Goal: Task Accomplishment & Management: Manage account settings

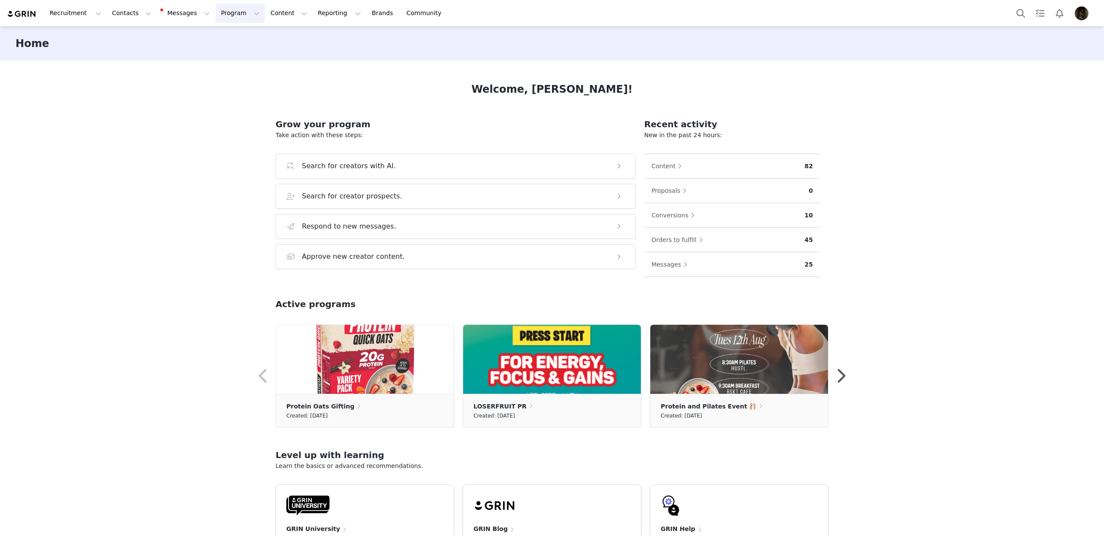
click at [219, 16] on button "Program Program" at bounding box center [240, 12] width 49 height 19
click at [119, 19] on button "Contacts Contacts" at bounding box center [132, 12] width 50 height 19
click at [126, 32] on link "Creators" at bounding box center [135, 38] width 68 height 16
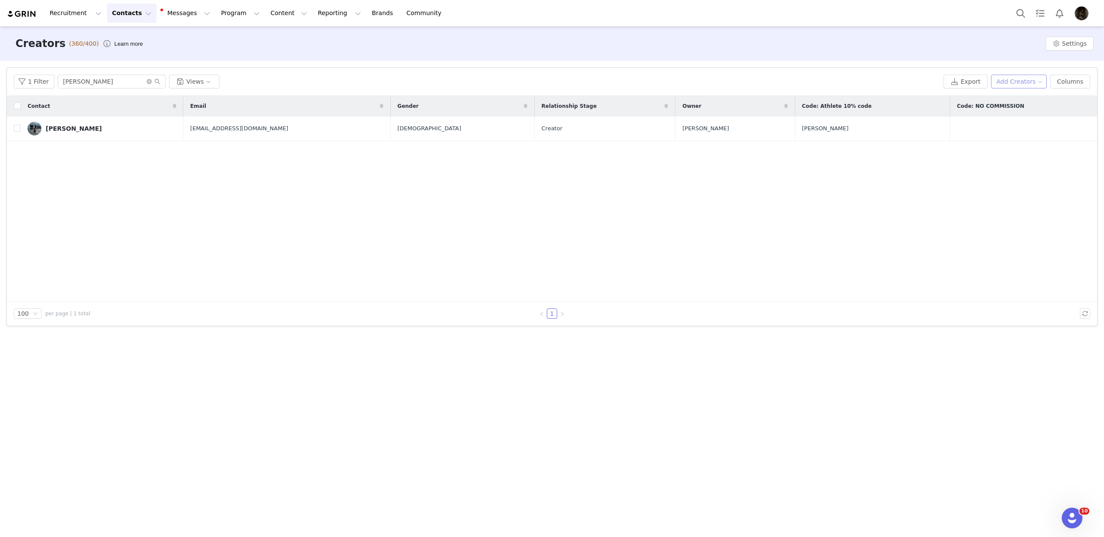
click at [1009, 77] on button "Add Creators" at bounding box center [1019, 82] width 56 height 14
click at [1006, 96] on span "Add a Creator" at bounding box center [1020, 98] width 42 height 9
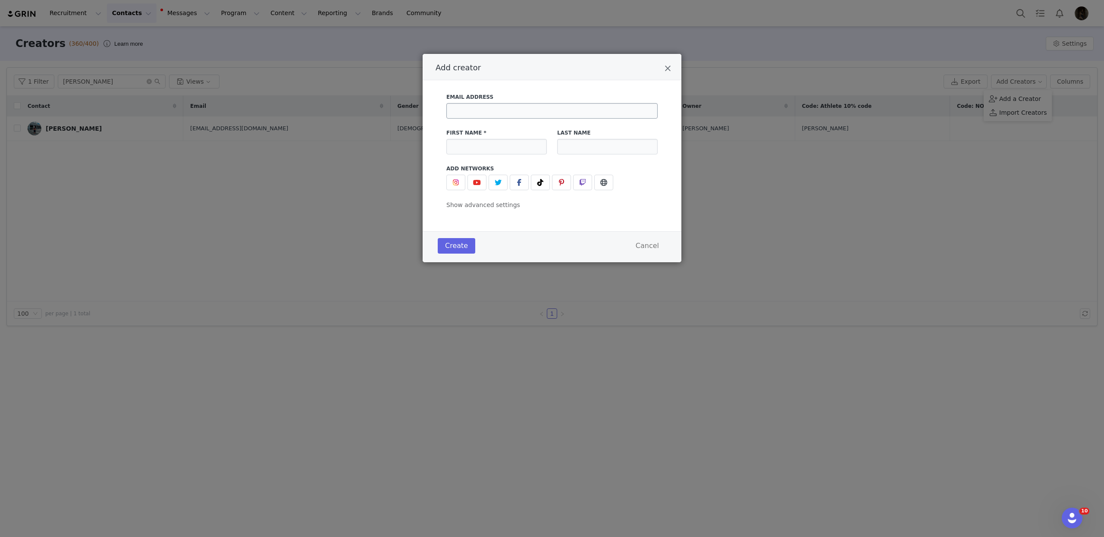
drag, startPoint x: 477, startPoint y: 124, endPoint x: 483, endPoint y: 117, distance: 10.1
click at [477, 124] on div "First Name *" at bounding box center [496, 142] width 111 height 36
click at [483, 117] on input "Add creator" at bounding box center [551, 111] width 211 height 16
paste input "[EMAIL_ADDRESS][DOMAIN_NAME]"
type input "[EMAIL_ADDRESS][DOMAIN_NAME]"
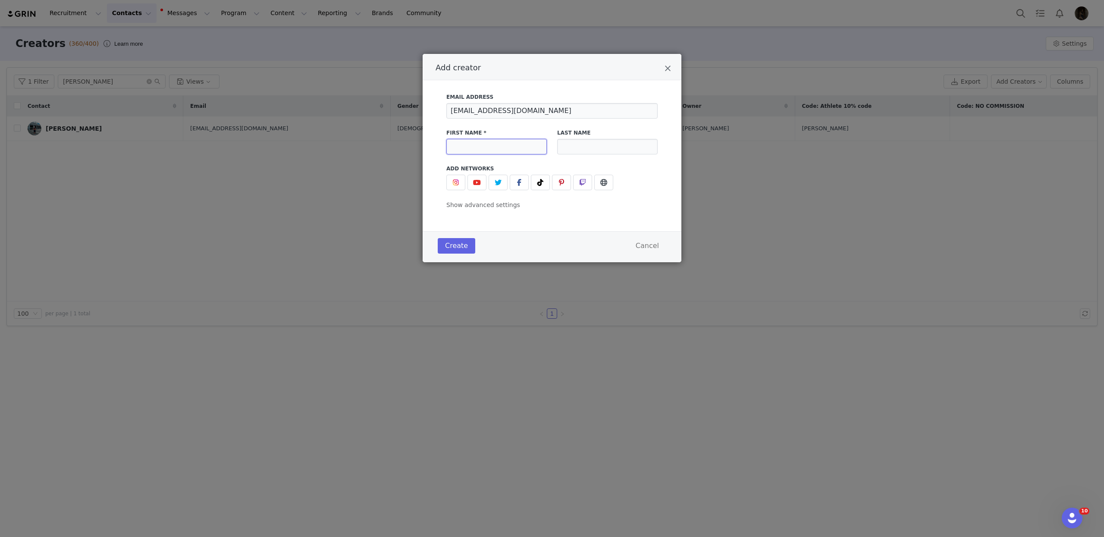
click at [477, 141] on input "Add creator" at bounding box center [496, 147] width 100 height 16
type input "[PERSON_NAME]"
click at [568, 139] on input "Add creator" at bounding box center [607, 147] width 100 height 16
type input "[PERSON_NAME]"
click at [463, 183] on button "Add creator" at bounding box center [455, 183] width 19 height 16
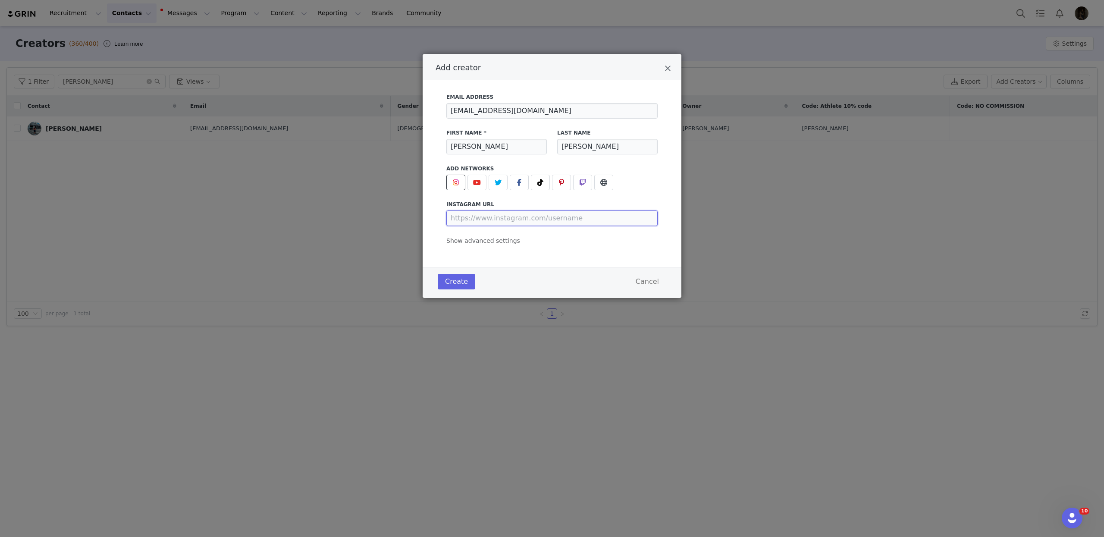
click at [503, 216] on input "Add creator" at bounding box center [551, 218] width 211 height 16
paste input "[URL][DOMAIN_NAME][PERSON_NAME][DOMAIN_NAME][PERSON_NAME]"
type input "[URL][DOMAIN_NAME][PERSON_NAME][DOMAIN_NAME][PERSON_NAME]"
click at [469, 281] on button "Create" at bounding box center [457, 282] width 38 height 16
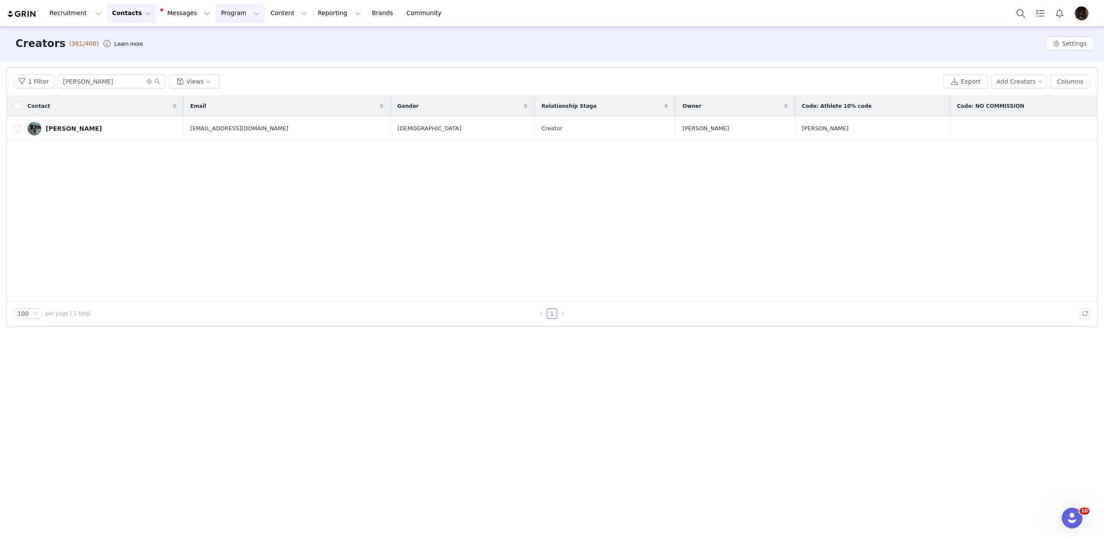
click at [223, 9] on button "Program Program" at bounding box center [240, 12] width 49 height 19
click at [226, 30] on link "Activations" at bounding box center [236, 38] width 68 height 16
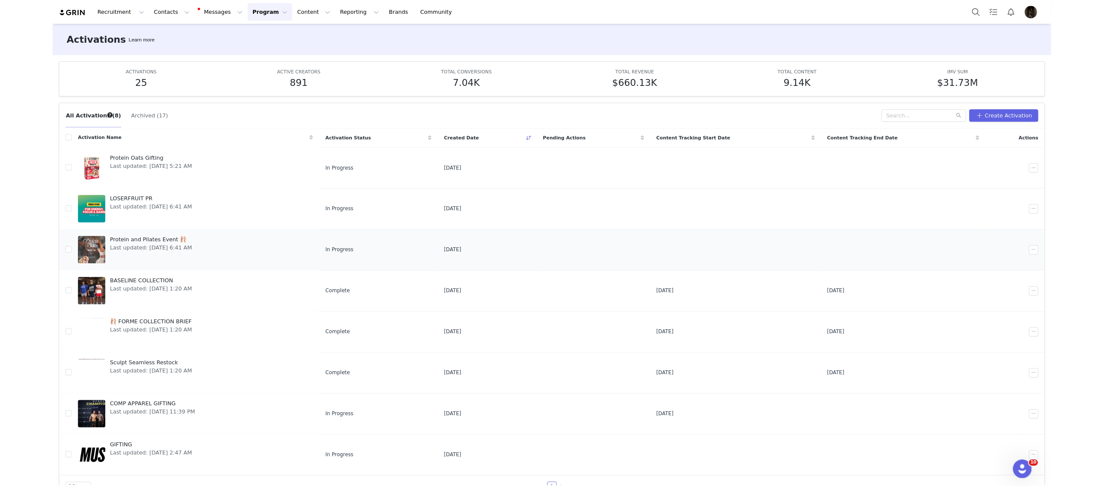
scroll to position [22, 0]
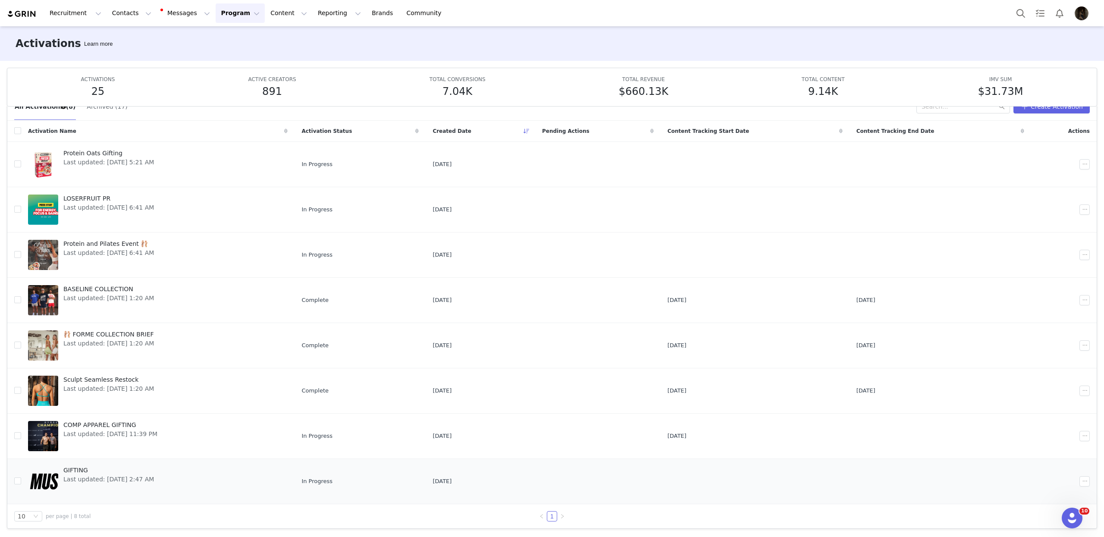
click at [100, 475] on span "Last updated: [DATE] 2:47 AM" at bounding box center [108, 479] width 91 height 9
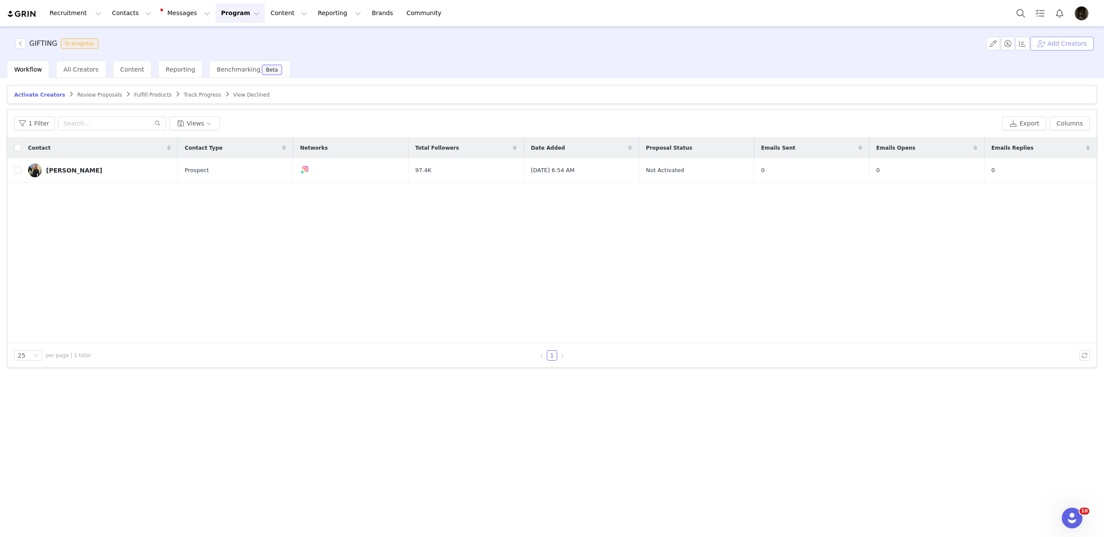
click at [1064, 44] on button "Add Creators" at bounding box center [1061, 44] width 63 height 14
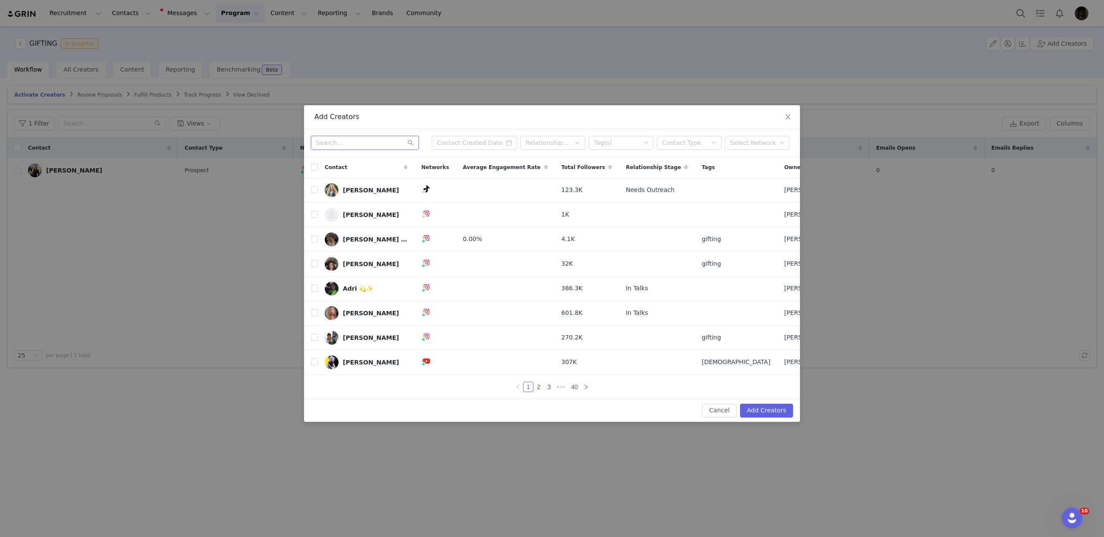
click at [387, 140] on input "text" at bounding box center [365, 143] width 108 height 14
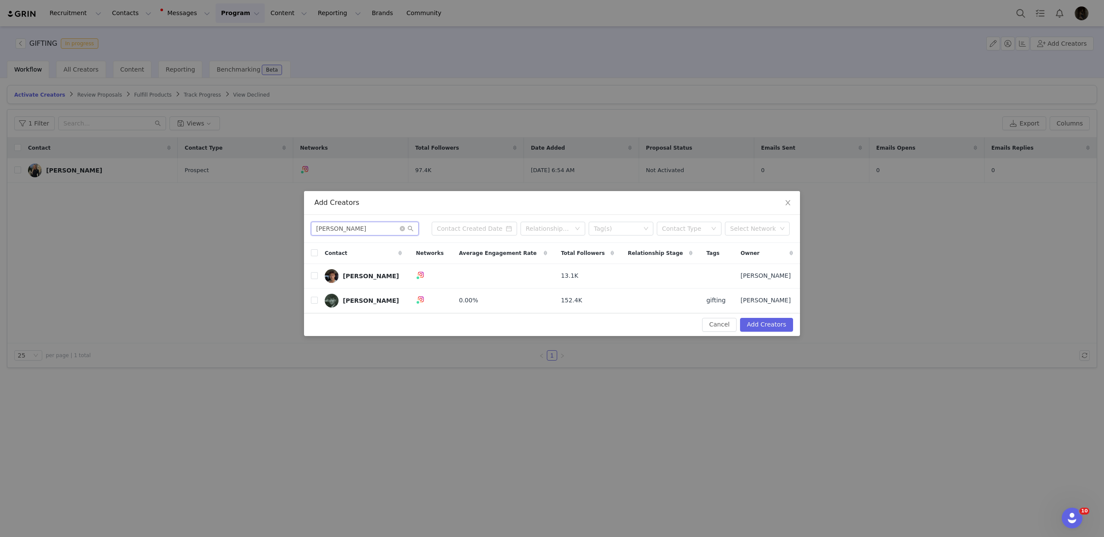
type input "[PERSON_NAME]"
click at [316, 278] on input "checkbox" at bounding box center [314, 275] width 7 height 7
checkbox input "true"
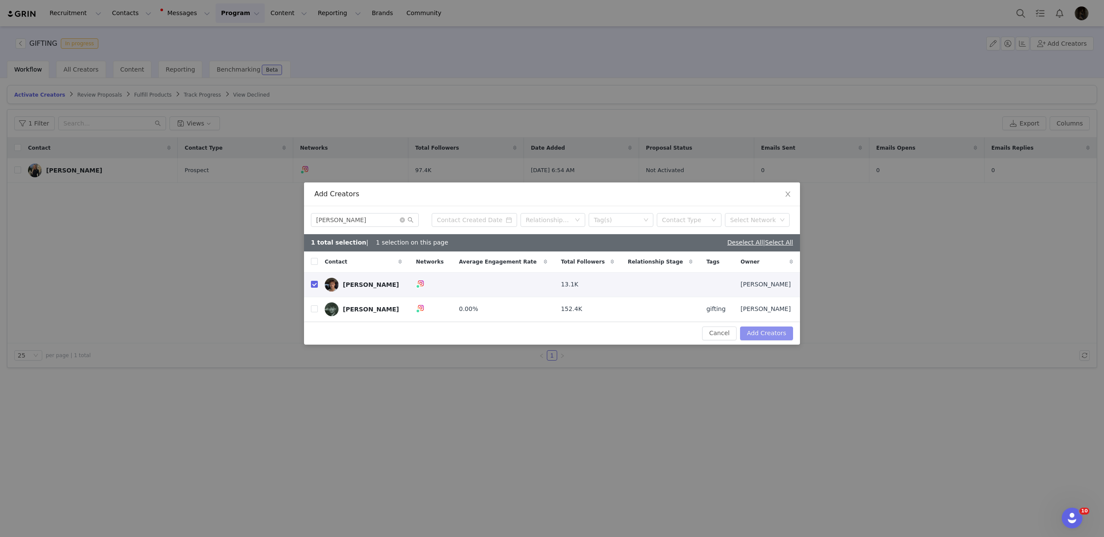
click at [781, 340] on button "Add Creators" at bounding box center [766, 333] width 53 height 14
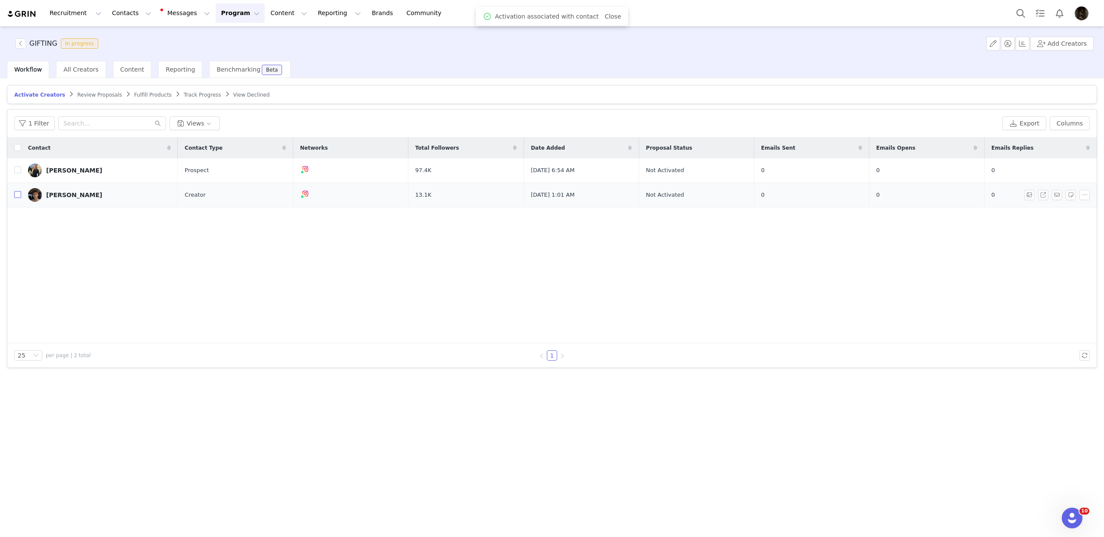
click at [16, 192] on input "checkbox" at bounding box center [17, 194] width 7 height 7
checkbox input "true"
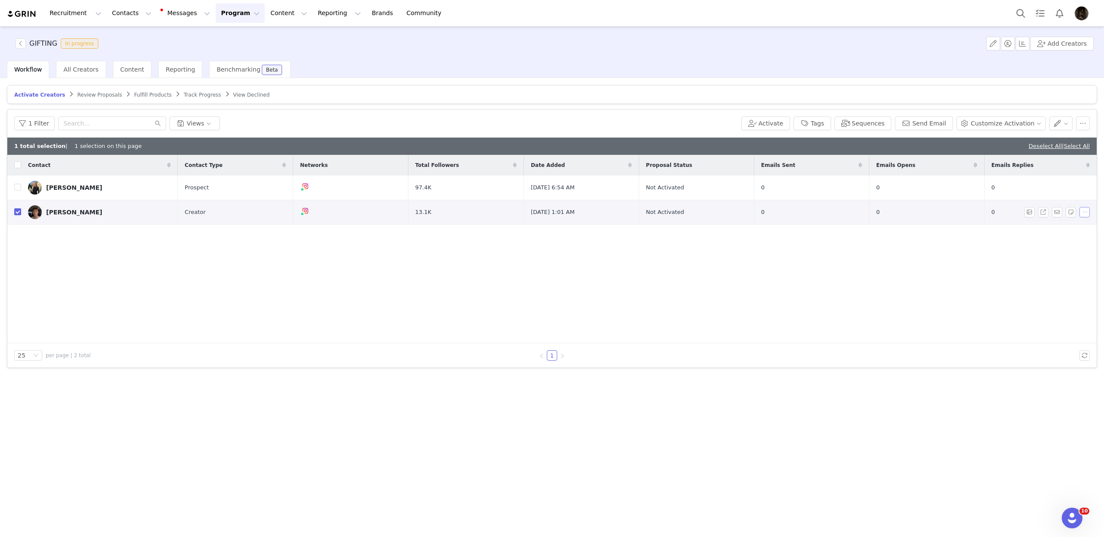
drag, startPoint x: 1087, startPoint y: 212, endPoint x: 1083, endPoint y: 215, distance: 4.9
click at [1087, 212] on button "button" at bounding box center [1085, 212] width 10 height 10
click at [1069, 230] on span "Activate Creators" at bounding box center [1062, 227] width 52 height 9
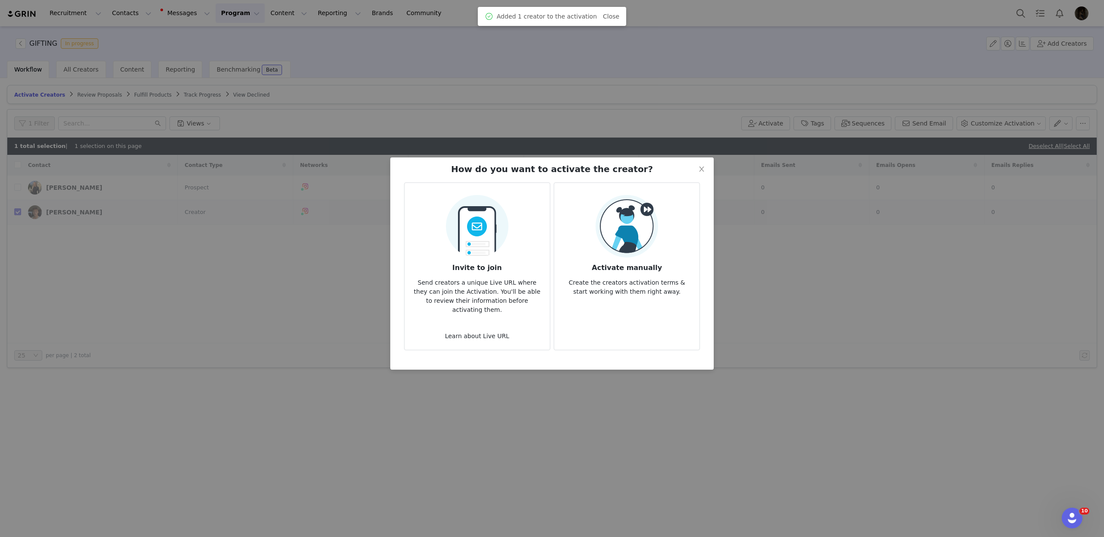
click at [642, 229] on img at bounding box center [627, 226] width 63 height 63
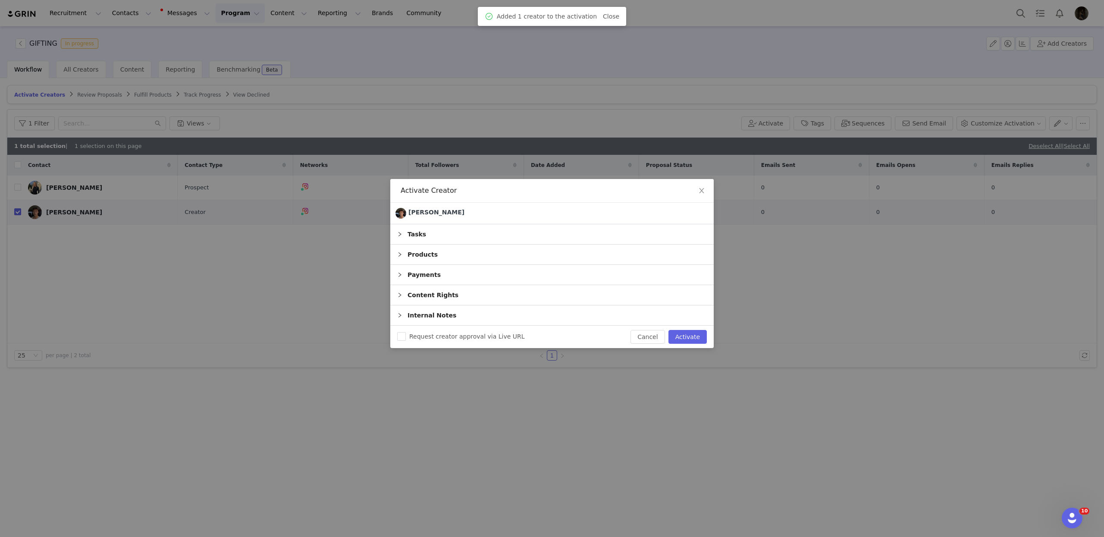
click at [532, 247] on div "Products" at bounding box center [551, 255] width 323 height 20
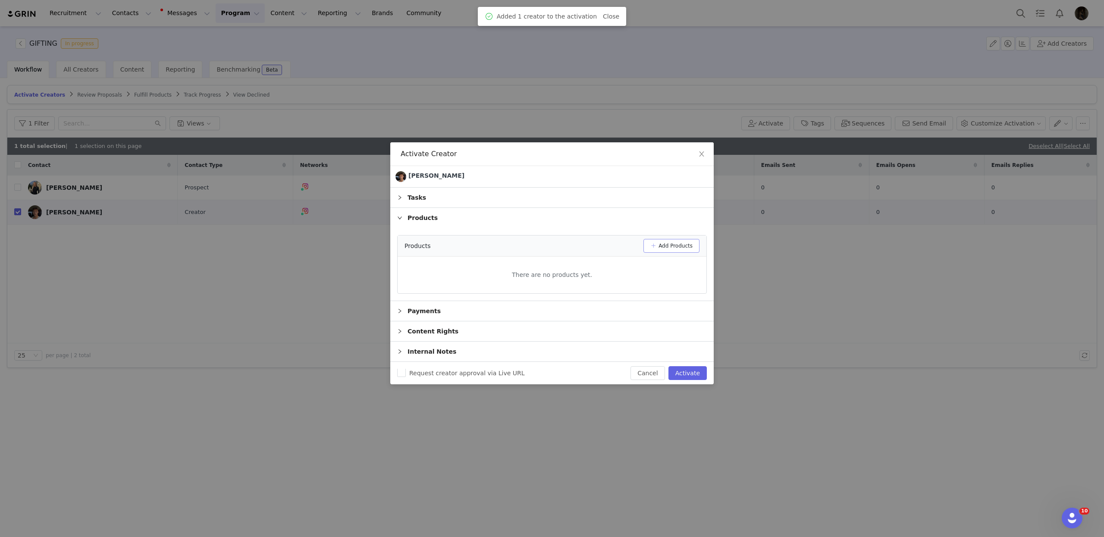
click at [643, 245] on button "Add Products" at bounding box center [671, 246] width 56 height 14
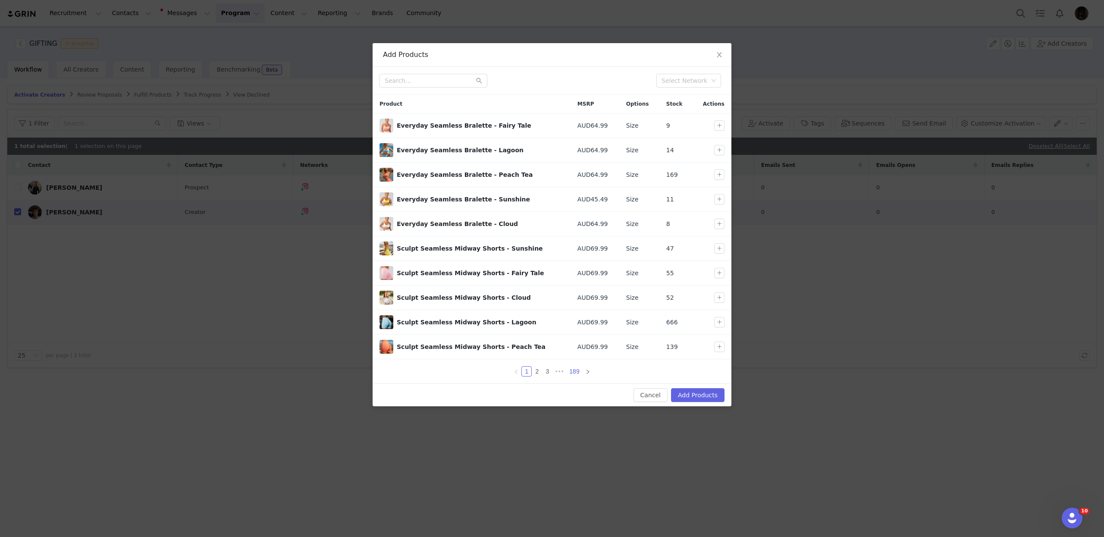
click at [574, 375] on link "189" at bounding box center [574, 371] width 15 height 9
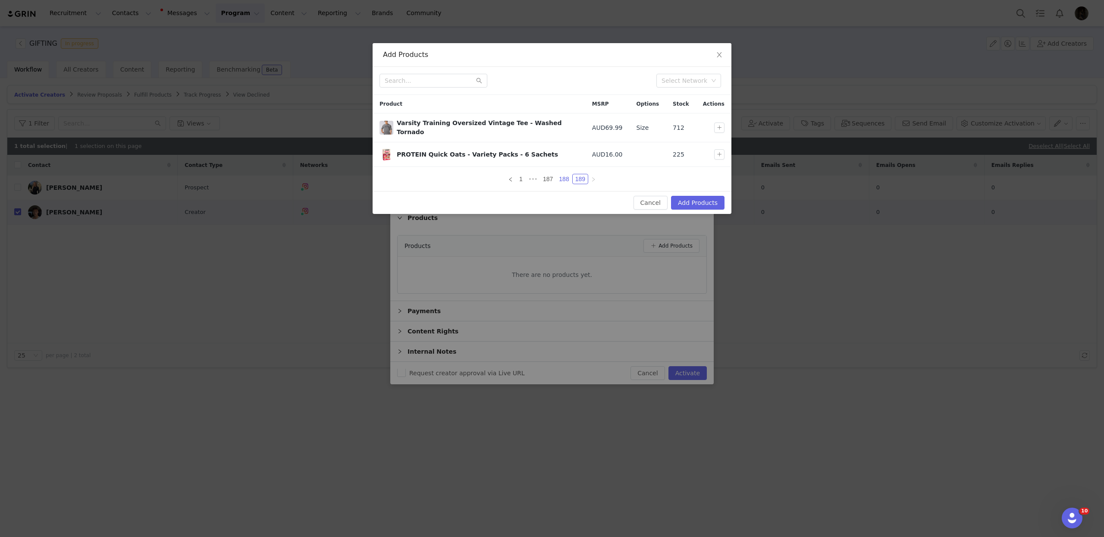
click at [564, 174] on link "188" at bounding box center [563, 178] width 15 height 9
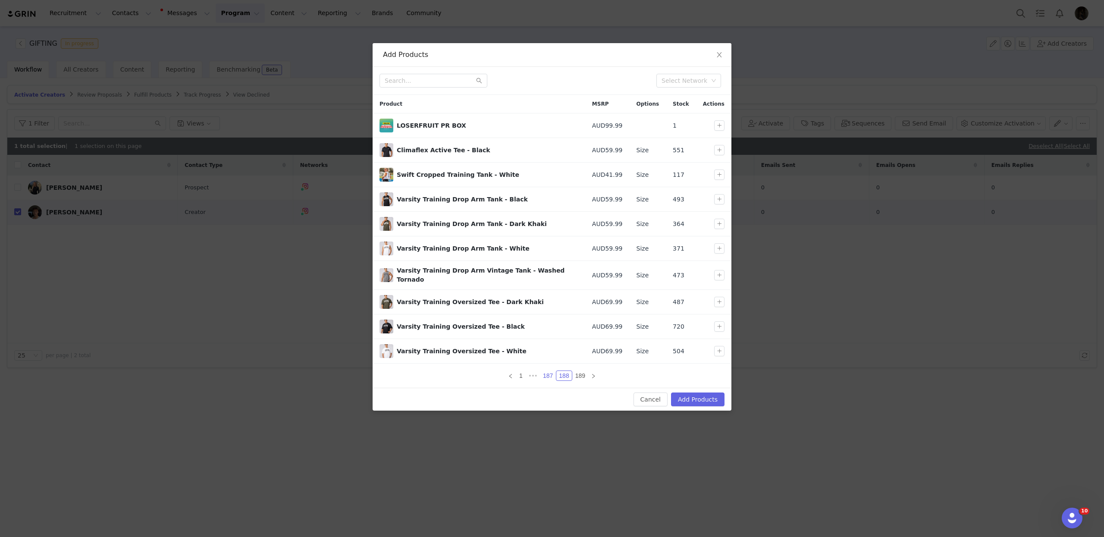
click at [555, 378] on link "187" at bounding box center [547, 375] width 15 height 9
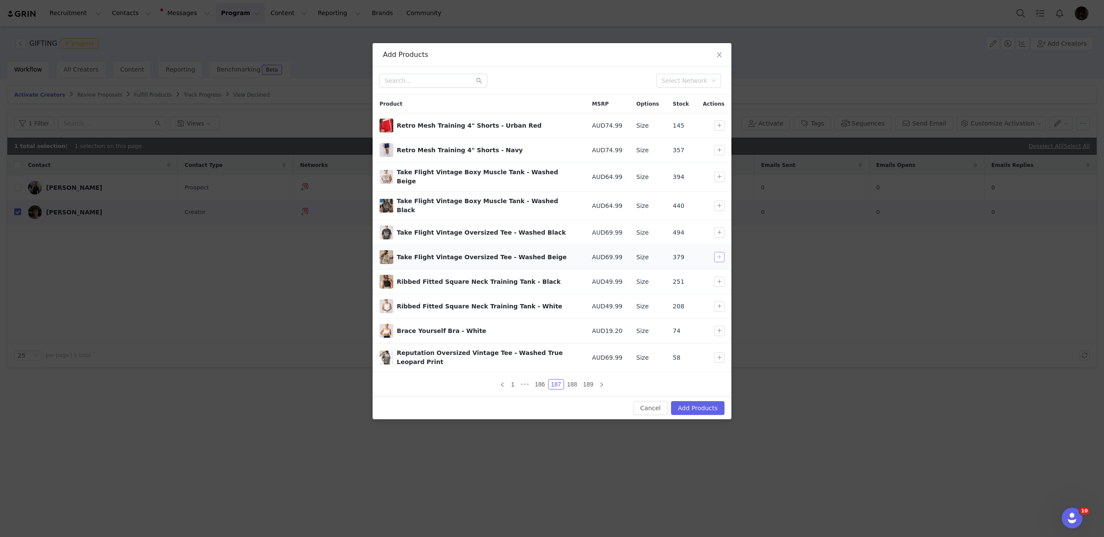
click at [714, 252] on button "button" at bounding box center [719, 257] width 10 height 10
click at [591, 380] on link "189" at bounding box center [588, 384] width 15 height 9
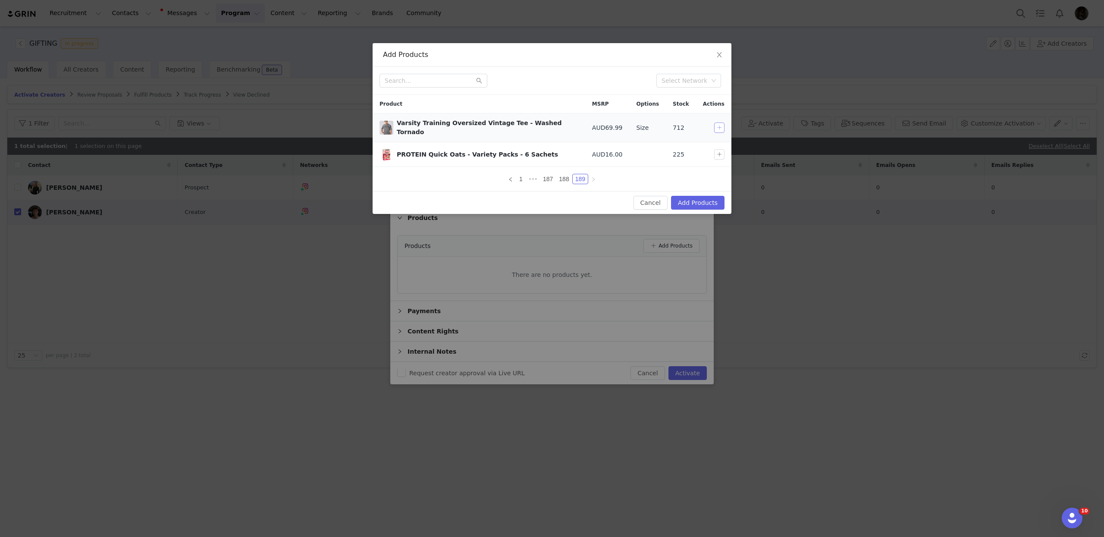
click at [719, 127] on button "button" at bounding box center [719, 127] width 10 height 10
click at [415, 87] on input "text" at bounding box center [434, 81] width 108 height 14
click at [711, 204] on button "Add Products" at bounding box center [697, 203] width 53 height 14
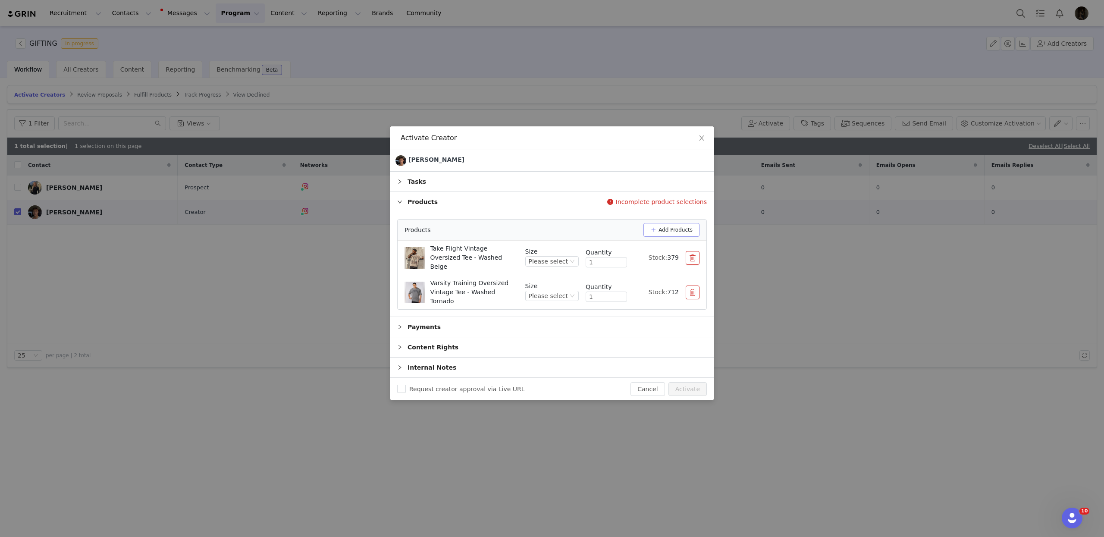
click at [678, 237] on button "Add Products" at bounding box center [671, 230] width 56 height 14
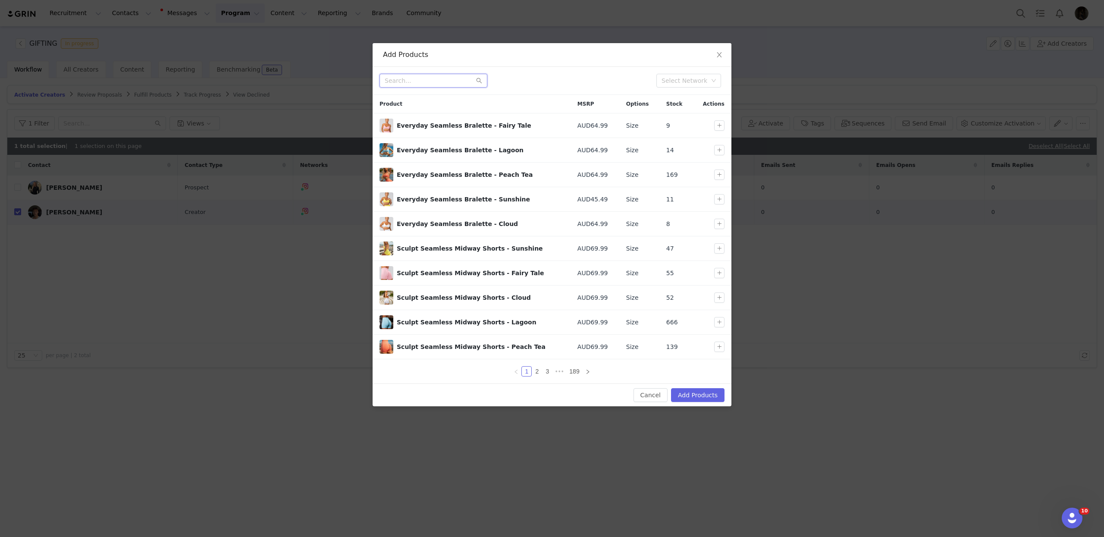
click at [423, 82] on input "text" at bounding box center [434, 81] width 108 height 14
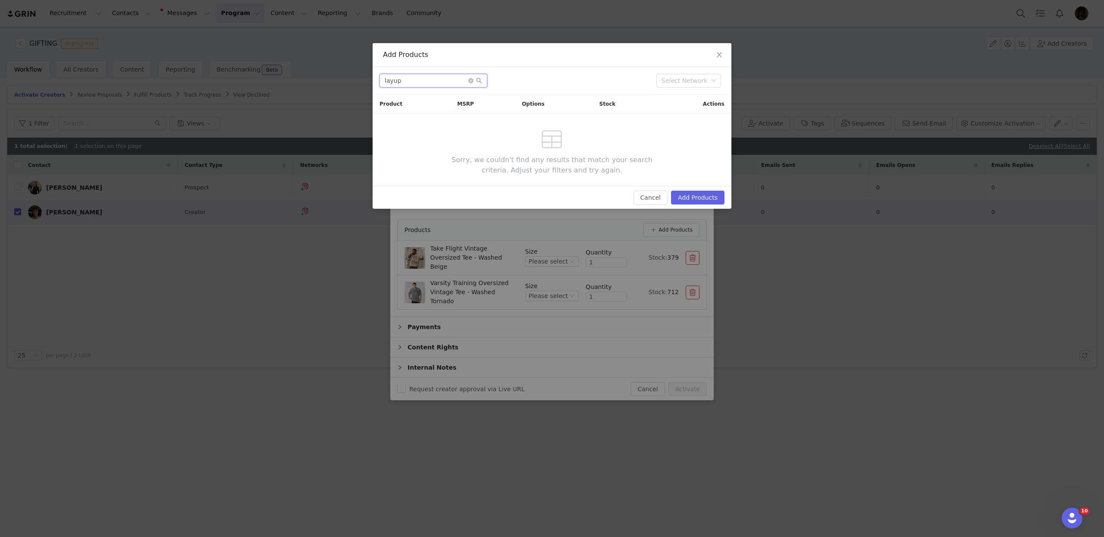
click at [426, 84] on input "layup" at bounding box center [434, 81] width 108 height 14
click at [394, 81] on input "layup" at bounding box center [434, 81] width 108 height 14
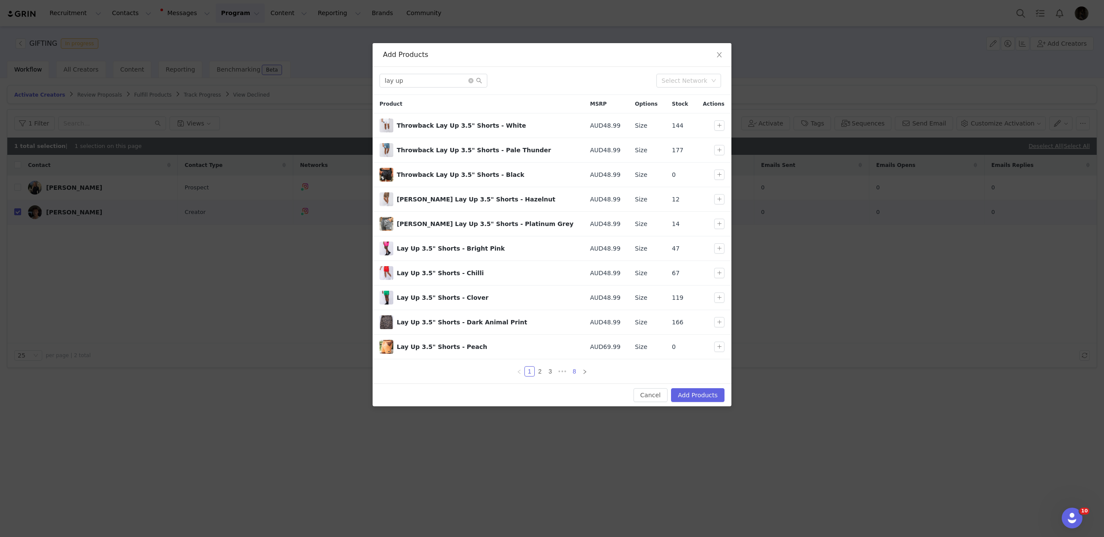
click at [572, 376] on link "8" at bounding box center [574, 371] width 9 height 9
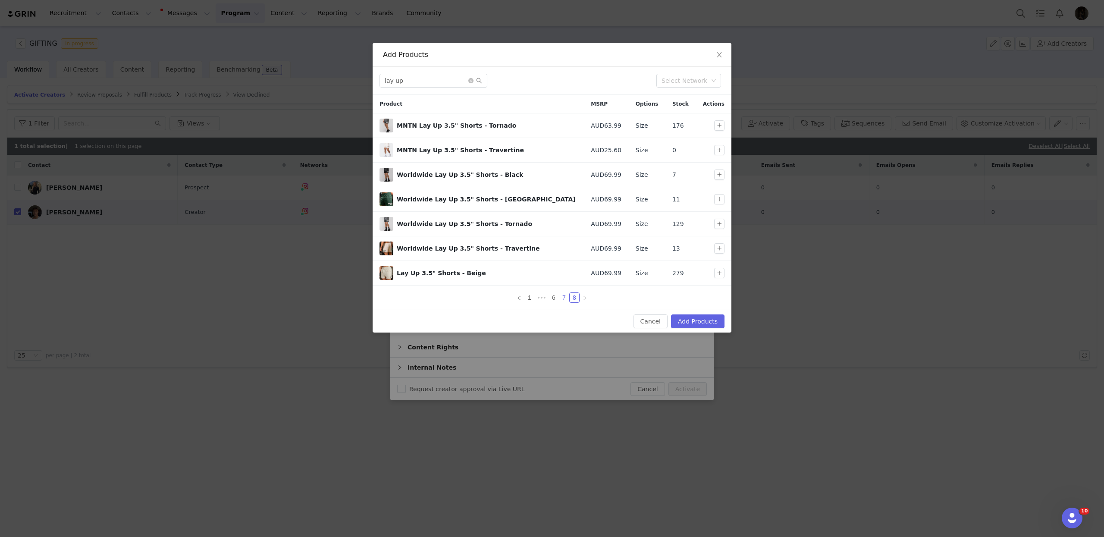
click at [567, 301] on link "7" at bounding box center [563, 297] width 9 height 9
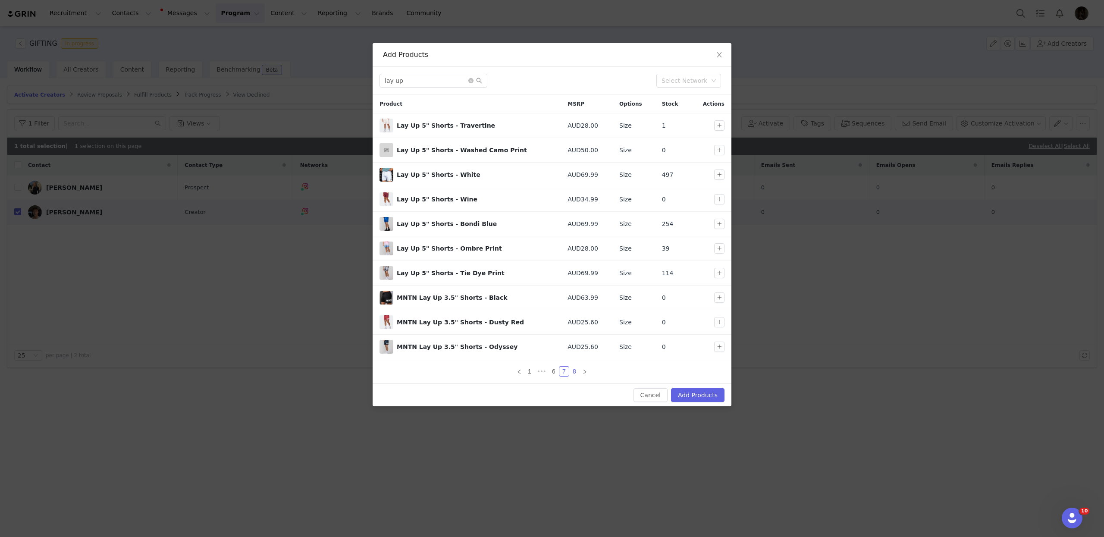
click at [577, 371] on link "8" at bounding box center [574, 371] width 9 height 9
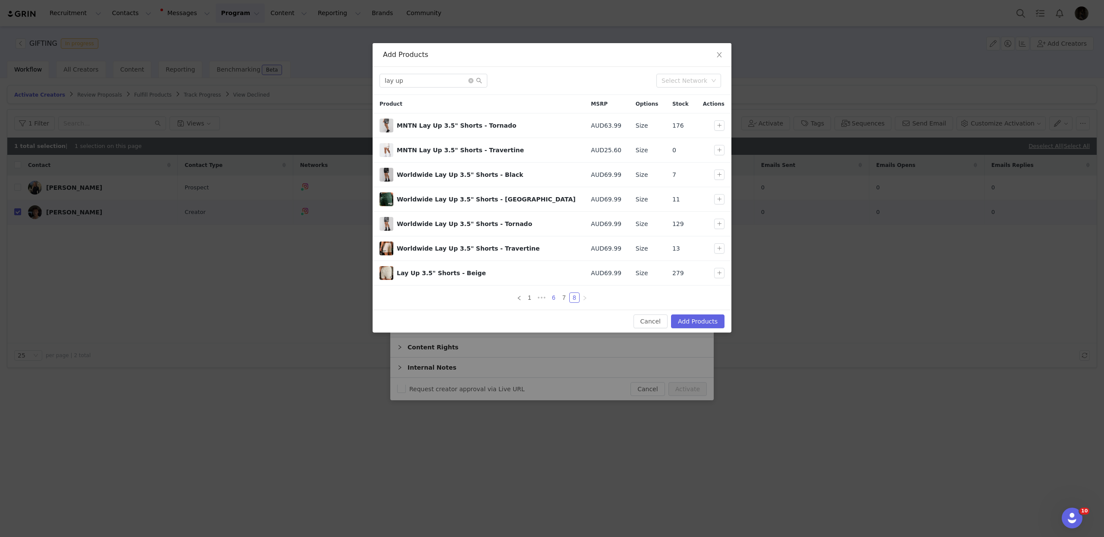
click at [552, 302] on link "6" at bounding box center [553, 297] width 9 height 9
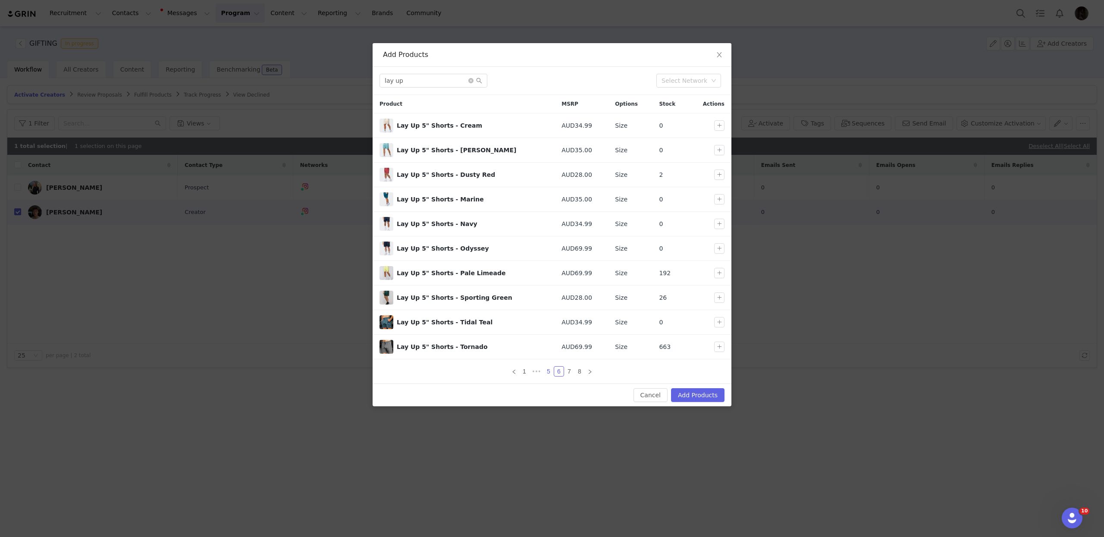
click at [549, 375] on link "5" at bounding box center [548, 371] width 9 height 9
click at [543, 376] on link "4" at bounding box center [541, 371] width 9 height 9
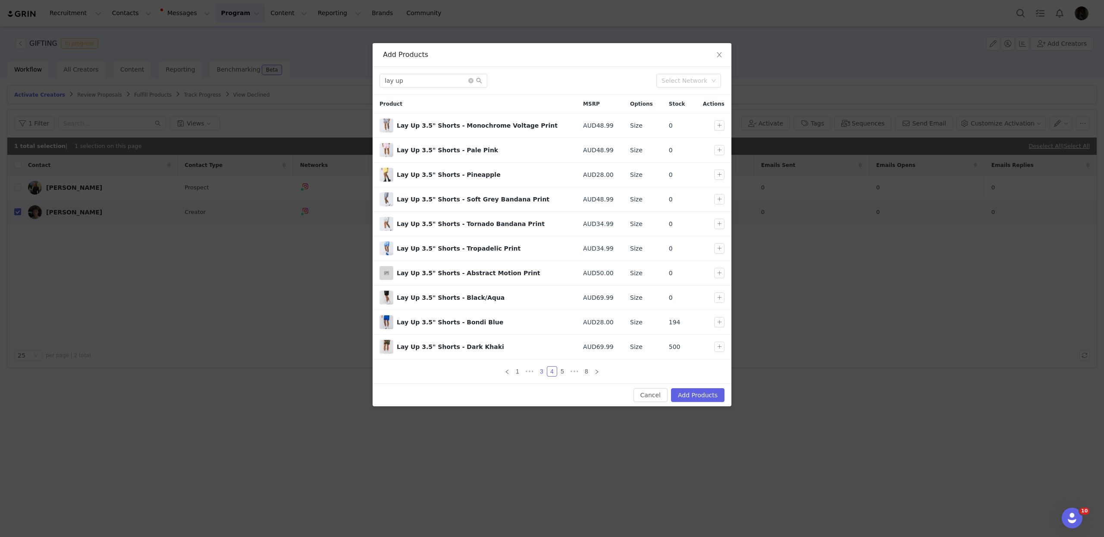
click at [538, 373] on link "3" at bounding box center [541, 371] width 9 height 9
drag, startPoint x: 534, startPoint y: 374, endPoint x: 524, endPoint y: 374, distance: 9.9
click at [534, 374] on link "2" at bounding box center [534, 371] width 9 height 9
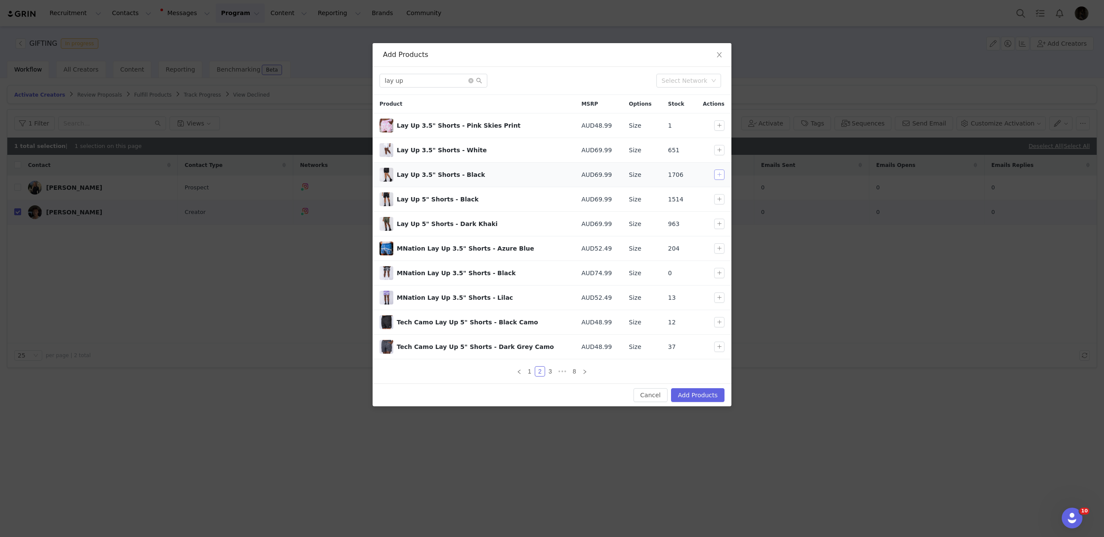
click at [720, 173] on button "button" at bounding box center [719, 174] width 10 height 10
click at [411, 84] on input "lay up" at bounding box center [434, 81] width 108 height 14
click at [424, 81] on input "lay up" at bounding box center [434, 81] width 108 height 14
click at [423, 82] on input "lay up" at bounding box center [434, 81] width 108 height 14
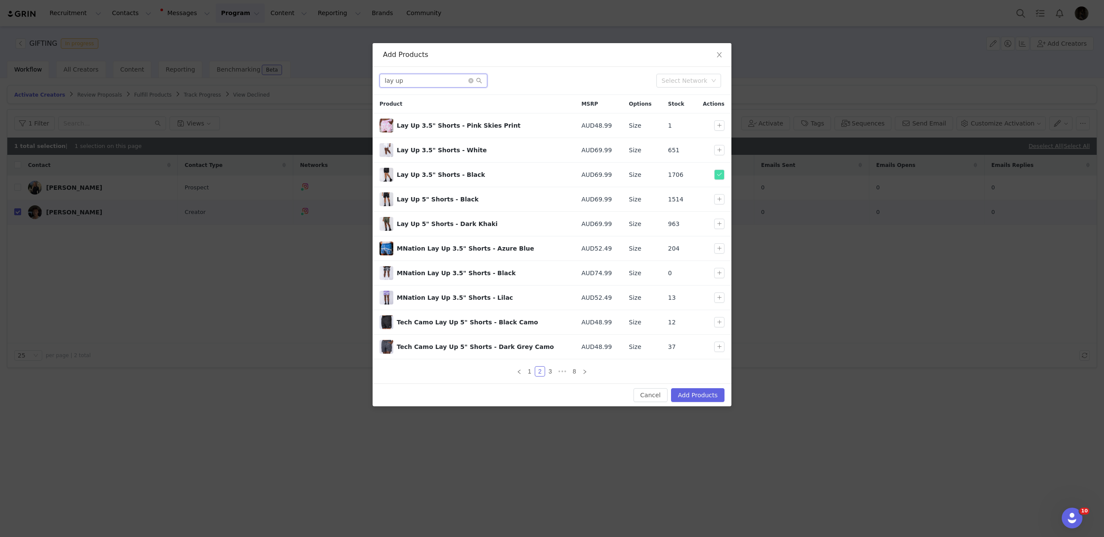
click at [423, 82] on input "lay up" at bounding box center [434, 81] width 108 height 14
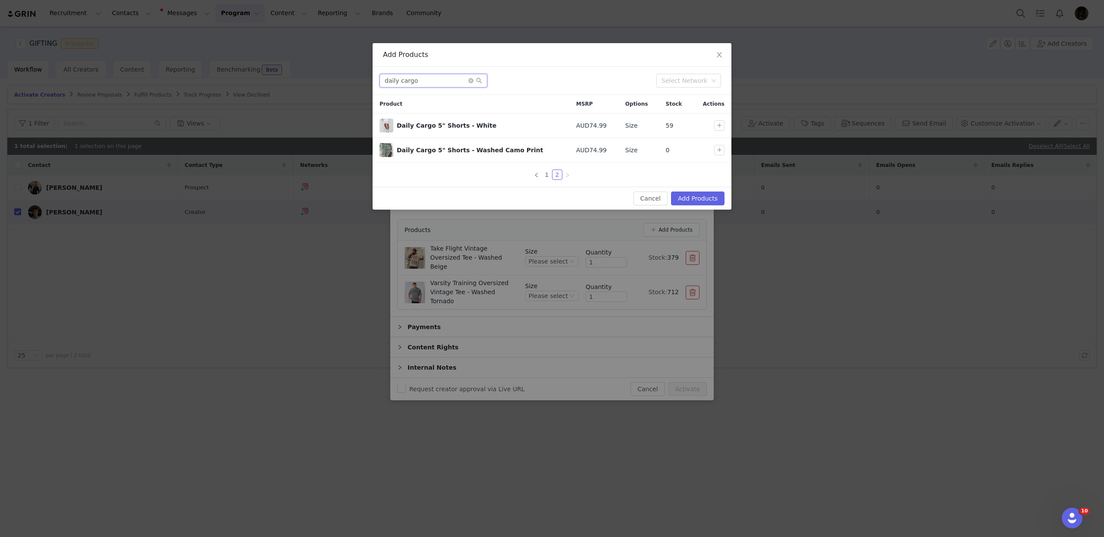
type input "daily cargo"
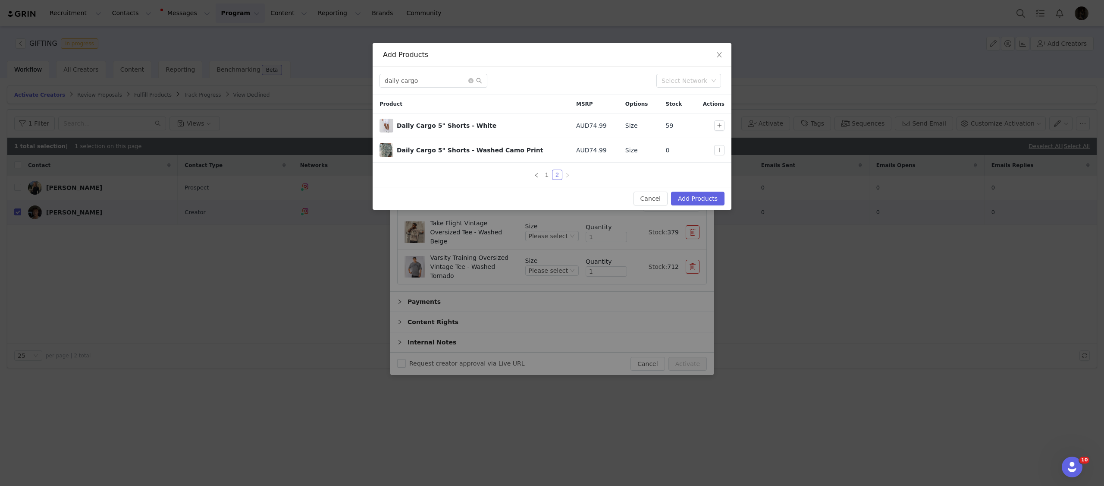
click at [549, 57] on div "Add Products" at bounding box center [552, 54] width 338 height 9
click at [718, 130] on button "button" at bounding box center [719, 125] width 10 height 10
click at [712, 194] on button "Add Products" at bounding box center [697, 198] width 53 height 14
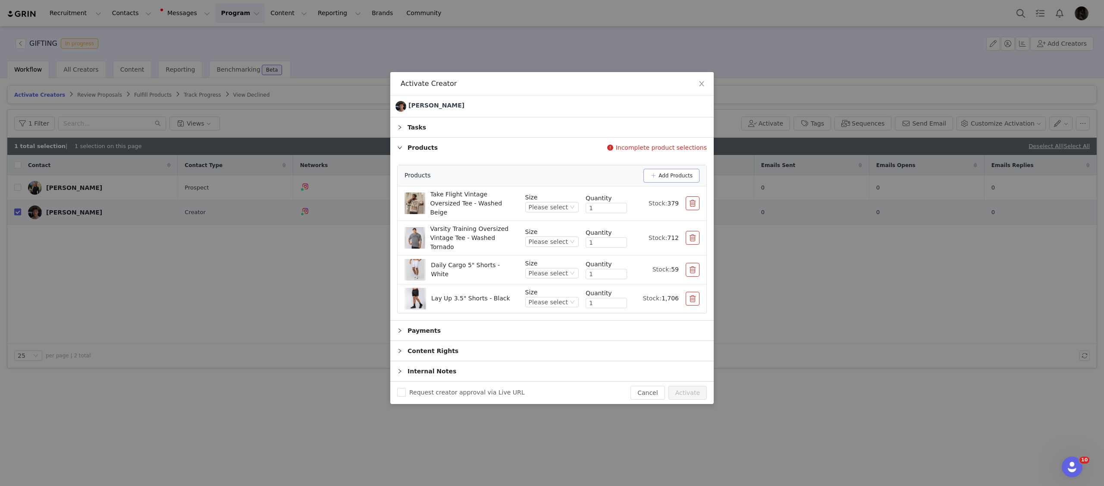
click at [685, 175] on button "Add Products" at bounding box center [671, 176] width 56 height 14
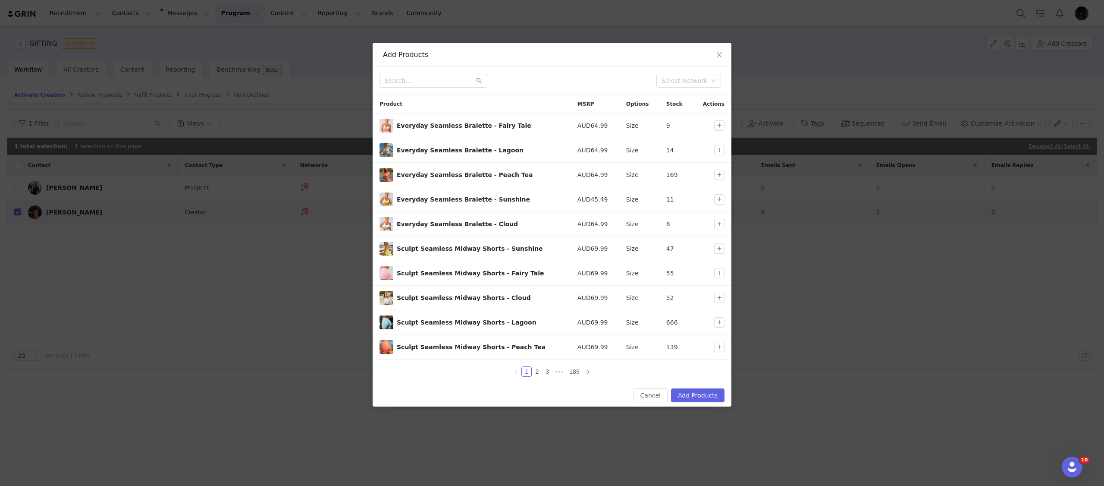
click at [401, 90] on div "Select Network" at bounding box center [552, 81] width 359 height 28
click at [414, 80] on input "text" at bounding box center [434, 81] width 108 height 14
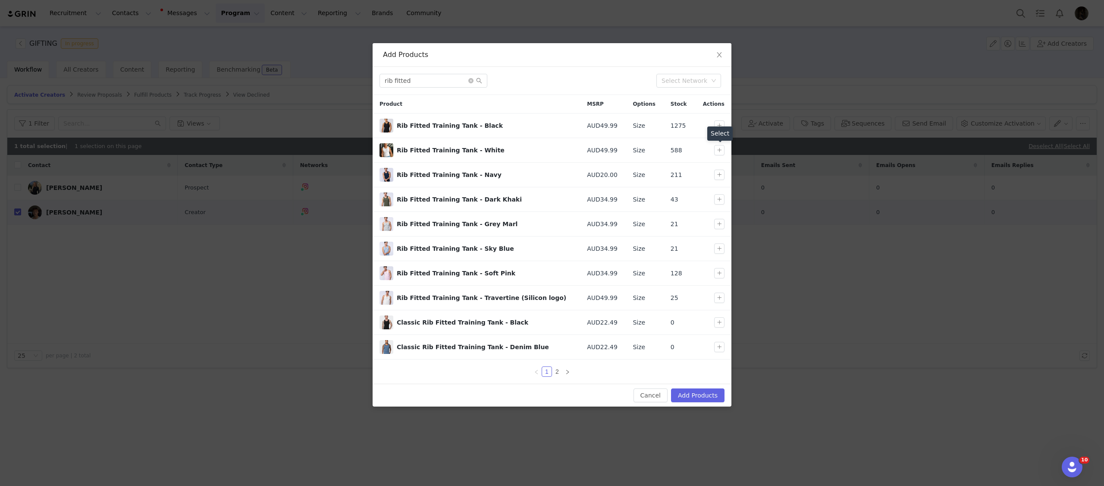
click at [721, 127] on div "Select" at bounding box center [719, 133] width 25 height 14
click at [721, 125] on button "button" at bounding box center [719, 125] width 10 height 10
click at [424, 80] on input "rib fitted" at bounding box center [434, 81] width 108 height 14
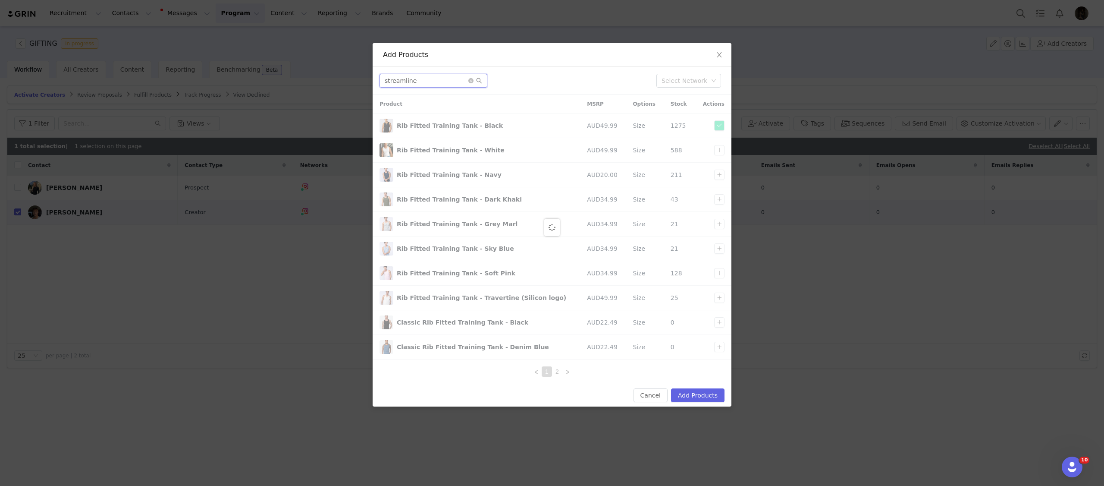
type input "streamline"
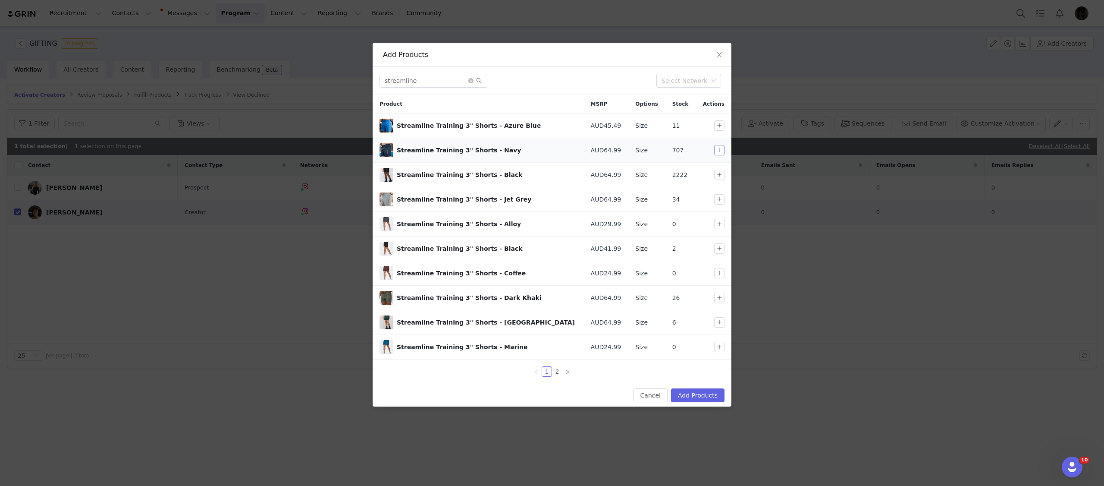
click at [714, 154] on button "button" at bounding box center [719, 150] width 10 height 10
click at [700, 400] on button "Add Products" at bounding box center [697, 395] width 53 height 14
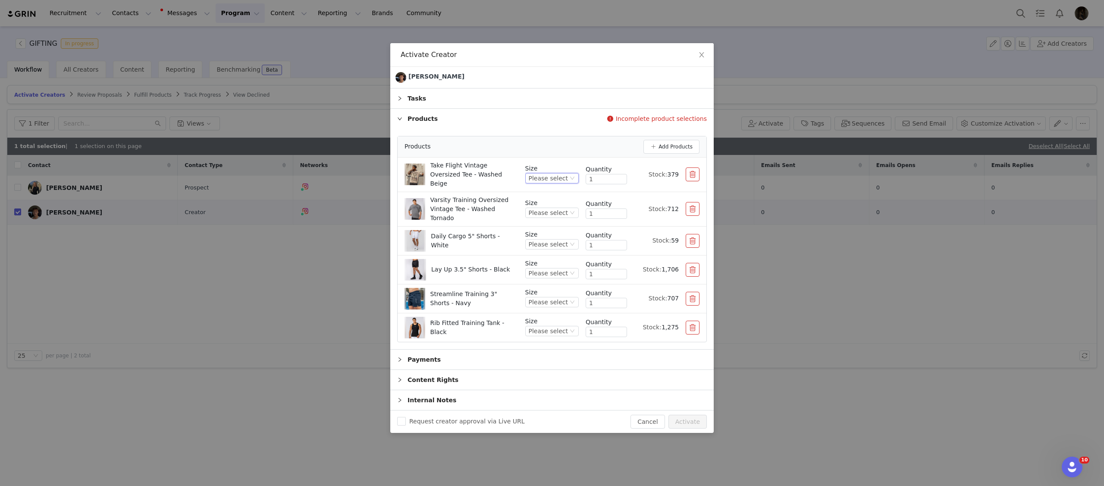
click at [563, 178] on div "Please select" at bounding box center [548, 177] width 39 height 9
click at [547, 248] on li "L" at bounding box center [552, 252] width 51 height 14
click at [559, 211] on div "Please select" at bounding box center [548, 212] width 39 height 9
click at [535, 275] on li "L" at bounding box center [552, 280] width 51 height 14
click at [560, 239] on div "Please select" at bounding box center [548, 243] width 39 height 9
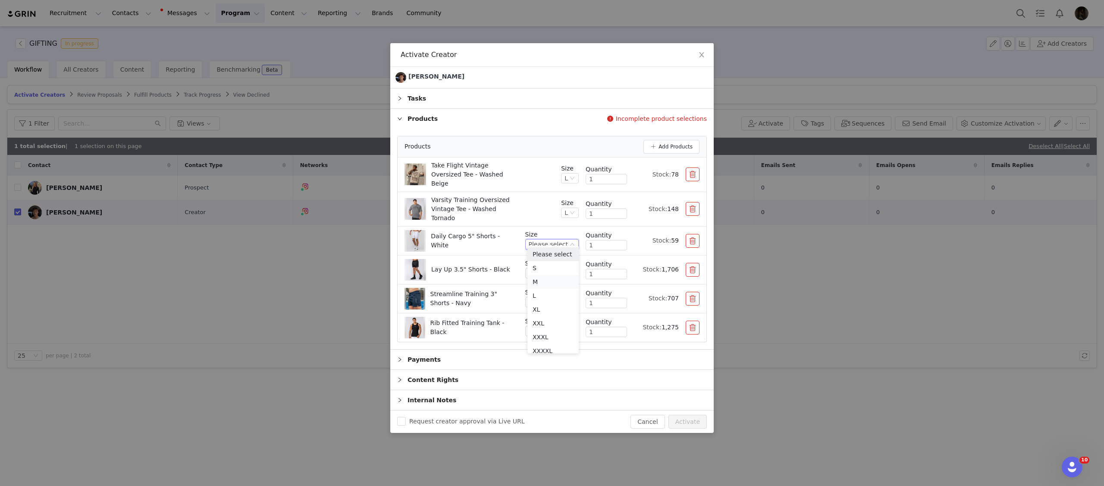
click at [546, 280] on li "M" at bounding box center [552, 282] width 51 height 14
click at [570, 270] on icon "icon: down" at bounding box center [572, 272] width 5 height 5
click at [546, 309] on li "M" at bounding box center [552, 311] width 51 height 14
click at [555, 297] on div "Please select" at bounding box center [548, 301] width 39 height 9
click at [537, 340] on li "M" at bounding box center [552, 340] width 51 height 14
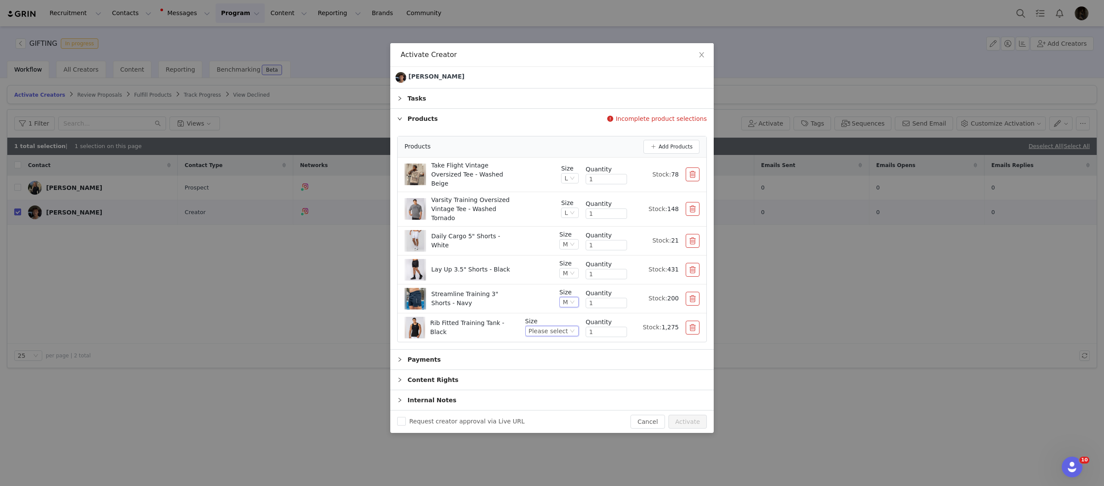
click at [546, 330] on div "Please select" at bounding box center [548, 330] width 39 height 9
click at [552, 382] on li "L" at bounding box center [552, 383] width 51 height 14
click at [684, 414] on button "Activate" at bounding box center [688, 421] width 38 height 14
checkbox input "false"
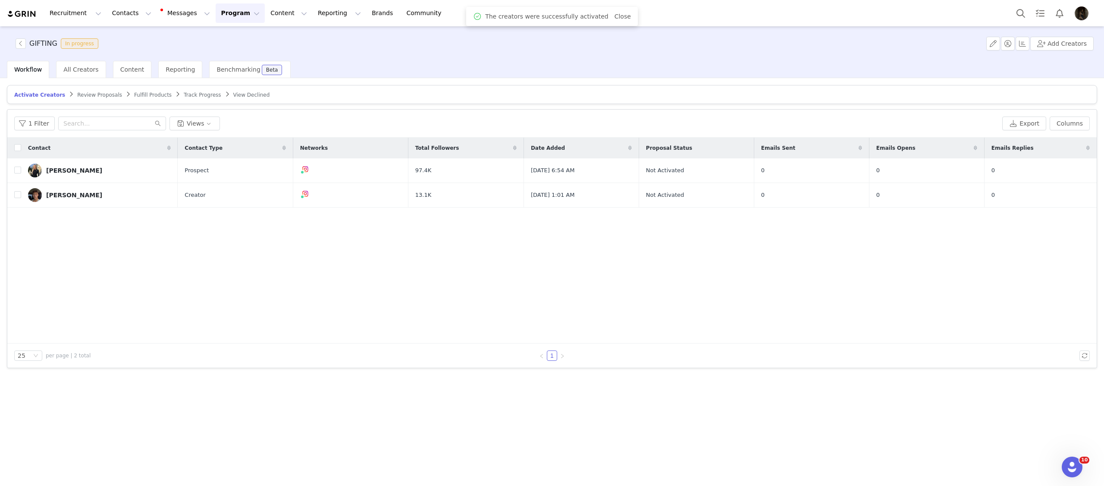
click at [139, 93] on span "Fulfill Products" at bounding box center [153, 95] width 38 height 6
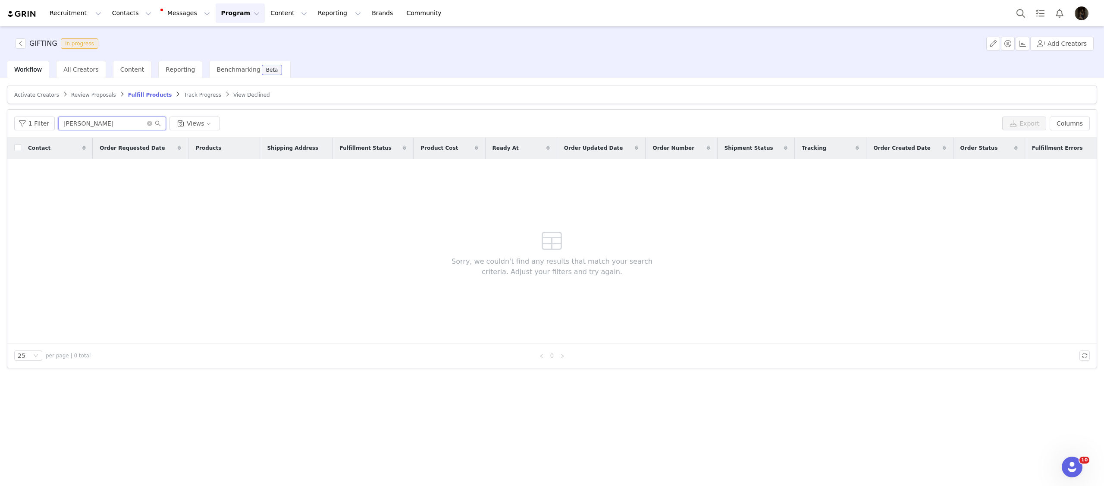
click at [118, 122] on input "[PERSON_NAME]" at bounding box center [112, 123] width 108 height 14
click at [326, 123] on div "1 Filter Views" at bounding box center [506, 123] width 985 height 14
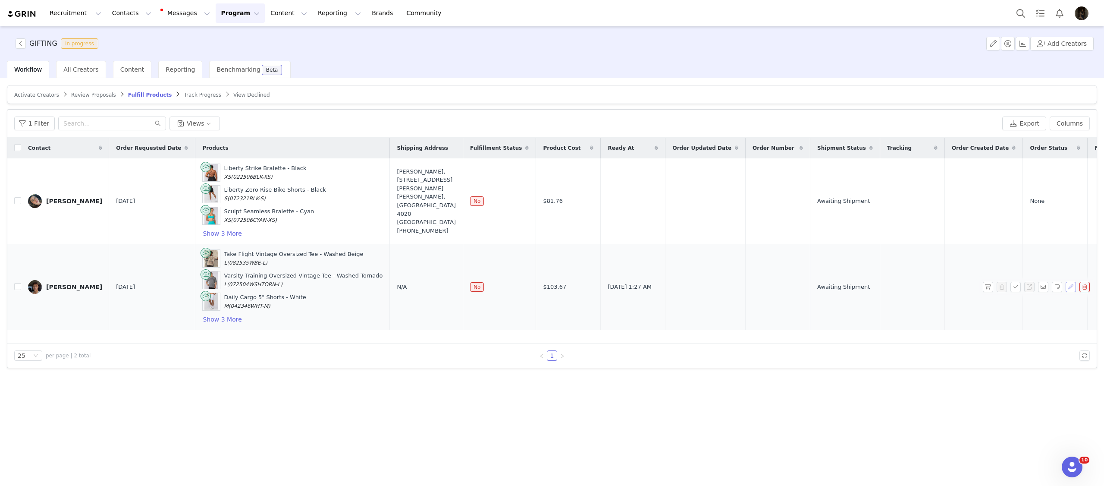
click at [1070, 290] on button "button" at bounding box center [1071, 287] width 10 height 10
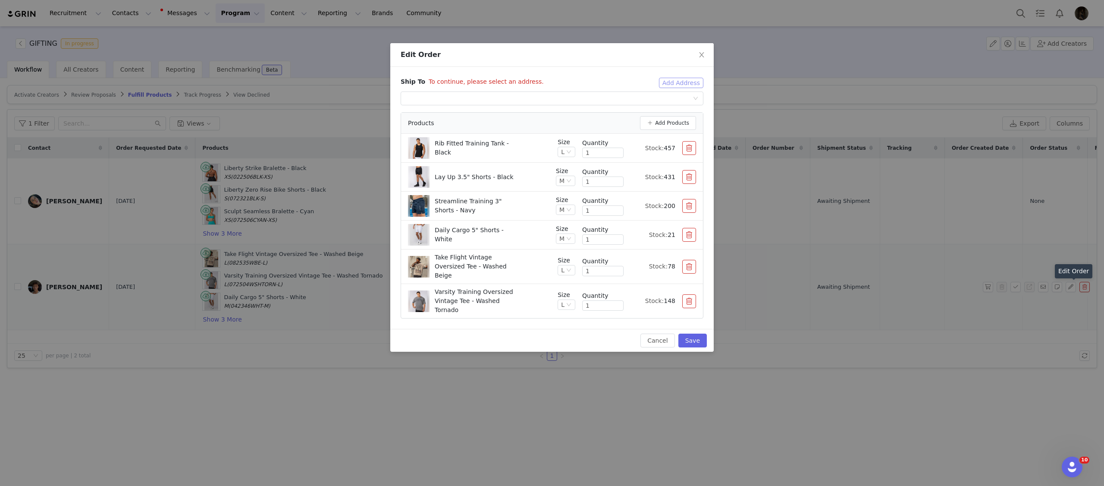
click at [676, 83] on button "Add Address" at bounding box center [681, 83] width 44 height 10
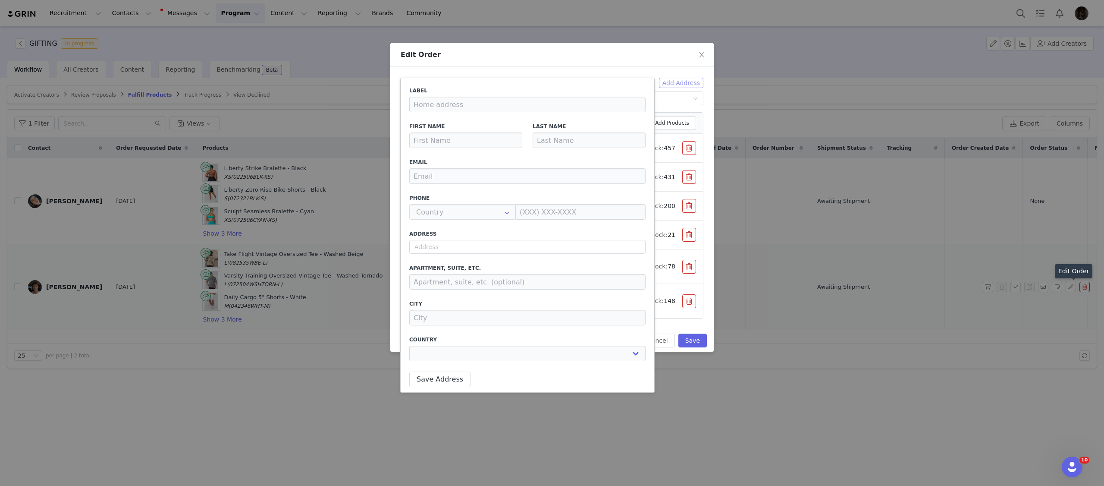
type input "[PERSON_NAME]"
type input "[EMAIL_ADDRESS][DOMAIN_NAME]"
type input "+1 ([GEOGRAPHIC_DATA])"
click at [449, 245] on input "text" at bounding box center [527, 247] width 236 height 14
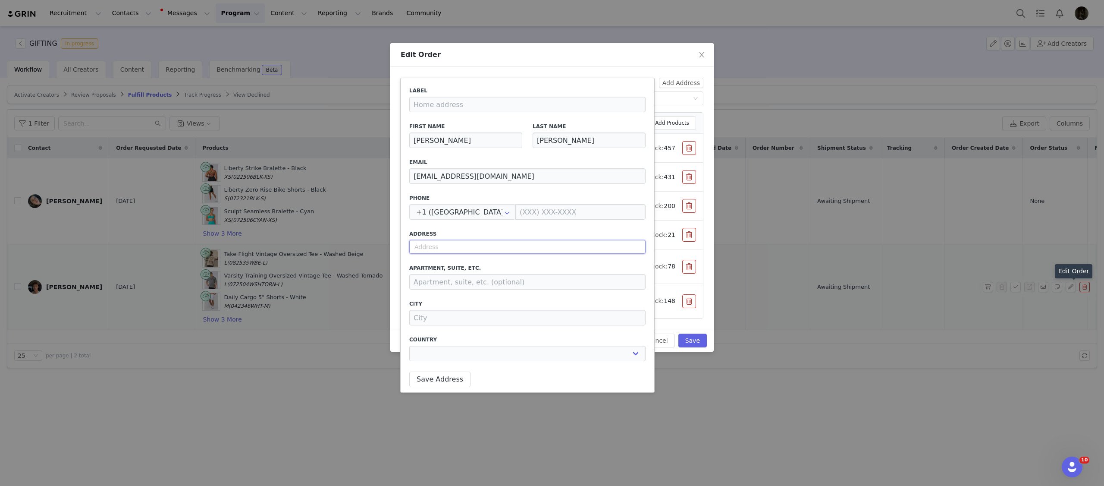
paste input "[STREET_ADDRESS]"
select select
type input "[STREET_ADDRESS]"
type input "Little Mountain"
select select "[object Object]"
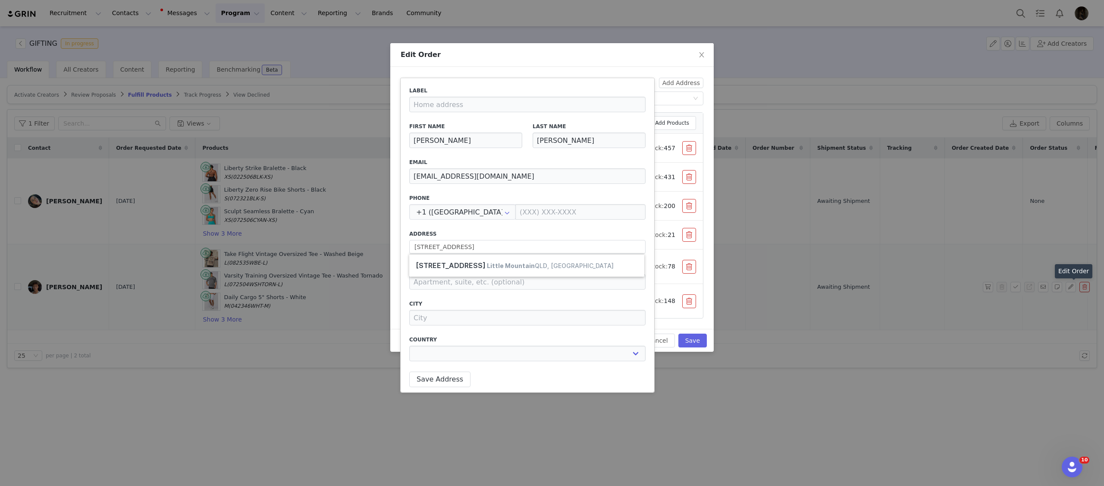
type input "[STREET_ADDRESS]"
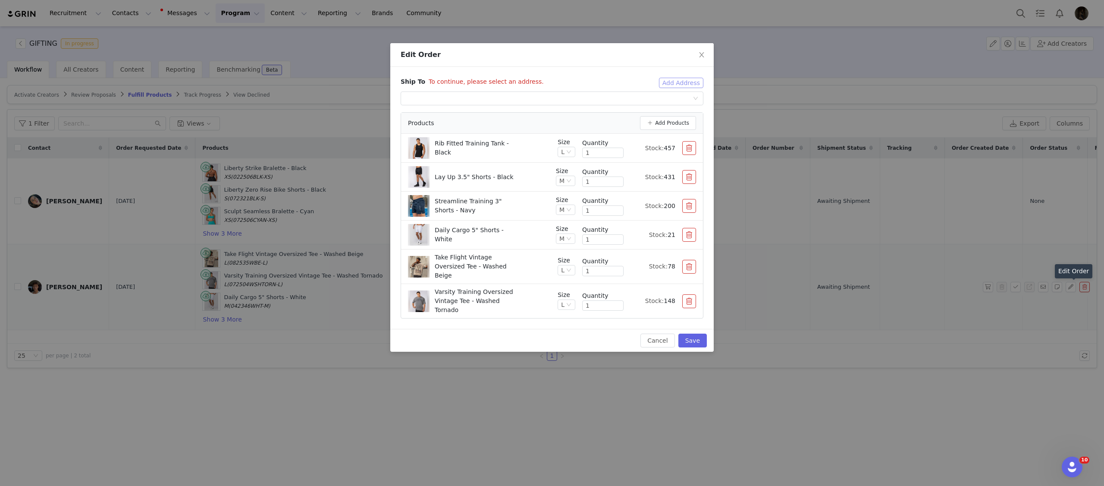
select select "[object Object]"
click at [689, 86] on button "Add Address" at bounding box center [681, 83] width 44 height 10
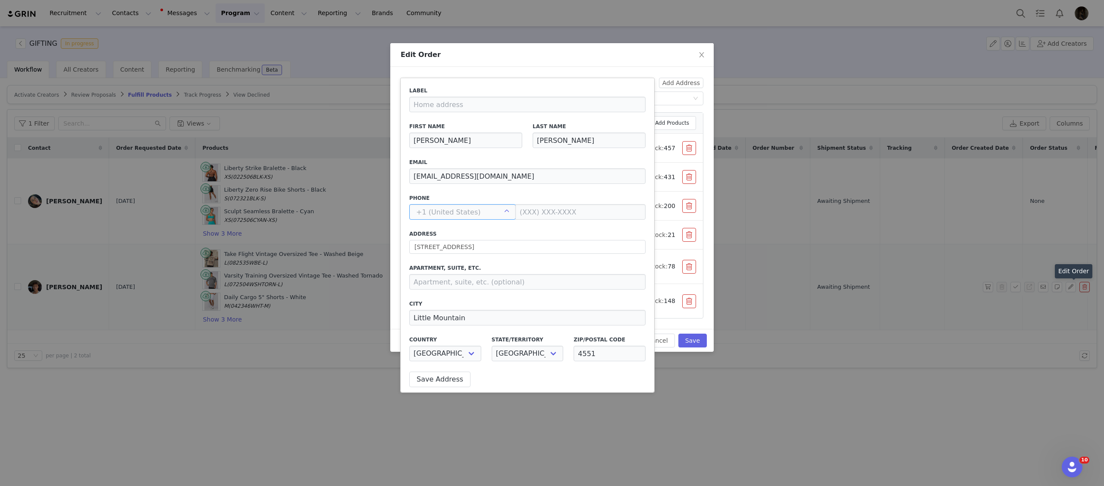
click at [487, 217] on input "text" at bounding box center [462, 212] width 107 height 16
click at [512, 230] on label "Address" at bounding box center [527, 234] width 236 height 8
type input "+1 ([GEOGRAPHIC_DATA])"
click at [500, 217] on icon at bounding box center [507, 212] width 14 height 16
click at [514, 226] on div "Label First Name [PERSON_NAME] Last Name [PERSON_NAME] Email [EMAIL_ADDRESS][DO…" at bounding box center [527, 226] width 236 height 279
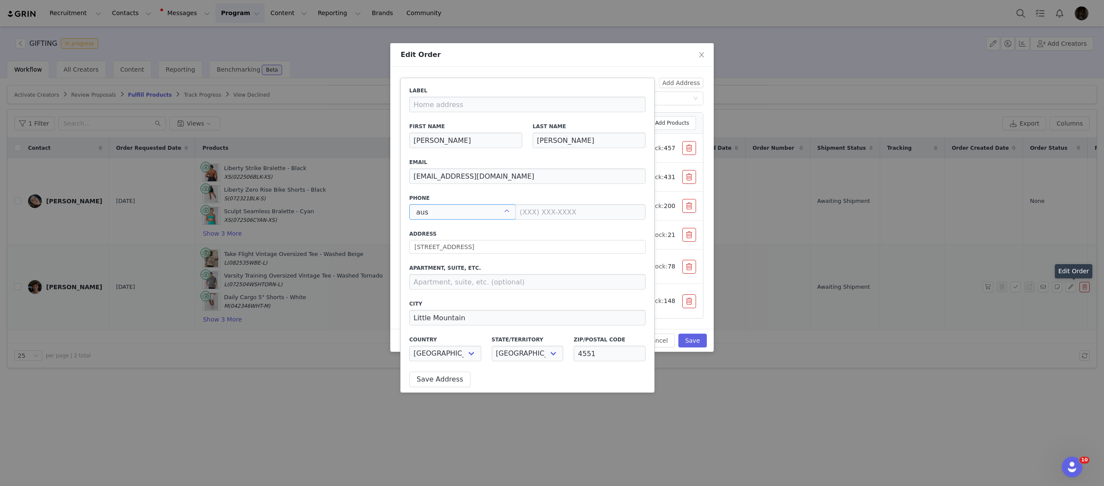
type input "+1 ([GEOGRAPHIC_DATA])"
click at [484, 217] on input "text" at bounding box center [462, 212] width 107 height 16
click at [507, 229] on div "Label First Name [PERSON_NAME] Last Name [PERSON_NAME] Email [EMAIL_ADDRESS][DO…" at bounding box center [527, 226] width 236 height 279
type input "+1 ([GEOGRAPHIC_DATA])"
click at [500, 214] on icon at bounding box center [507, 212] width 14 height 16
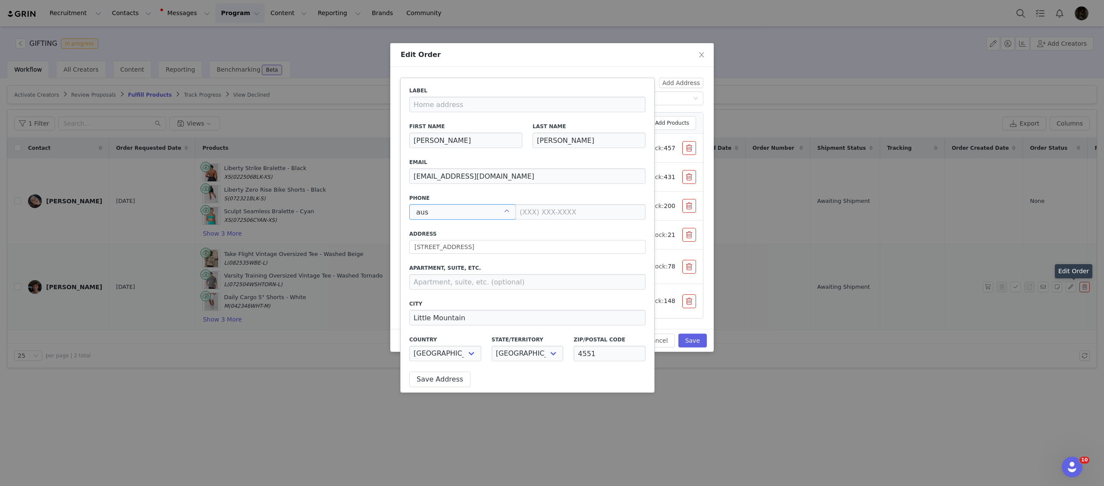
click at [493, 227] on div "Label First Name [PERSON_NAME] Last Name [PERSON_NAME] Email [EMAIL_ADDRESS][DO…" at bounding box center [527, 226] width 236 height 279
type input "+1 ([GEOGRAPHIC_DATA])"
click at [468, 205] on input "+1 ([GEOGRAPHIC_DATA])" at bounding box center [462, 212] width 107 height 16
drag, startPoint x: 459, startPoint y: 231, endPoint x: 591, endPoint y: 149, distance: 155.6
click at [459, 232] on span "+61 ([GEOGRAPHIC_DATA])" at bounding box center [459, 235] width 83 height 7
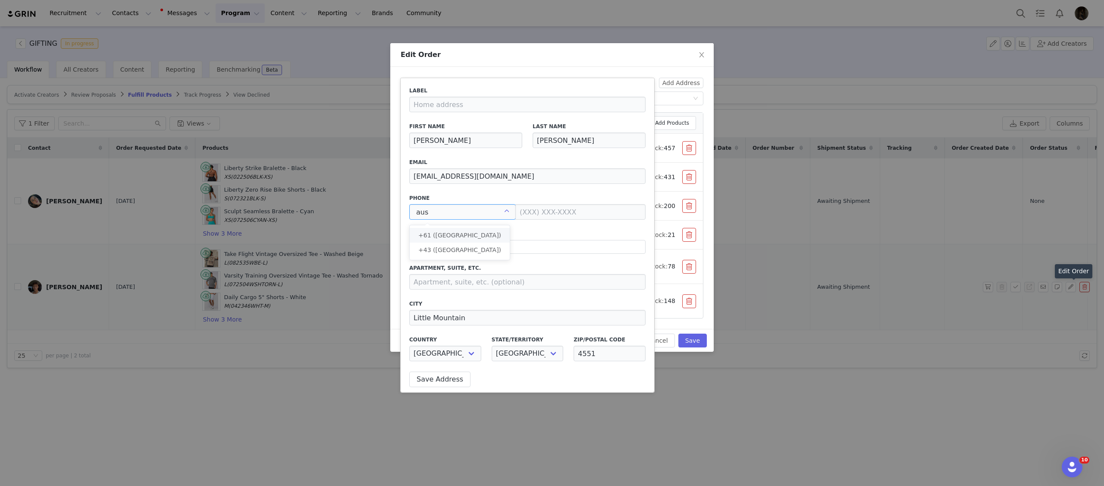
type input "+61 ([GEOGRAPHIC_DATA])"
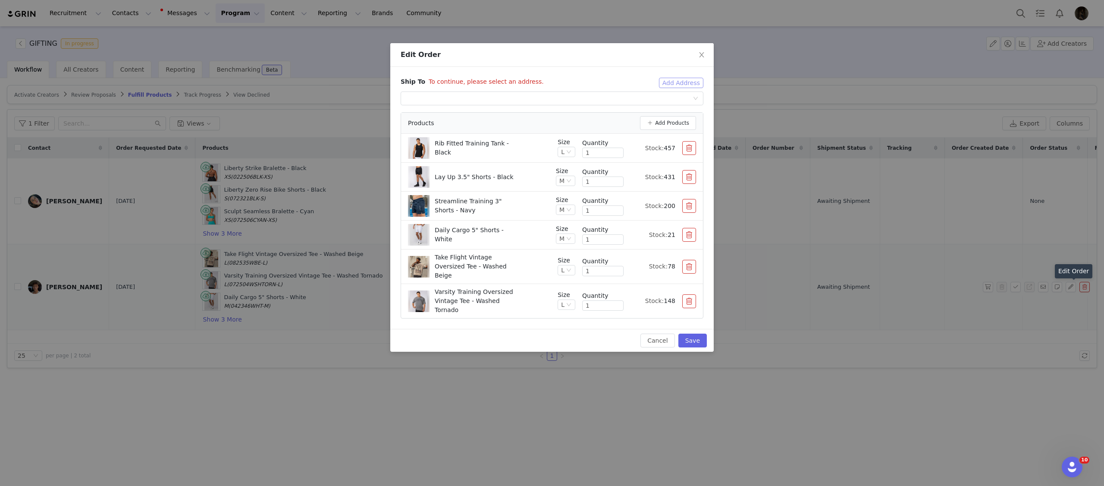
click at [674, 81] on button "Add Address" at bounding box center [681, 83] width 44 height 10
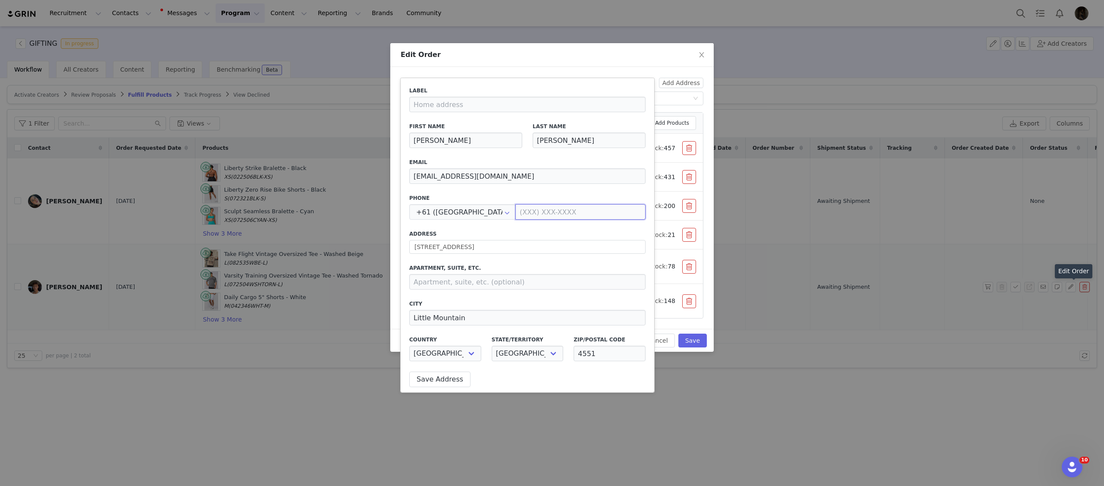
click at [548, 211] on input at bounding box center [580, 212] width 130 height 16
paste input "0405483734"
type input "0405 483 734"
click at [535, 236] on label "Address" at bounding box center [527, 234] width 236 height 8
click at [436, 377] on button "Save Address" at bounding box center [439, 379] width 61 height 16
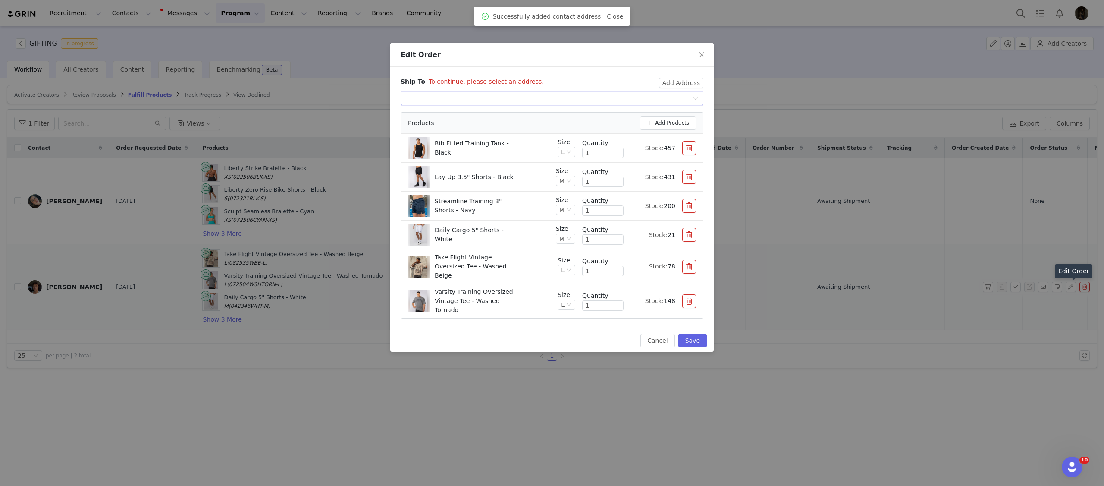
click at [653, 100] on div "Select shipping address" at bounding box center [549, 98] width 287 height 13
click at [637, 113] on li "[PERSON_NAME], [STREET_ADDRESS]" at bounding box center [552, 116] width 303 height 14
click at [687, 329] on div "Cancel Save" at bounding box center [551, 340] width 323 height 23
click at [687, 333] on button "Save" at bounding box center [692, 340] width 28 height 14
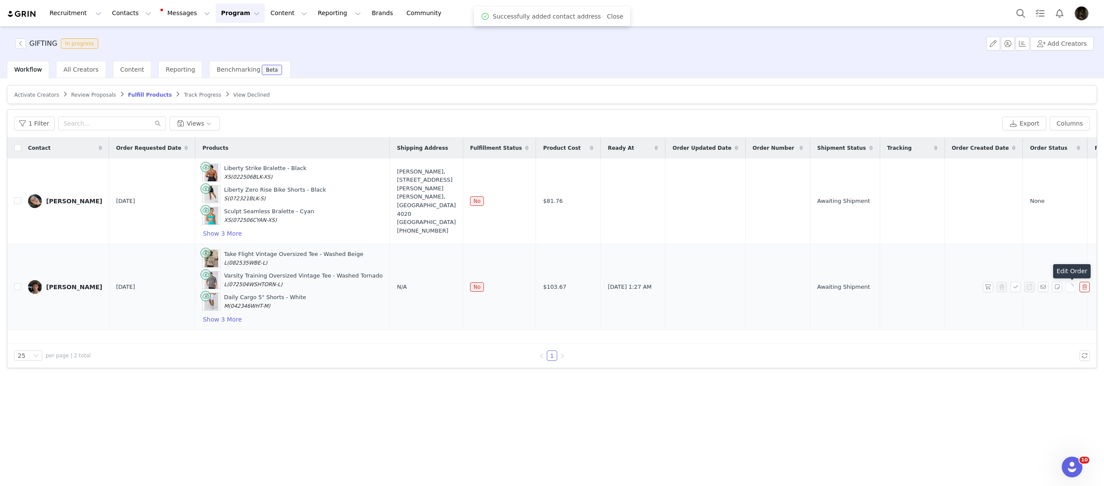
click at [689, 327] on td at bounding box center [705, 287] width 80 height 86
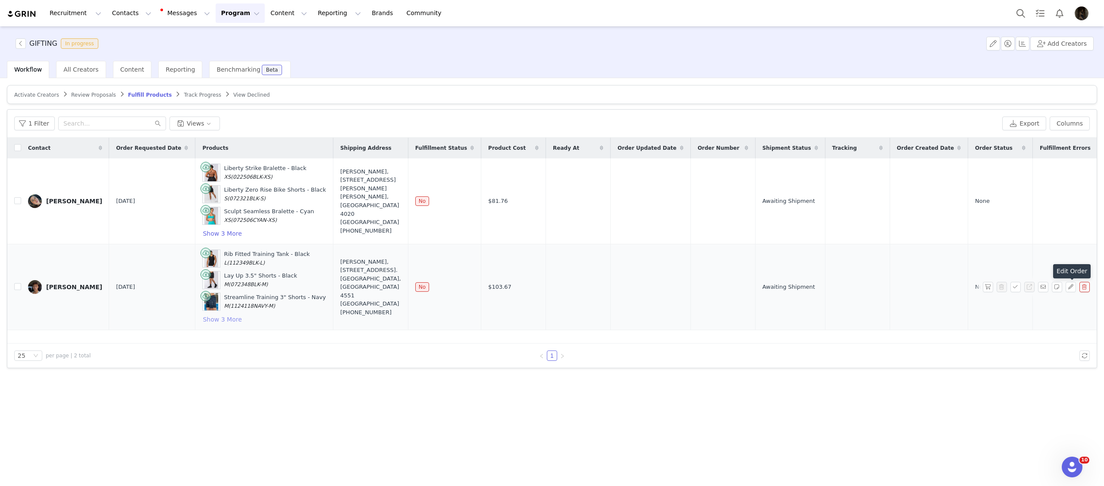
click at [216, 323] on button "Show 3 More" at bounding box center [222, 319] width 40 height 10
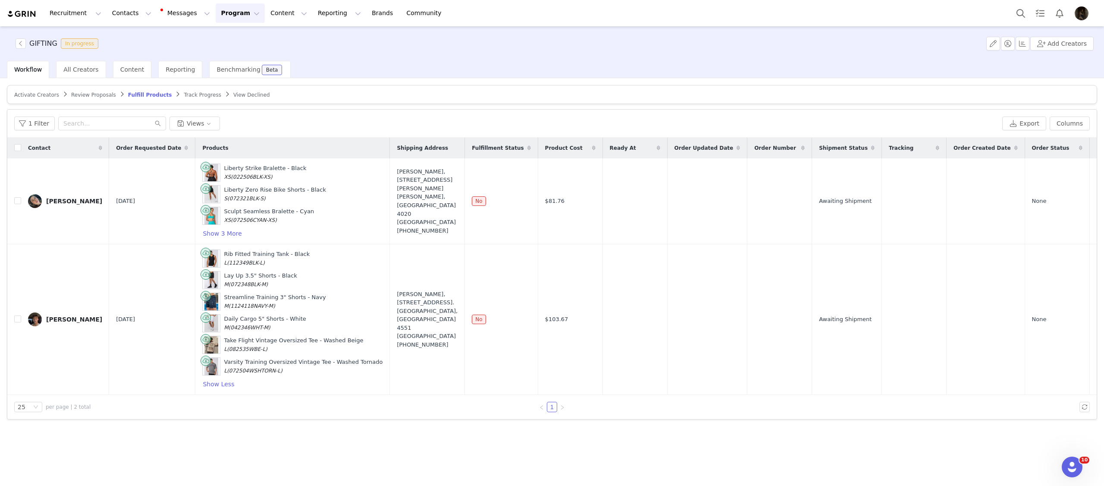
click at [991, 324] on button "button" at bounding box center [988, 319] width 10 height 10
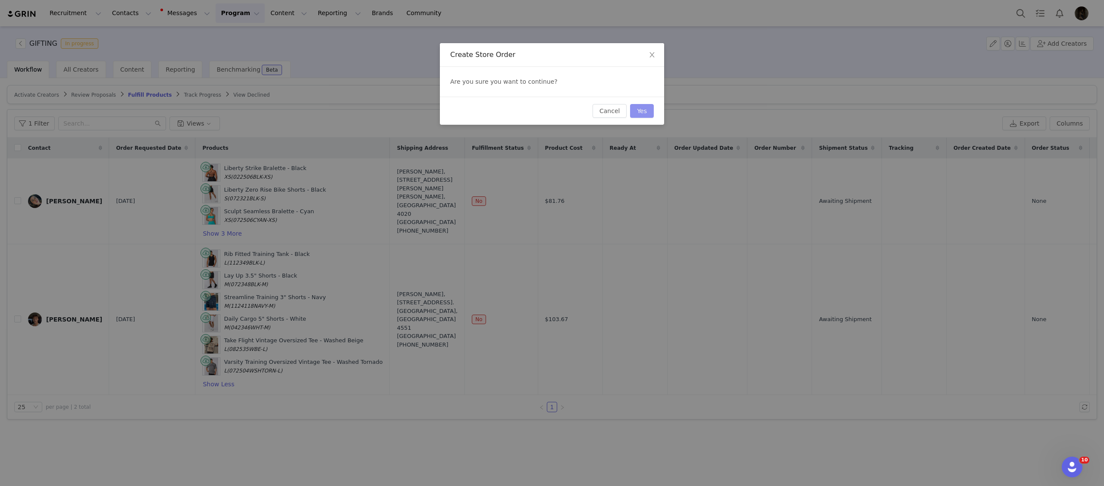
click at [641, 110] on button "Yes" at bounding box center [642, 111] width 24 height 14
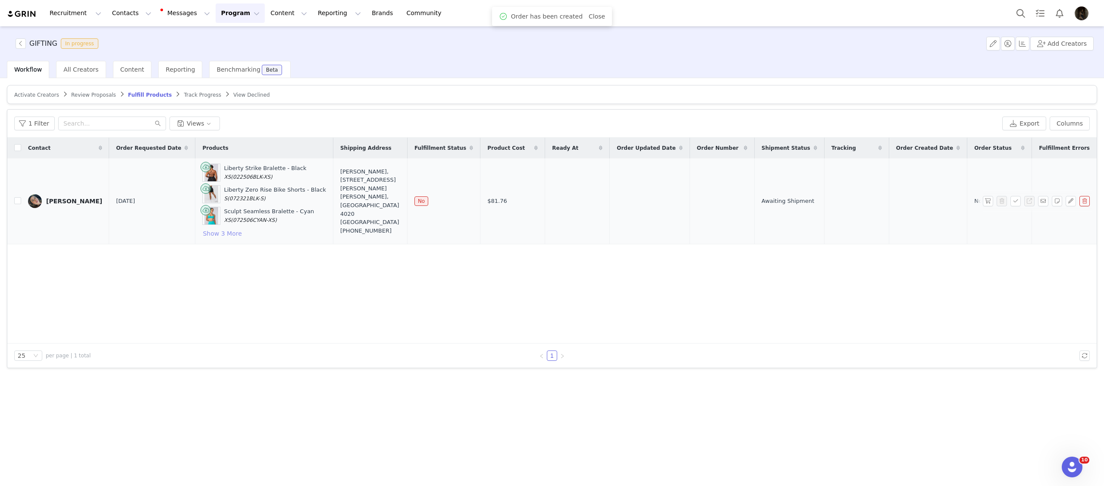
click at [207, 236] on button "Show 3 More" at bounding box center [222, 233] width 40 height 10
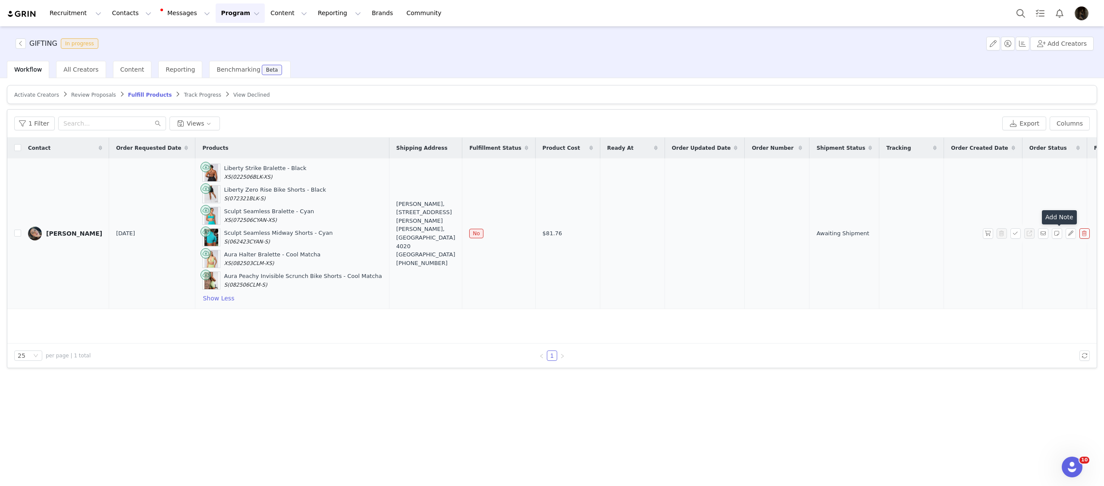
click at [1064, 235] on span at bounding box center [1059, 233] width 14 height 10
click at [1069, 234] on button "button" at bounding box center [1071, 233] width 10 height 10
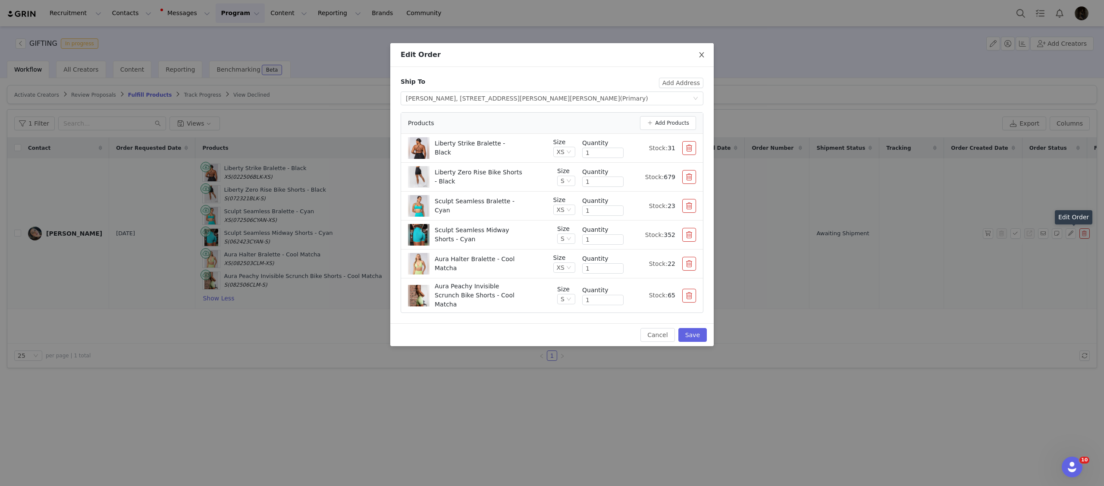
click at [704, 56] on icon "icon: close" at bounding box center [701, 54] width 7 height 7
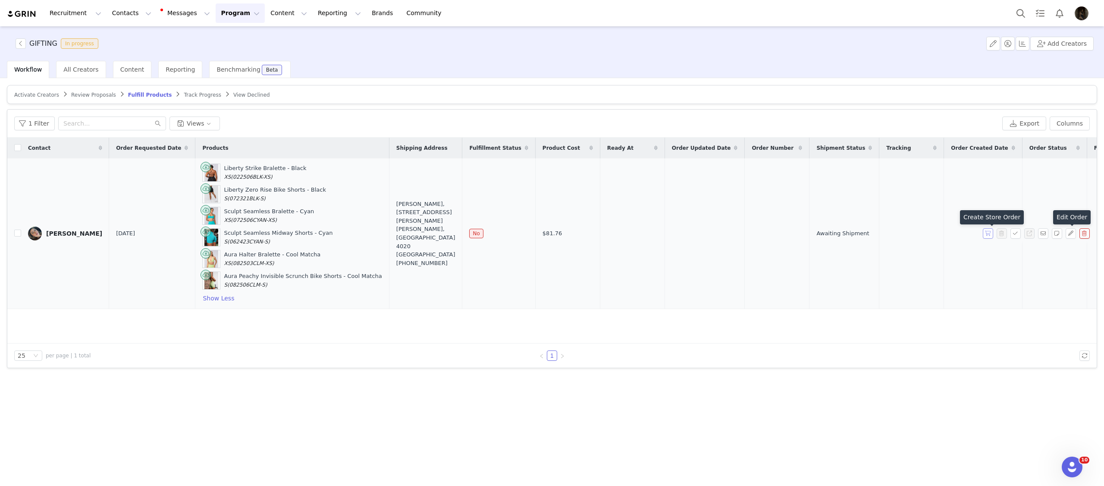
click at [989, 237] on button "button" at bounding box center [988, 233] width 10 height 10
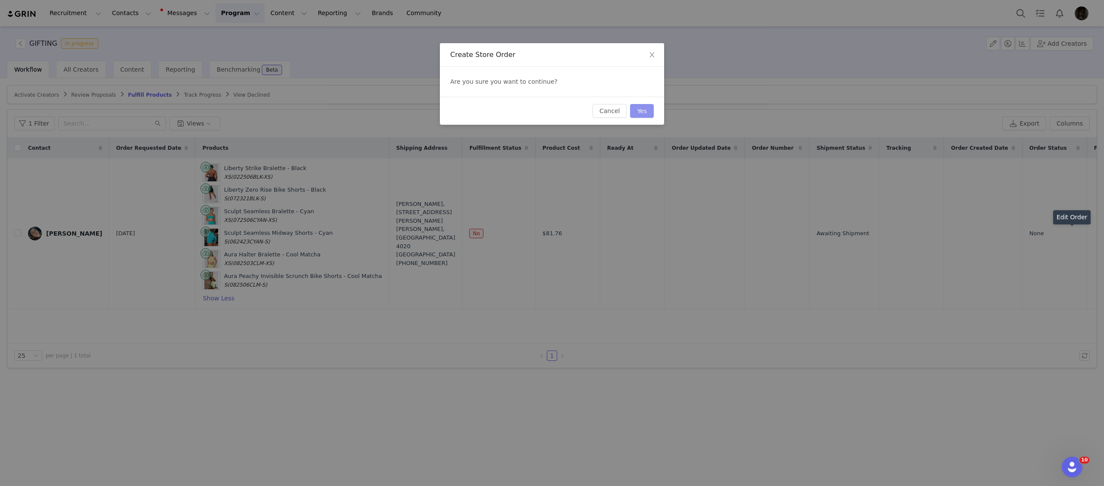
click at [647, 111] on button "Yes" at bounding box center [642, 111] width 24 height 14
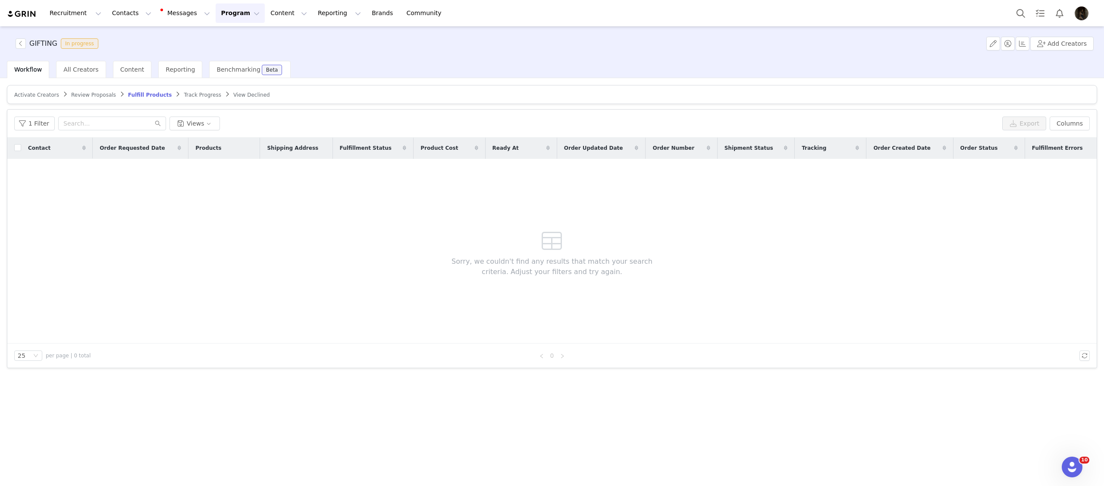
click at [575, 243] on div "Sorry, we couldn't find any results that match your search criteria. Adjust you…" at bounding box center [552, 251] width 248 height 185
click at [217, 23] on div "Recruitment Recruitment Creator Search Curated Lists Landing Pages Web Extensio…" at bounding box center [552, 13] width 1104 height 26
click at [221, 21] on button "Program Program" at bounding box center [240, 12] width 49 height 19
click at [228, 43] on p "Activations" at bounding box center [225, 38] width 33 height 9
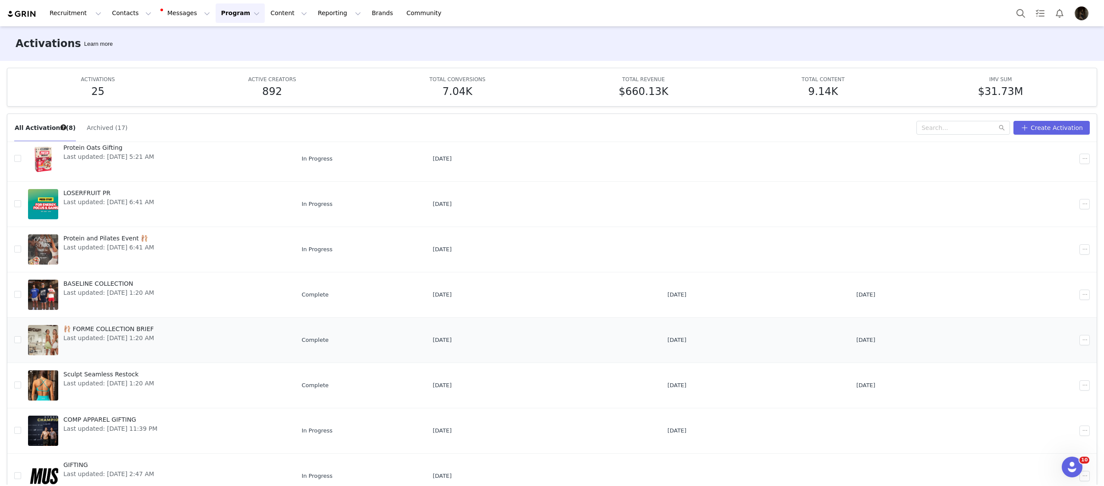
scroll to position [45, 0]
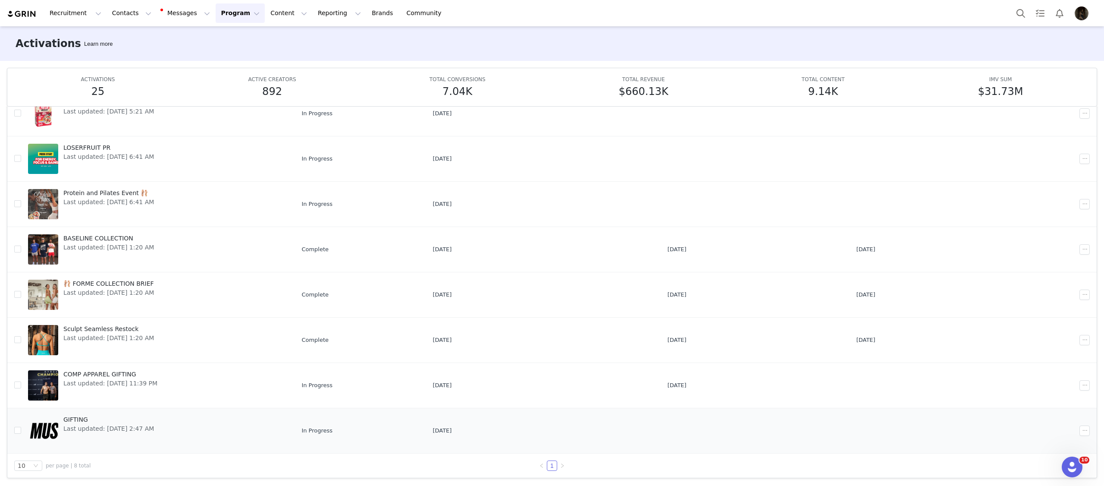
click at [198, 430] on link "GIFTING Last updated: [DATE] 2:47 AM" at bounding box center [158, 430] width 260 height 35
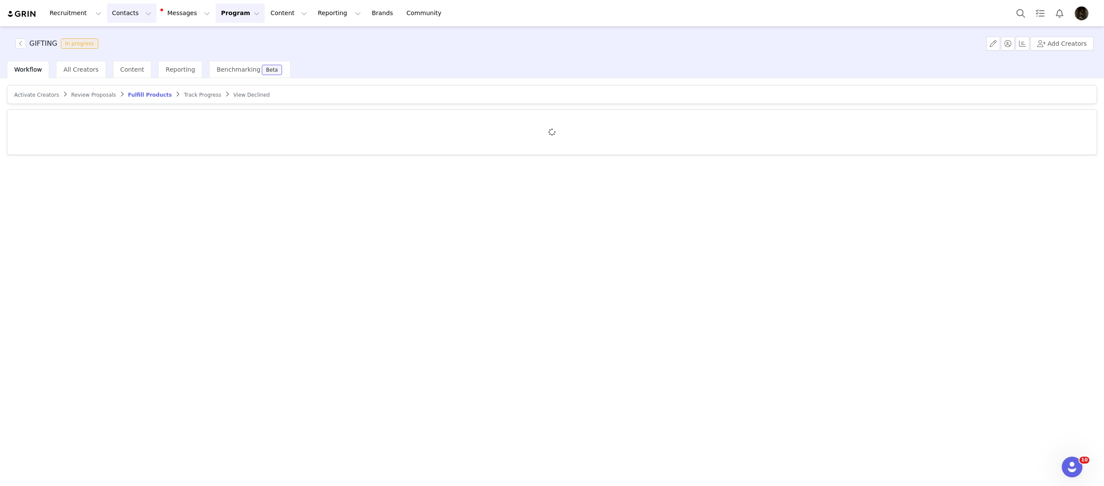
click at [112, 8] on button "Contacts Contacts" at bounding box center [132, 12] width 50 height 19
click at [123, 23] on div "Recruitment Recruitment Creator Search Curated Lists Landing Pages Web Extensio…" at bounding box center [552, 13] width 1104 height 26
click at [122, 39] on div "GIFTING In progress Add Creators" at bounding box center [552, 43] width 1104 height 35
click at [128, 21] on button "Contacts Contacts" at bounding box center [132, 12] width 50 height 19
click at [128, 34] on p "Creators" at bounding box center [120, 38] width 25 height 9
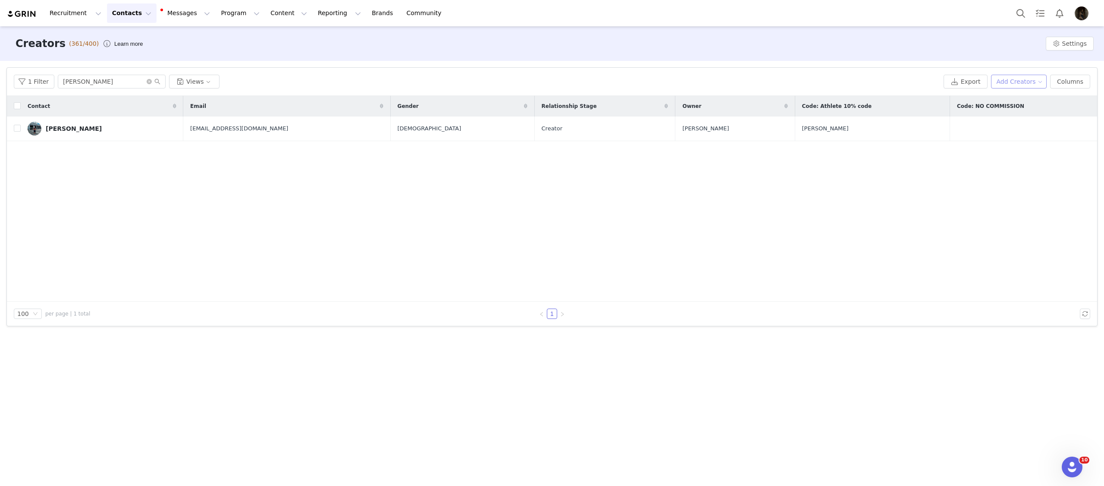
click at [995, 79] on button "Add Creators" at bounding box center [1019, 82] width 56 height 14
click at [992, 99] on span at bounding box center [993, 98] width 9 height 9
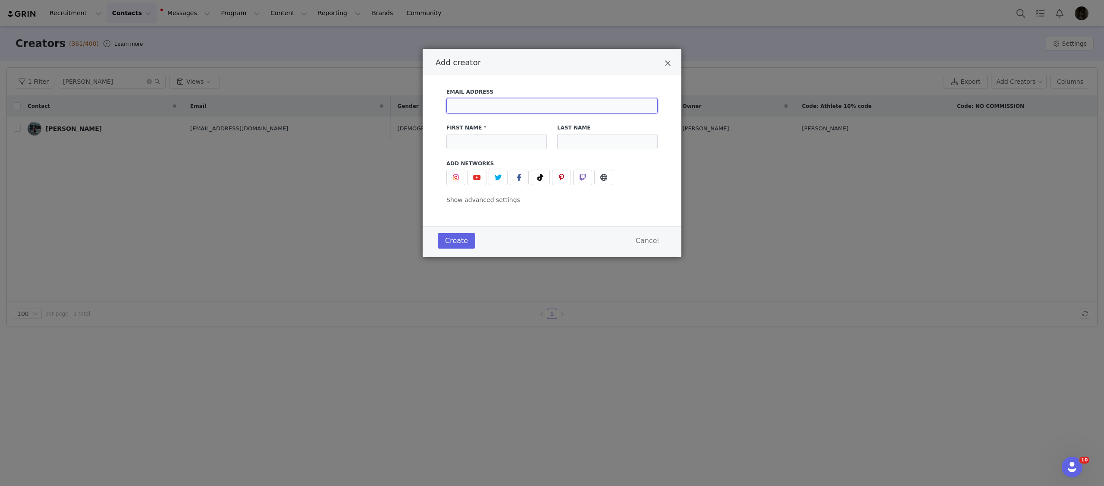
click at [509, 103] on input "Add creator" at bounding box center [551, 106] width 211 height 16
paste input "[EMAIL_ADDRESS][DOMAIN_NAME]"
type input "[EMAIL_ADDRESS][DOMAIN_NAME]"
click at [494, 144] on input "Add creator" at bounding box center [496, 142] width 100 height 16
type input "Tia"
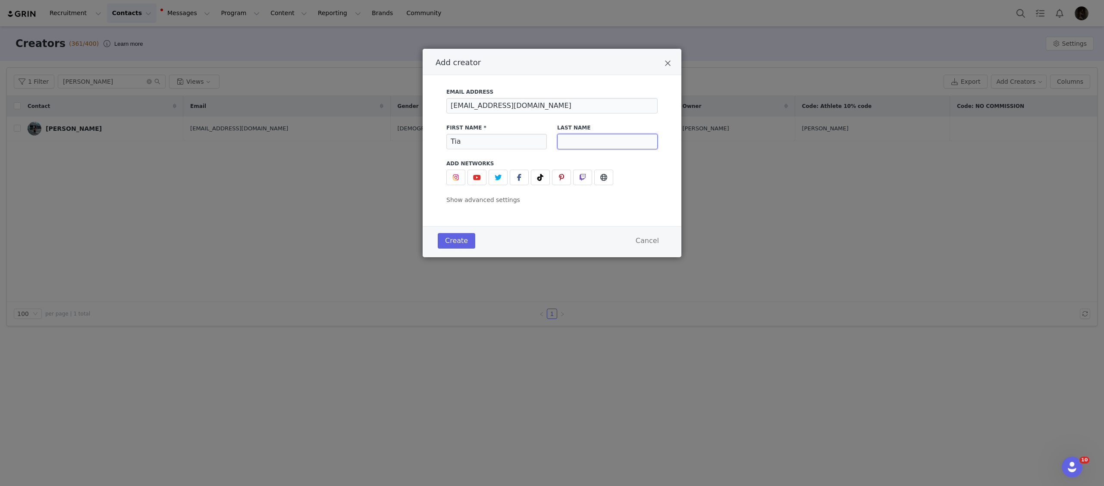
click at [599, 146] on input "Add creator" at bounding box center [607, 142] width 100 height 16
type input "[PERSON_NAME]"
drag, startPoint x: 441, startPoint y: 180, endPoint x: 452, endPoint y: 179, distance: 10.8
click at [441, 180] on div "Email Address [PERSON_NAME][EMAIL_ADDRESS][DOMAIN_NAME] First Name * [PERSON_NA…" at bounding box center [552, 144] width 233 height 122
click at [452, 179] on img "Add creator" at bounding box center [455, 177] width 7 height 7
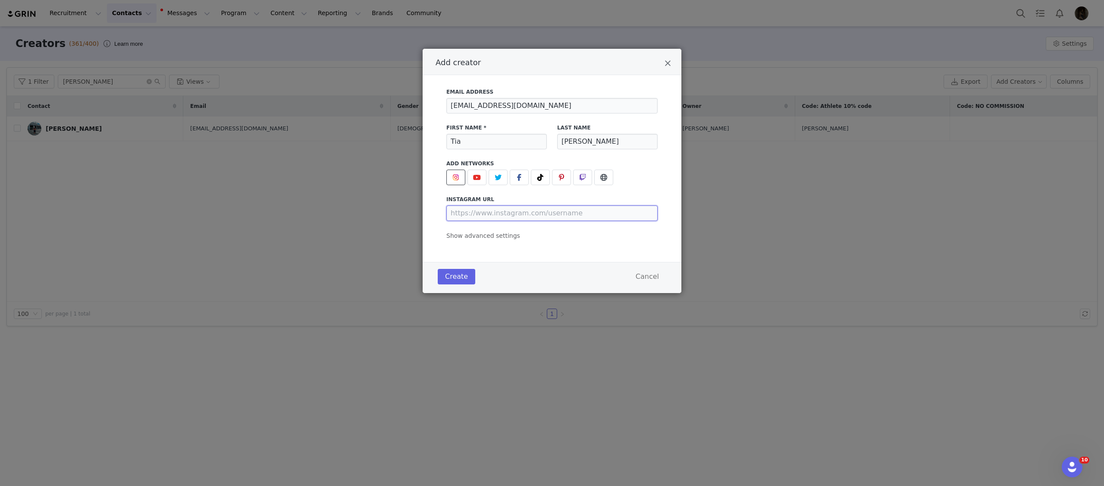
click at [471, 208] on input "Add creator" at bounding box center [551, 213] width 211 height 16
paste input "[URL][DOMAIN_NAME]"
type input "[URL][DOMAIN_NAME]"
click at [470, 279] on button "Create" at bounding box center [457, 277] width 38 height 16
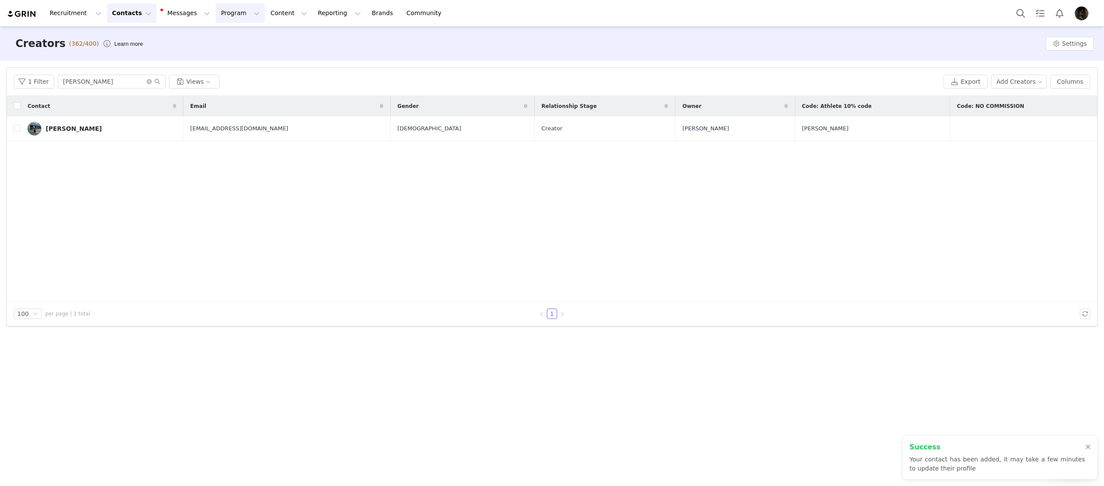
click at [224, 15] on button "Program Program" at bounding box center [240, 12] width 49 height 19
click at [225, 37] on p "Activations" at bounding box center [225, 38] width 33 height 9
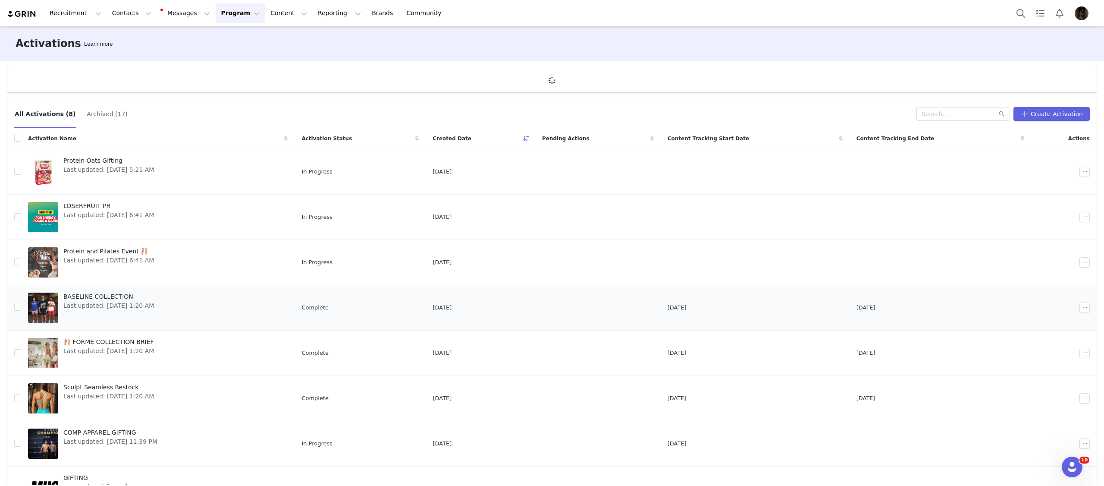
scroll to position [28, 0]
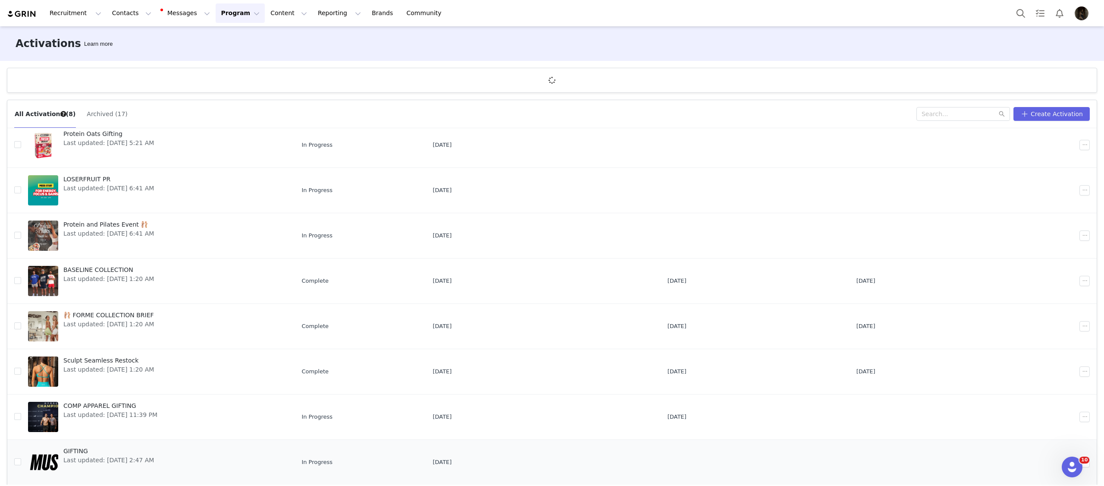
click at [175, 453] on link "GIFTING Last updated: [DATE] 2:47 AM" at bounding box center [158, 462] width 260 height 35
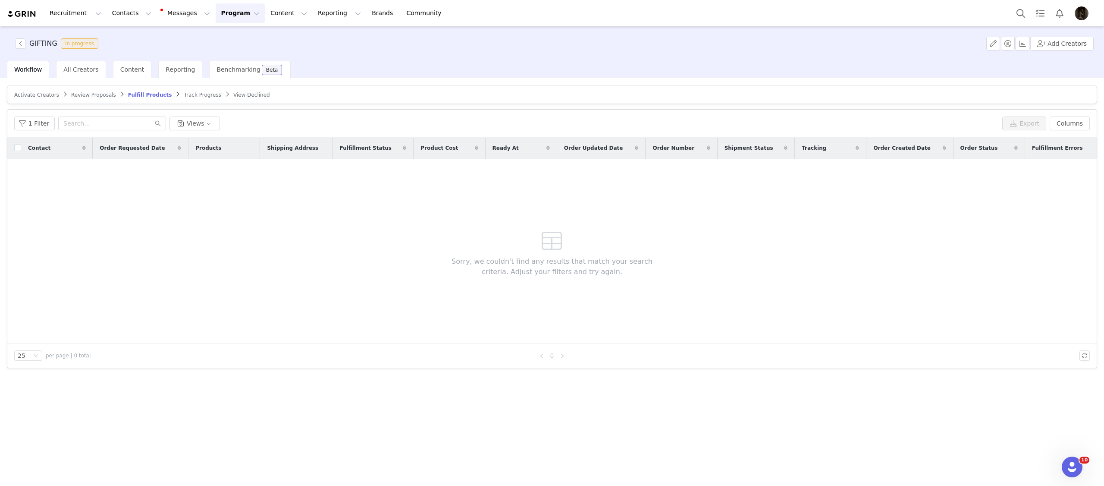
click at [35, 85] on article "Activate Creators Review Proposals Fulfill Products Track Progress View Declined" at bounding box center [552, 94] width 1090 height 19
click at [36, 93] on span "Activate Creators" at bounding box center [36, 95] width 45 height 6
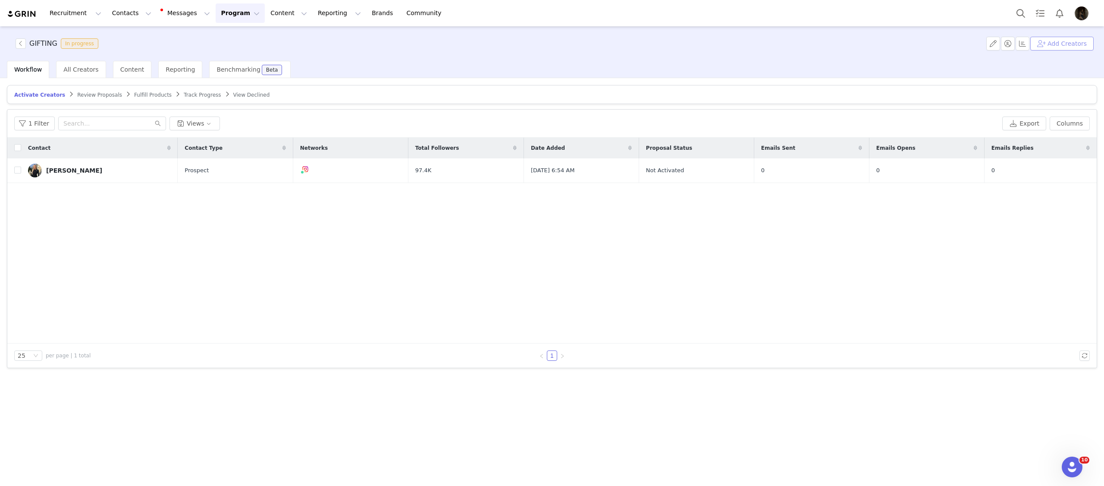
click at [1078, 39] on button "Add Creators" at bounding box center [1061, 44] width 63 height 14
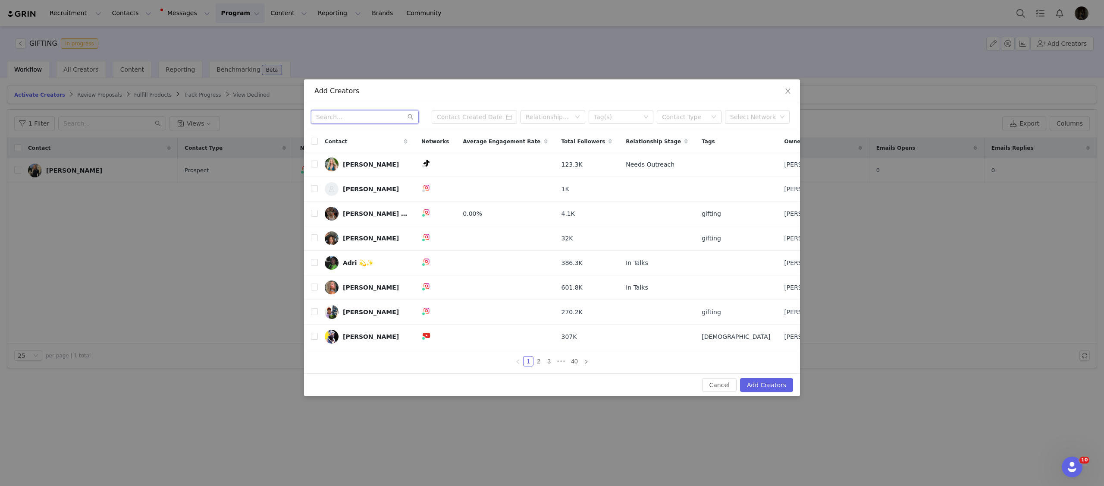
click at [392, 118] on input "text" at bounding box center [365, 117] width 108 height 14
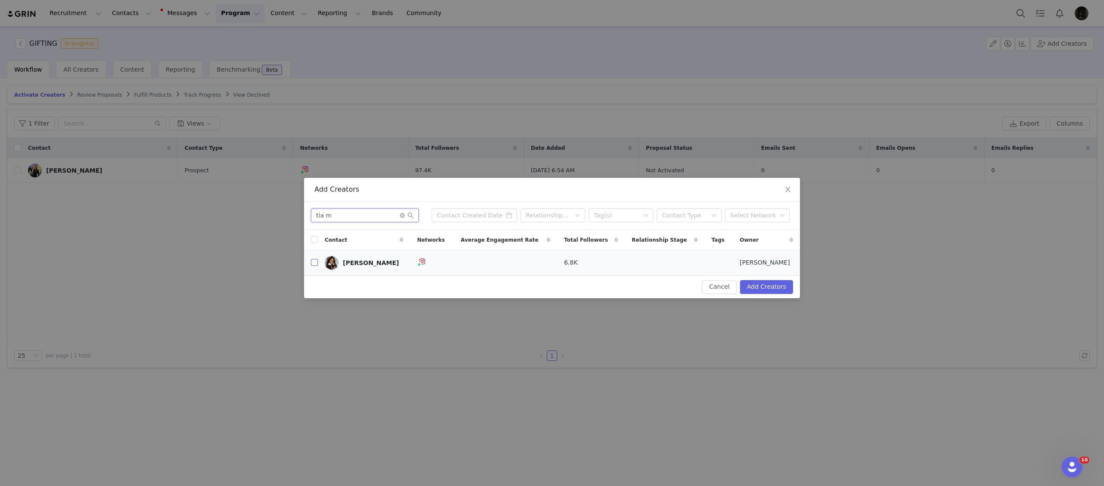
type input "tia m"
click at [315, 261] on input "checkbox" at bounding box center [314, 262] width 7 height 7
checkbox input "true"
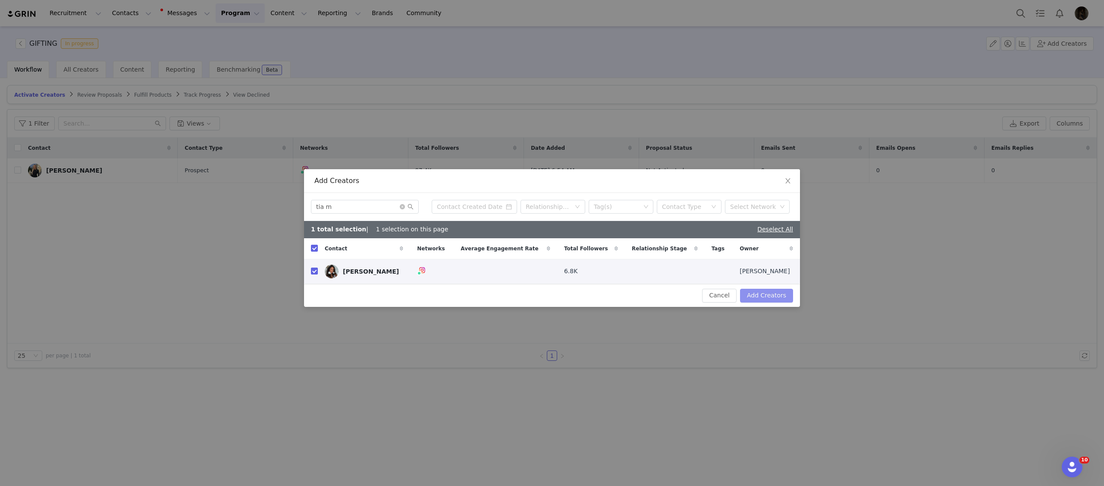
click at [757, 291] on button "Add Creators" at bounding box center [766, 296] width 53 height 14
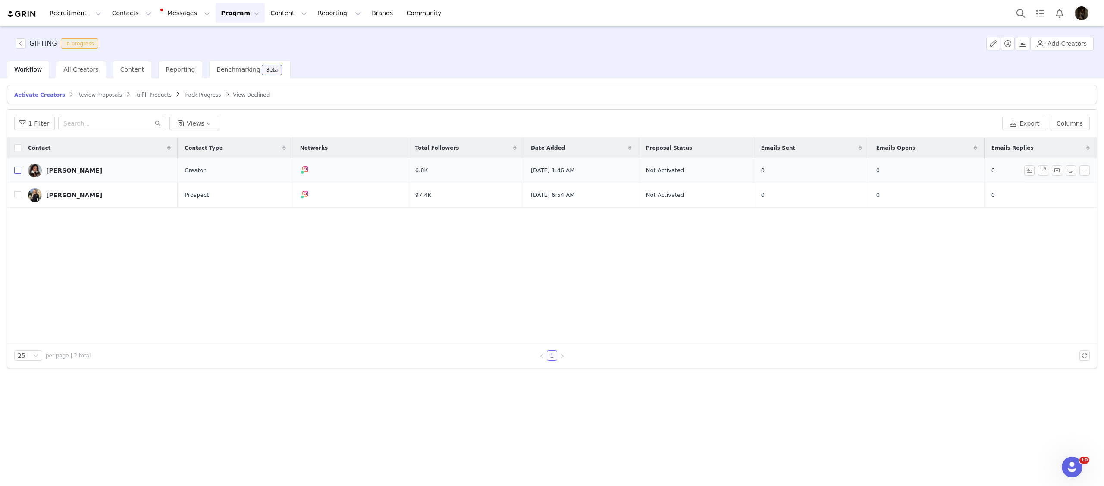
click at [16, 171] on input "checkbox" at bounding box center [17, 169] width 7 height 7
checkbox input "true"
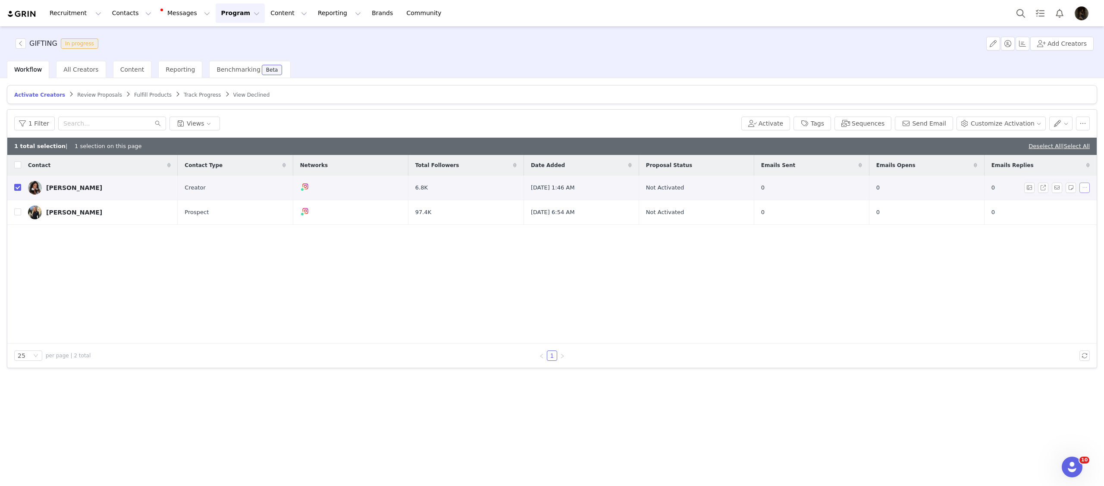
click at [1083, 186] on button "button" at bounding box center [1085, 187] width 10 height 10
click at [1066, 207] on span "Activate Creators" at bounding box center [1062, 203] width 52 height 9
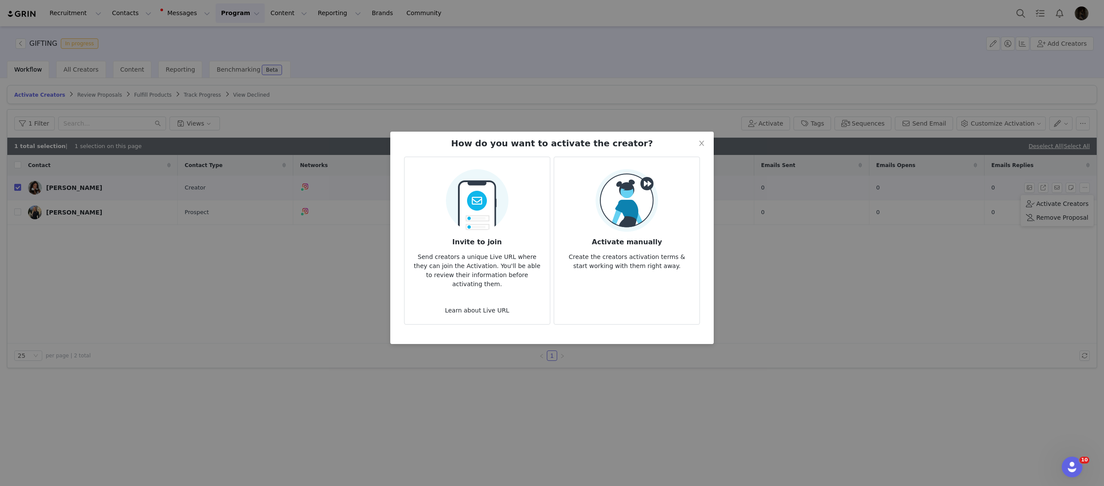
click at [621, 248] on p "Create the creators activation terms & start working with them right away." at bounding box center [627, 258] width 132 height 23
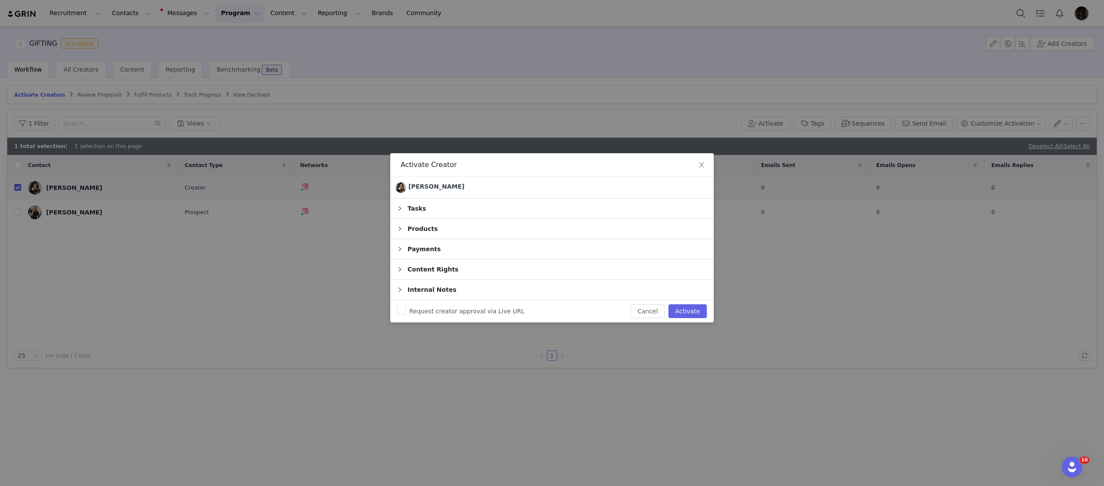
click at [572, 225] on div "Products" at bounding box center [551, 229] width 323 height 20
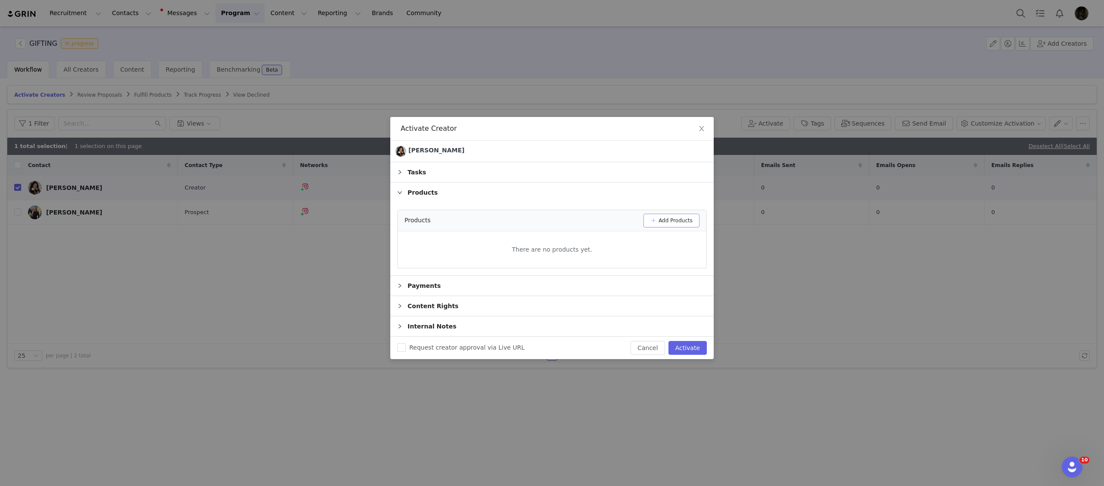
click at [659, 224] on button "Add Products" at bounding box center [671, 220] width 56 height 14
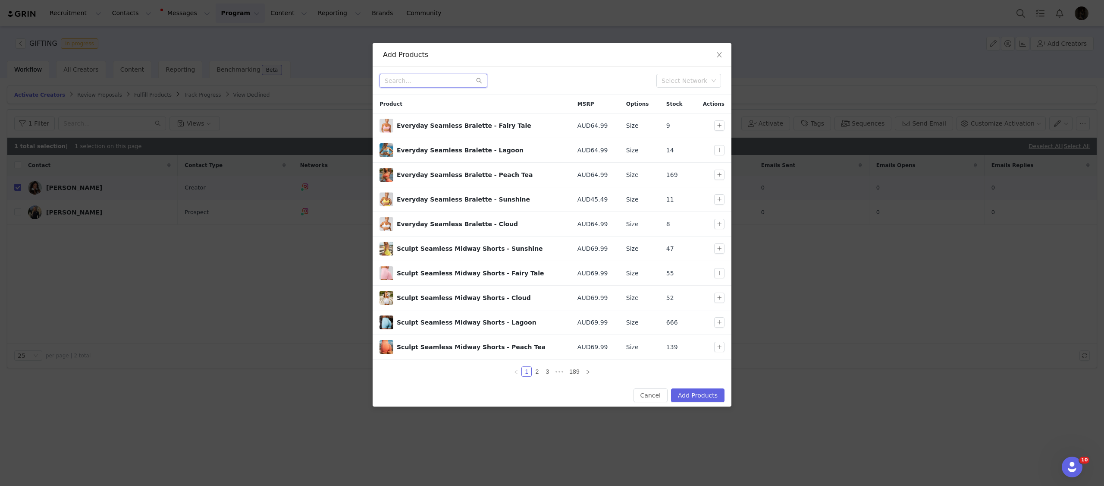
click at [465, 76] on input "text" at bounding box center [434, 81] width 108 height 14
click at [720, 278] on button "button" at bounding box center [719, 273] width 10 height 10
click at [442, 77] on input "text" at bounding box center [434, 81] width 108 height 14
click at [720, 129] on button "button" at bounding box center [719, 125] width 10 height 10
drag, startPoint x: 428, startPoint y: 93, endPoint x: 428, endPoint y: 88, distance: 4.7
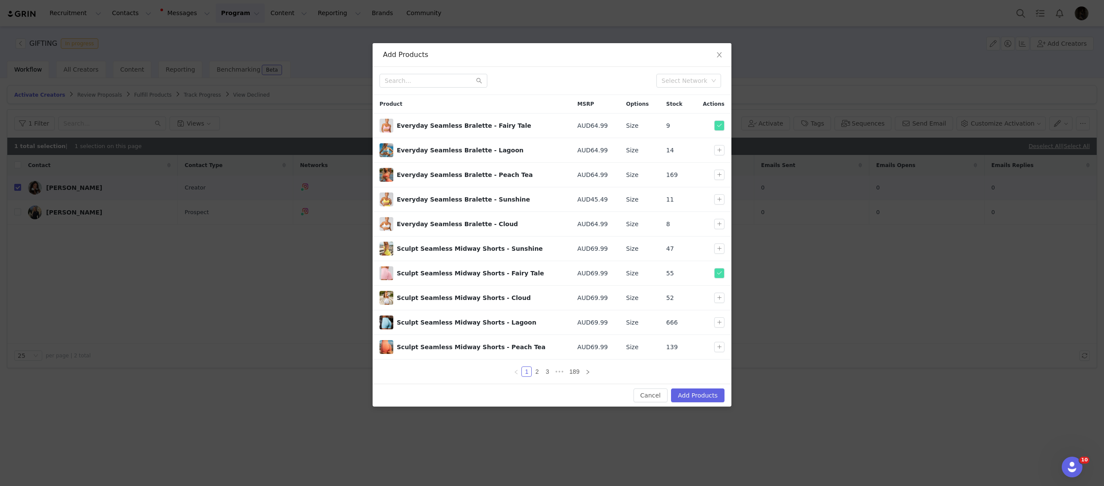
click at [428, 91] on div "Select Network" at bounding box center [552, 81] width 359 height 28
click at [428, 86] on input "text" at bounding box center [434, 81] width 108 height 14
click at [453, 77] on input "text" at bounding box center [434, 81] width 108 height 14
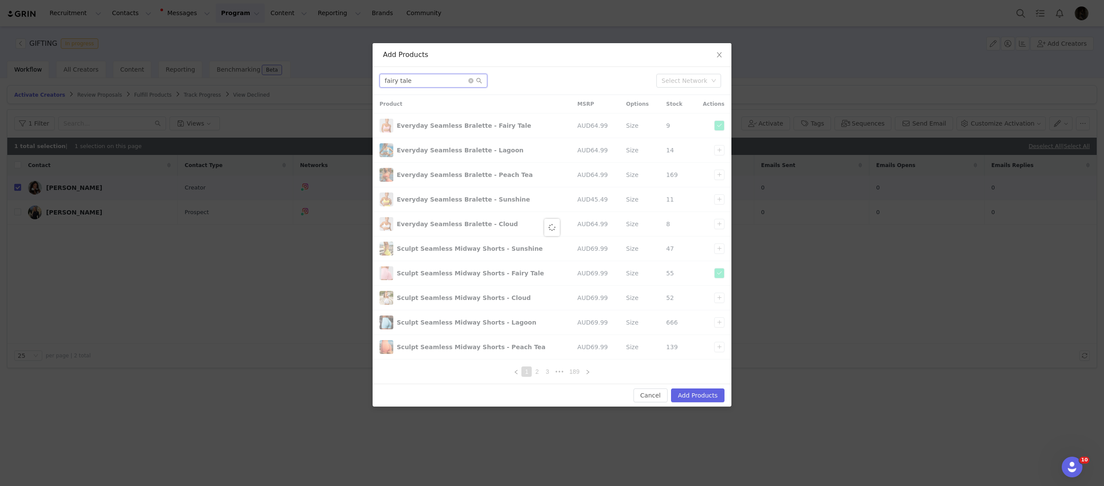
click at [462, 79] on input "fairy tale" at bounding box center [434, 81] width 108 height 14
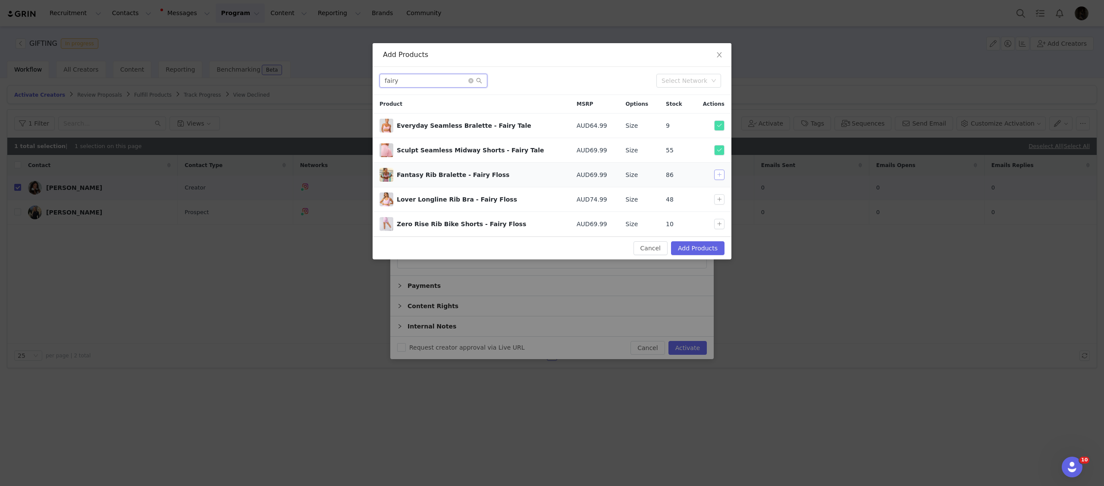
type input "fairy"
click at [717, 179] on button "button" at bounding box center [719, 174] width 10 height 10
click at [720, 224] on button "button" at bounding box center [719, 224] width 10 height 10
click at [723, 148] on button "button" at bounding box center [719, 150] width 10 height 10
click at [721, 124] on button "button" at bounding box center [719, 125] width 10 height 10
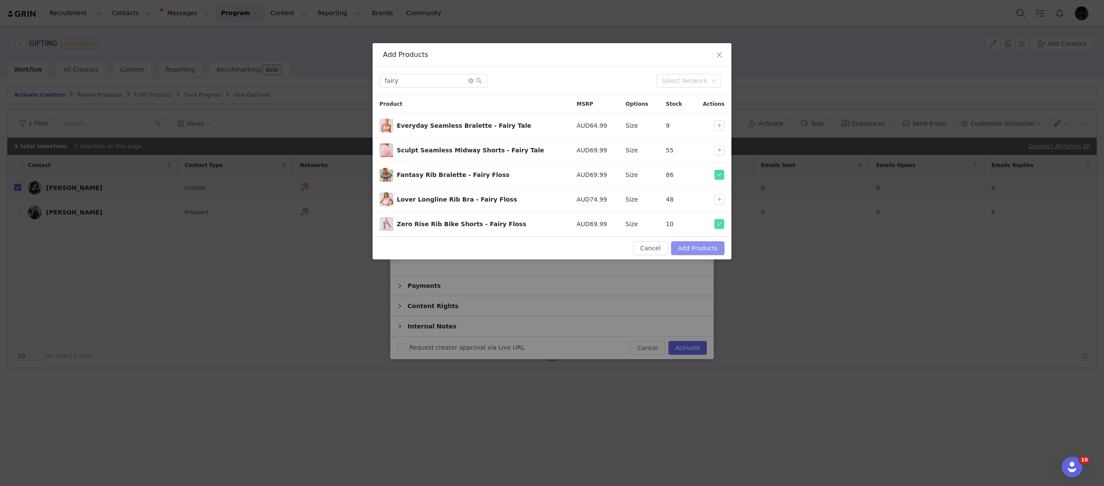
click at [690, 248] on button "Add Products" at bounding box center [697, 248] width 53 height 14
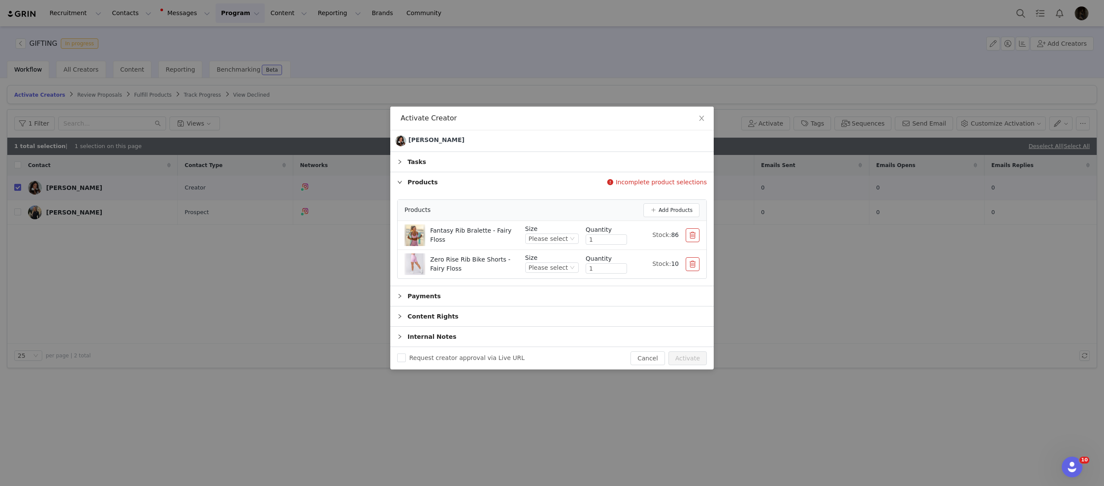
click at [673, 201] on div "Products Add Products" at bounding box center [552, 210] width 309 height 21
click at [672, 205] on button "Add Products" at bounding box center [671, 210] width 56 height 14
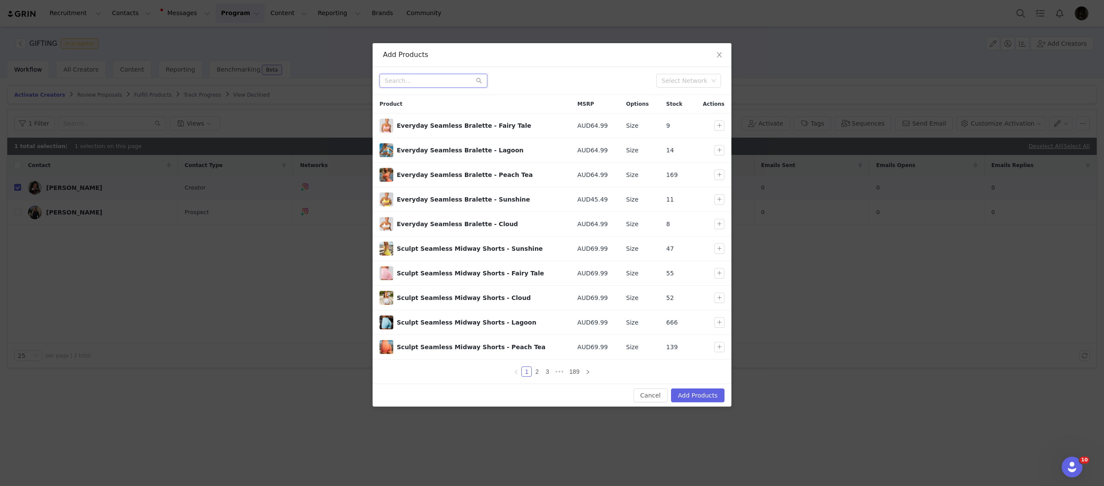
click at [428, 82] on input "text" at bounding box center [434, 81] width 108 height 14
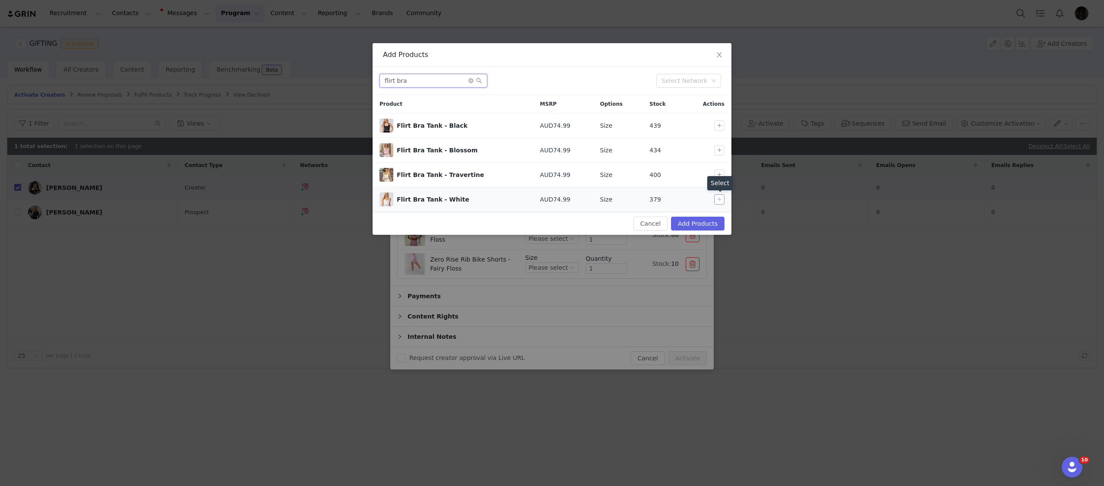
type input "flirt bra"
drag, startPoint x: 722, startPoint y: 198, endPoint x: 715, endPoint y: 204, distance: 9.2
click at [722, 198] on button "button" at bounding box center [719, 199] width 10 height 10
click at [699, 222] on button "Add Products" at bounding box center [697, 224] width 53 height 14
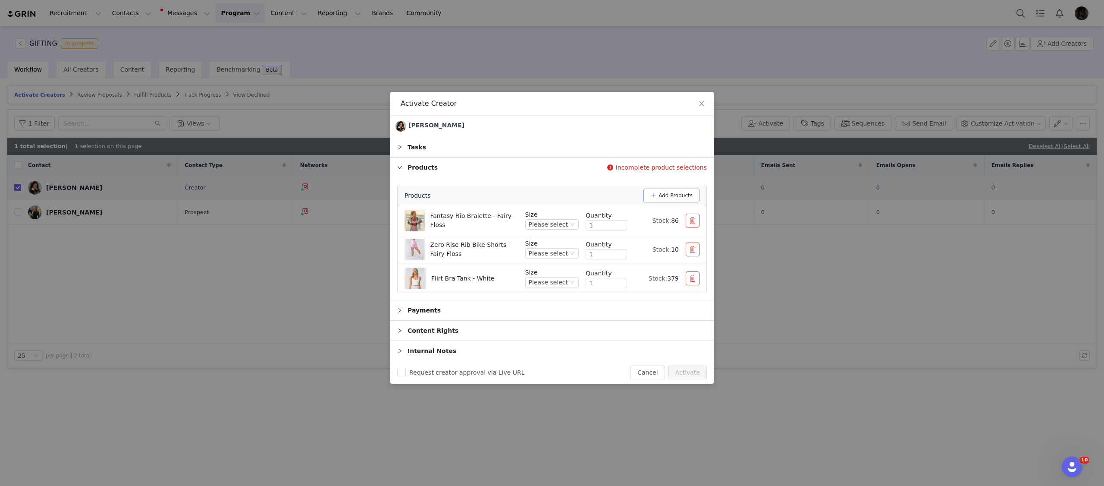
click at [646, 193] on button "Add Products" at bounding box center [671, 195] width 56 height 14
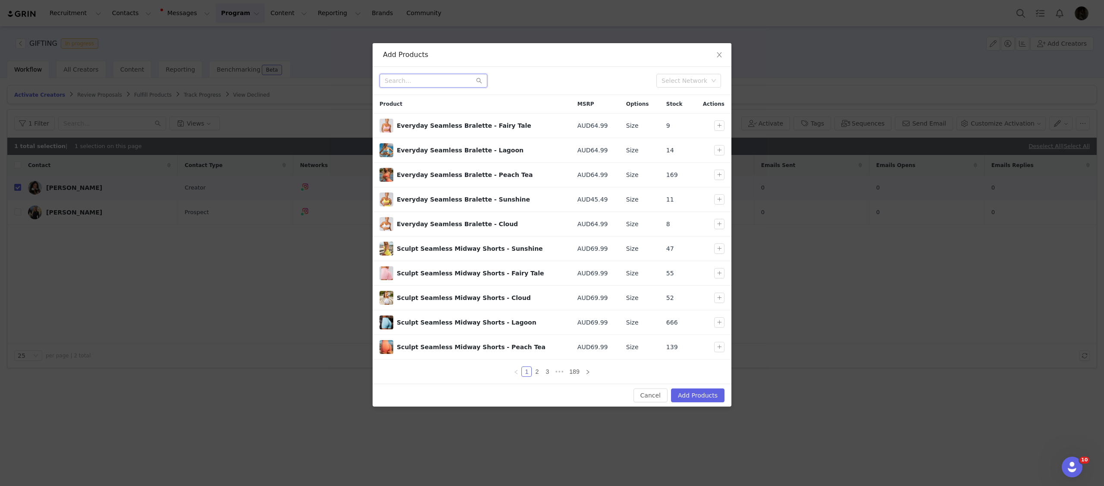
click at [412, 84] on input "text" at bounding box center [434, 81] width 108 height 14
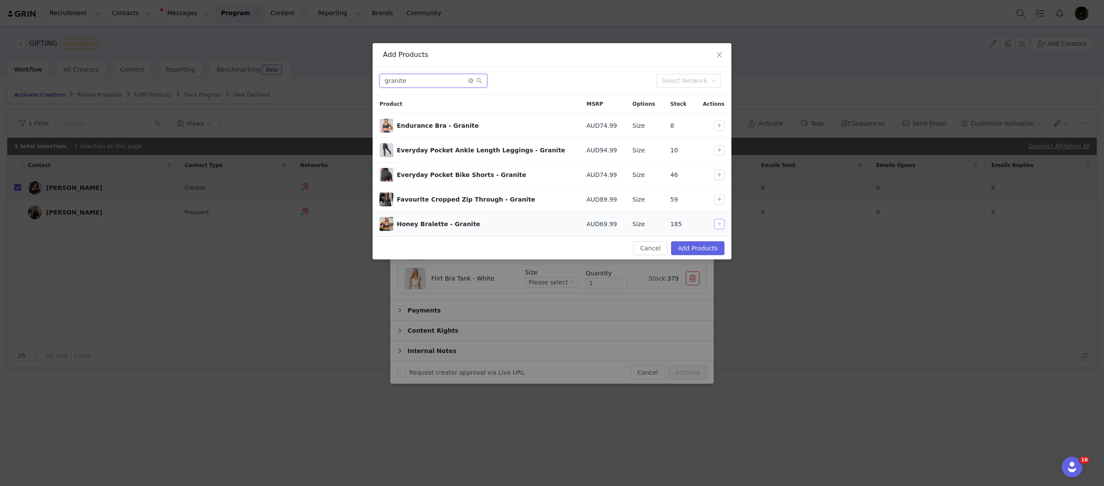
type input "granite"
click at [718, 221] on button "button" at bounding box center [719, 224] width 10 height 10
click at [719, 176] on button "button" at bounding box center [719, 174] width 10 height 10
click at [695, 246] on button "Add Products" at bounding box center [697, 248] width 53 height 14
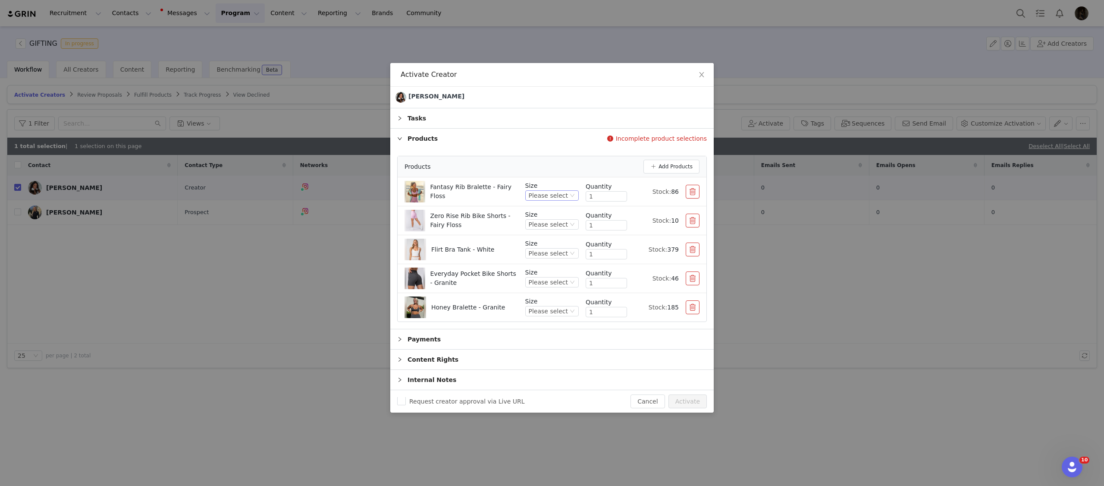
click at [539, 194] on div "Please select" at bounding box center [548, 195] width 39 height 9
click at [549, 236] on li "XS" at bounding box center [552, 238] width 51 height 14
click at [551, 222] on div "Please select" at bounding box center [548, 224] width 39 height 9
click at [539, 267] on li "XS" at bounding box center [552, 267] width 51 height 14
click at [568, 245] on p "Size" at bounding box center [551, 243] width 53 height 9
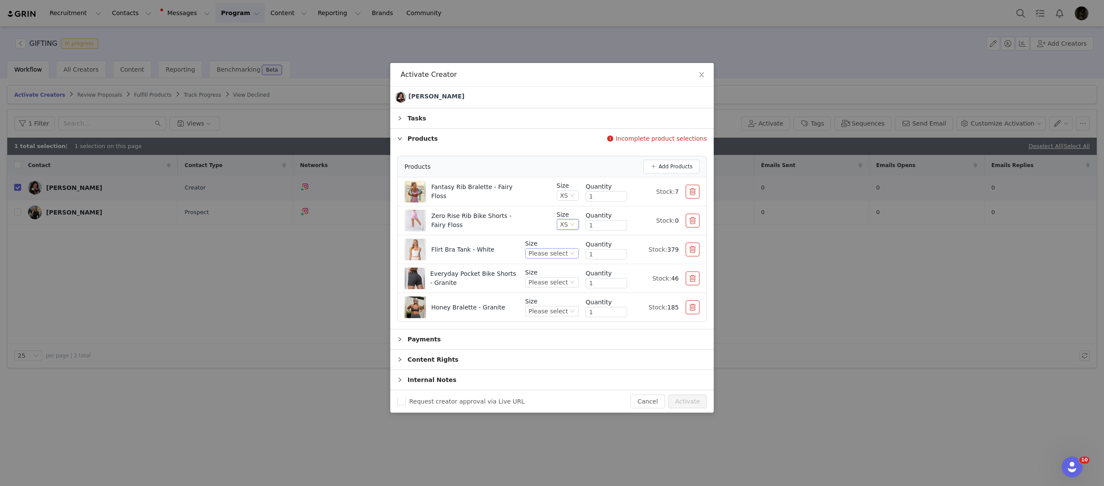
click at [567, 249] on div "Please select" at bounding box center [548, 252] width 39 height 9
click at [540, 293] on li "XS" at bounding box center [552, 296] width 51 height 14
click at [556, 283] on div "Please select" at bounding box center [548, 281] width 39 height 9
click at [548, 326] on li "XS" at bounding box center [552, 325] width 51 height 14
click at [571, 315] on div "Please select" at bounding box center [551, 311] width 53 height 10
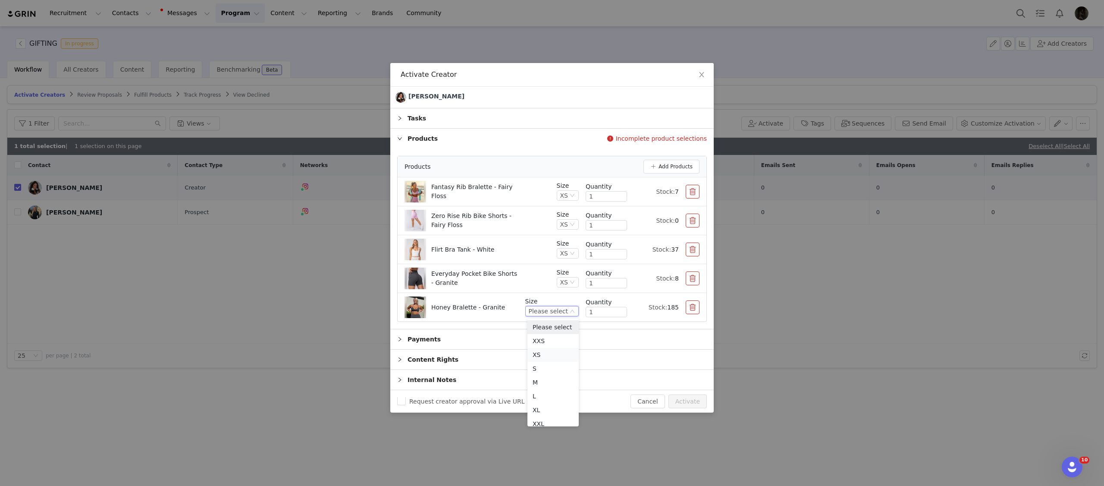
click at [541, 355] on li "XS" at bounding box center [552, 355] width 51 height 14
click at [634, 195] on div "Stock: 7" at bounding box center [656, 191] width 45 height 9
click at [687, 186] on button "button" at bounding box center [693, 192] width 14 height 14
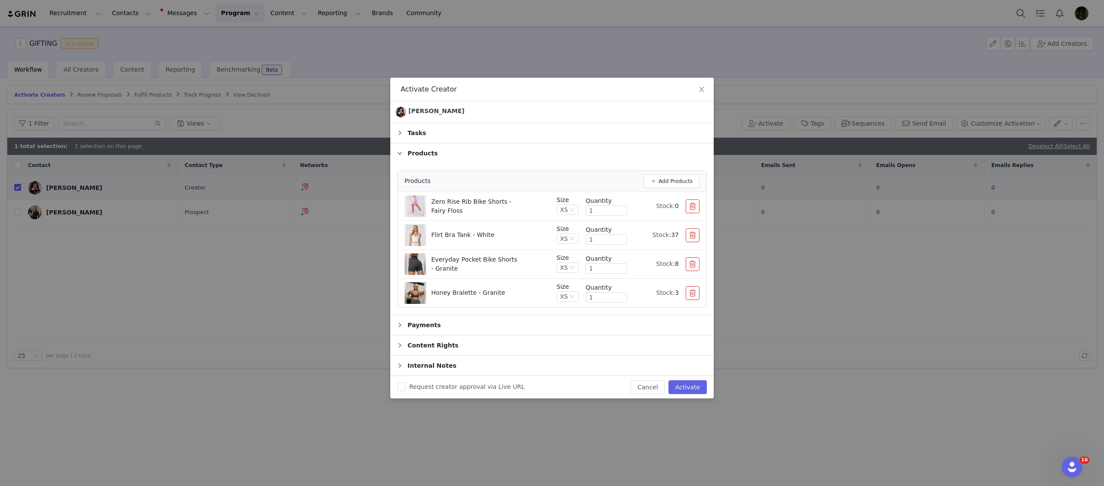
click at [686, 207] on button "button" at bounding box center [693, 206] width 14 height 14
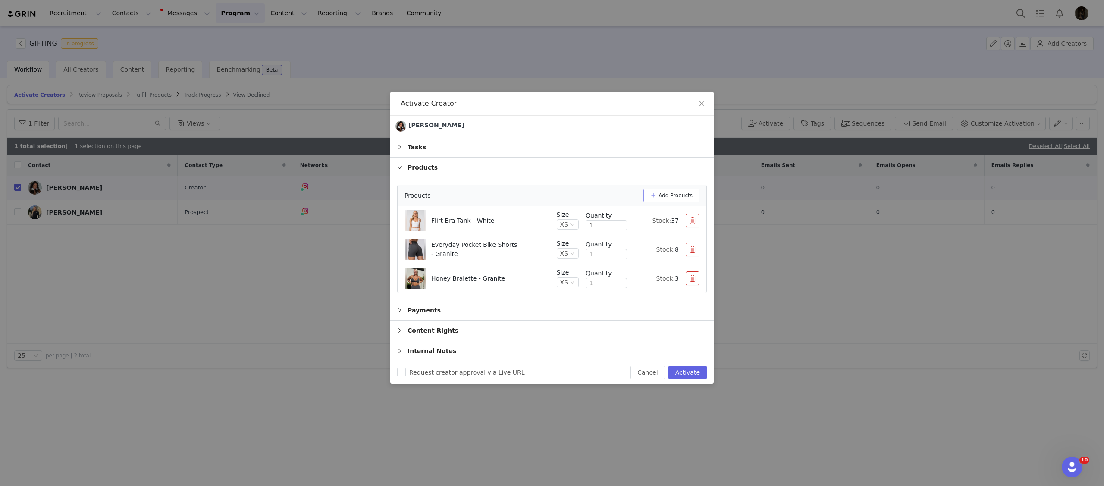
click at [655, 197] on button "Add Products" at bounding box center [671, 195] width 56 height 14
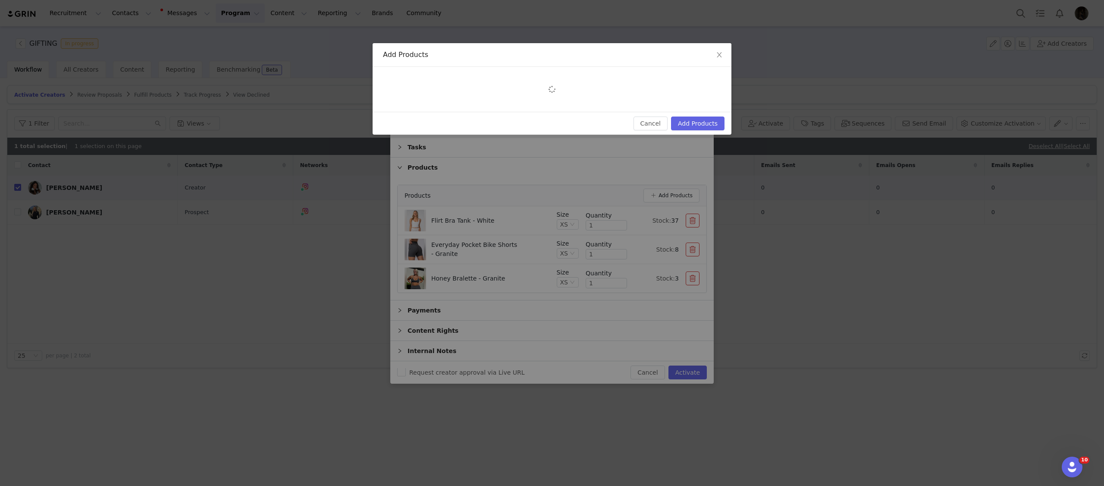
click at [414, 77] on div at bounding box center [552, 89] width 359 height 45
click at [412, 80] on div at bounding box center [552, 89] width 359 height 45
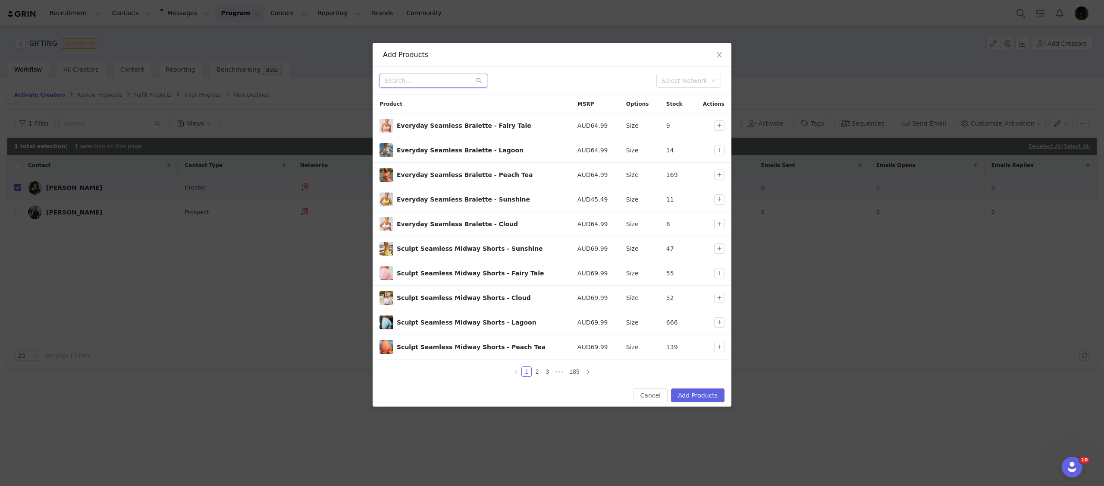
click at [409, 81] on input "text" at bounding box center [434, 81] width 108 height 14
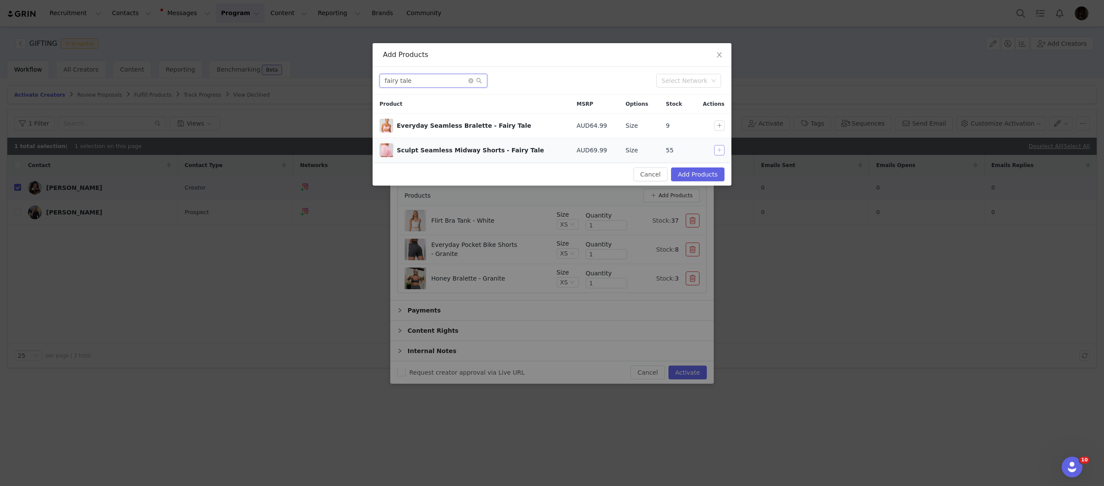
type input "fairy tale"
click at [716, 153] on button "button" at bounding box center [719, 150] width 10 height 10
click at [704, 172] on button "Add Products" at bounding box center [697, 174] width 53 height 14
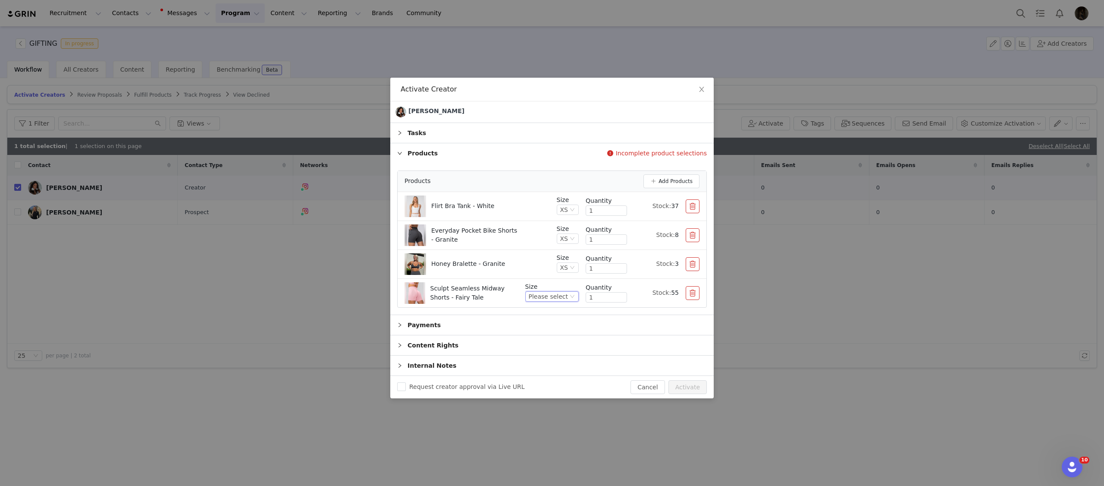
click at [575, 299] on div "Please select" at bounding box center [551, 296] width 53 height 10
click at [551, 327] on li "XS" at bounding box center [552, 326] width 51 height 14
click at [544, 274] on div "Honey Bralette - Granite" at bounding box center [477, 264] width 145 height 22
click at [660, 177] on button "Add Products" at bounding box center [671, 181] width 56 height 14
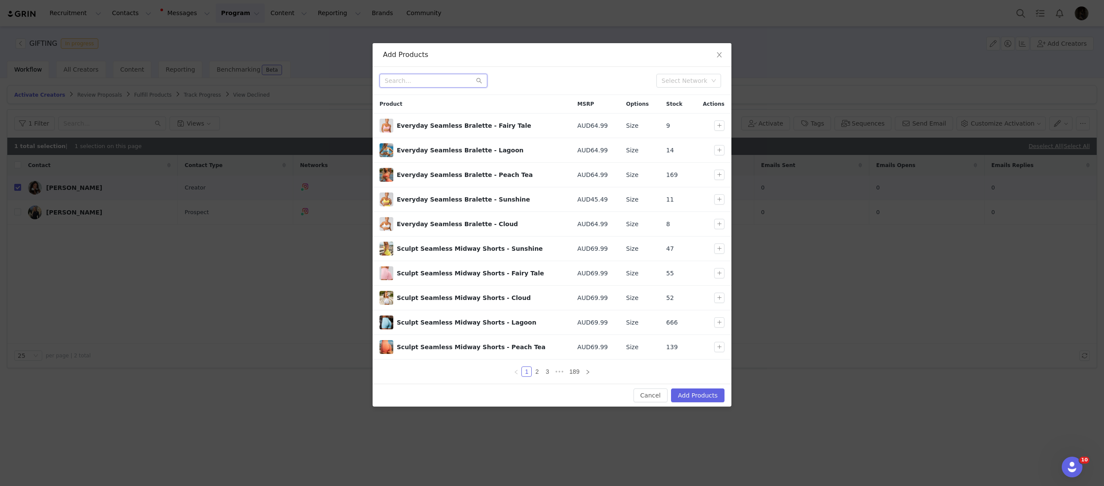
click at [424, 77] on input "text" at bounding box center [434, 81] width 108 height 14
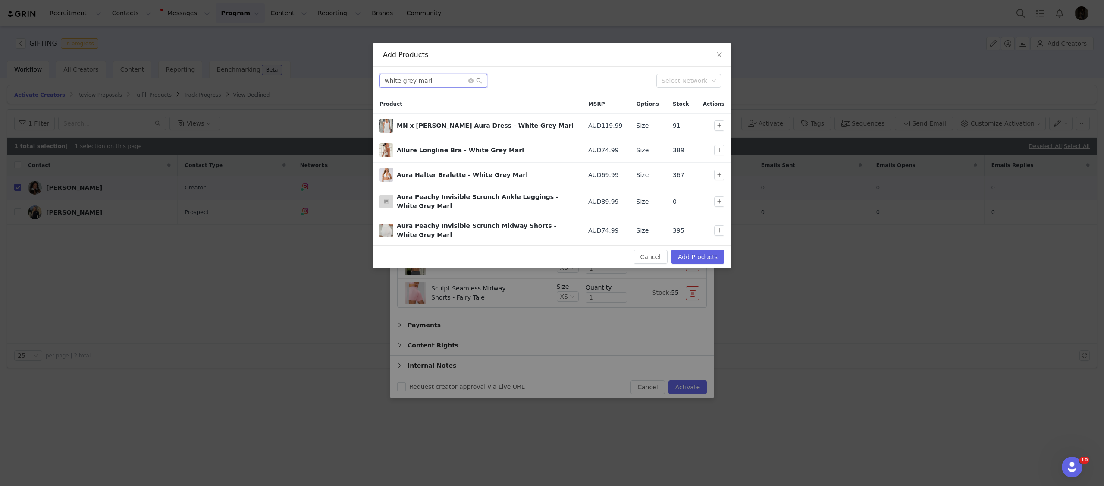
type input "white grey marl"
click at [718, 231] on button "button" at bounding box center [719, 230] width 10 height 10
click at [716, 177] on button "button" at bounding box center [719, 174] width 10 height 10
click at [699, 254] on button "Add Products" at bounding box center [697, 257] width 53 height 14
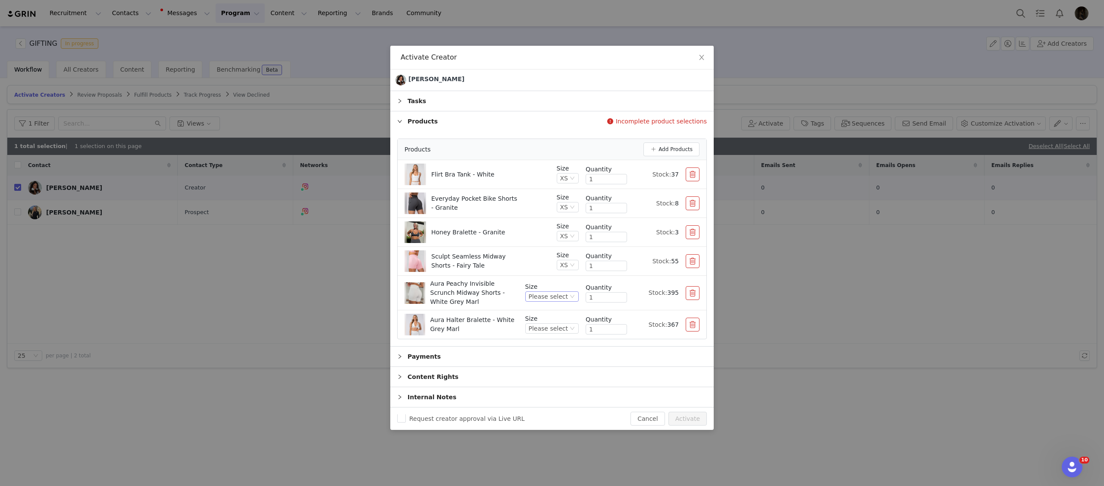
click at [560, 301] on div "Please select" at bounding box center [548, 296] width 39 height 9
click at [549, 342] on li "XS" at bounding box center [552, 340] width 51 height 14
click at [553, 331] on div "Please select" at bounding box center [548, 327] width 39 height 9
click at [539, 371] on li "XS" at bounding box center [552, 372] width 51 height 14
click at [535, 276] on li "Aura Peachy Invisible Scrunch Midway Shorts - White Grey Marl Size XS Quantity …" at bounding box center [552, 293] width 309 height 35
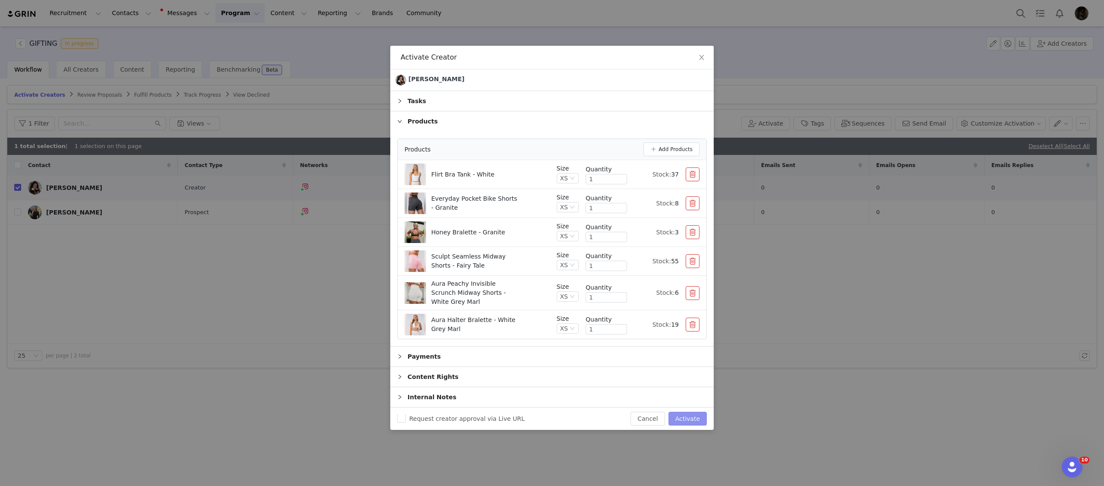
click at [687, 417] on button "Activate" at bounding box center [688, 418] width 38 height 14
checkbox input "false"
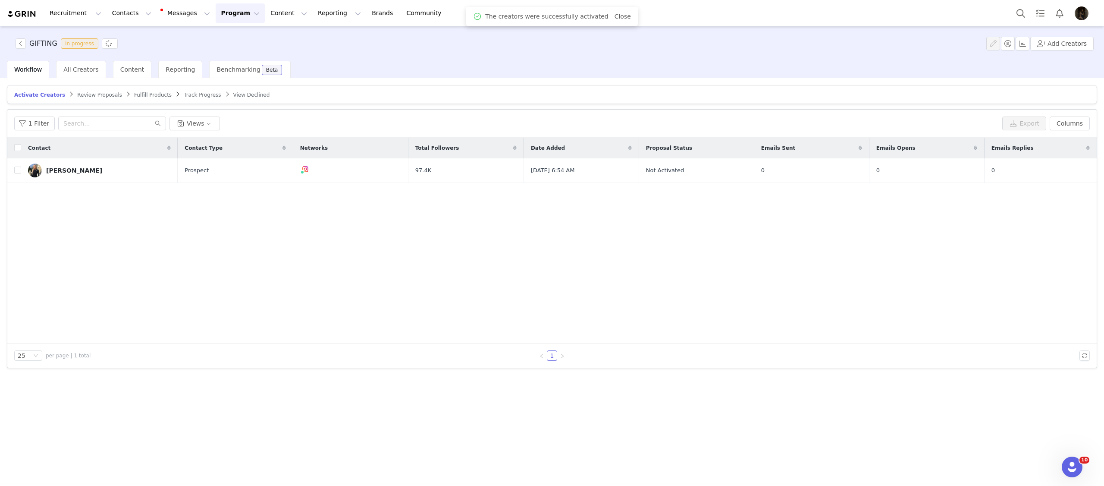
click at [157, 97] on span "Fulfill Products" at bounding box center [153, 95] width 38 height 6
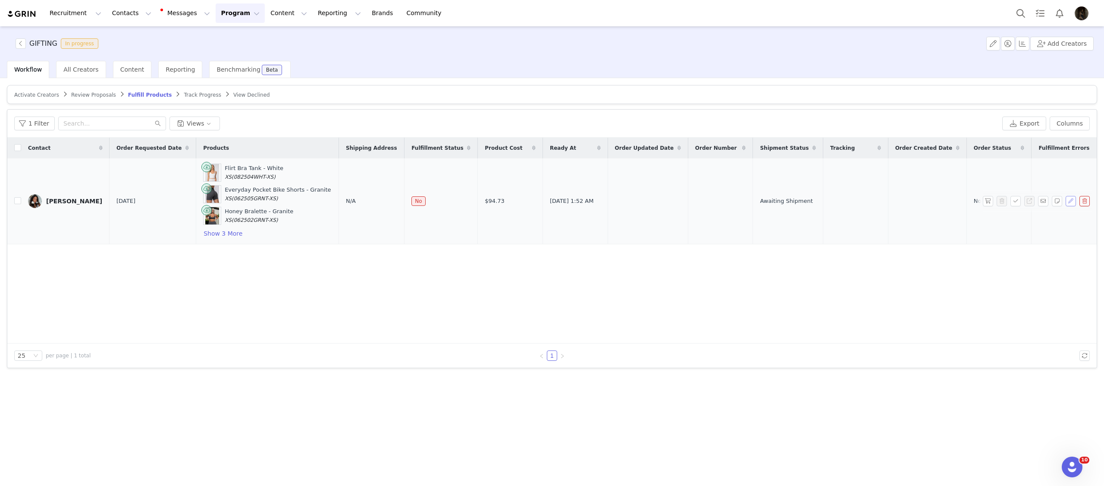
click at [1068, 203] on button "button" at bounding box center [1071, 201] width 10 height 10
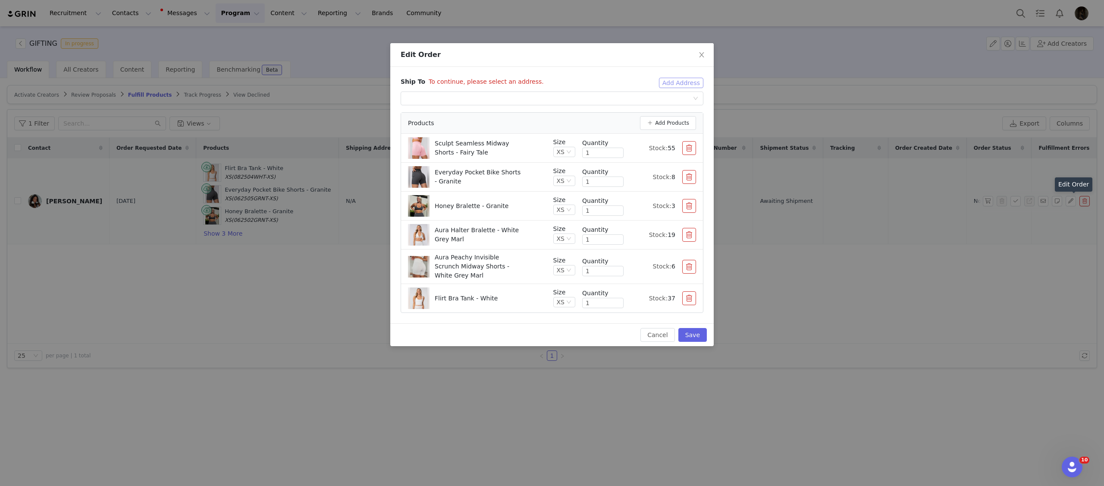
click at [676, 82] on button "Add Address" at bounding box center [681, 83] width 44 height 10
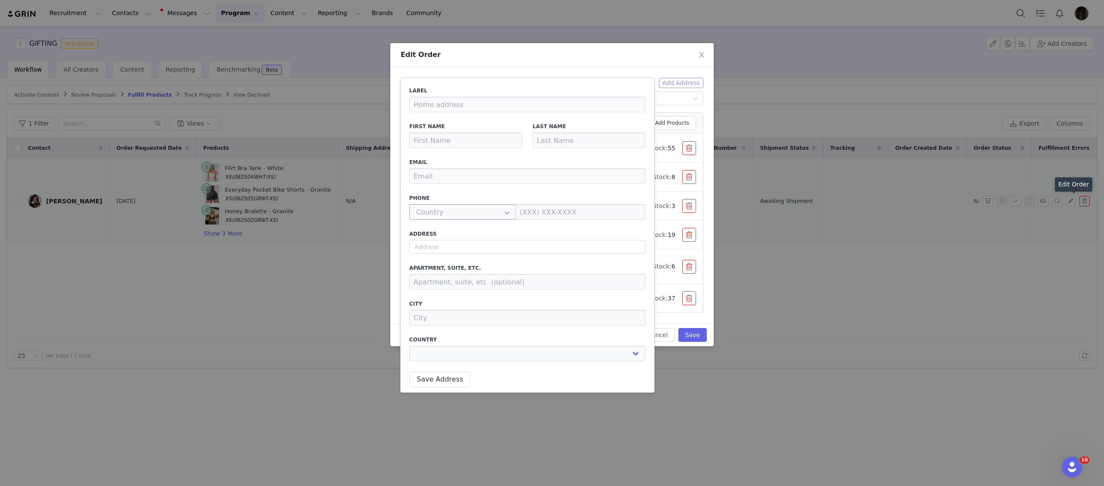
type input "Tia"
type input "[PERSON_NAME]"
type input "[EMAIL_ADDRESS][DOMAIN_NAME]"
type input "+1 ([GEOGRAPHIC_DATA])"
click at [458, 243] on input "text" at bounding box center [527, 247] width 236 height 14
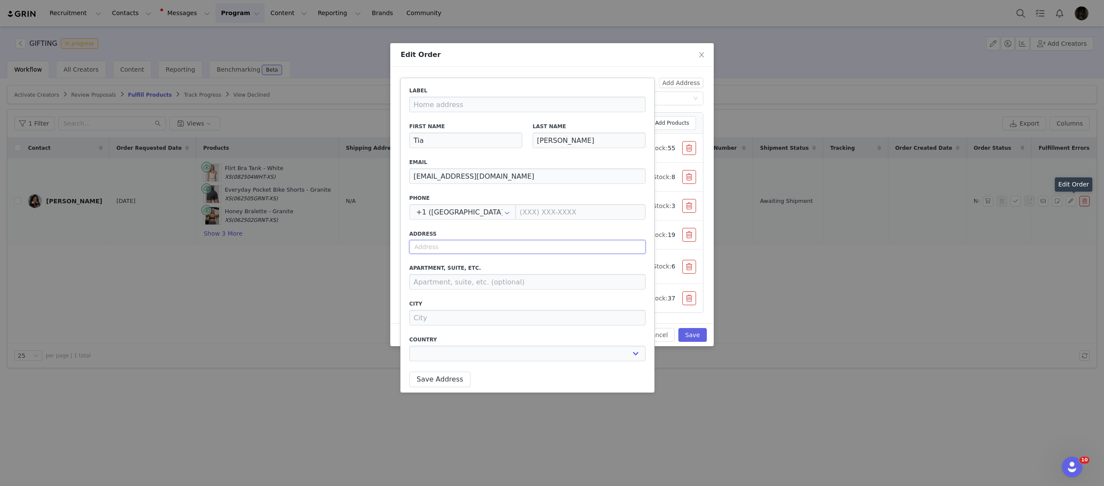
paste input "[STREET_ADDRESS]"
select select
type input "[STREET_ADDRESS]"
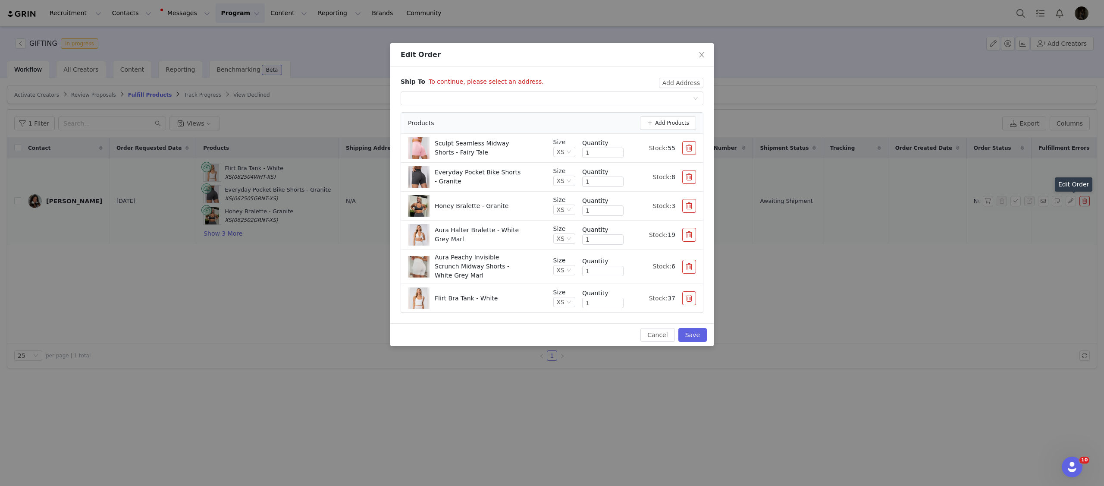
type input "Yeronga"
select select "[object Object]"
type input "[STREET_ADDRESS][PERSON_NAME]"
click at [669, 83] on button "Add Address" at bounding box center [681, 83] width 44 height 10
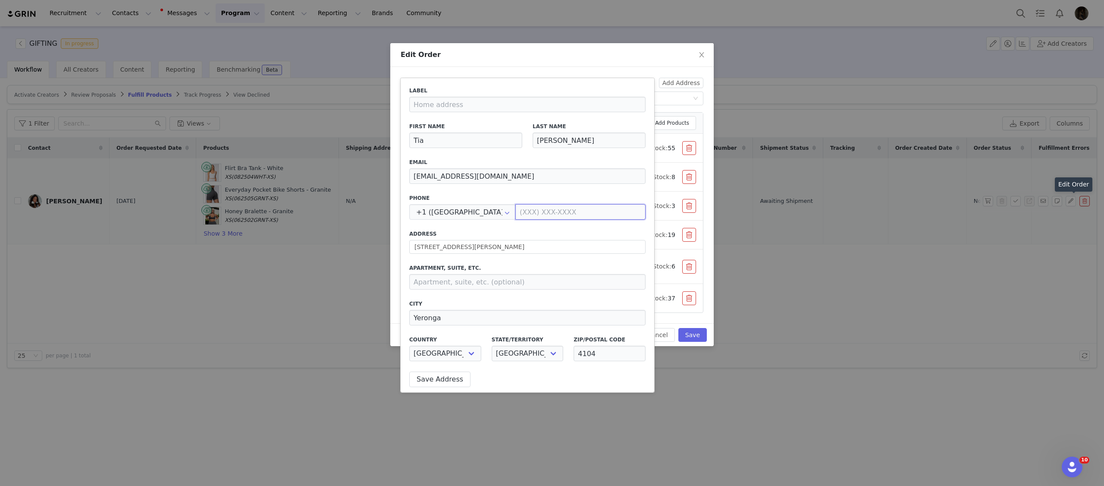
click at [588, 208] on input at bounding box center [580, 212] width 130 height 16
click at [473, 214] on input "text" at bounding box center [462, 212] width 107 height 16
click at [505, 230] on label "Address" at bounding box center [527, 234] width 236 height 8
type input "+1 ([GEOGRAPHIC_DATA])"
click at [500, 217] on icon at bounding box center [507, 212] width 14 height 16
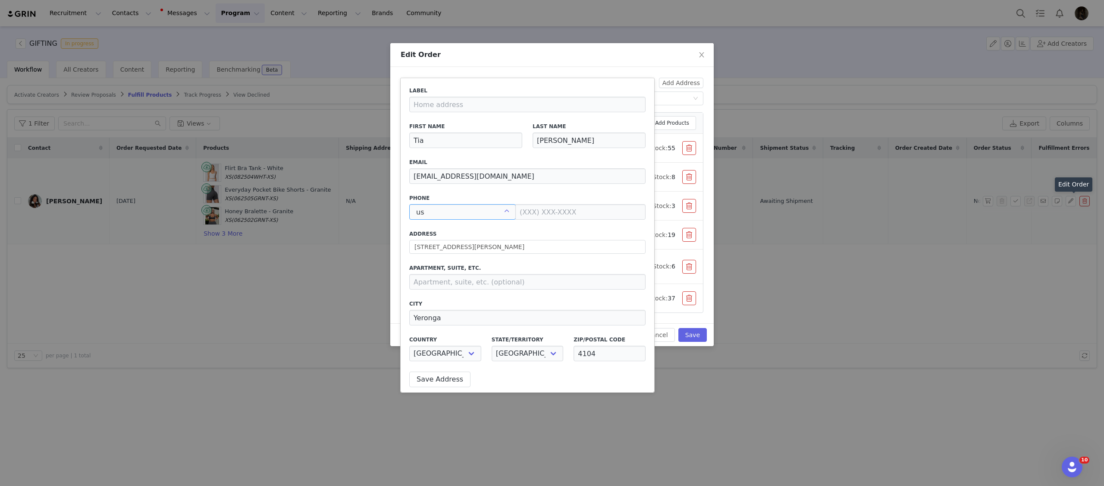
click at [502, 226] on div "Label First Name [PERSON_NAME] Last Name [PERSON_NAME] Email [EMAIL_ADDRESS][DO…" at bounding box center [527, 226] width 236 height 279
type input "+1 ([GEOGRAPHIC_DATA])"
click at [483, 212] on input "text" at bounding box center [462, 212] width 107 height 16
click at [506, 226] on div "Label First Name [PERSON_NAME] Last Name [PERSON_NAME] Email [EMAIL_ADDRESS][DO…" at bounding box center [527, 226] width 236 height 279
type input "+1 ([GEOGRAPHIC_DATA])"
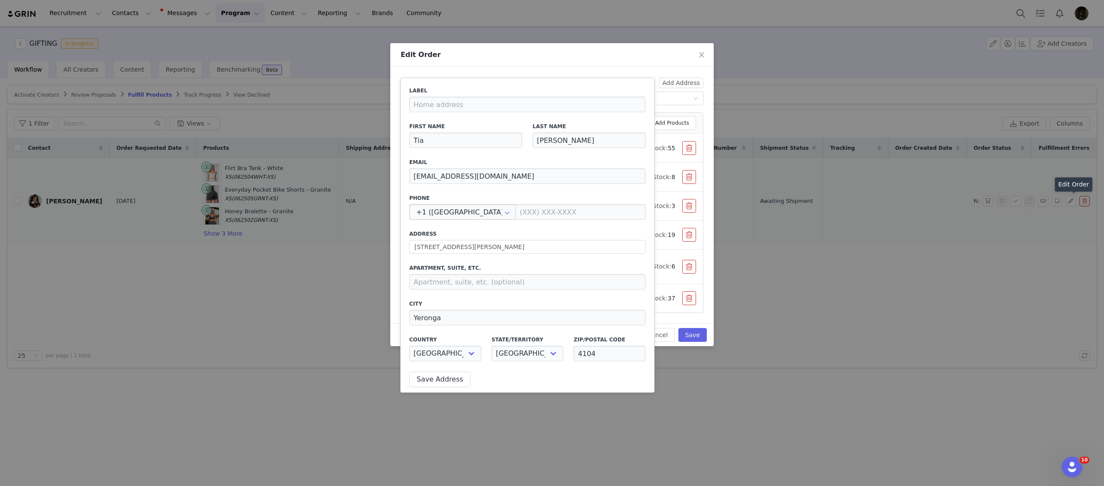
click at [500, 211] on icon at bounding box center [507, 212] width 14 height 16
click at [499, 227] on div "Label First Name [PERSON_NAME] Last Name [PERSON_NAME] Email [EMAIL_ADDRESS][DO…" at bounding box center [527, 226] width 236 height 279
type input "+1 ([GEOGRAPHIC_DATA])"
click at [464, 210] on input "text" at bounding box center [462, 212] width 107 height 16
click at [499, 227] on div "Label First Name [PERSON_NAME] Last Name [PERSON_NAME] Email [EMAIL_ADDRESS][DO…" at bounding box center [527, 226] width 236 height 279
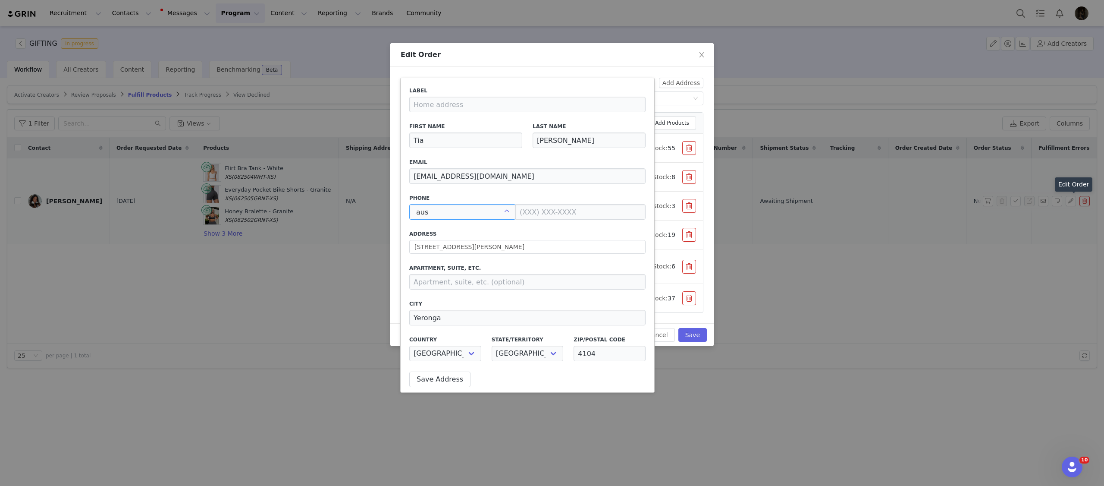
type input "+1 ([GEOGRAPHIC_DATA])"
click at [500, 219] on icon at bounding box center [507, 212] width 14 height 16
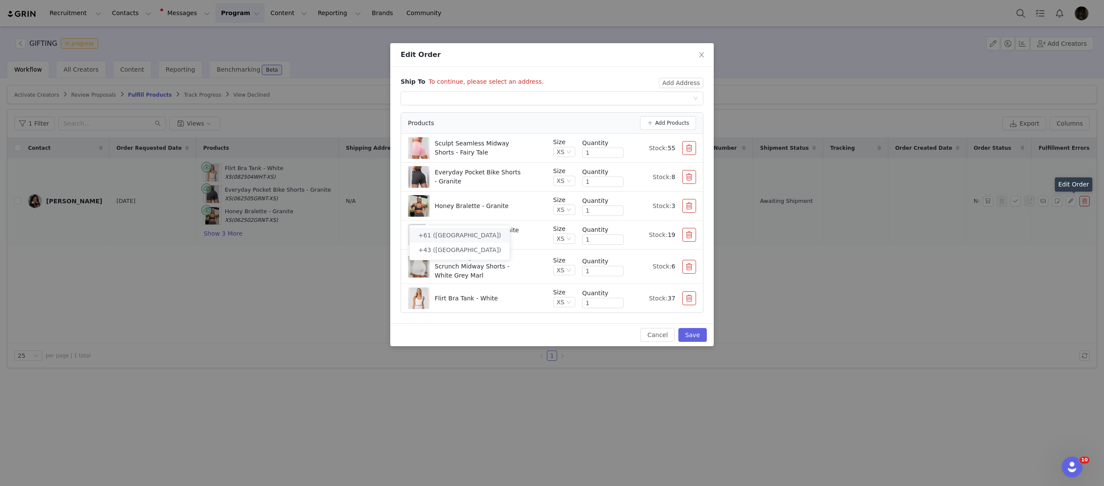
click at [459, 233] on span "+61 ([GEOGRAPHIC_DATA])" at bounding box center [459, 235] width 83 height 7
type input "+61 ([GEOGRAPHIC_DATA])"
click at [686, 86] on button "Add Address" at bounding box center [681, 83] width 44 height 10
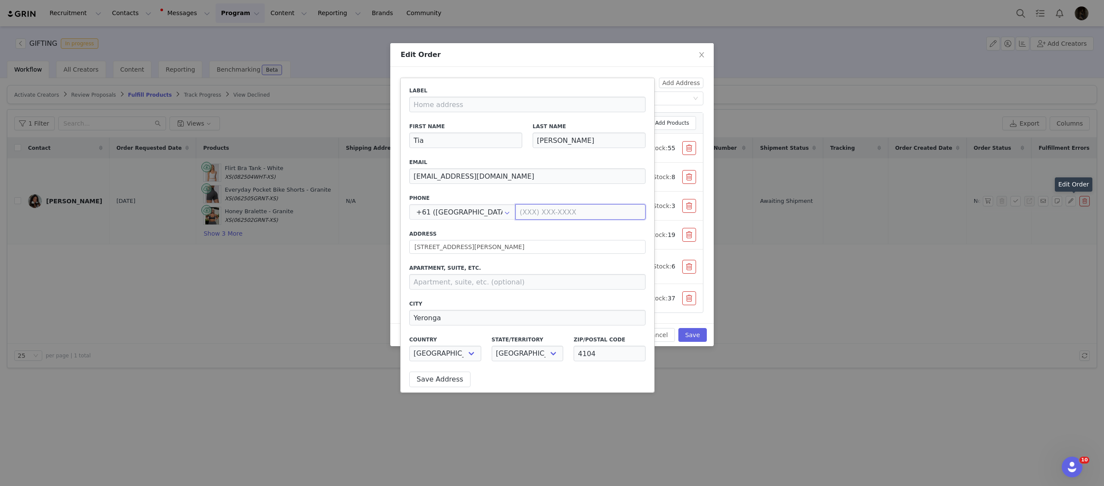
click at [570, 205] on input at bounding box center [580, 212] width 130 height 16
paste input "0401309726"
type input "0401 309 726"
click at [504, 232] on label "Address" at bounding box center [527, 234] width 236 height 8
click at [438, 370] on div "Label First Name [PERSON_NAME] Last Name [PERSON_NAME] Email [EMAIL_ADDRESS][DO…" at bounding box center [527, 235] width 247 height 307
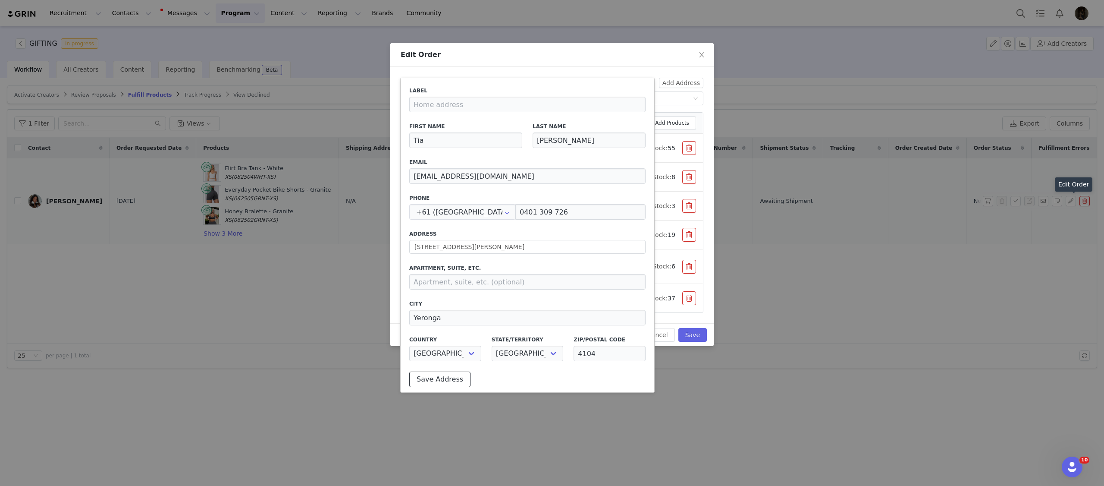
click at [436, 373] on button "Save Address" at bounding box center [439, 379] width 61 height 16
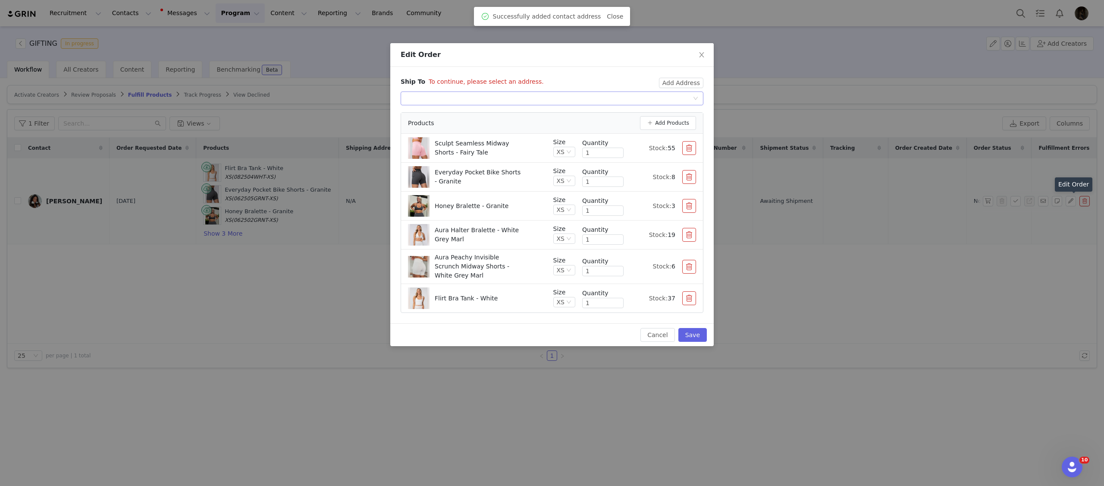
click at [684, 100] on div "Select shipping address" at bounding box center [549, 98] width 287 height 13
click at [645, 119] on li "[PERSON_NAME], [STREET_ADDRESS][PERSON_NAME][PERSON_NAME]" at bounding box center [552, 116] width 303 height 14
click at [700, 335] on button "Save" at bounding box center [692, 335] width 28 height 14
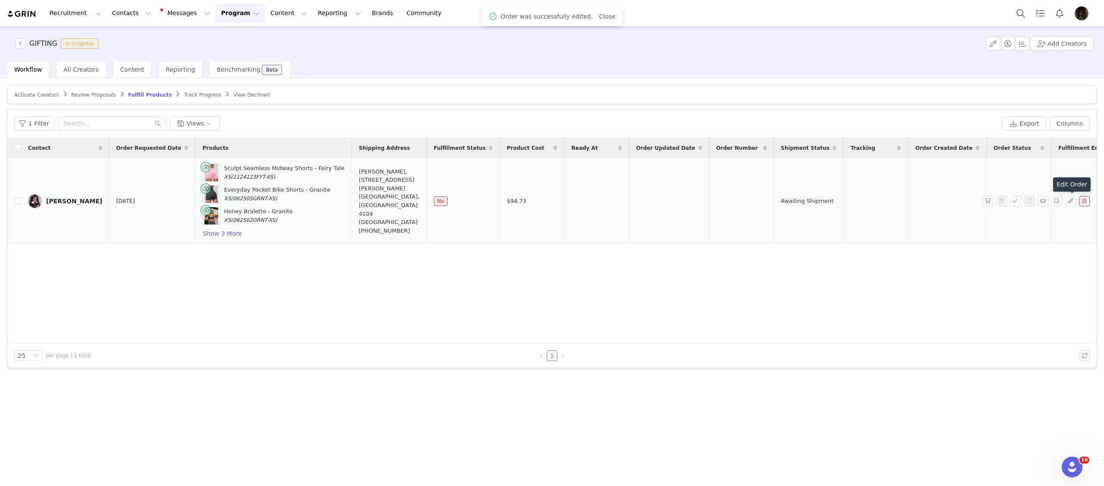
click at [506, 312] on div "Contact Order Requested Date Products Shipping Address Fulfillment Status Produ…" at bounding box center [551, 241] width 1089 height 206
click at [208, 235] on button "Show 3 More" at bounding box center [222, 233] width 40 height 10
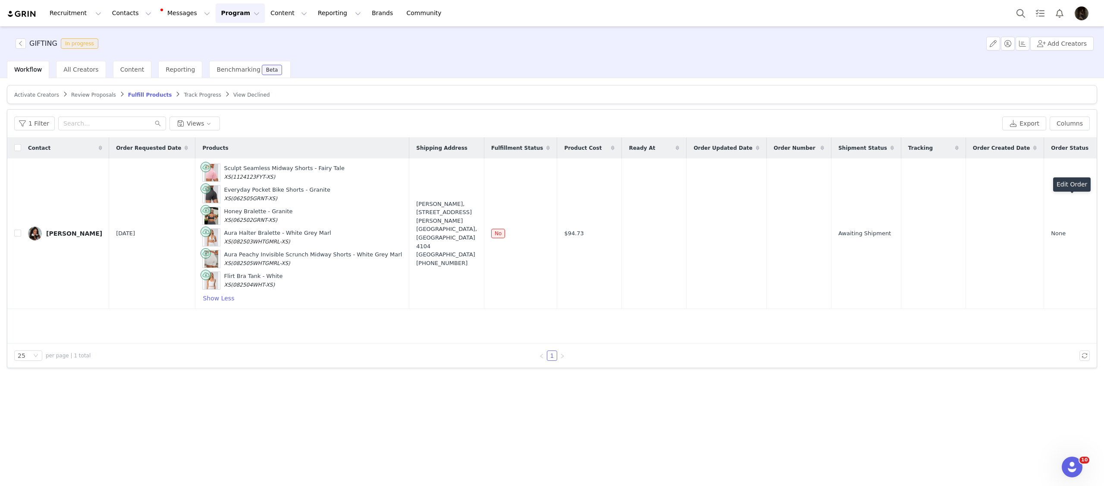
click at [989, 239] on button "button" at bounding box center [988, 233] width 10 height 10
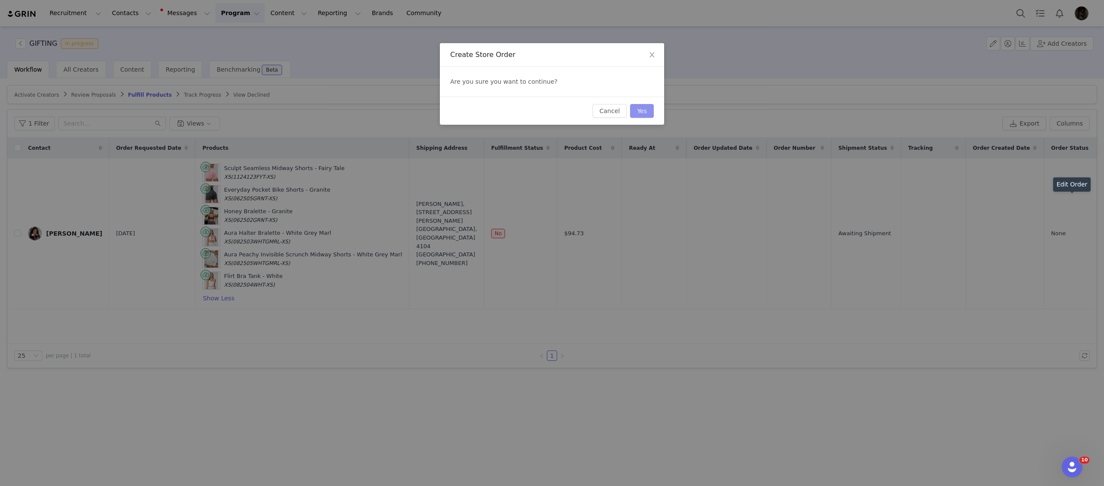
click at [647, 112] on button "Yes" at bounding box center [642, 111] width 24 height 14
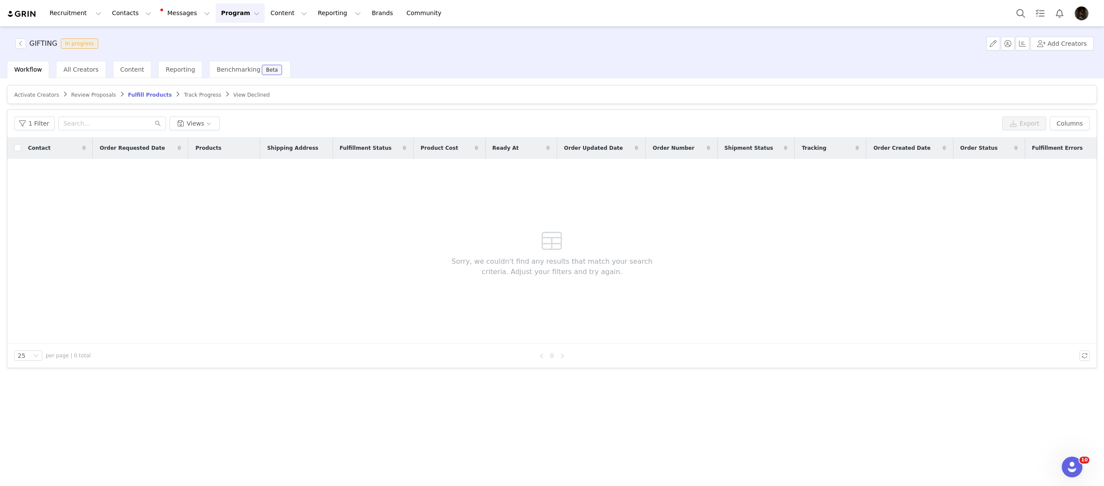
click at [46, 92] on span "Activate Creators" at bounding box center [36, 95] width 45 height 6
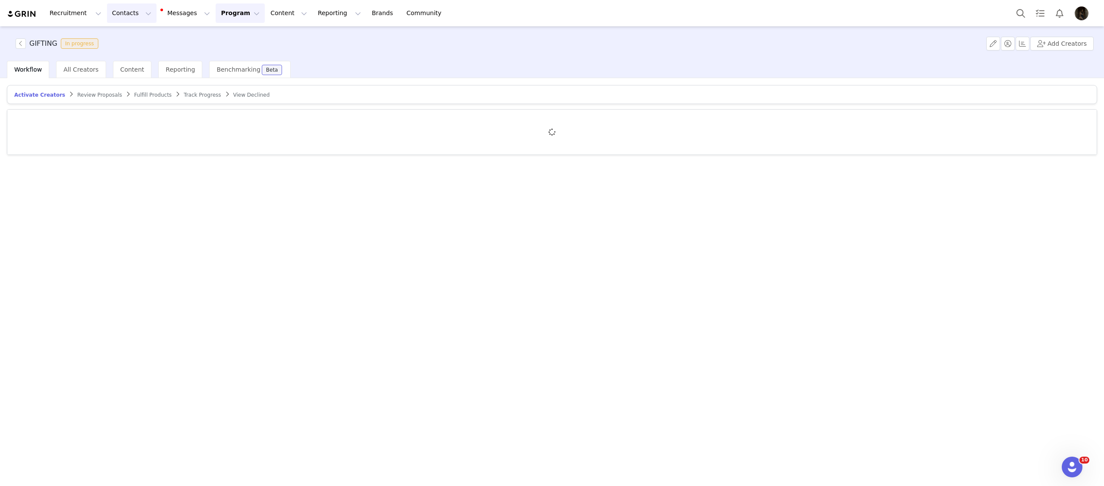
click at [132, 17] on button "Contacts Contacts" at bounding box center [132, 12] width 50 height 19
click at [128, 45] on link "Creators" at bounding box center [135, 38] width 68 height 16
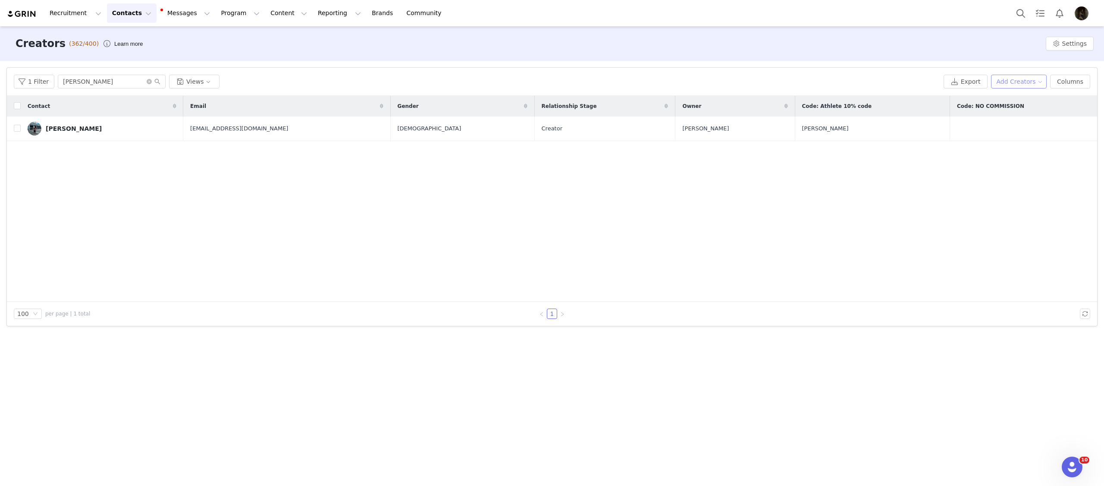
click at [1044, 81] on button "Add Creators" at bounding box center [1019, 82] width 56 height 14
click at [1025, 93] on li "Add a Creator" at bounding box center [1018, 99] width 68 height 14
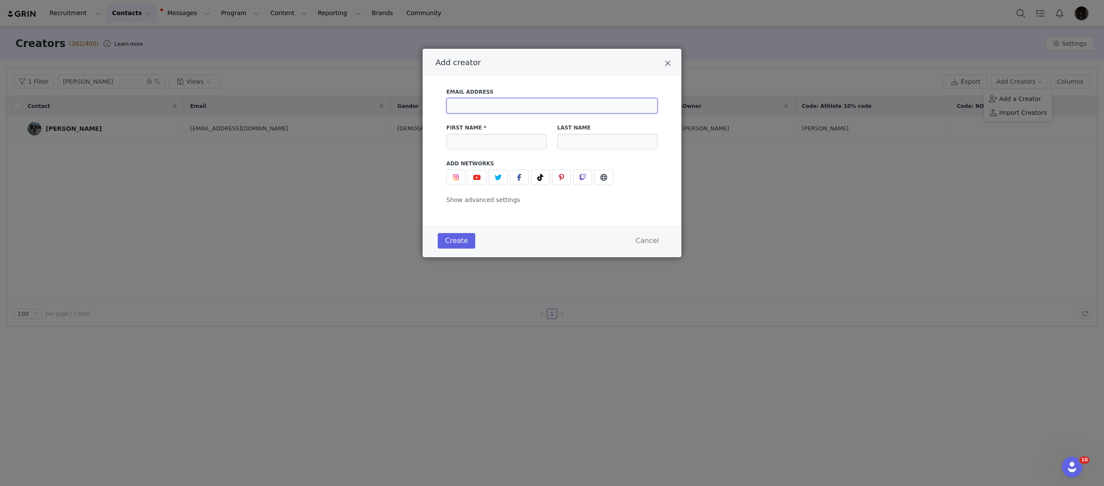
click at [488, 102] on input "Add creator" at bounding box center [551, 106] width 211 height 16
paste input "[EMAIL_ADDRESS][DOMAIN_NAME]"
type input "[EMAIL_ADDRESS][DOMAIN_NAME]"
click at [532, 138] on input "Add creator" at bounding box center [496, 142] width 100 height 16
type input "j"
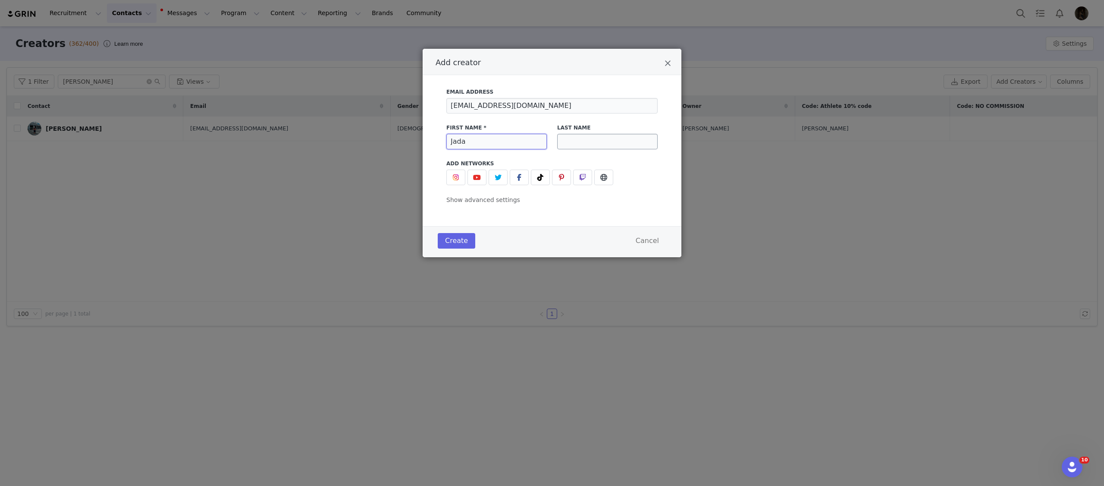
type input "Jada"
click at [576, 135] on input "Add creator" at bounding box center [607, 142] width 100 height 16
type input "[PERSON_NAME]"
click at [454, 241] on button "Create" at bounding box center [457, 241] width 38 height 16
click at [671, 61] on div "Add creator" at bounding box center [552, 62] width 259 height 26
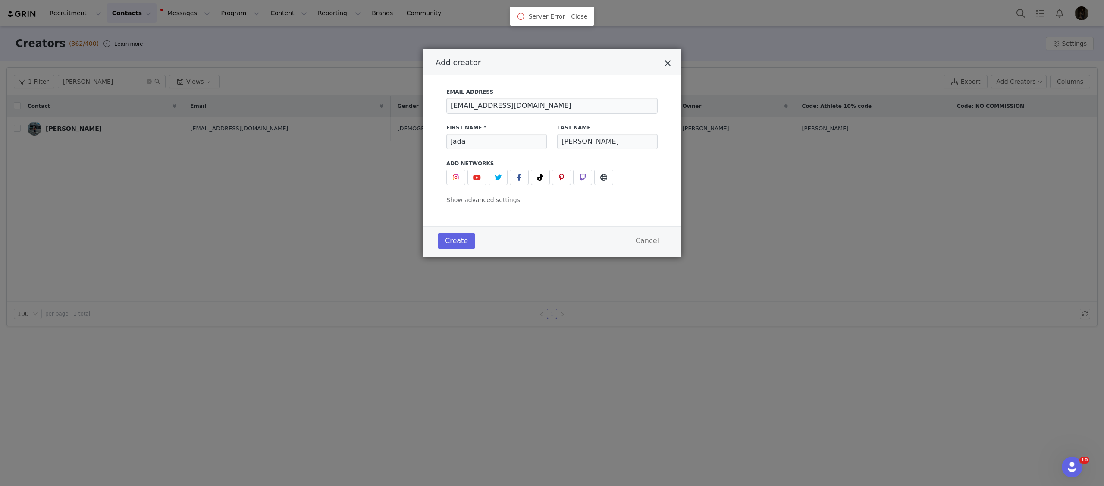
click at [666, 63] on icon "Close" at bounding box center [668, 63] width 6 height 9
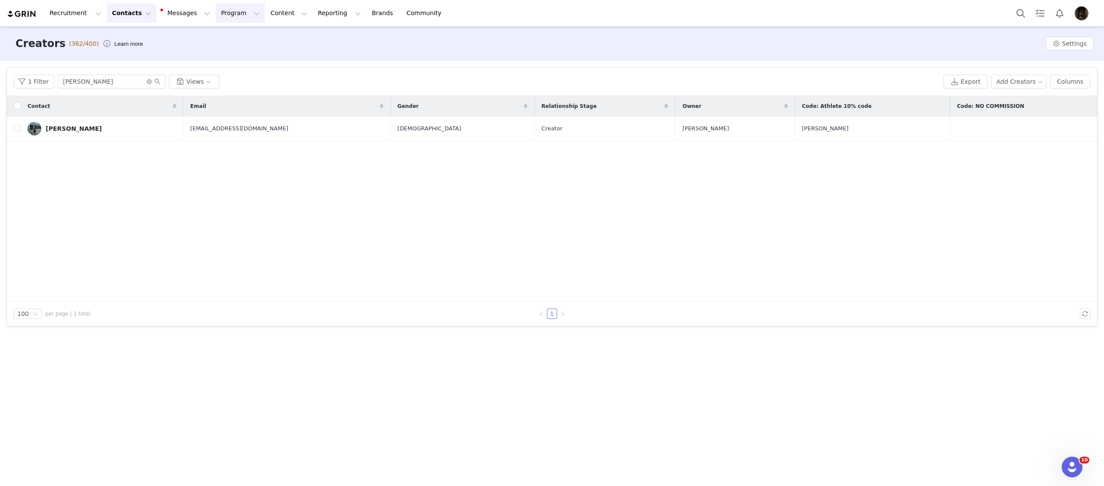
click at [236, 17] on button "Program Program" at bounding box center [240, 12] width 49 height 19
click at [235, 34] on p "Activations" at bounding box center [225, 38] width 33 height 9
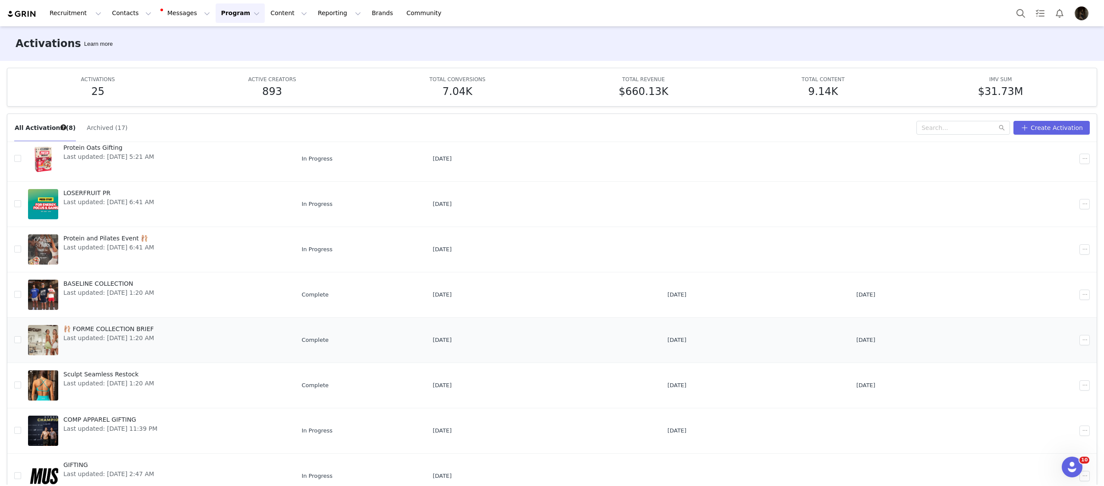
scroll to position [45, 0]
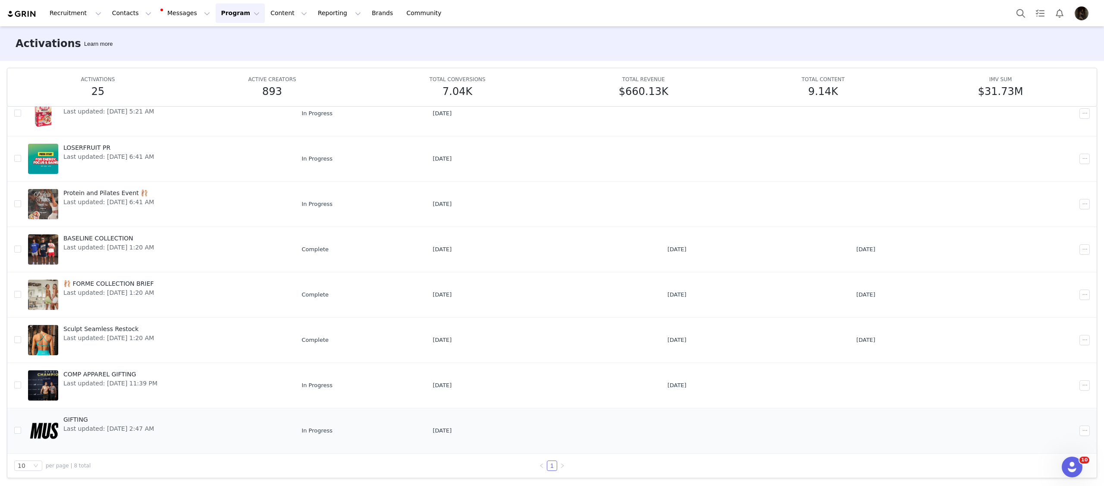
click at [177, 420] on link "GIFTING Last updated: [DATE] 2:47 AM" at bounding box center [158, 430] width 260 height 35
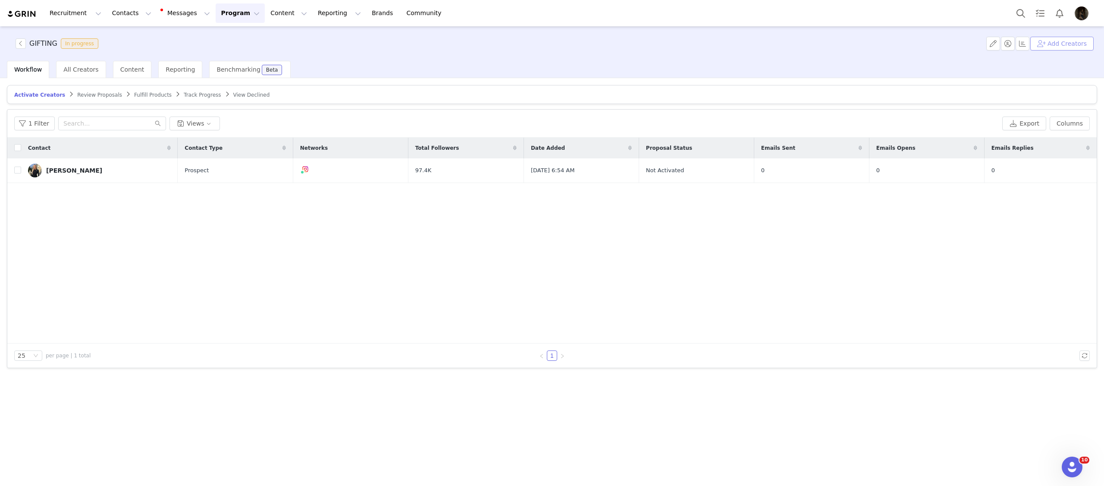
click at [1039, 50] on button "Add Creators" at bounding box center [1061, 44] width 63 height 14
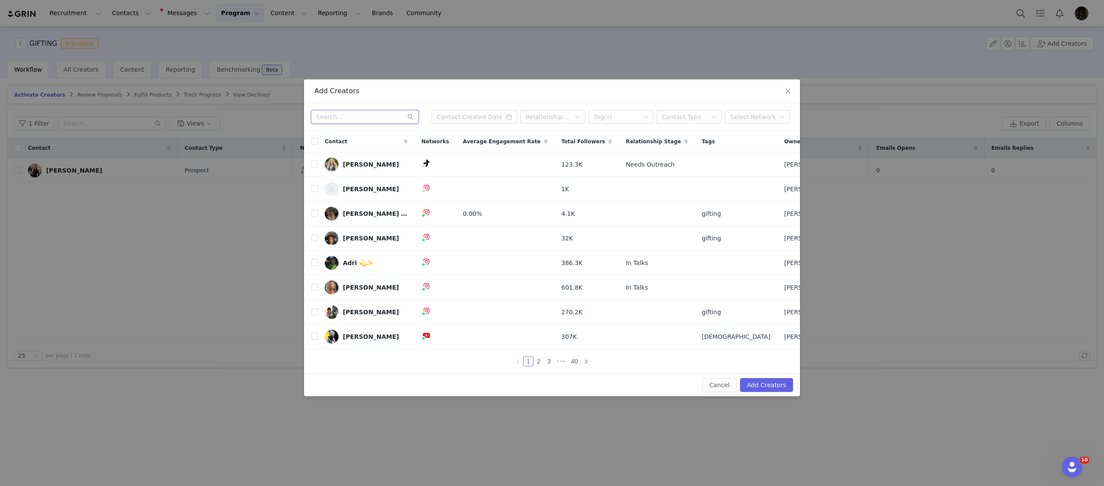
click at [380, 122] on input "text" at bounding box center [365, 117] width 108 height 14
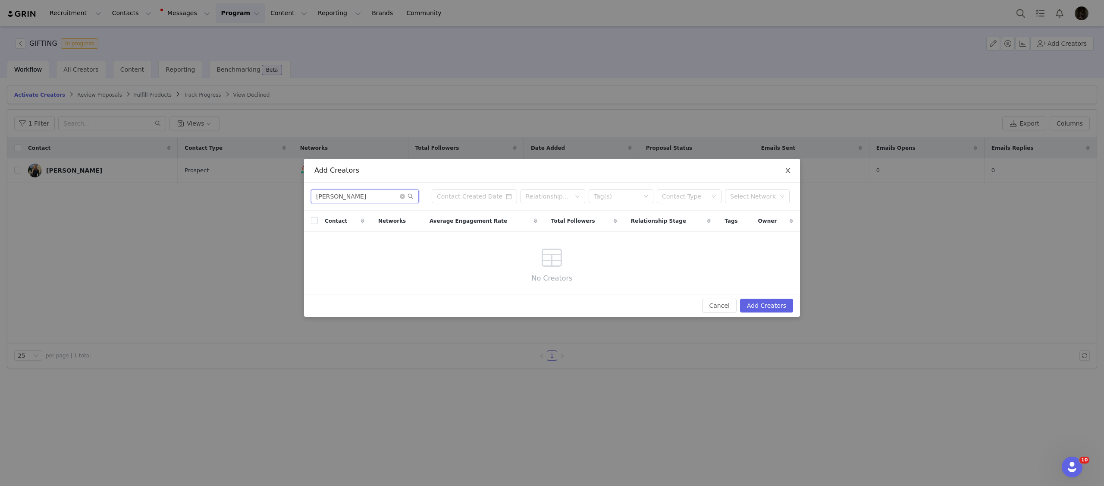
type input "[PERSON_NAME]"
click at [788, 170] on icon "icon: close" at bounding box center [787, 170] width 5 height 5
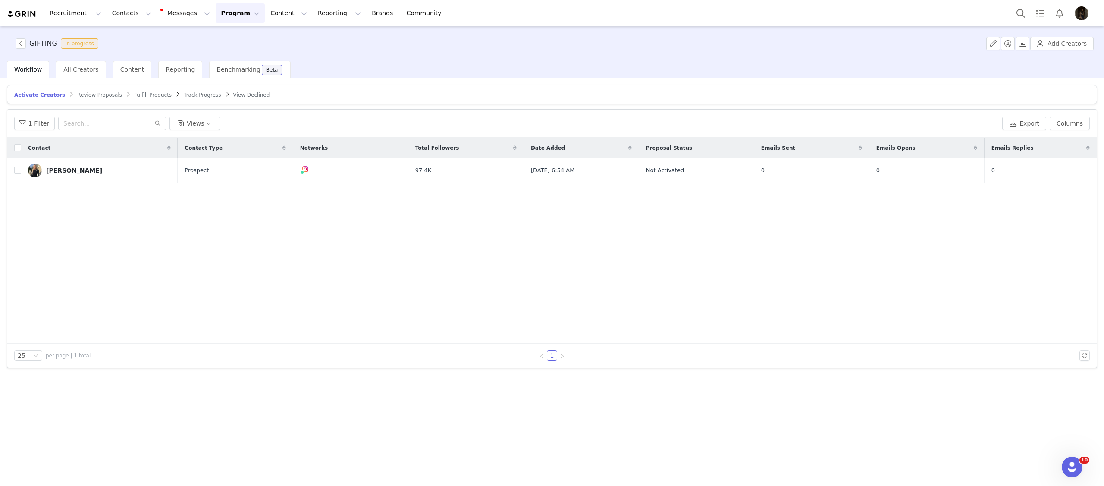
click at [138, 93] on span "Fulfill Products" at bounding box center [153, 95] width 38 height 6
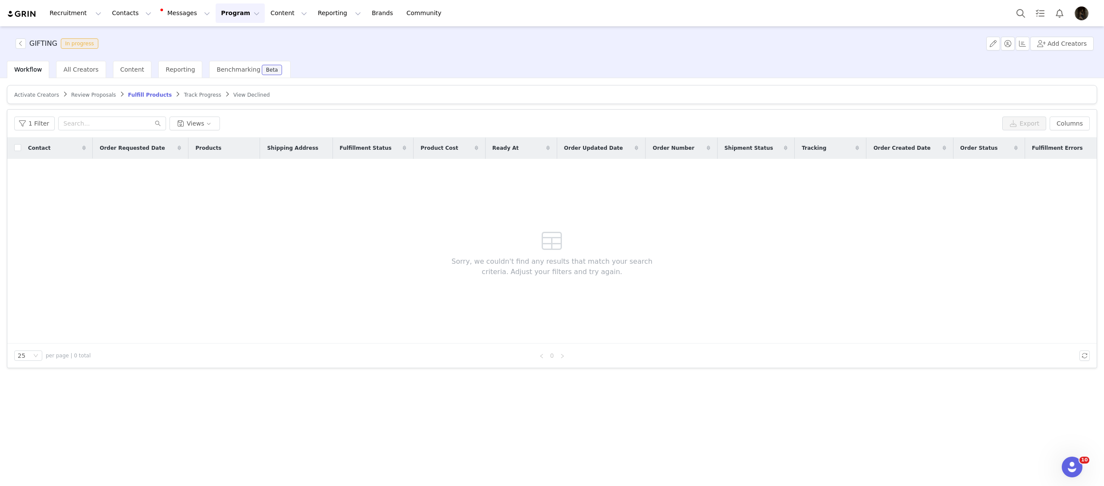
click at [200, 94] on span "Track Progress" at bounding box center [202, 95] width 37 height 6
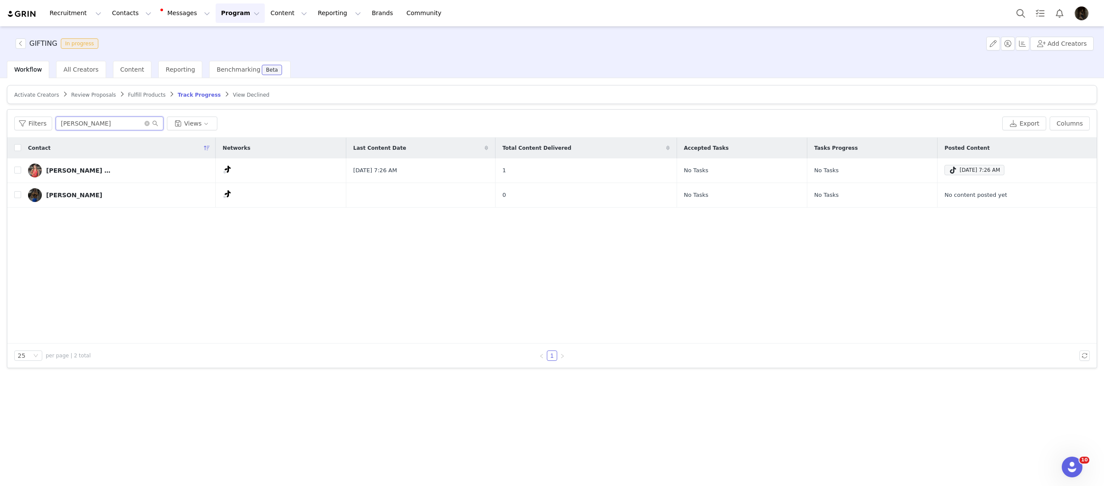
click at [108, 128] on input "[PERSON_NAME]" at bounding box center [110, 123] width 108 height 14
type input "[PERSON_NAME]"
click at [138, 92] on span "Fulfill Products" at bounding box center [147, 95] width 38 height 6
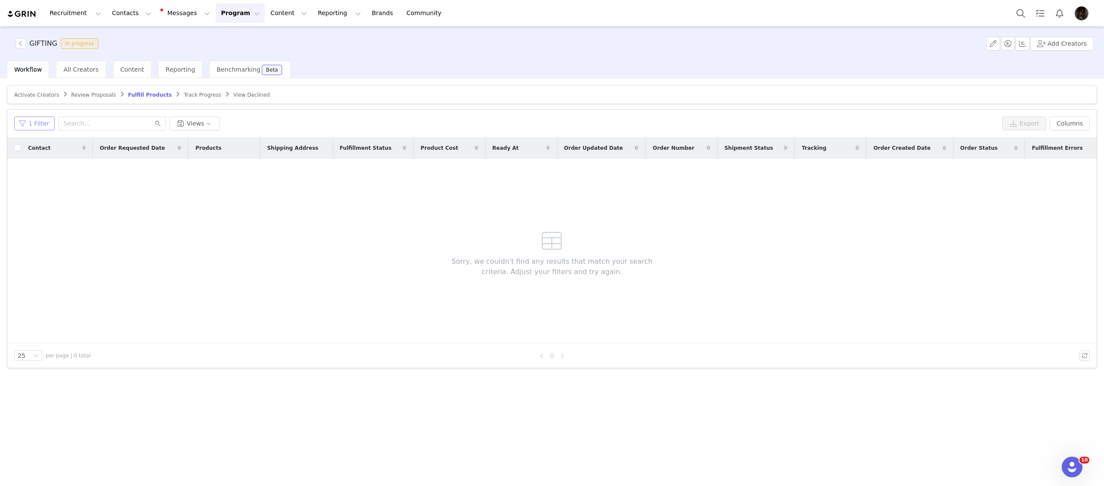
click at [47, 118] on button "1 Filter" at bounding box center [34, 123] width 41 height 14
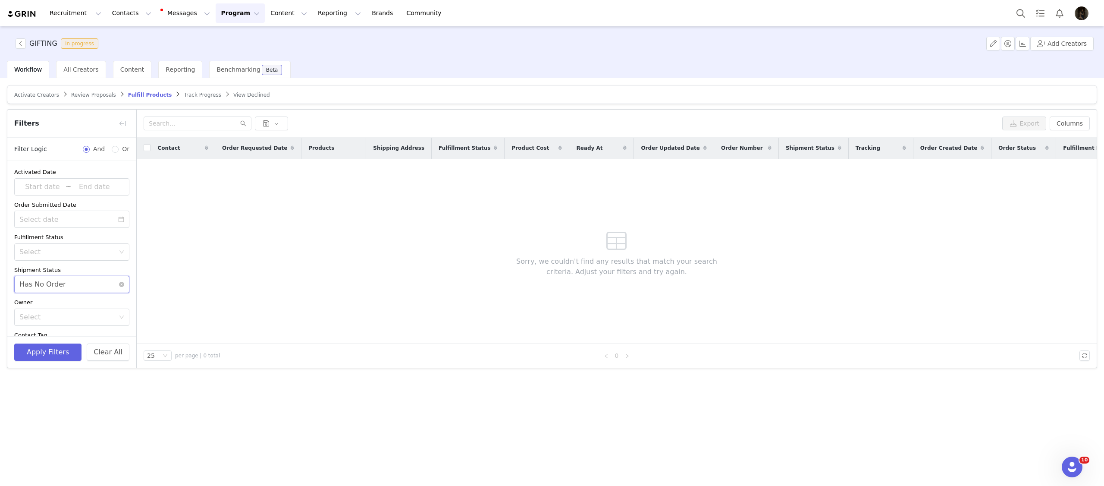
click at [77, 282] on div "Select Has No Order" at bounding box center [68, 284] width 99 height 16
drag, startPoint x: 60, startPoint y: 316, endPoint x: 59, endPoint y: 332, distance: 16.0
click at [60, 316] on li "Order Created" at bounding box center [71, 318] width 115 height 14
click at [60, 352] on button "Apply Filters" at bounding box center [47, 351] width 67 height 17
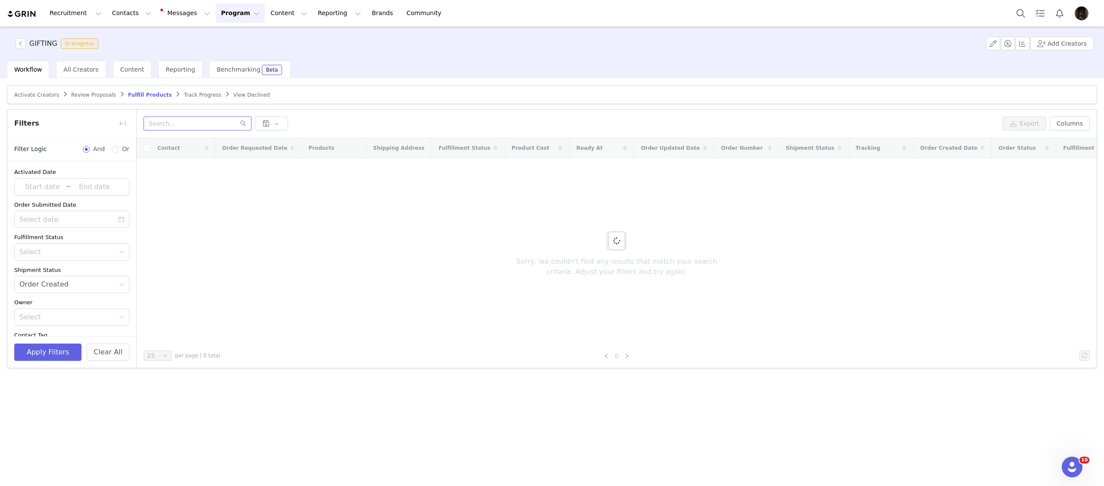
click at [204, 125] on input "text" at bounding box center [198, 123] width 108 height 14
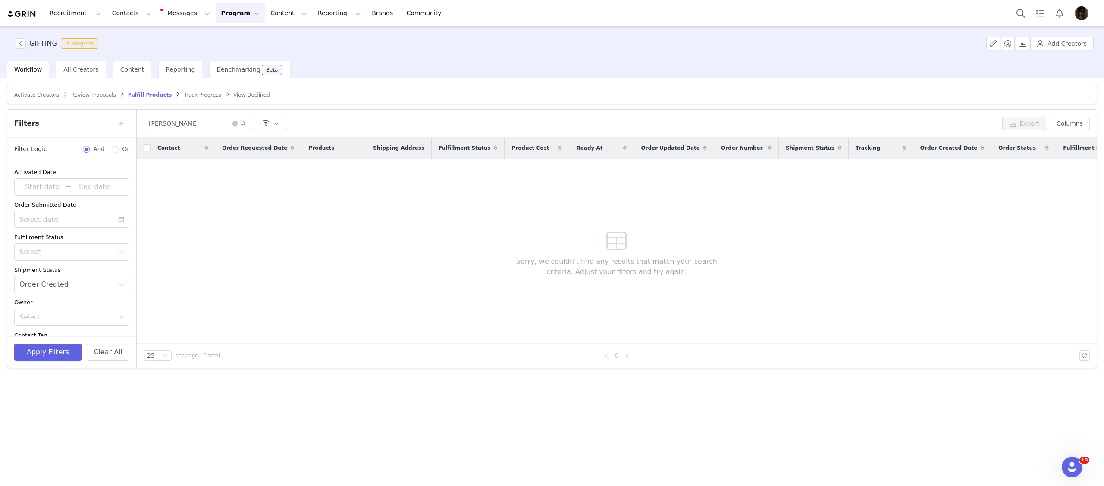
click at [347, 119] on div "[PERSON_NAME]" at bounding box center [571, 123] width 855 height 14
click at [193, 121] on input "[PERSON_NAME]" at bounding box center [198, 123] width 108 height 14
click at [57, 356] on button "Apply Filters" at bounding box center [47, 351] width 67 height 17
click at [228, 126] on input "[PERSON_NAME]" at bounding box center [198, 123] width 108 height 14
type input "[PERSON_NAME]"
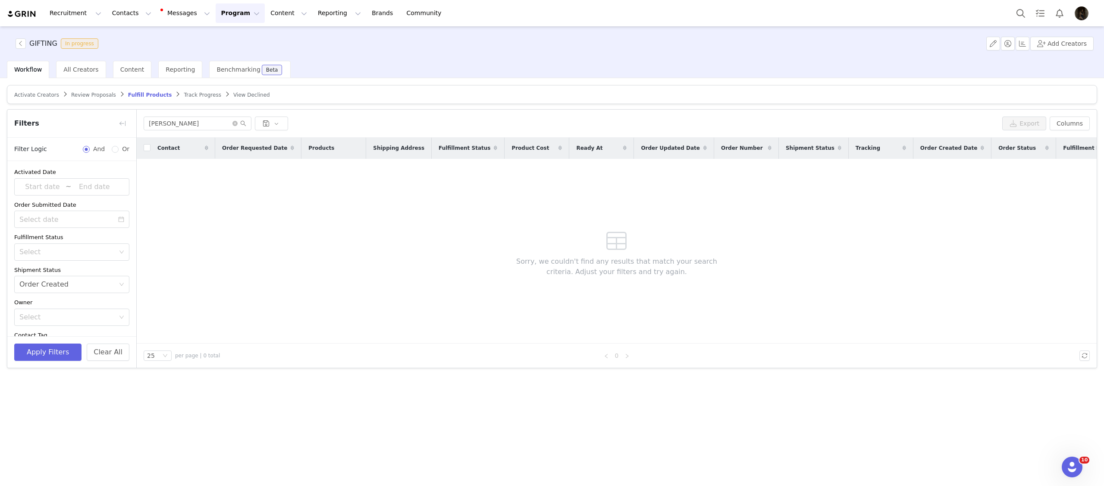
click at [214, 173] on div "Contact Order Requested Date Products Shipping Address Fulfillment Status Produ…" at bounding box center [617, 241] width 960 height 206
click at [133, 126] on div "Filters" at bounding box center [71, 124] width 129 height 28
click at [123, 125] on button "button" at bounding box center [123, 123] width 14 height 14
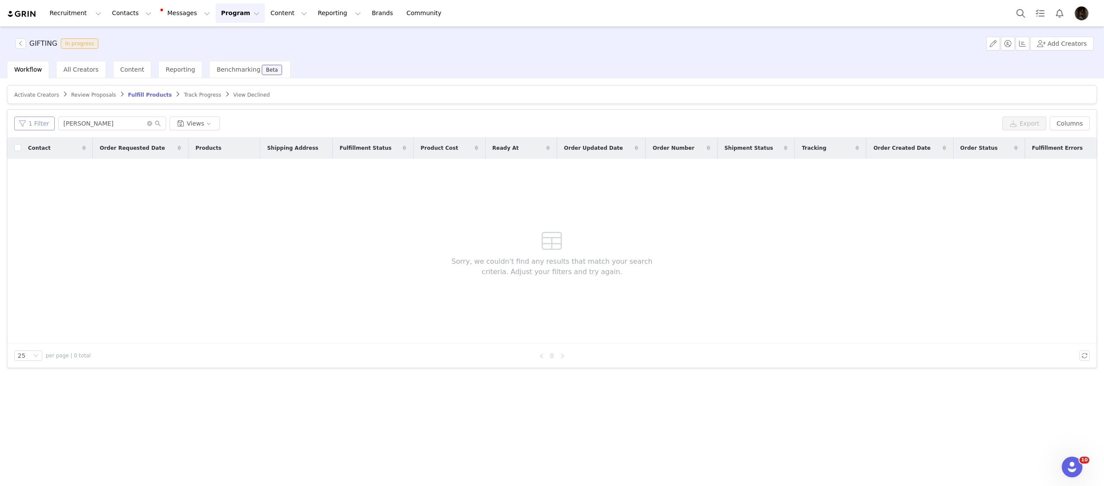
click at [19, 123] on button "1 Filter" at bounding box center [34, 123] width 41 height 14
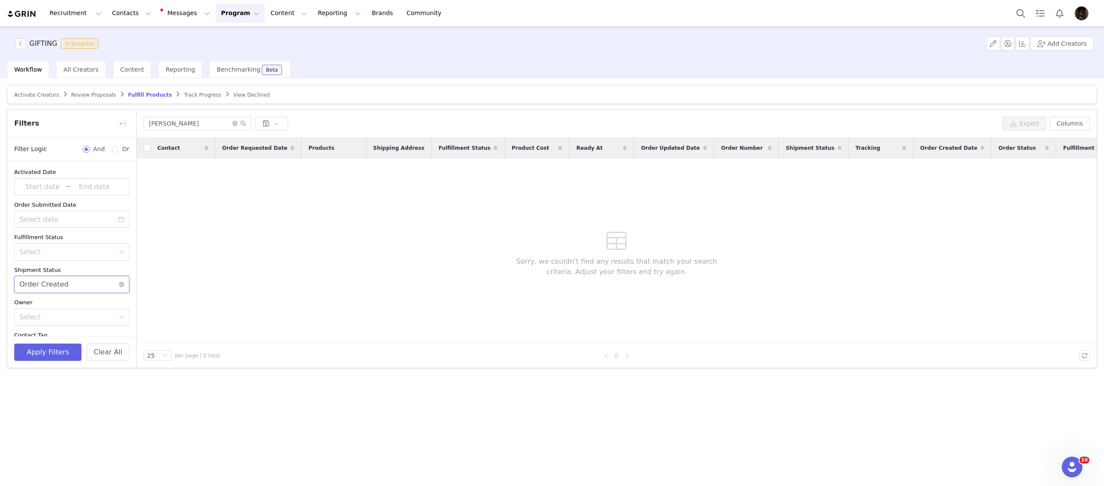
click at [50, 287] on div "Order Created" at bounding box center [43, 284] width 49 height 16
click at [47, 333] on li "Order Delivered" at bounding box center [71, 331] width 115 height 14
click at [44, 346] on button "Apply Filters" at bounding box center [47, 351] width 67 height 17
click at [191, 92] on span "Track Progress" at bounding box center [202, 95] width 37 height 6
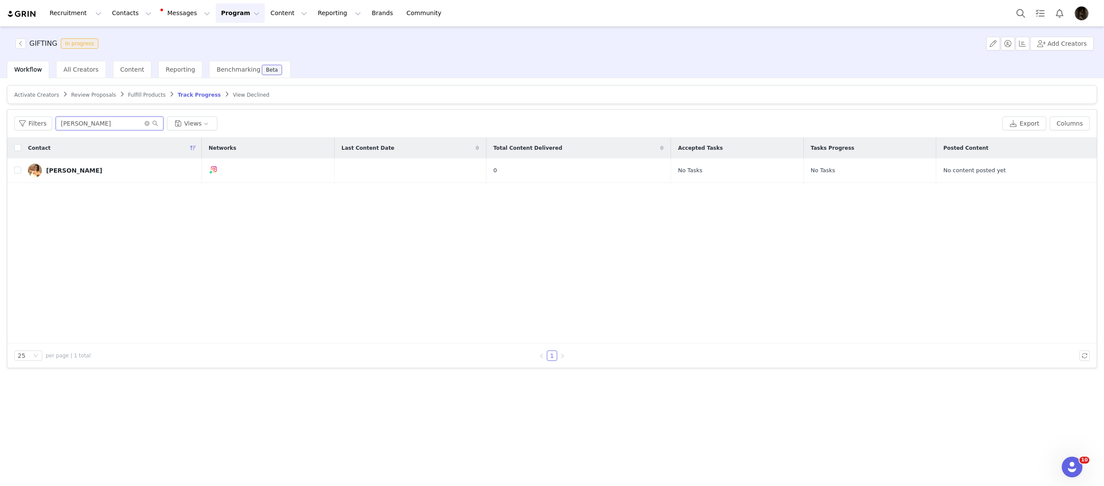
click at [88, 124] on input "[PERSON_NAME]" at bounding box center [110, 123] width 108 height 14
drag, startPoint x: 100, startPoint y: 172, endPoint x: 14, endPoint y: 167, distance: 86.0
click at [81, 167] on div "[PERSON_NAME]" at bounding box center [74, 170] width 56 height 7
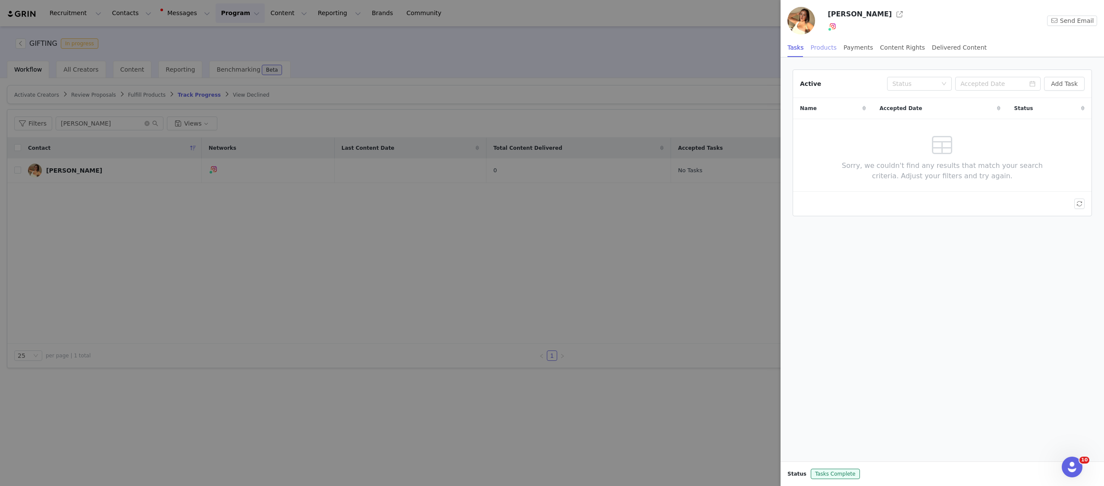
click at [818, 43] on div "Products" at bounding box center [824, 47] width 26 height 19
click at [799, 49] on div "Tasks" at bounding box center [796, 47] width 16 height 19
click at [691, 82] on div at bounding box center [552, 243] width 1104 height 486
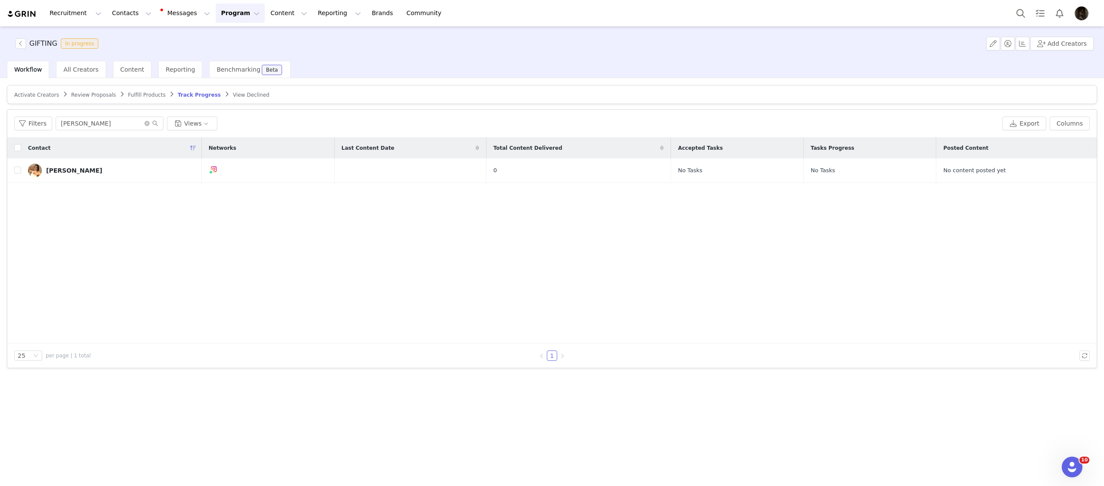
click at [97, 94] on span "Review Proposals" at bounding box center [93, 95] width 45 height 6
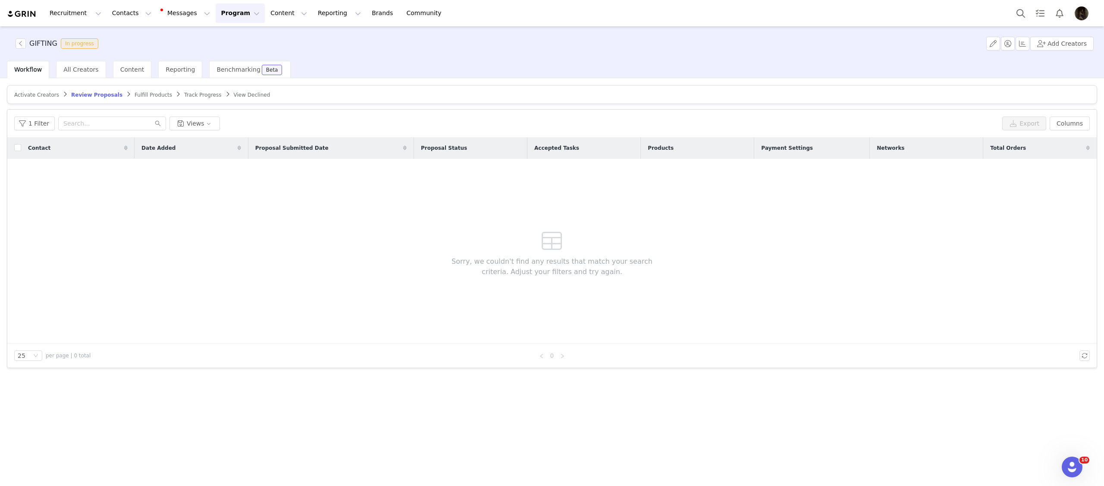
click at [135, 93] on span "Fulfill Products" at bounding box center [154, 95] width 38 height 6
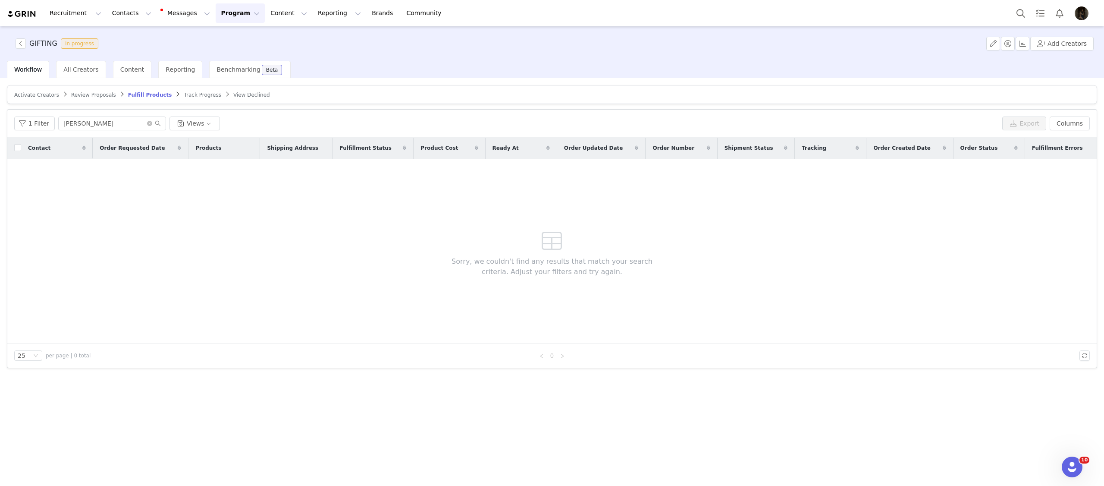
click at [208, 97] on span "Track Progress" at bounding box center [202, 95] width 37 height 6
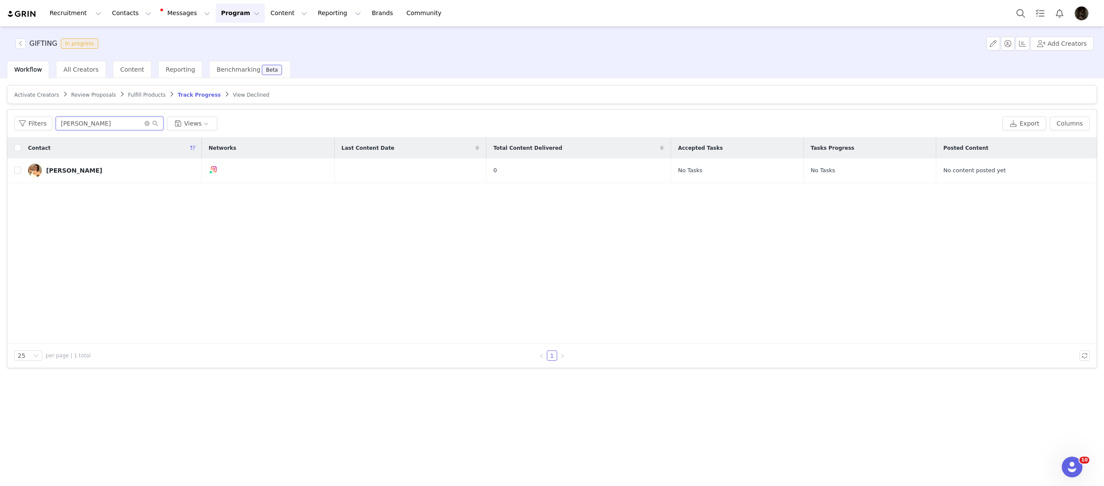
click at [110, 121] on input "[PERSON_NAME]" at bounding box center [110, 123] width 108 height 14
click at [1088, 173] on button "button" at bounding box center [1085, 170] width 10 height 10
drag, startPoint x: 966, startPoint y: 204, endPoint x: 914, endPoint y: 201, distance: 51.8
click at [966, 204] on div "Contact Networks Last Content Date Total Content Delivered Accepted Tasks Tasks…" at bounding box center [551, 241] width 1089 height 206
click at [16, 171] on input "checkbox" at bounding box center [17, 169] width 7 height 7
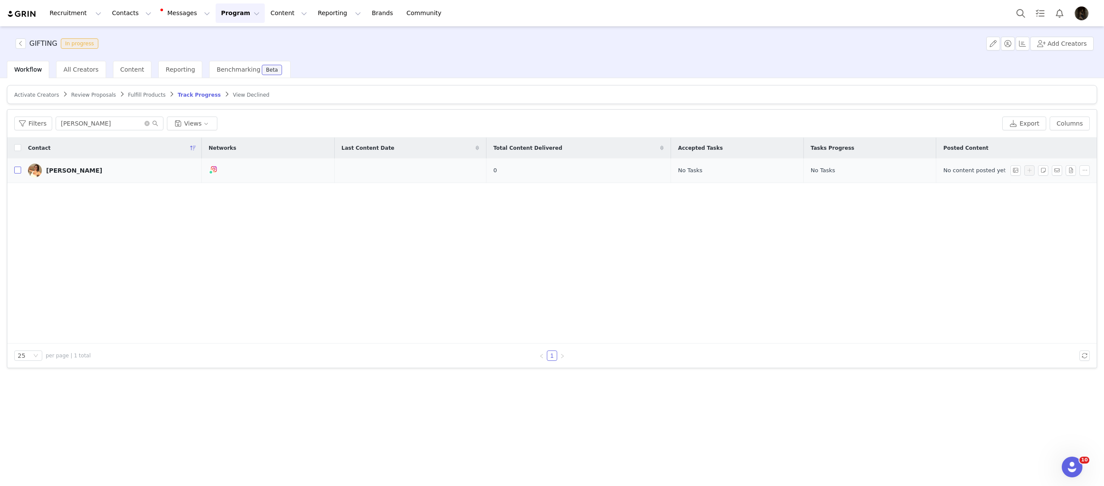
checkbox input "true"
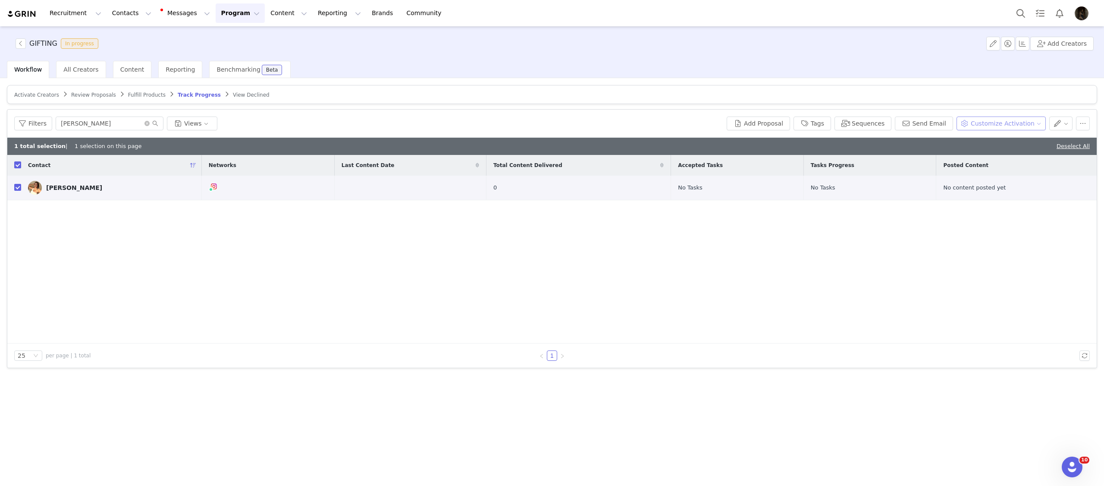
click at [978, 122] on button "Customize Activation" at bounding box center [1001, 123] width 89 height 14
click at [983, 165] on span "Add Product Order" at bounding box center [1005, 168] width 56 height 9
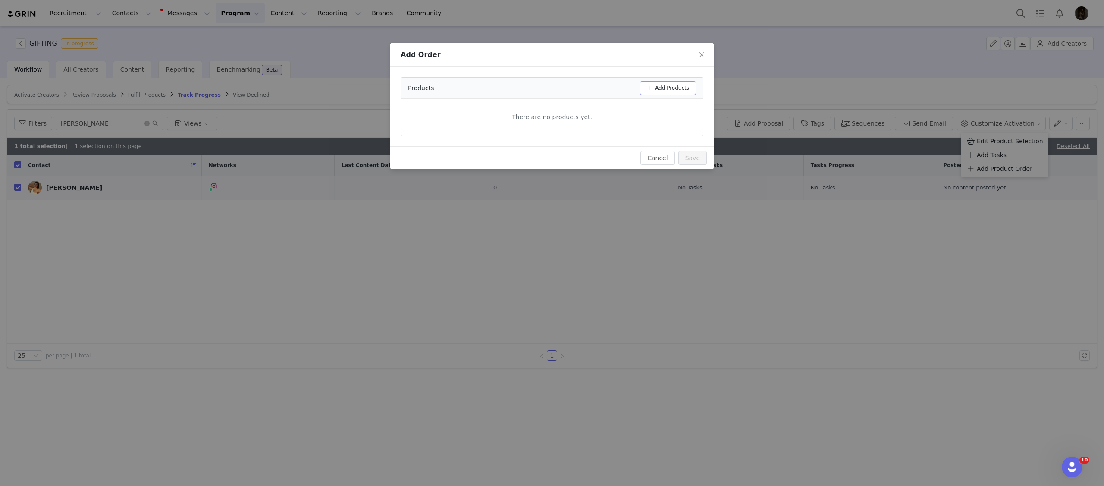
click at [668, 84] on button "Add Products" at bounding box center [668, 88] width 56 height 14
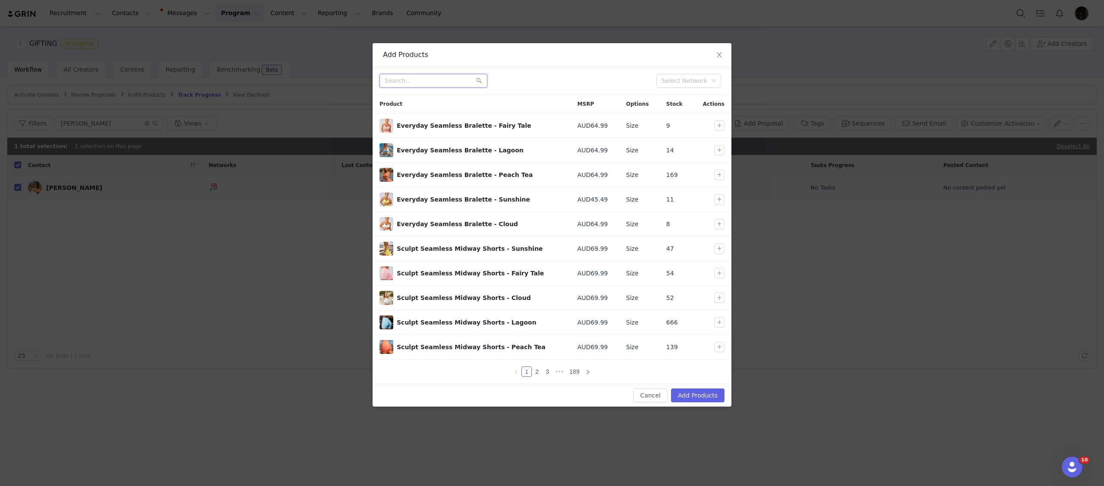
click at [405, 78] on input "text" at bounding box center [434, 81] width 108 height 14
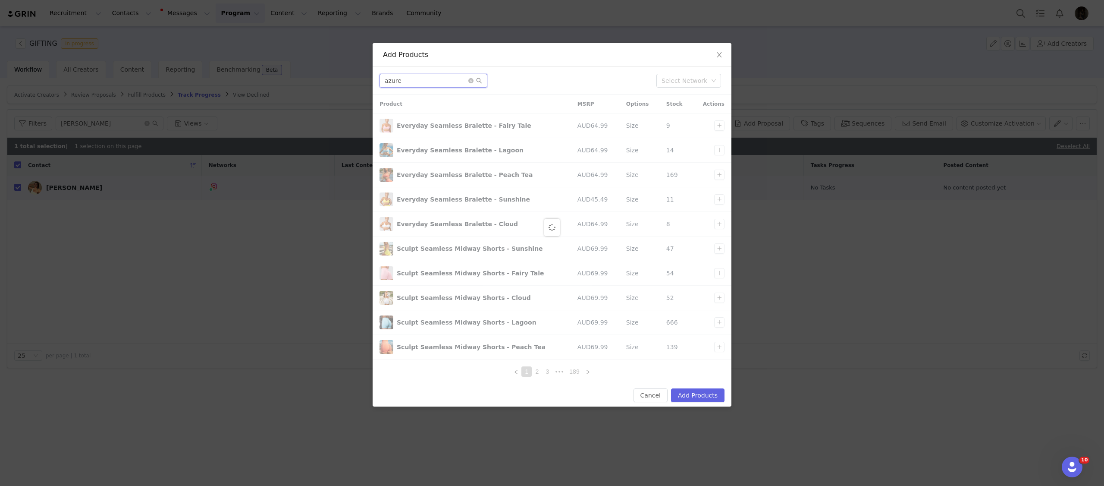
type input "azure"
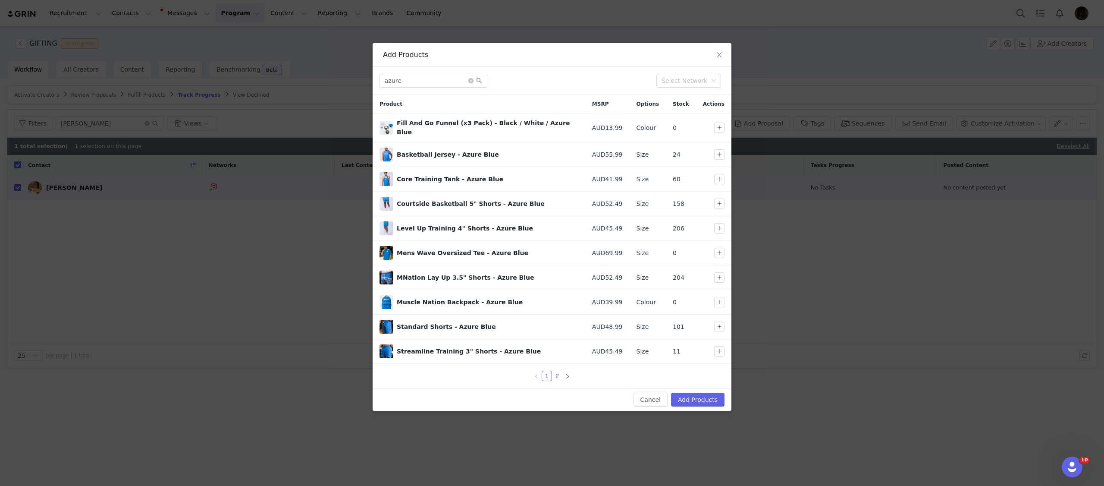
click at [557, 377] on link "2" at bounding box center [556, 375] width 9 height 9
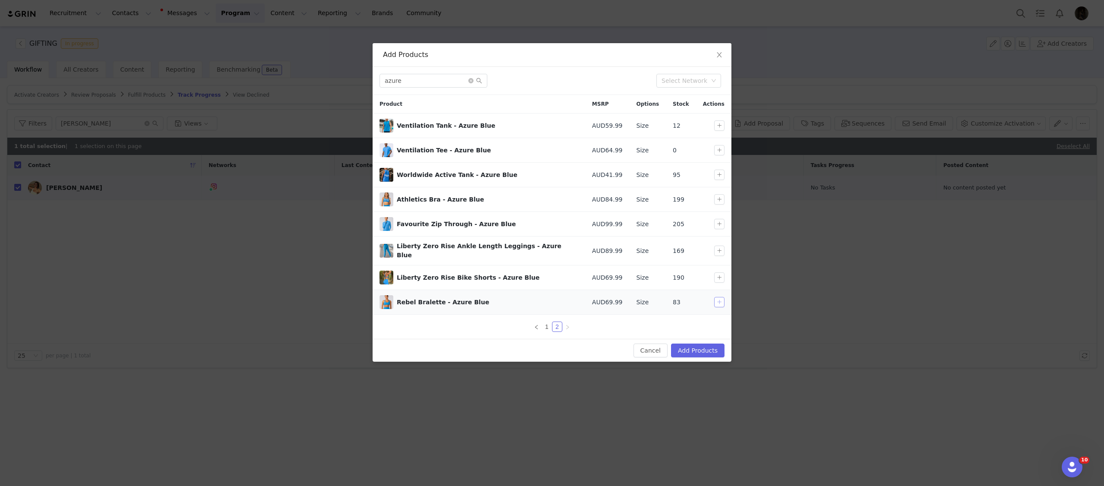
click at [719, 300] on button "button" at bounding box center [719, 302] width 10 height 10
click at [716, 273] on button "button" at bounding box center [719, 277] width 10 height 10
click at [701, 343] on button "Add Products" at bounding box center [697, 350] width 53 height 14
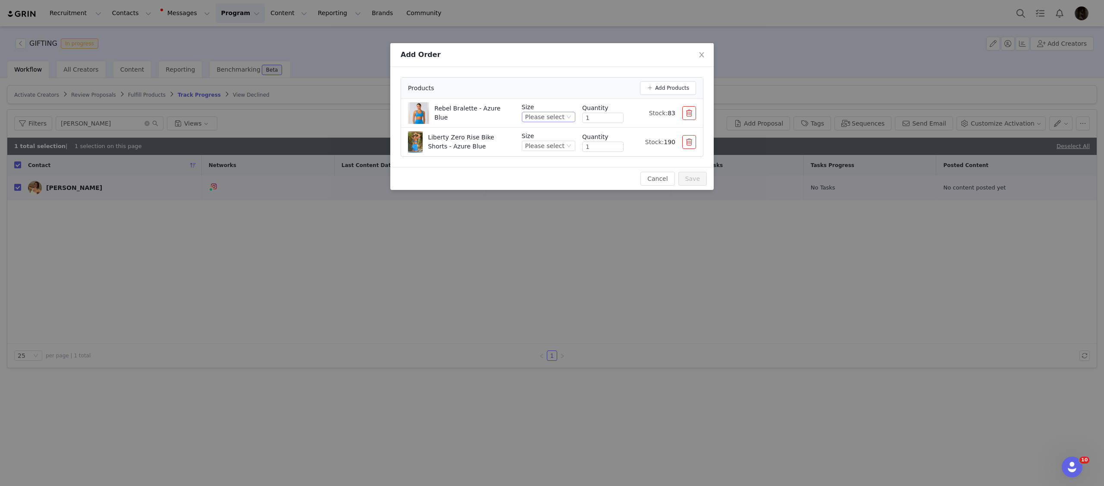
click at [567, 118] on icon "icon: down" at bounding box center [568, 116] width 5 height 5
click at [538, 222] on li "XXL" at bounding box center [549, 226] width 51 height 14
click at [552, 144] on div "Please select" at bounding box center [544, 145] width 39 height 9
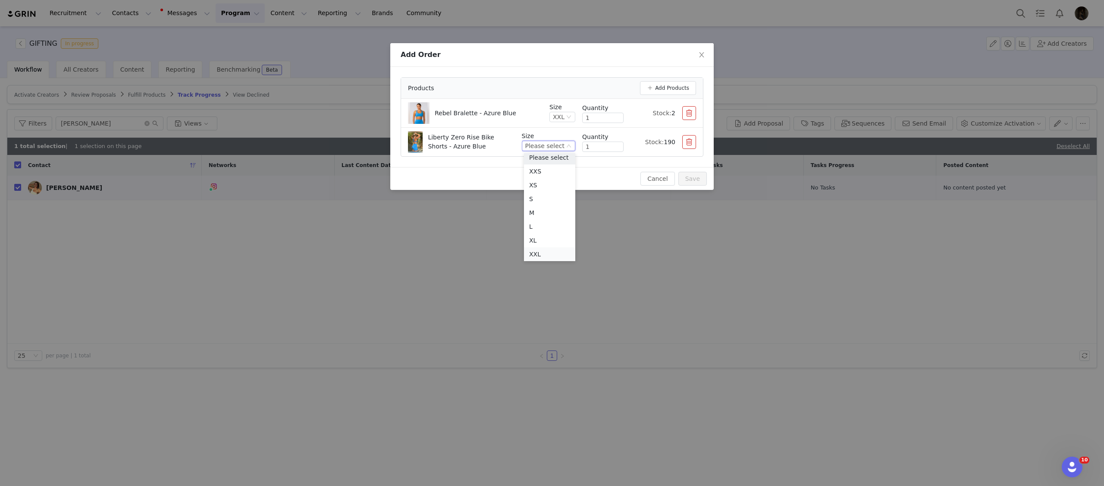
click at [537, 257] on li "XXL" at bounding box center [549, 254] width 51 height 14
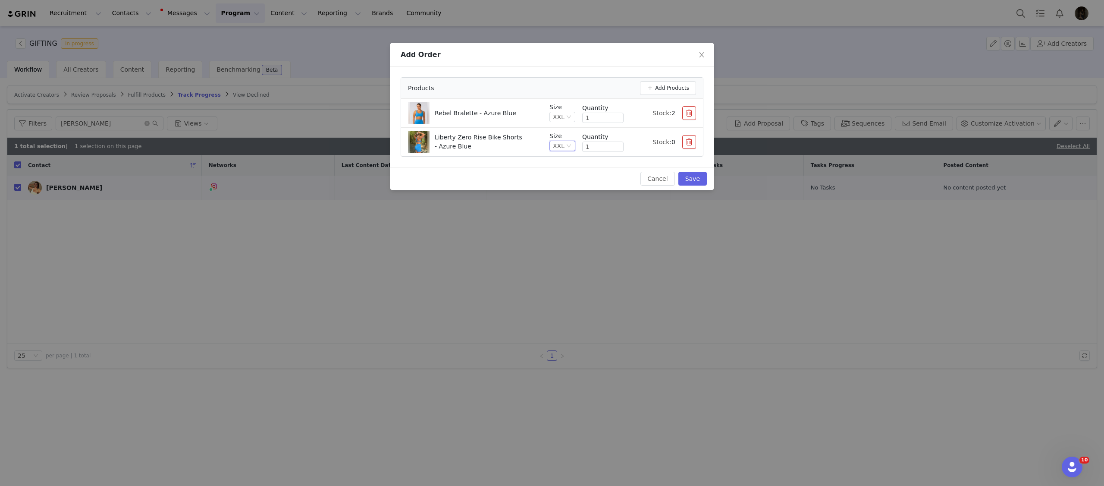
click at [526, 146] on div "Liberty Zero Rise Bike Shorts - Azure Blue" at bounding box center [475, 142] width 135 height 22
click at [696, 141] on button "button" at bounding box center [689, 142] width 14 height 14
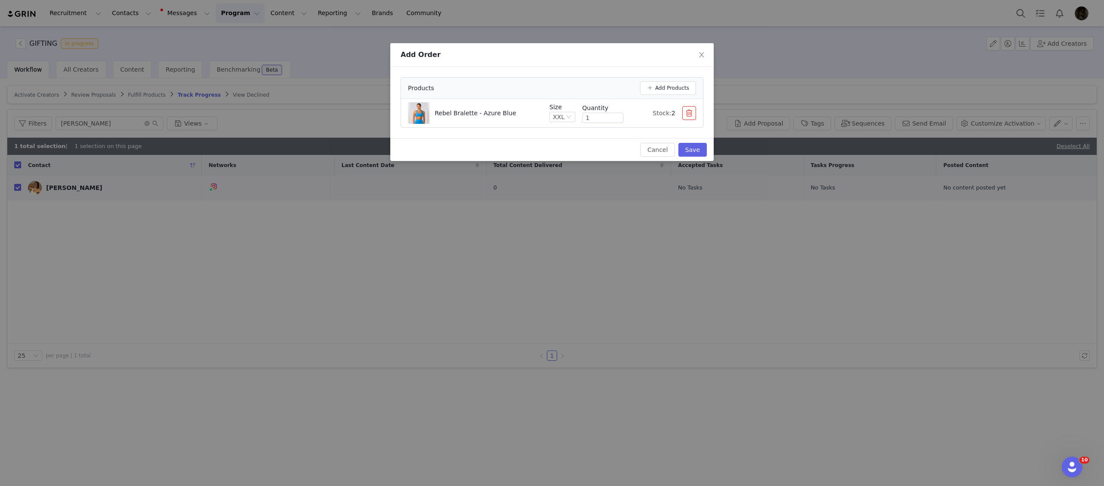
click at [668, 80] on div "Products Add Products" at bounding box center [552, 88] width 302 height 21
click at [667, 82] on button "Add Products" at bounding box center [668, 88] width 56 height 14
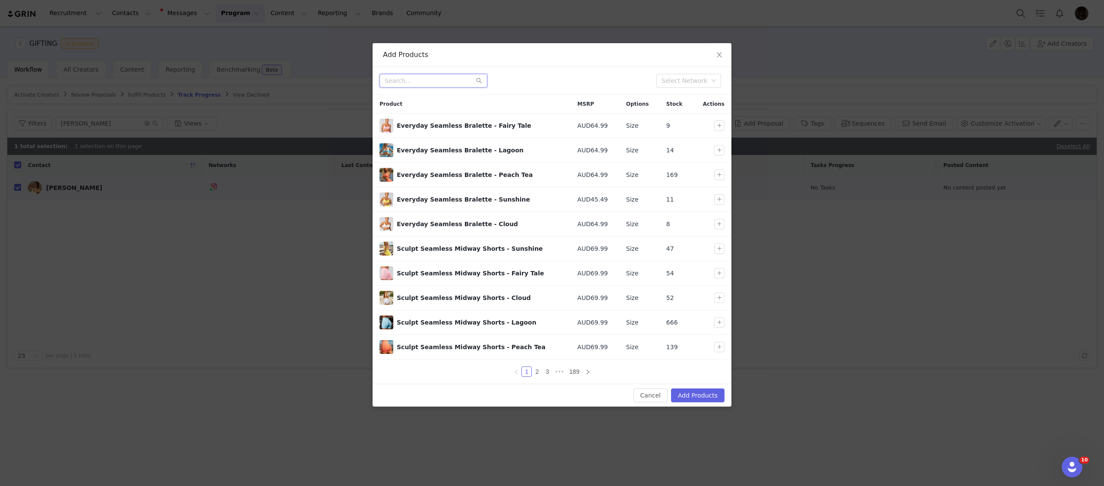
click at [404, 78] on input "text" at bounding box center [434, 81] width 108 height 14
type input "e"
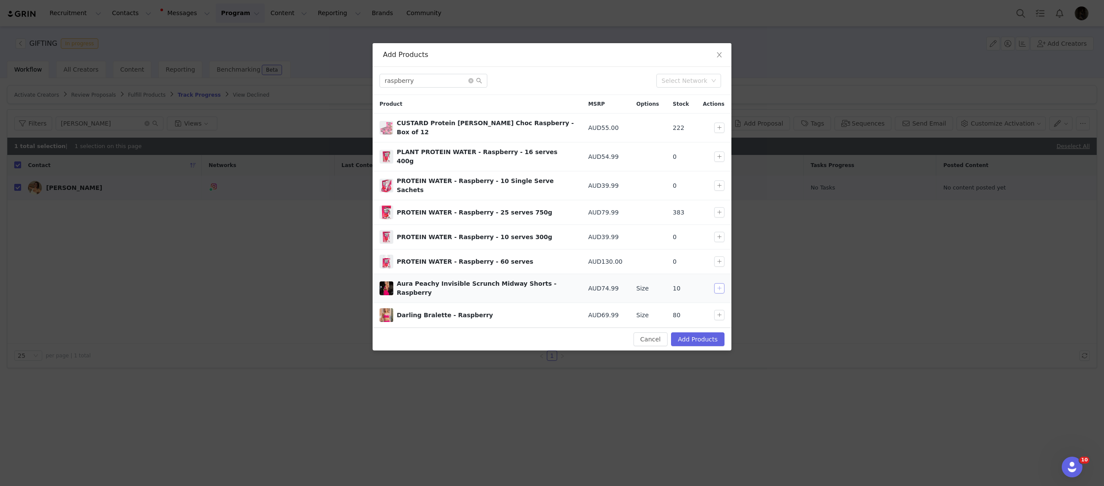
click at [718, 283] on button "button" at bounding box center [719, 288] width 10 height 10
click at [427, 81] on input "raspberry" at bounding box center [434, 81] width 108 height 14
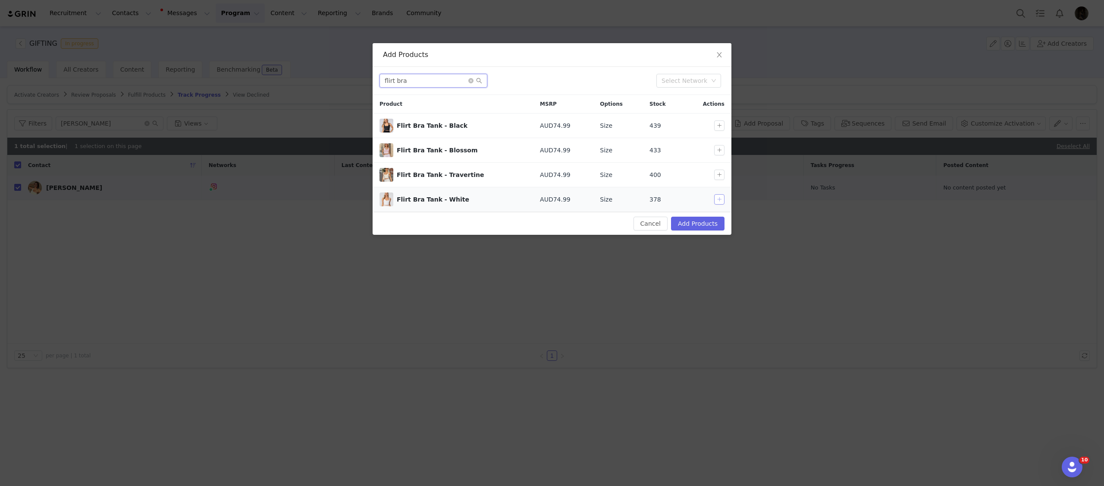
type input "flirt bra"
click at [717, 200] on button "button" at bounding box center [719, 199] width 10 height 10
drag, startPoint x: 699, startPoint y: 220, endPoint x: 794, endPoint y: 32, distance: 211.0
click at [699, 220] on button "Add Products" at bounding box center [697, 224] width 53 height 14
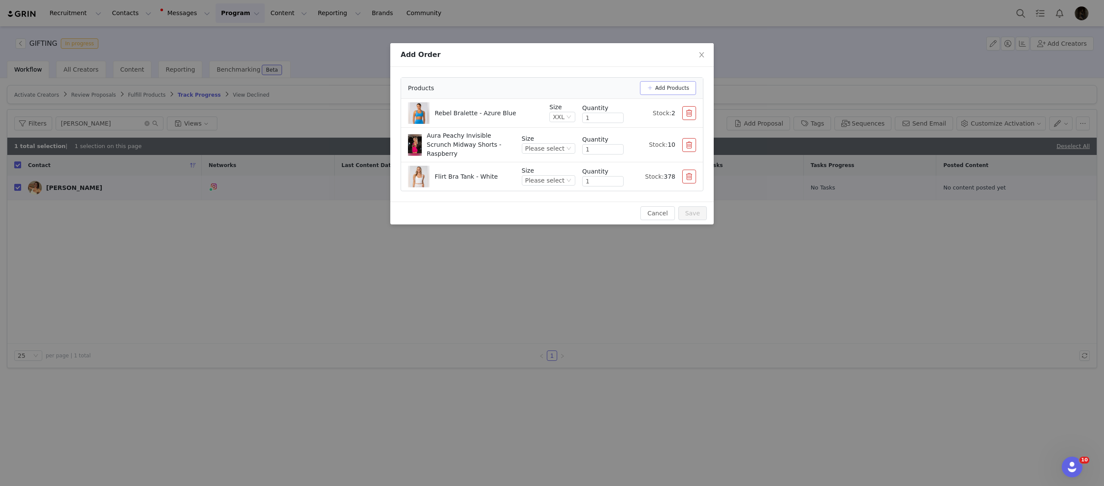
click at [661, 90] on button "Add Products" at bounding box center [668, 88] width 56 height 14
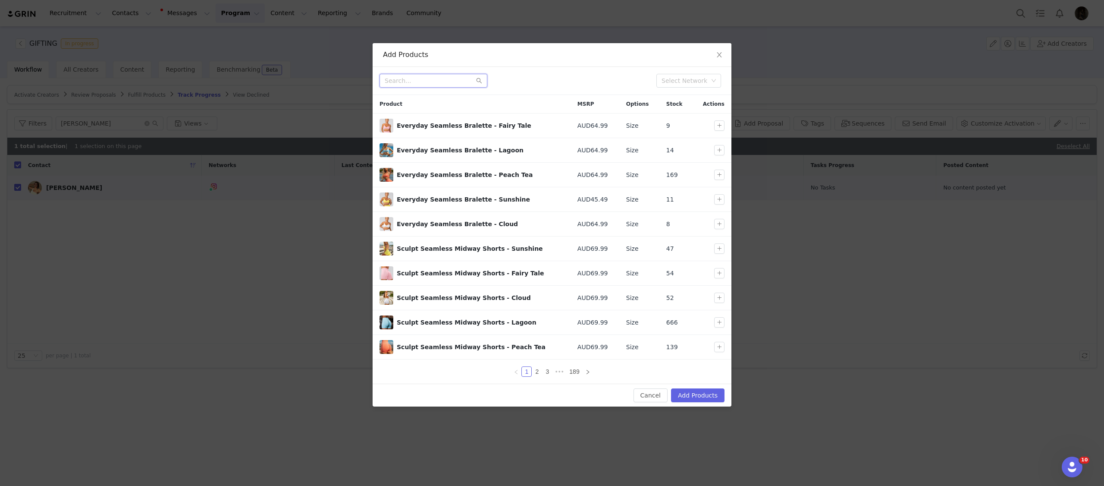
click at [455, 82] on input "text" at bounding box center [434, 81] width 108 height 14
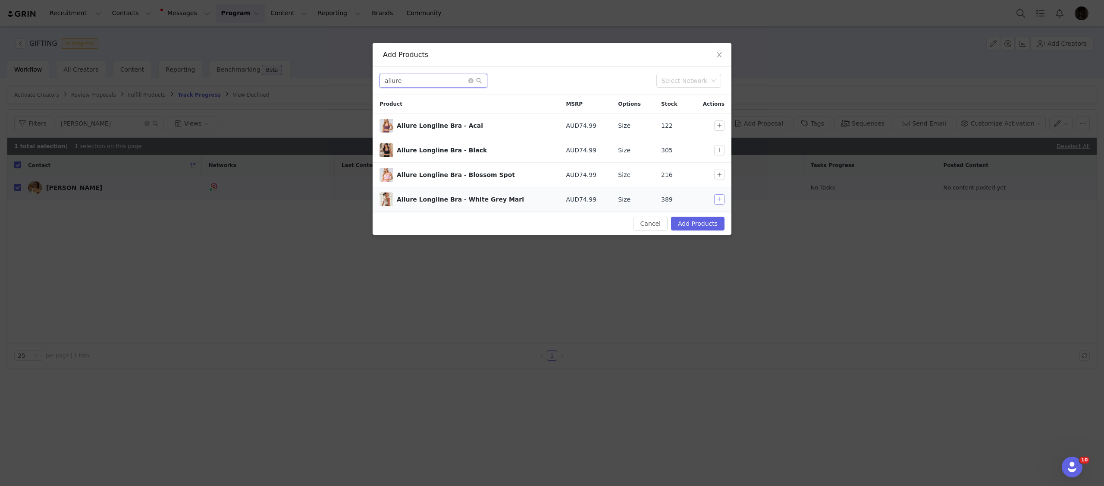
type input "allure"
click at [716, 199] on button "button" at bounding box center [719, 199] width 10 height 10
click at [702, 221] on button "Add Products" at bounding box center [697, 224] width 53 height 14
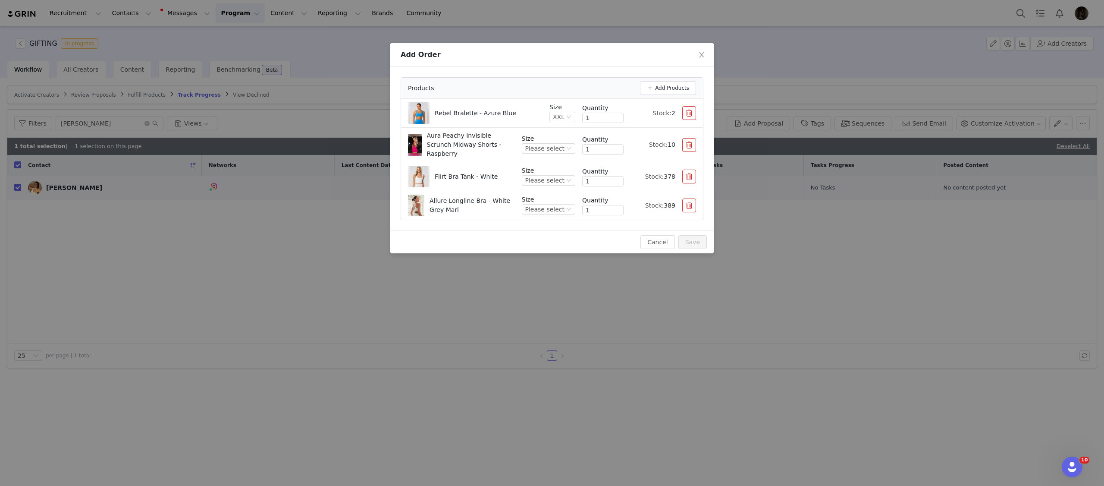
click at [506, 166] on div "Flirt Bra Tank - White" at bounding box center [461, 177] width 107 height 22
click at [680, 201] on div "Size Please select Quantity 1 Stock: 389" at bounding box center [609, 205] width 174 height 21
drag, startPoint x: 685, startPoint y: 201, endPoint x: 730, endPoint y: 152, distance: 66.3
click at [685, 201] on button "button" at bounding box center [689, 205] width 14 height 14
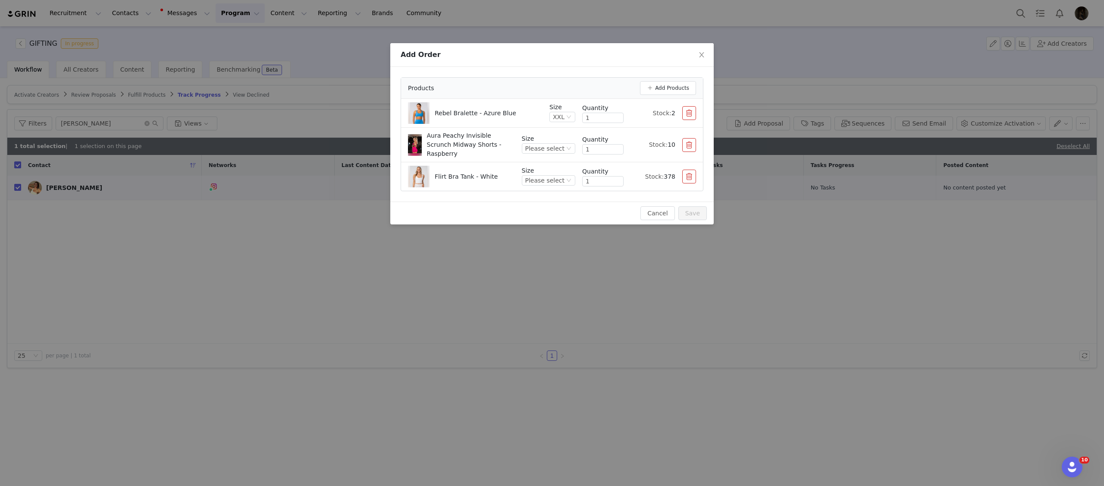
click at [491, 166] on div "Flirt Bra Tank - White" at bounding box center [466, 177] width 63 height 22
click at [675, 94] on button "Add Products" at bounding box center [668, 88] width 56 height 14
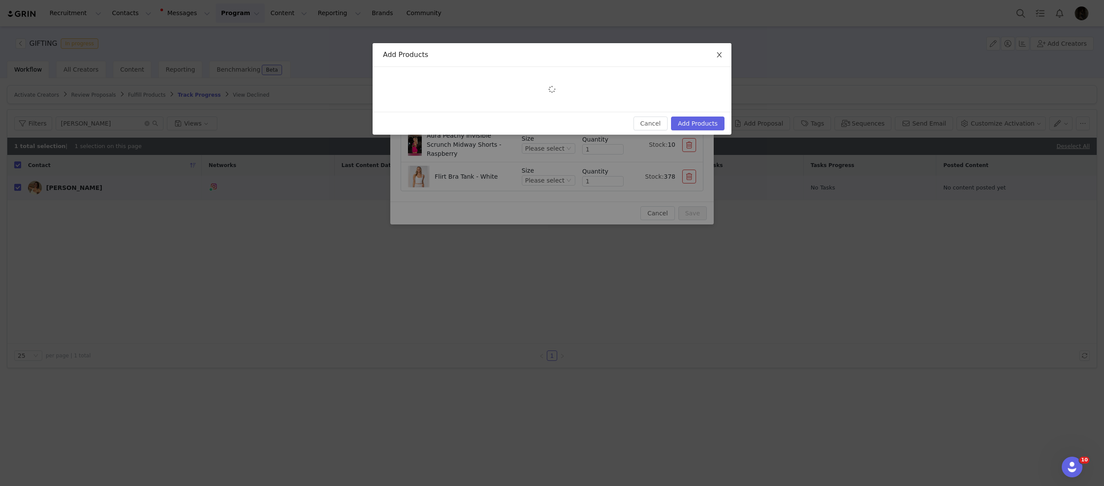
click at [718, 54] on icon "icon: close" at bounding box center [719, 54] width 7 height 7
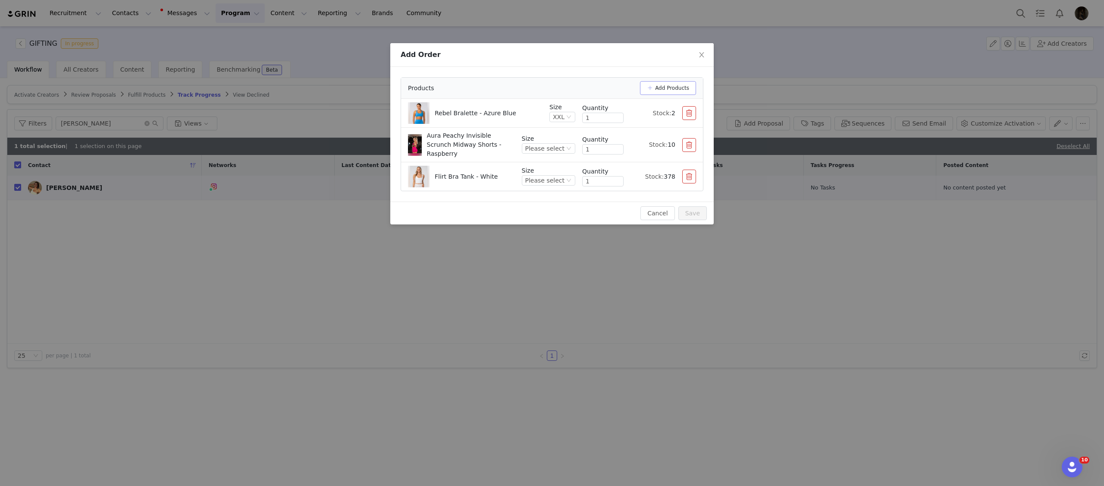
click at [670, 85] on button "Add Products" at bounding box center [668, 88] width 56 height 14
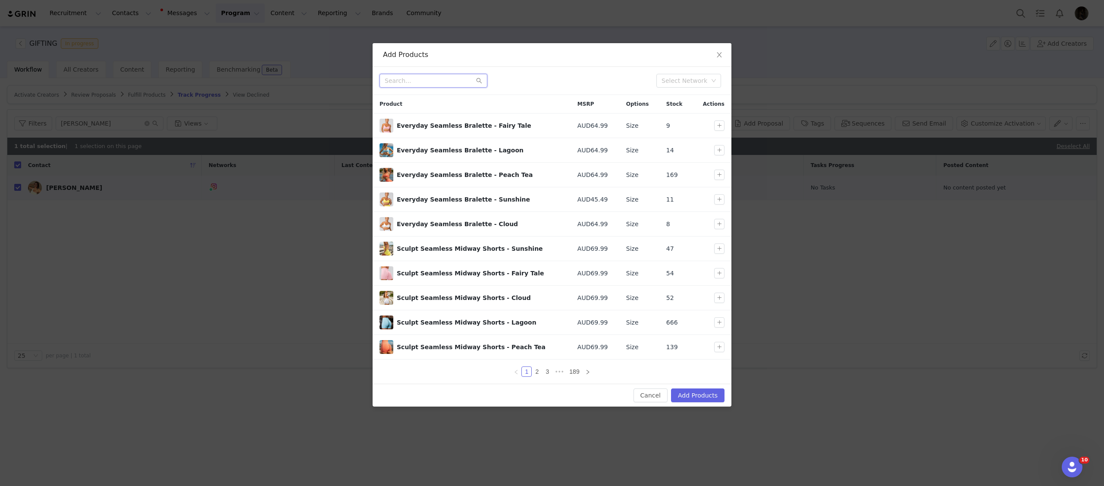
click at [437, 78] on input "text" at bounding box center [434, 81] width 108 height 14
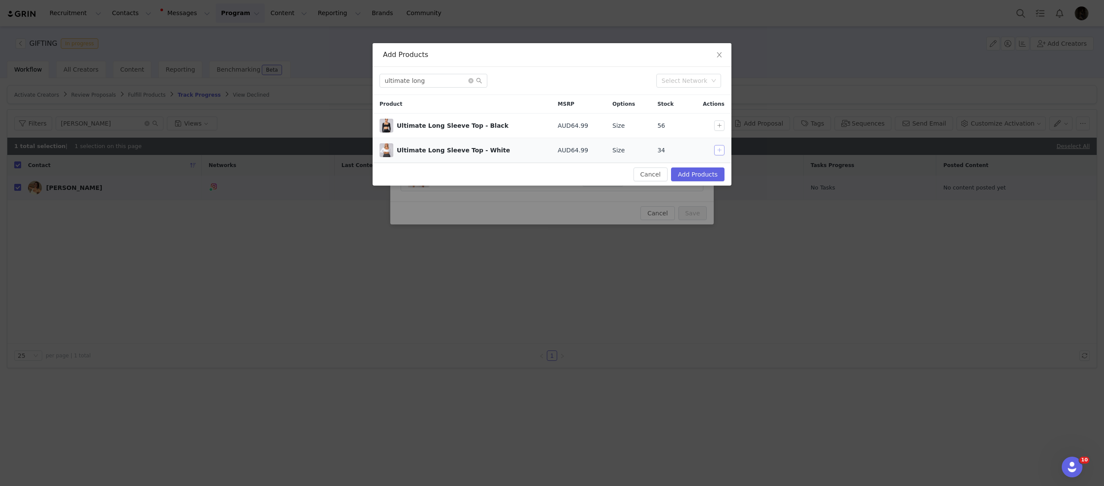
click at [719, 149] on button "button" at bounding box center [719, 150] width 10 height 10
click at [411, 77] on input "ultimate long" at bounding box center [434, 81] width 108 height 14
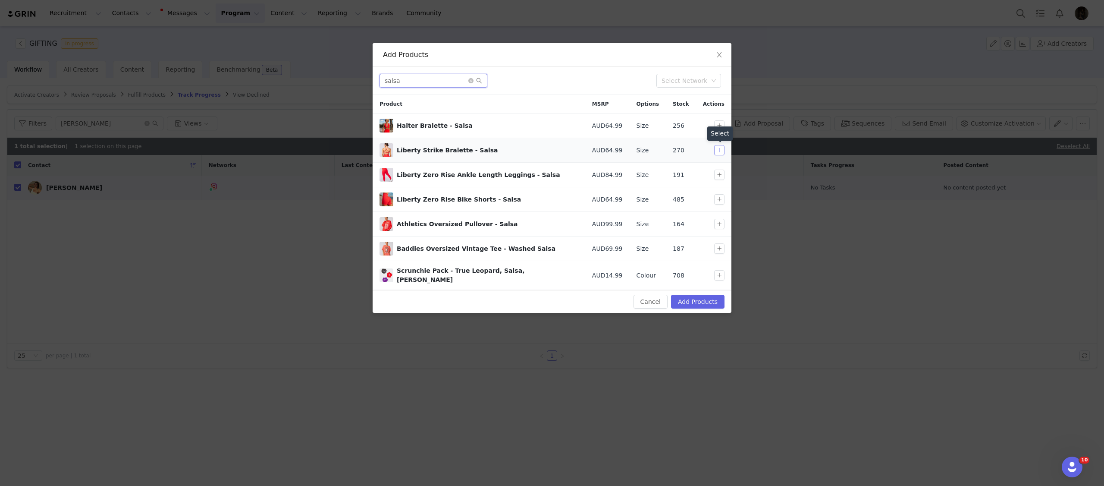
type input "salsa"
click at [717, 152] on button "button" at bounding box center [719, 150] width 10 height 10
click at [715, 199] on button "button" at bounding box center [719, 199] width 10 height 10
drag, startPoint x: 699, startPoint y: 295, endPoint x: 586, endPoint y: 177, distance: 163.5
click at [699, 295] on button "Add Products" at bounding box center [697, 302] width 53 height 14
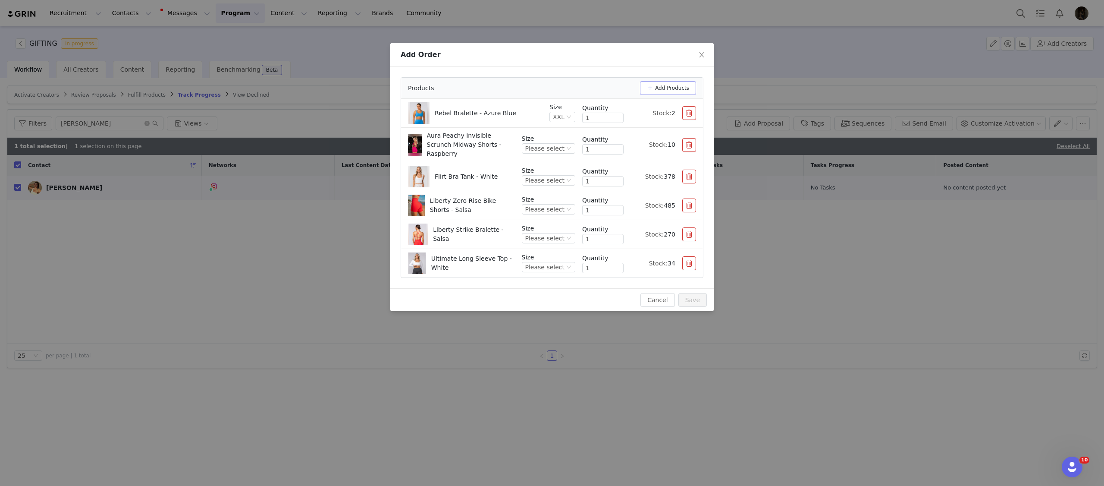
click at [687, 88] on button "Add Products" at bounding box center [668, 88] width 56 height 14
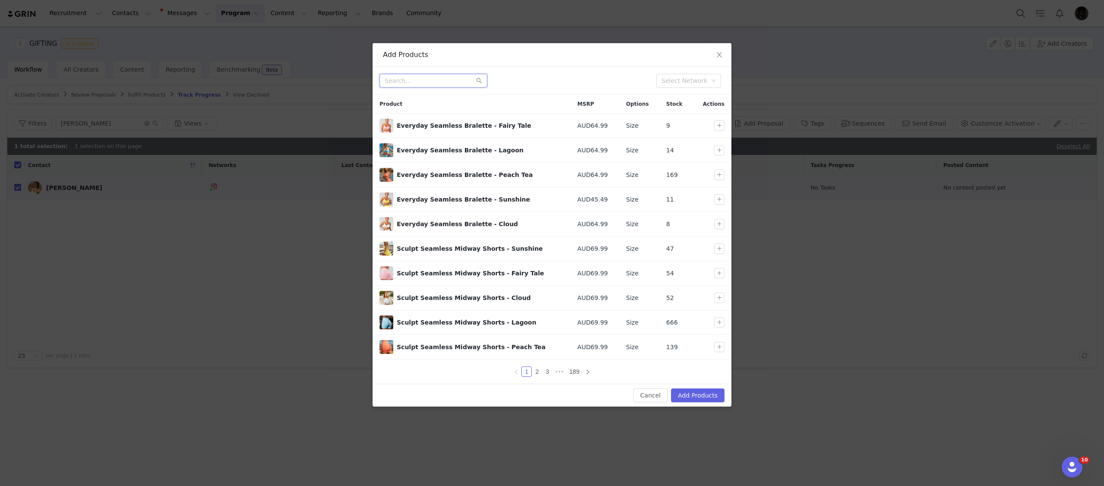
click at [433, 75] on input "text" at bounding box center [434, 81] width 108 height 14
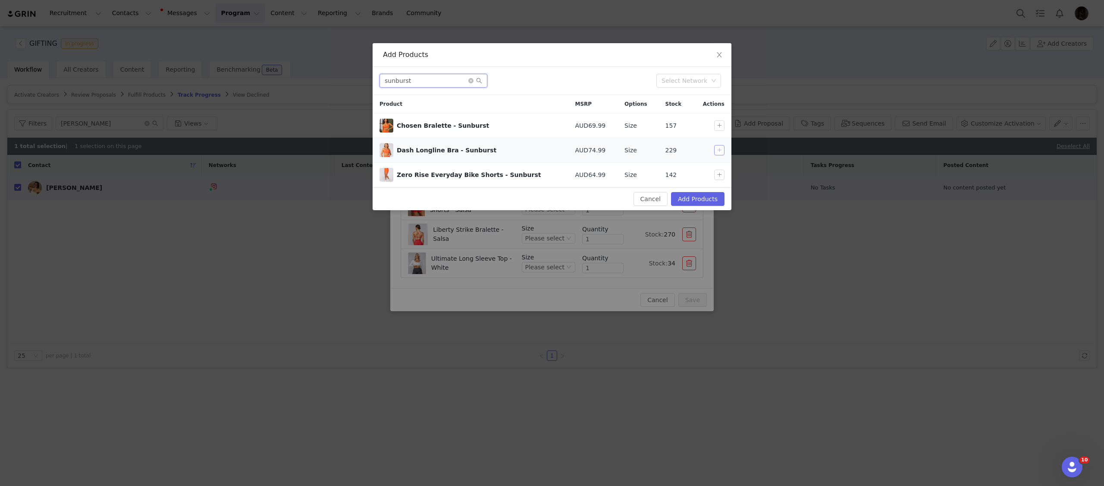
type input "sunburst"
click at [716, 150] on button "button" at bounding box center [719, 150] width 10 height 10
click at [715, 172] on button "button" at bounding box center [719, 174] width 10 height 10
click at [707, 194] on button "Add Products" at bounding box center [697, 199] width 53 height 14
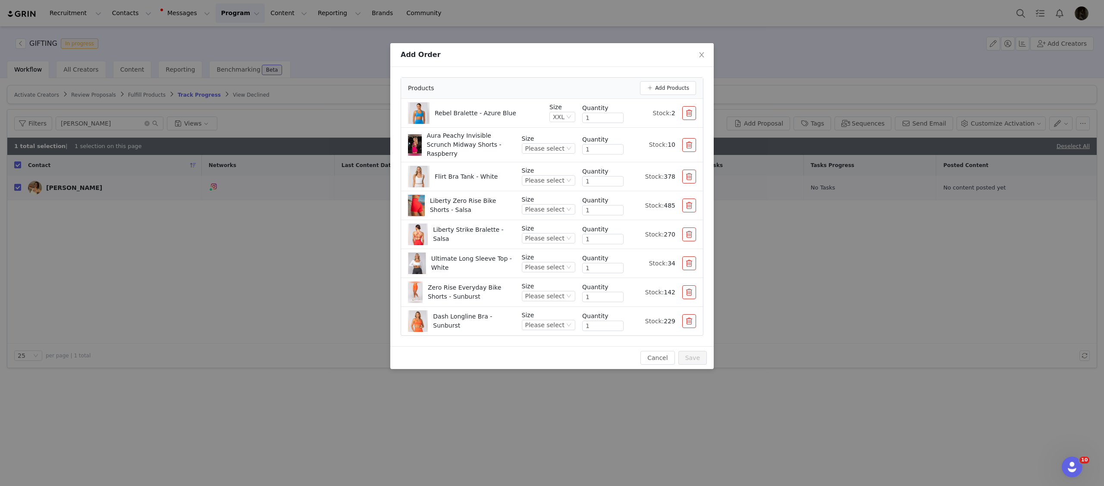
click at [687, 201] on button "button" at bounding box center [689, 205] width 14 height 14
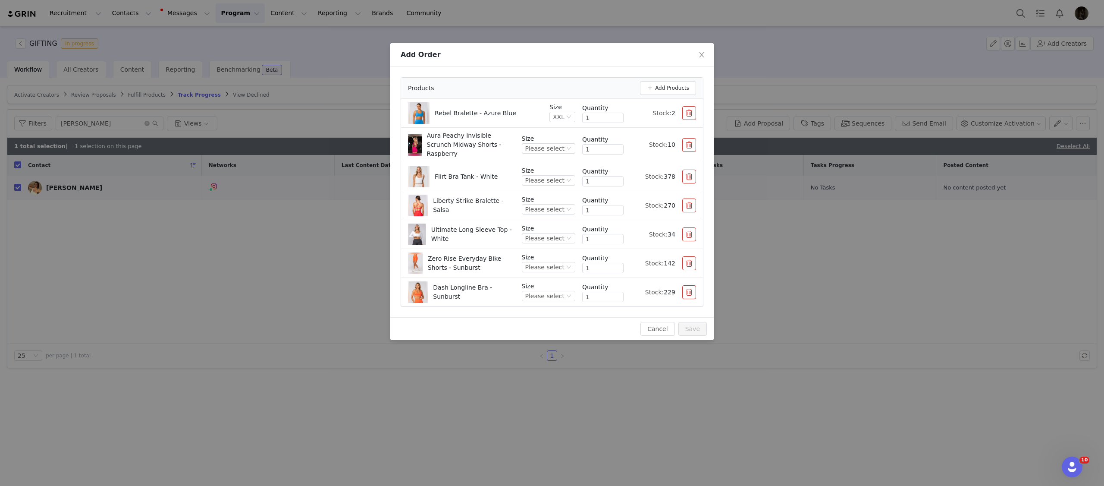
click at [687, 205] on button "button" at bounding box center [689, 205] width 14 height 14
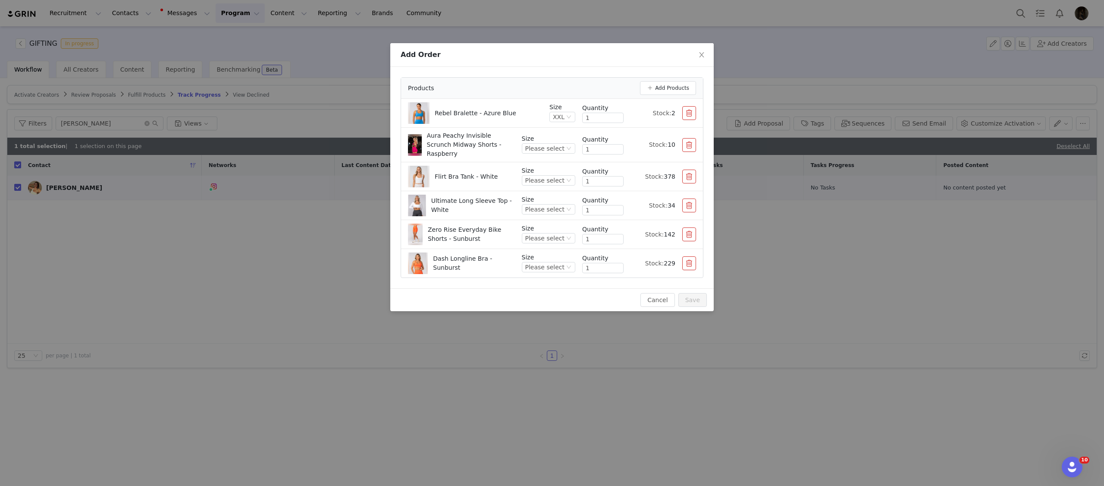
click at [688, 110] on button "button" at bounding box center [689, 113] width 14 height 14
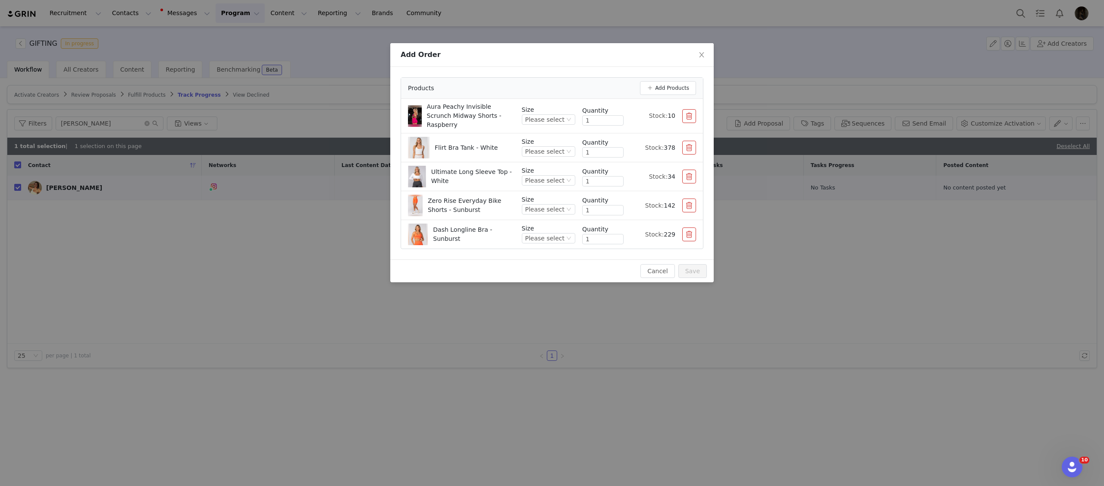
click at [638, 82] on div "Products Add Products" at bounding box center [552, 88] width 288 height 14
click at [646, 83] on button "Add Products" at bounding box center [668, 88] width 56 height 14
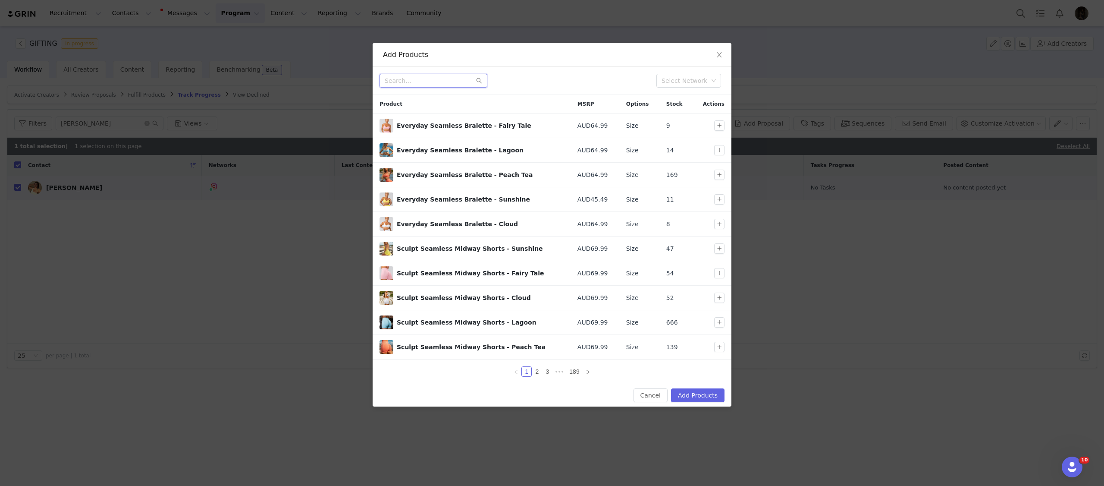
click at [417, 81] on input "text" at bounding box center [434, 81] width 108 height 14
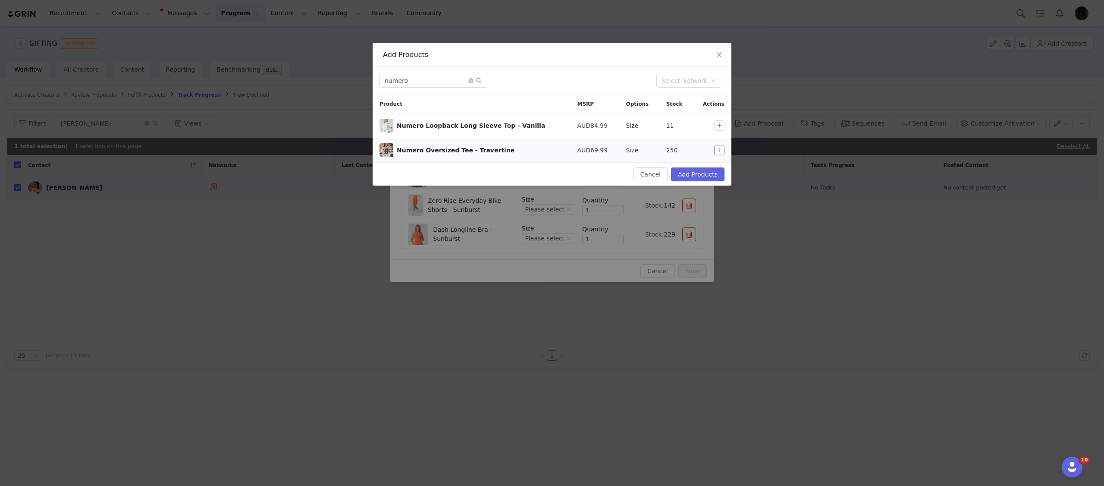
click at [719, 146] on button "button" at bounding box center [719, 150] width 10 height 10
click at [387, 80] on input "numero" at bounding box center [434, 81] width 108 height 14
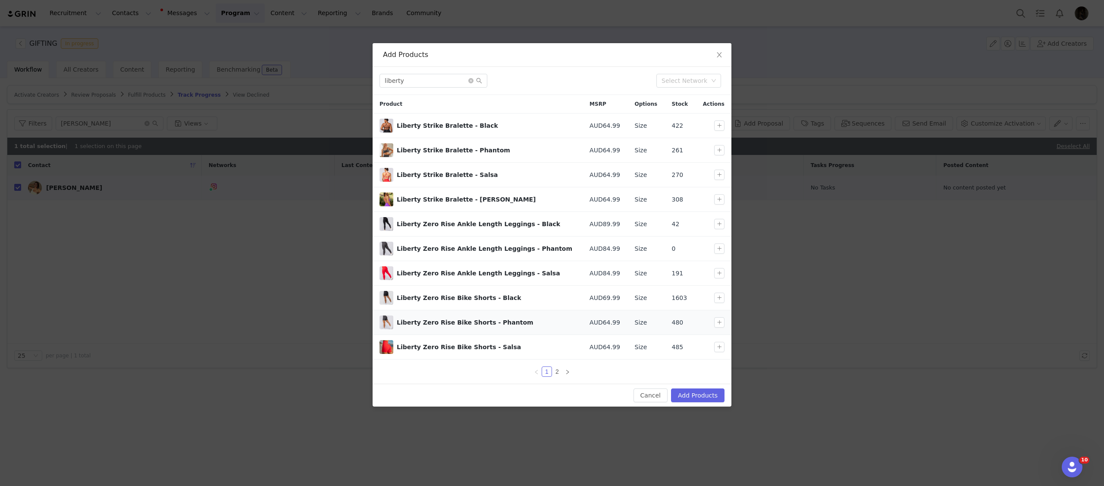
click at [725, 323] on div at bounding box center [721, 322] width 14 height 10
click at [724, 323] on button "button" at bounding box center [719, 322] width 10 height 10
click at [443, 82] on input "liberty" at bounding box center [434, 81] width 108 height 14
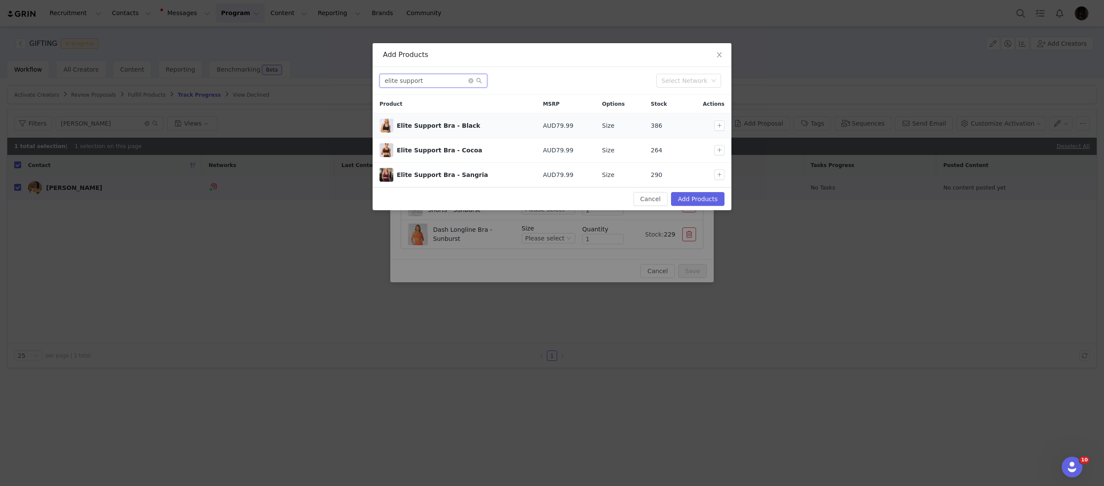
type input "elite support"
click at [725, 128] on div at bounding box center [721, 125] width 14 height 10
click at [721, 128] on button "button" at bounding box center [719, 125] width 10 height 10
click at [706, 200] on button "Add Products" at bounding box center [697, 199] width 53 height 14
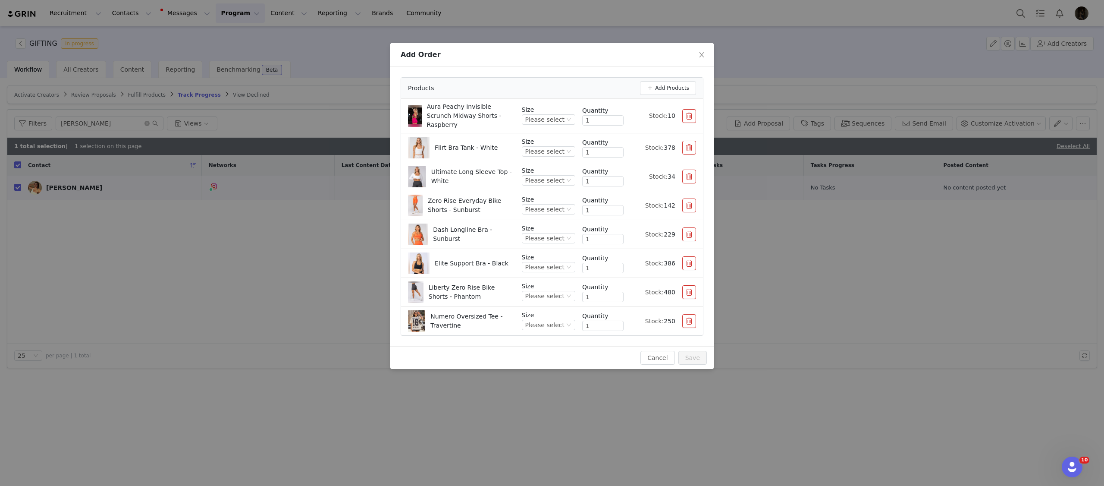
click at [543, 127] on li "Aura Peachy Invisible Scrunch Midway Shorts - Raspberry Size Please select Quan…" at bounding box center [552, 116] width 302 height 35
click at [544, 122] on div "Please select" at bounding box center [544, 119] width 39 height 9
click at [540, 224] on li "XXL" at bounding box center [549, 225] width 51 height 14
click at [555, 147] on div "Please select" at bounding box center [544, 151] width 39 height 9
click at [540, 254] on li "XXL" at bounding box center [549, 254] width 51 height 14
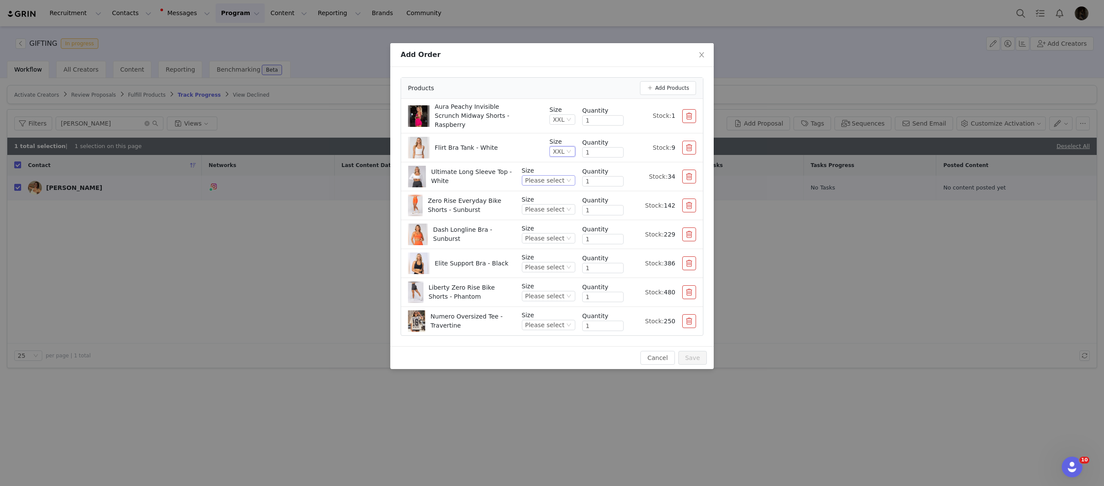
click at [555, 176] on div "Please select" at bounding box center [544, 180] width 39 height 9
click at [541, 282] on li "XXL" at bounding box center [549, 283] width 51 height 14
click at [559, 207] on div "Please select" at bounding box center [544, 208] width 39 height 9
drag, startPoint x: 543, startPoint y: 311, endPoint x: 551, endPoint y: 285, distance: 27.6
click at [543, 311] on li "XXL" at bounding box center [549, 312] width 51 height 14
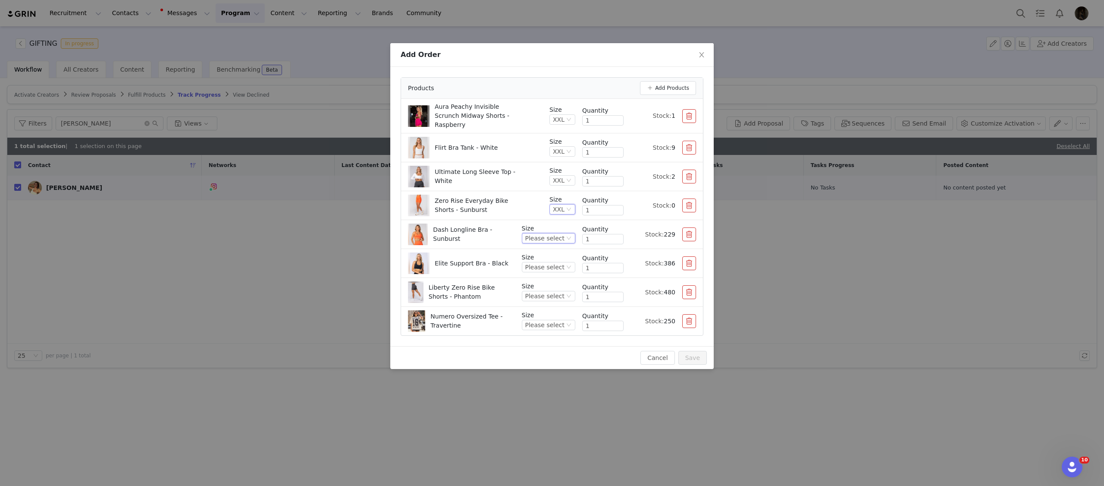
click at [564, 238] on div "Please select" at bounding box center [548, 238] width 53 height 10
click at [683, 198] on button "button" at bounding box center [689, 205] width 14 height 14
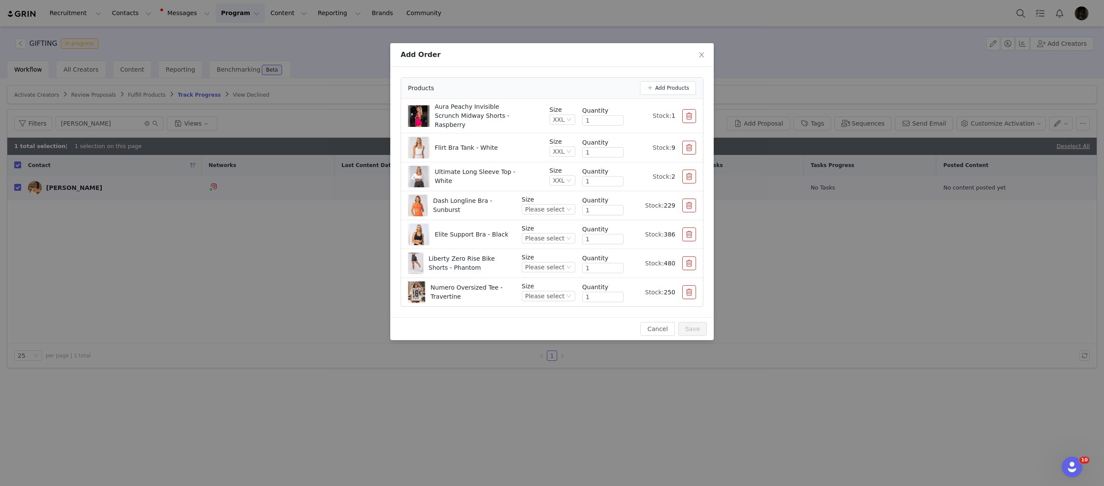
click at [681, 209] on div "Size Please select Quantity 1 Stock: 229" at bounding box center [609, 205] width 174 height 21
click at [683, 205] on button "button" at bounding box center [689, 205] width 14 height 14
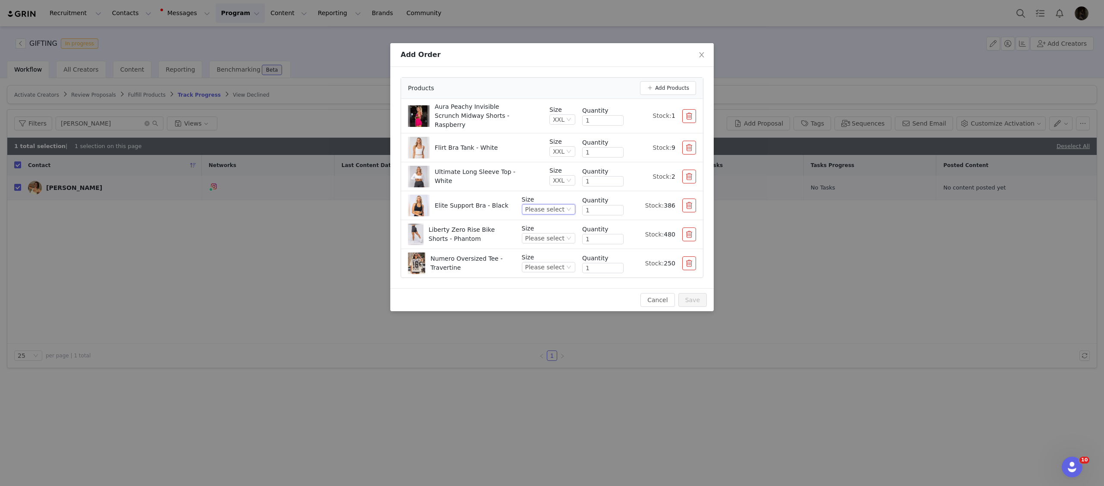
click at [551, 204] on div "Please select" at bounding box center [544, 208] width 39 height 9
click at [537, 312] on li "XXL" at bounding box center [549, 312] width 51 height 14
click at [560, 236] on div "Please select" at bounding box center [544, 237] width 39 height 9
click at [546, 340] on li "XXL" at bounding box center [549, 341] width 51 height 14
click at [559, 265] on div "Please select" at bounding box center [544, 266] width 39 height 9
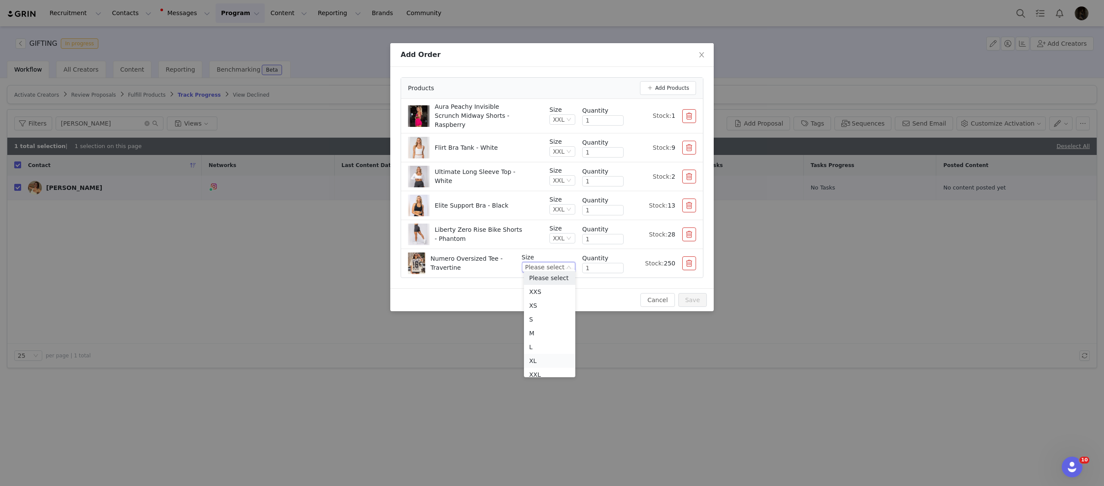
click at [541, 360] on li "XL" at bounding box center [549, 361] width 51 height 14
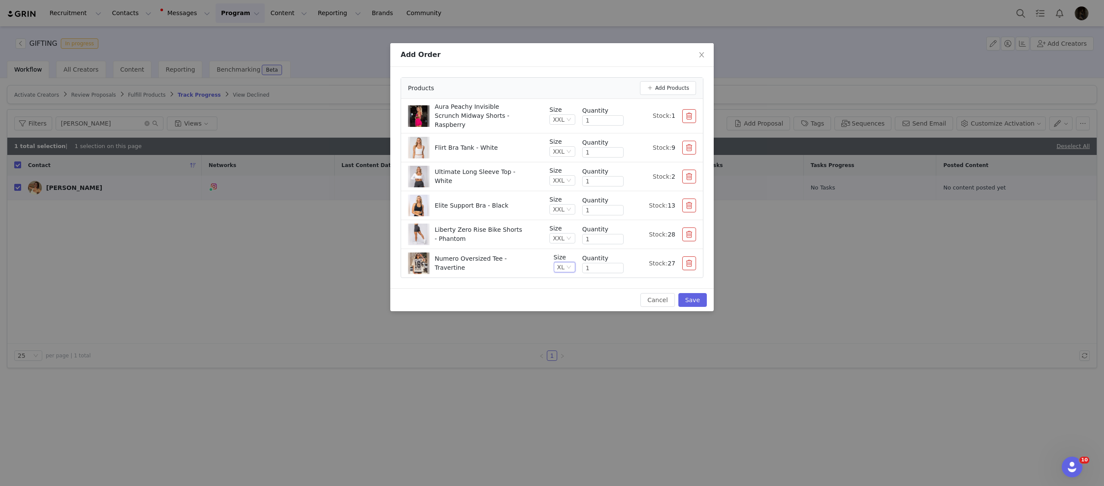
click at [527, 223] on div "Liberty Zero Rise Bike Shorts - Phantom" at bounding box center [475, 234] width 135 height 22
click at [529, 204] on div "Elite Support Bra - Black" at bounding box center [475, 206] width 135 height 22
click at [692, 110] on button "button" at bounding box center [689, 116] width 14 height 14
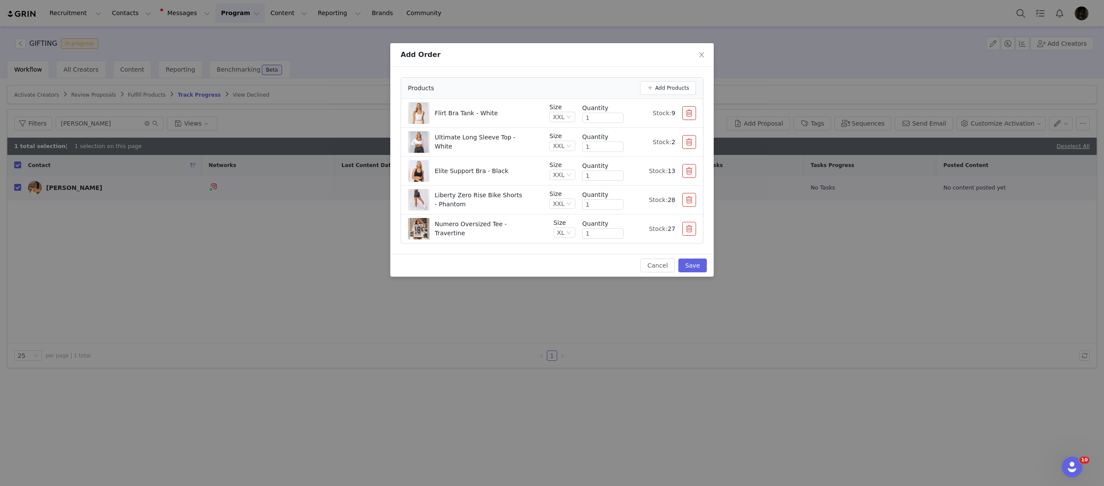
click at [689, 118] on button "button" at bounding box center [689, 113] width 14 height 14
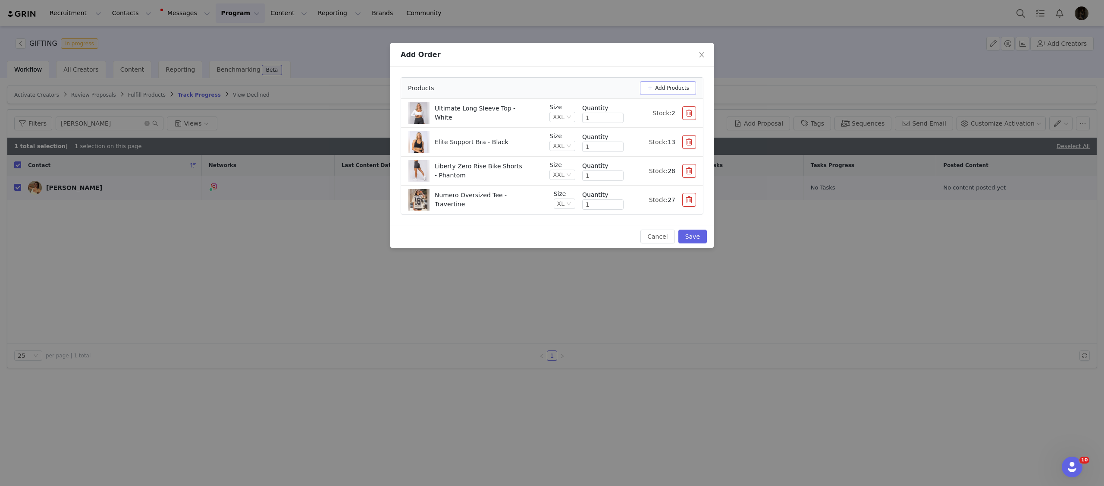
click at [663, 94] on button "Add Products" at bounding box center [668, 88] width 56 height 14
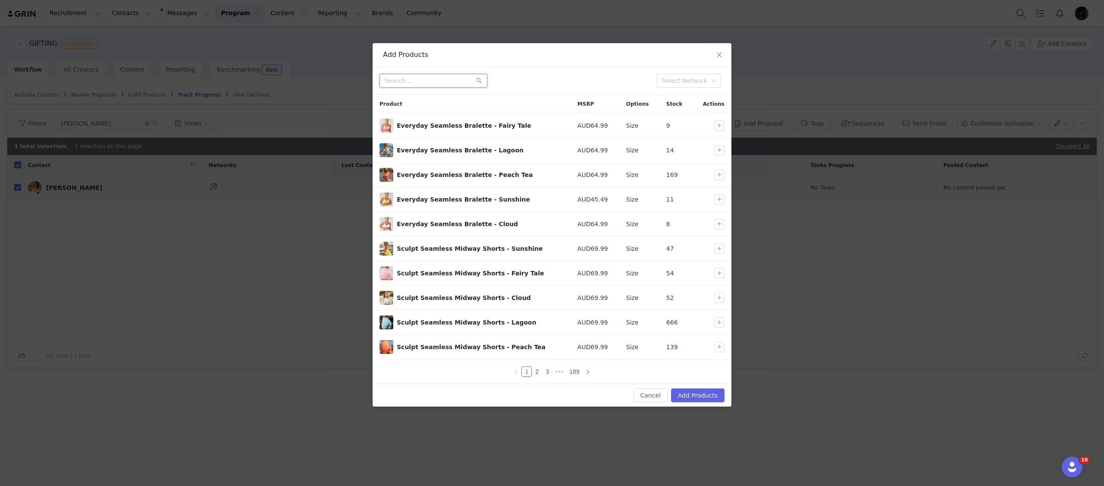
click at [407, 83] on input "text" at bounding box center [434, 81] width 108 height 14
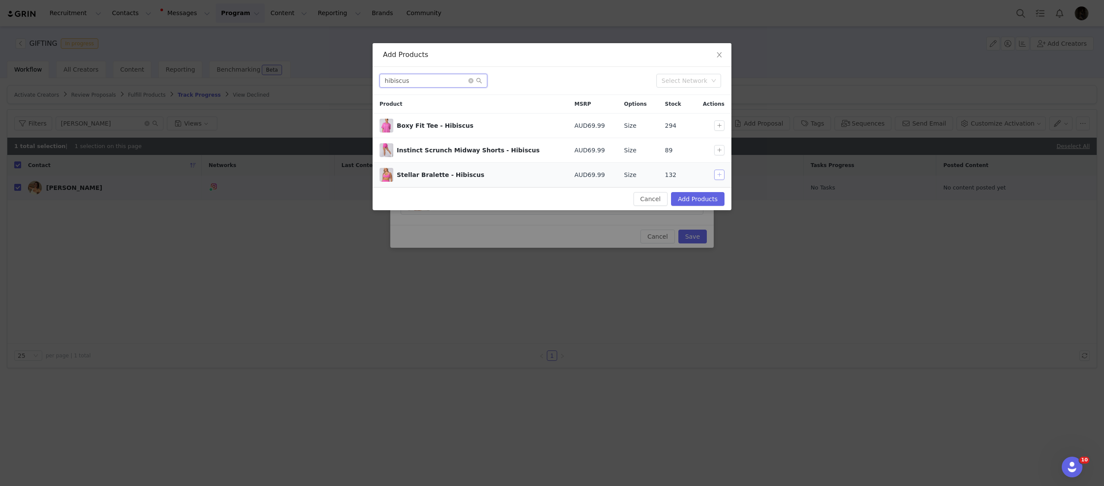
type input "hibiscus"
click at [717, 171] on button "button" at bounding box center [719, 174] width 10 height 10
click at [718, 144] on td at bounding box center [712, 150] width 40 height 25
click at [719, 148] on button "button" at bounding box center [719, 150] width 10 height 10
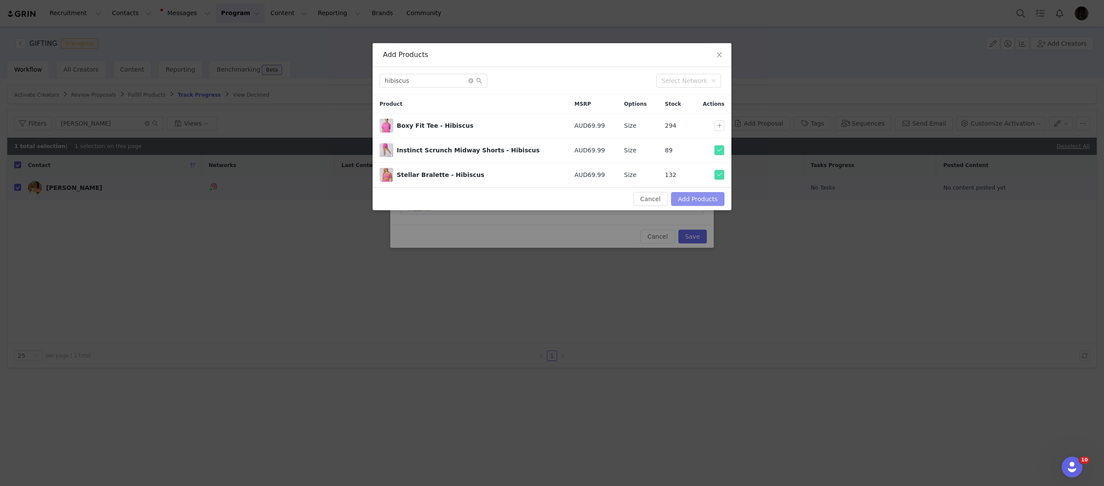
click at [708, 195] on button "Add Products" at bounding box center [697, 199] width 53 height 14
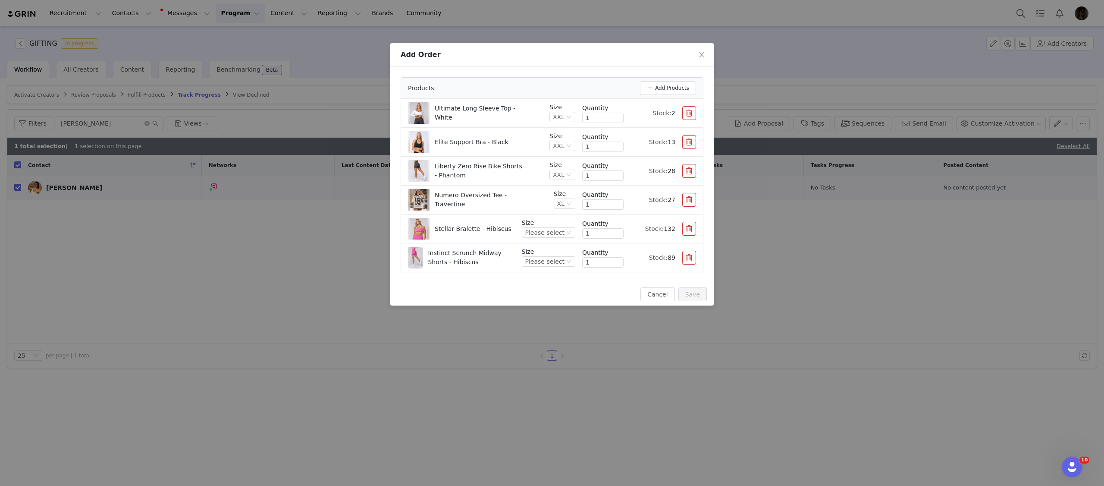
click at [688, 173] on button "button" at bounding box center [689, 171] width 14 height 14
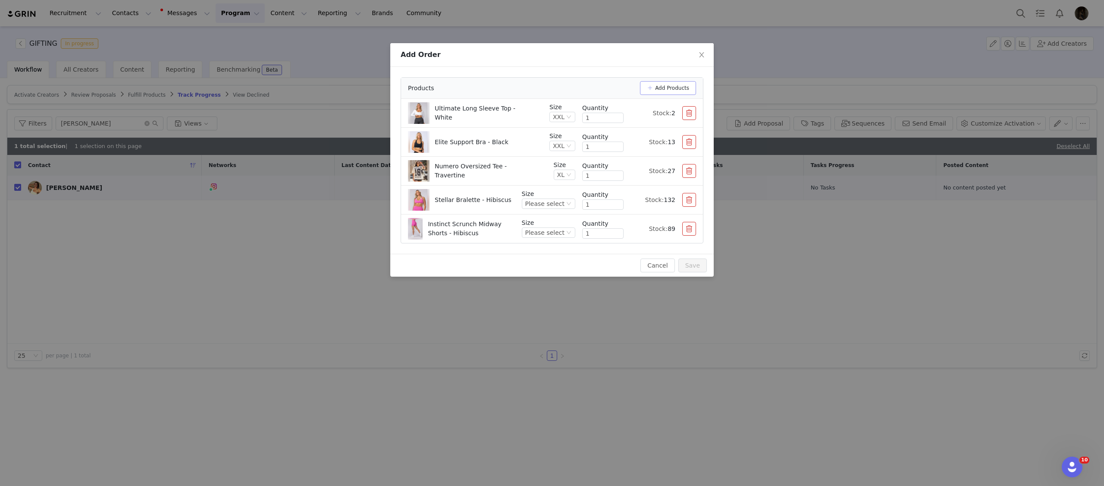
click at [665, 94] on button "Add Products" at bounding box center [668, 88] width 56 height 14
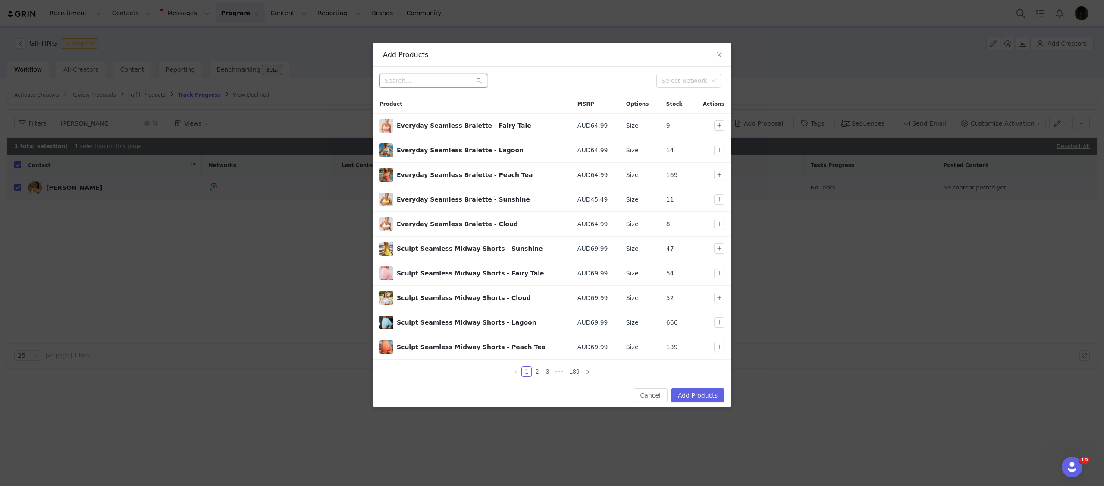
click at [407, 79] on input "text" at bounding box center [434, 81] width 108 height 14
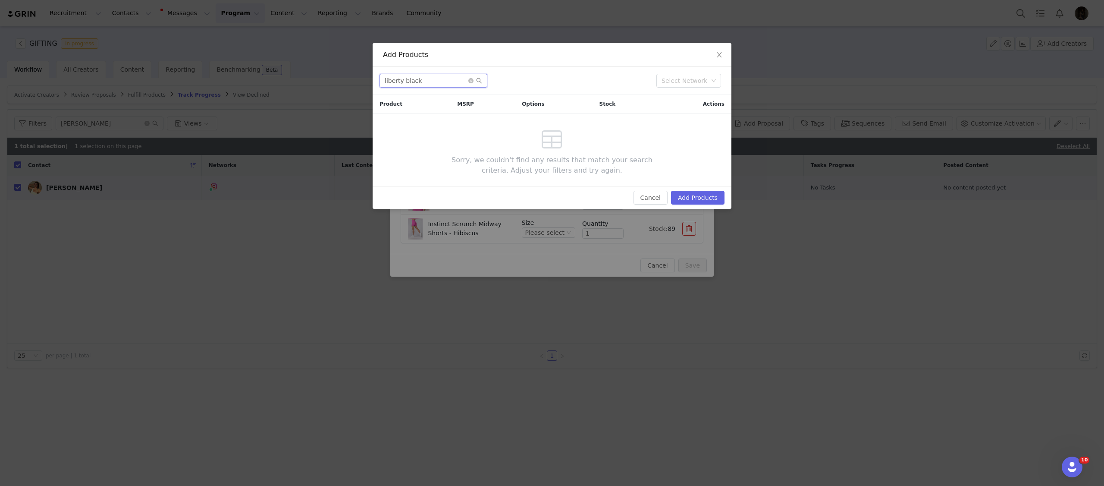
click at [434, 75] on input "liberty black" at bounding box center [434, 81] width 108 height 14
click at [433, 79] on input "liberty black" at bounding box center [434, 81] width 108 height 14
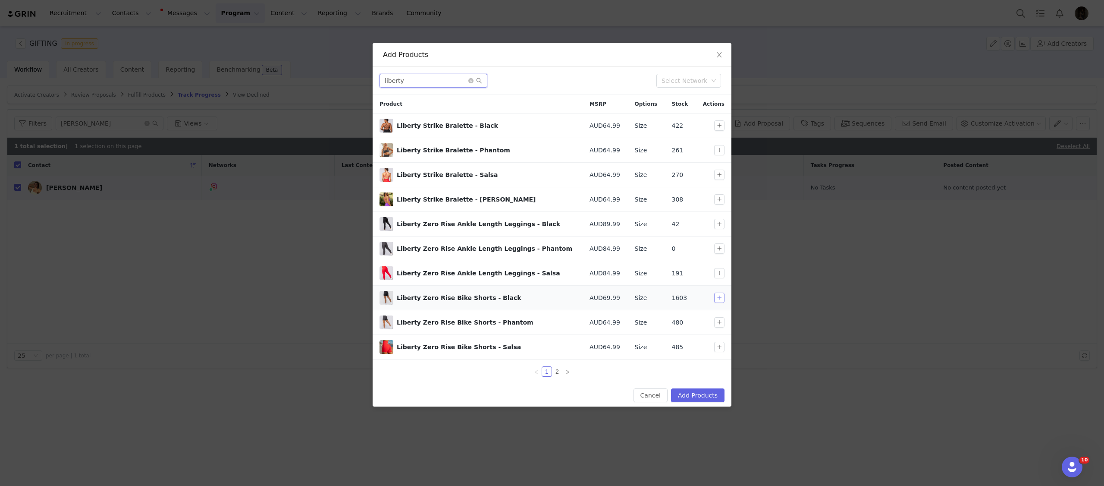
type input "liberty"
click at [717, 301] on button "button" at bounding box center [719, 297] width 10 height 10
click at [694, 392] on button "Add Products" at bounding box center [697, 395] width 53 height 14
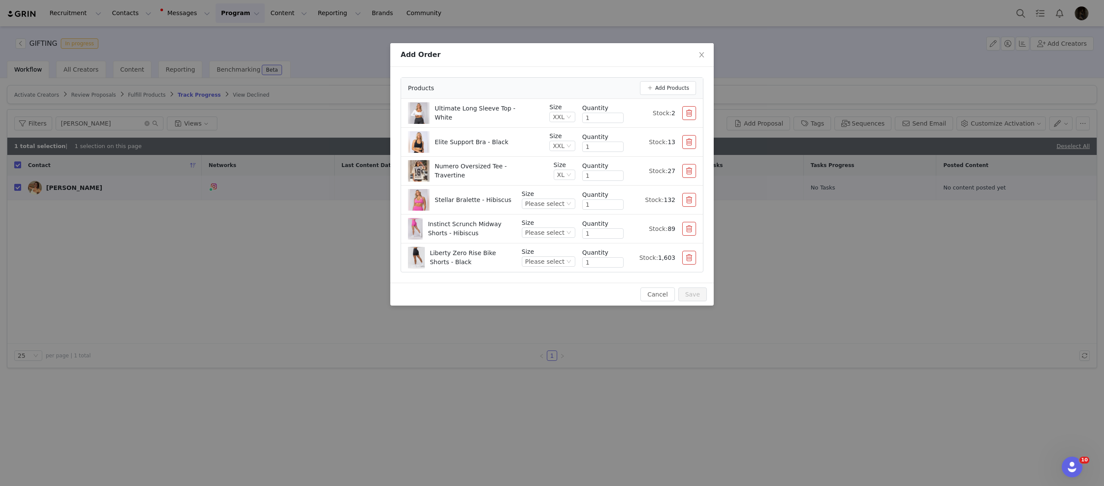
click at [532, 213] on li "Stellar Bralette - Hibiscus Size Please select Quantity 1 Stock: 132" at bounding box center [552, 199] width 302 height 29
click at [540, 207] on div "Please select" at bounding box center [544, 203] width 39 height 9
click at [540, 311] on li "XXL" at bounding box center [549, 312] width 51 height 14
click at [562, 235] on div "Please select" at bounding box center [544, 232] width 39 height 9
click at [546, 343] on li "XXL" at bounding box center [549, 341] width 51 height 14
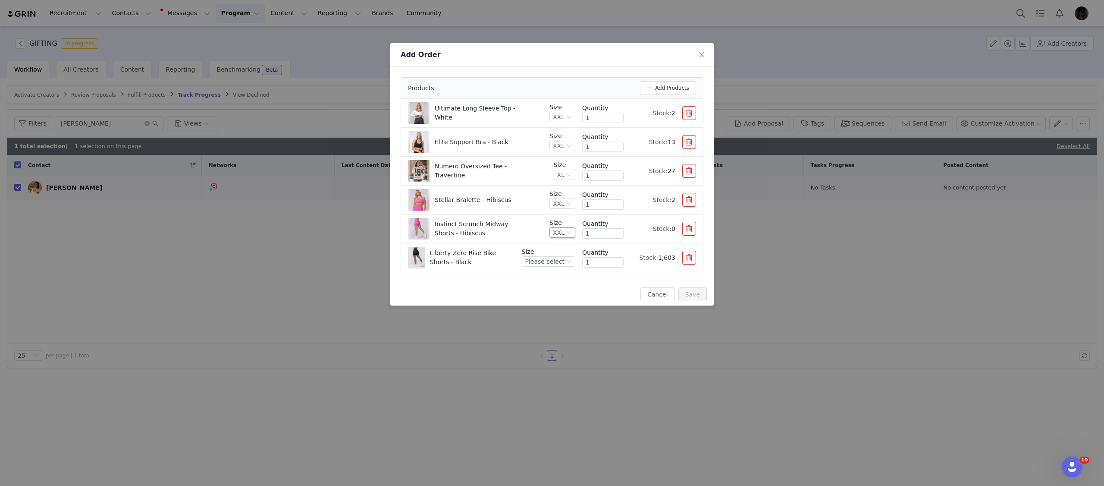
click at [520, 224] on p "Instinct Scrunch Midway Shorts - Hibiscus" at bounding box center [479, 229] width 88 height 18
click at [687, 230] on button "button" at bounding box center [689, 229] width 14 height 14
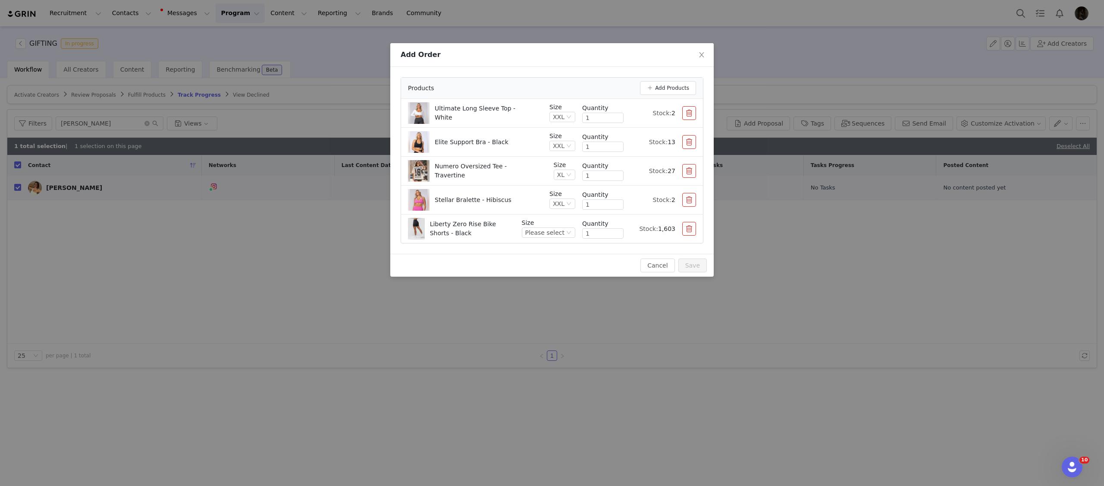
click at [690, 201] on button "button" at bounding box center [689, 200] width 14 height 14
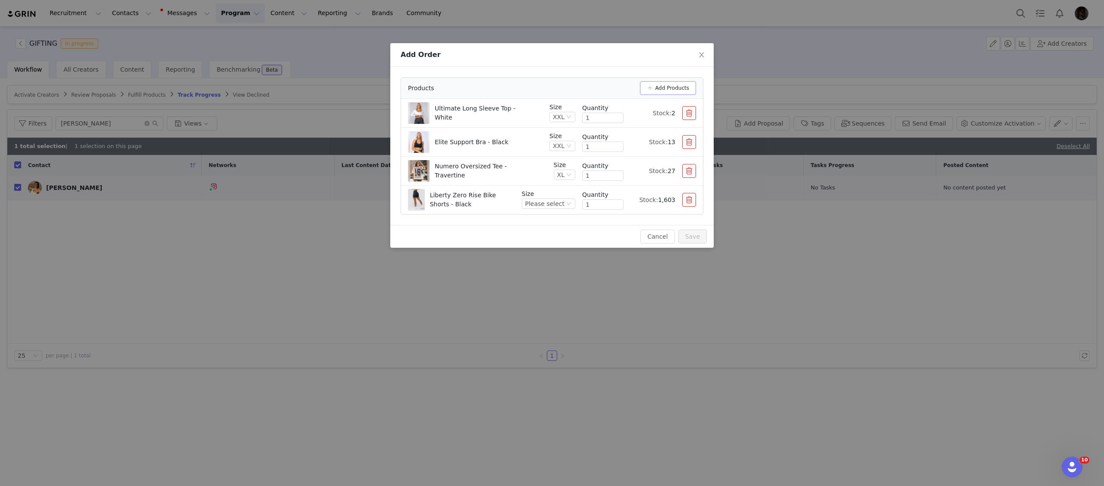
click at [658, 91] on button "Add Products" at bounding box center [668, 88] width 56 height 14
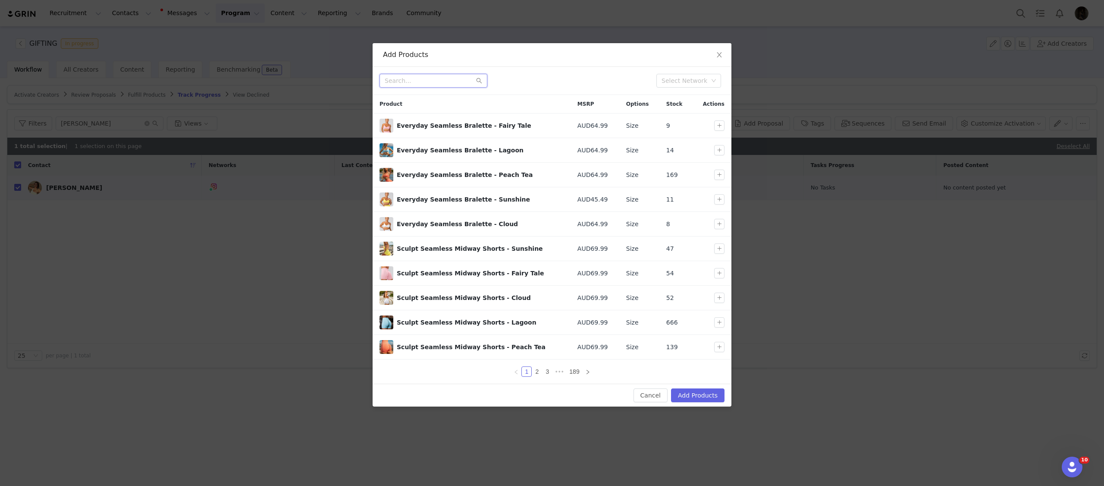
click at [411, 81] on input "text" at bounding box center [434, 81] width 108 height 14
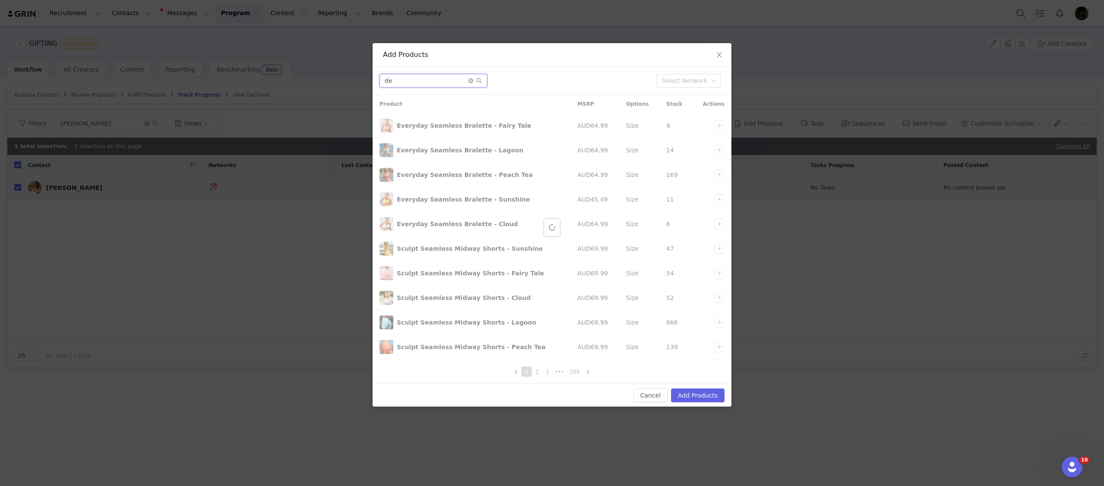
type input "d"
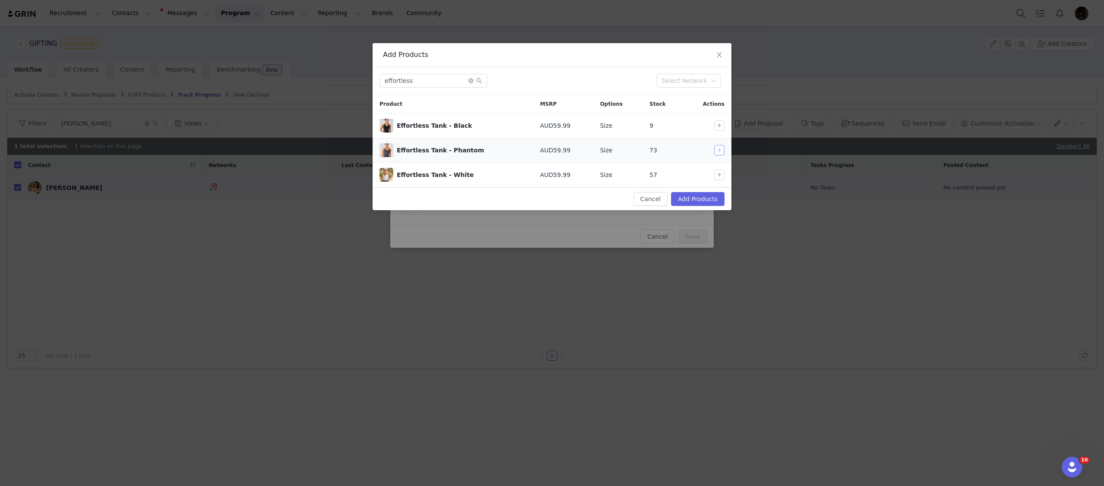
click at [716, 148] on button "button" at bounding box center [719, 150] width 10 height 10
click at [718, 179] on button "button" at bounding box center [719, 174] width 10 height 10
click at [434, 82] on input "effortless" at bounding box center [434, 81] width 108 height 14
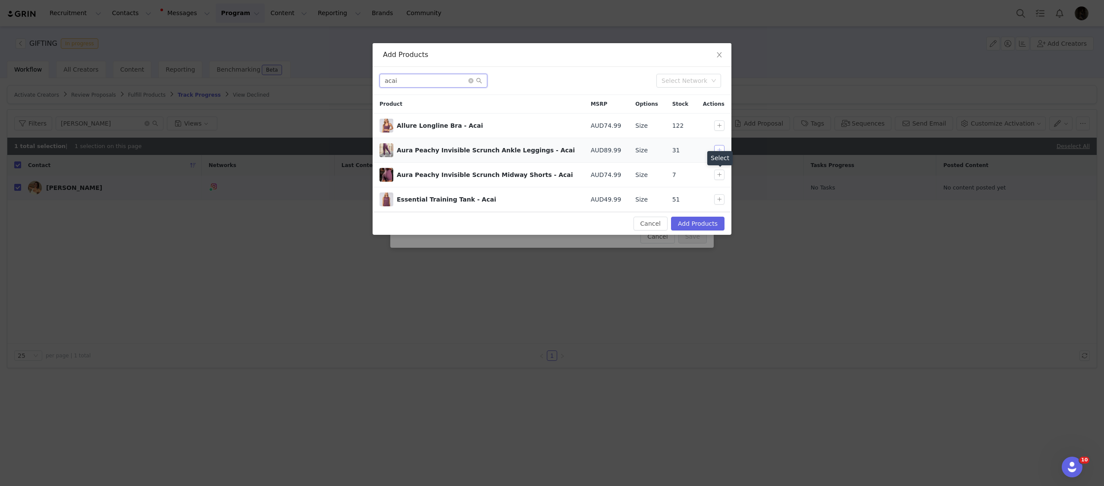
type input "acai"
click at [718, 150] on button "button" at bounding box center [719, 150] width 10 height 10
click at [719, 122] on button "button" at bounding box center [719, 125] width 10 height 10
click at [700, 224] on button "Add Products" at bounding box center [697, 224] width 53 height 14
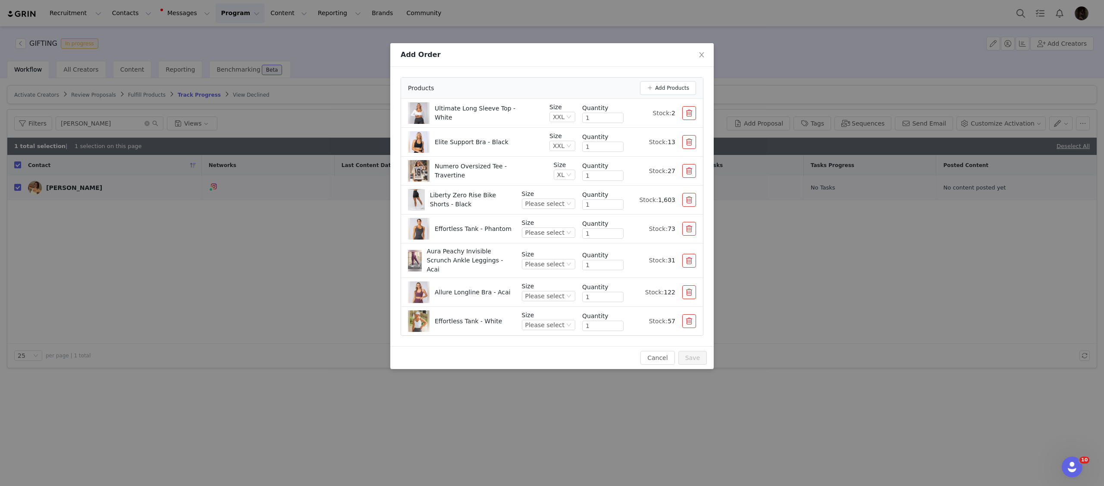
click at [688, 231] on button "button" at bounding box center [689, 229] width 14 height 14
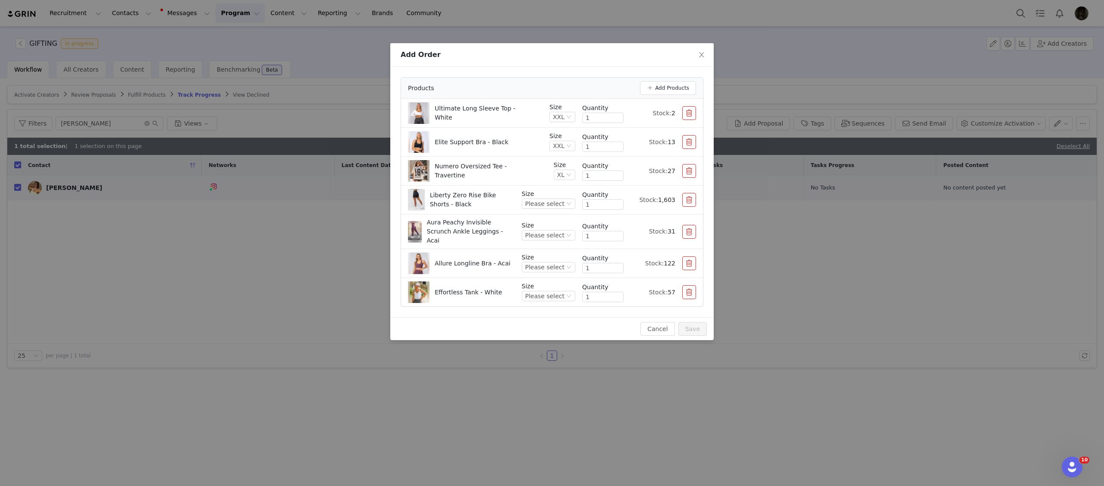
click at [690, 113] on button "button" at bounding box center [689, 113] width 14 height 14
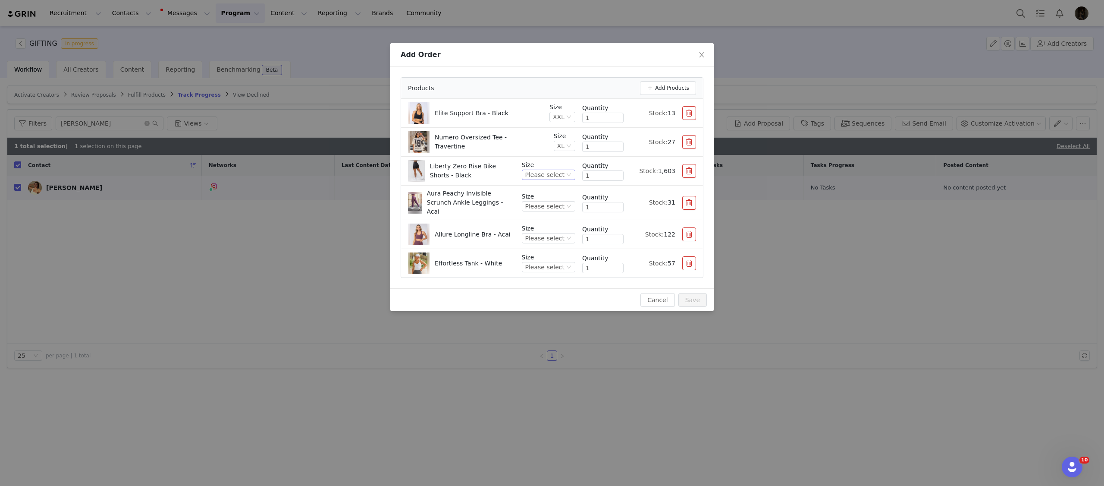
click at [540, 179] on div "Please select" at bounding box center [544, 174] width 39 height 9
click at [538, 284] on li "XXL" at bounding box center [549, 283] width 51 height 14
click at [555, 203] on div "Please select" at bounding box center [544, 205] width 39 height 9
click at [534, 312] on li "XXL" at bounding box center [549, 312] width 51 height 14
click at [558, 235] on div "Please select" at bounding box center [544, 237] width 39 height 9
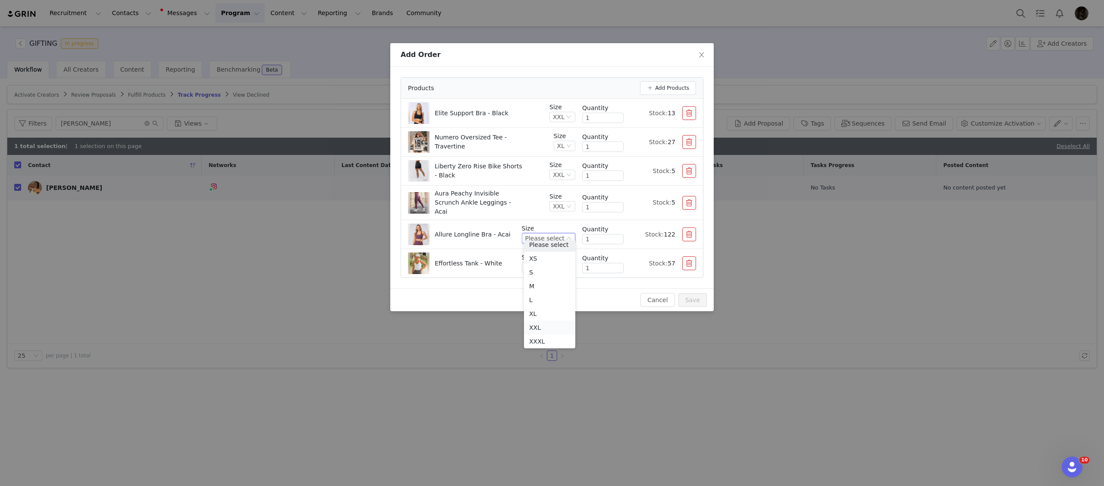
click at [545, 326] on li "XXL" at bounding box center [549, 327] width 51 height 14
click at [565, 267] on div "Please select" at bounding box center [548, 267] width 53 height 10
click at [539, 370] on li "XXL" at bounding box center [549, 370] width 51 height 14
click at [518, 208] on p "Aura Peachy Invisible Scrunch Ankle Leggings - Acai" at bounding box center [479, 202] width 88 height 27
click at [693, 297] on button "Save" at bounding box center [692, 300] width 28 height 14
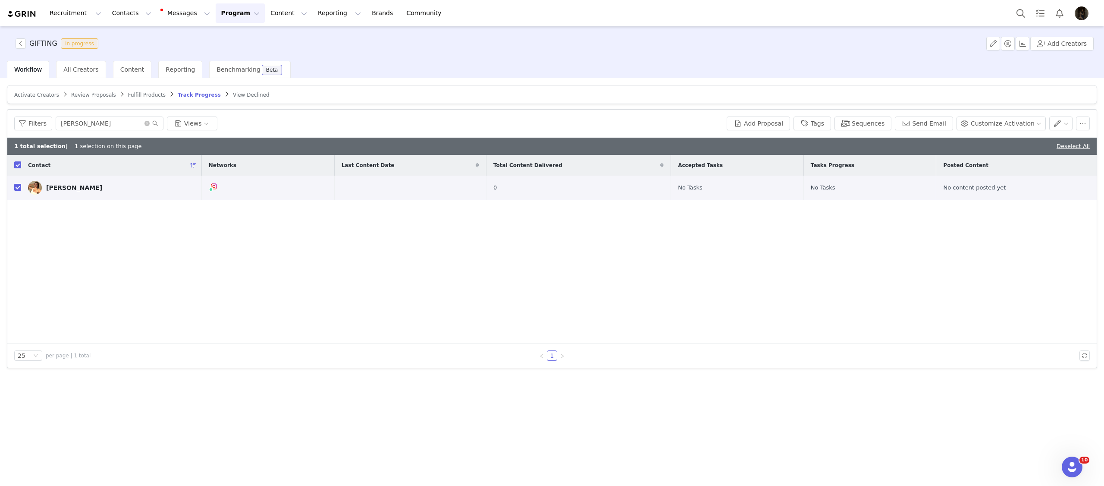
click at [144, 95] on span "Fulfill Products" at bounding box center [147, 95] width 38 height 6
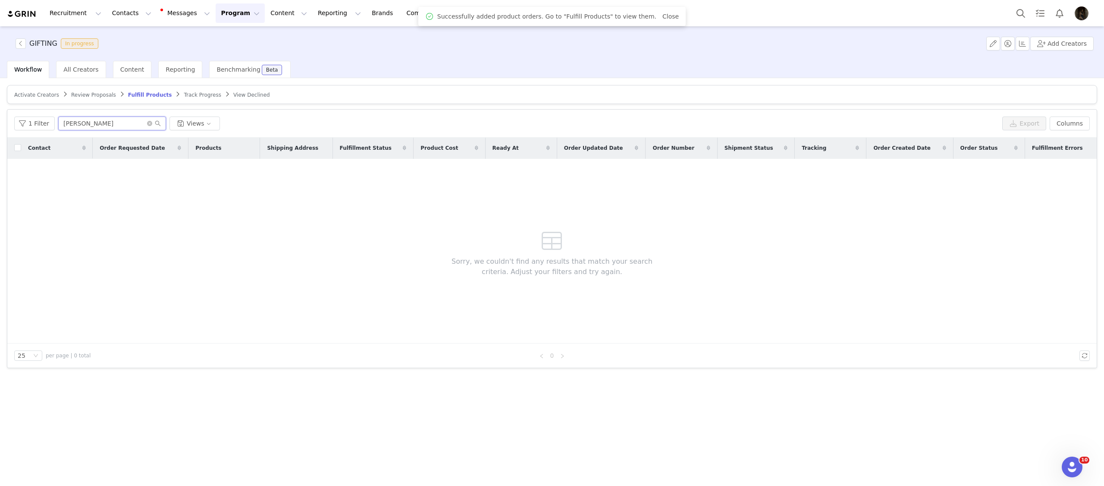
click at [100, 125] on input "[PERSON_NAME]" at bounding box center [112, 123] width 108 height 14
click at [47, 126] on button "1 Filter" at bounding box center [34, 123] width 41 height 14
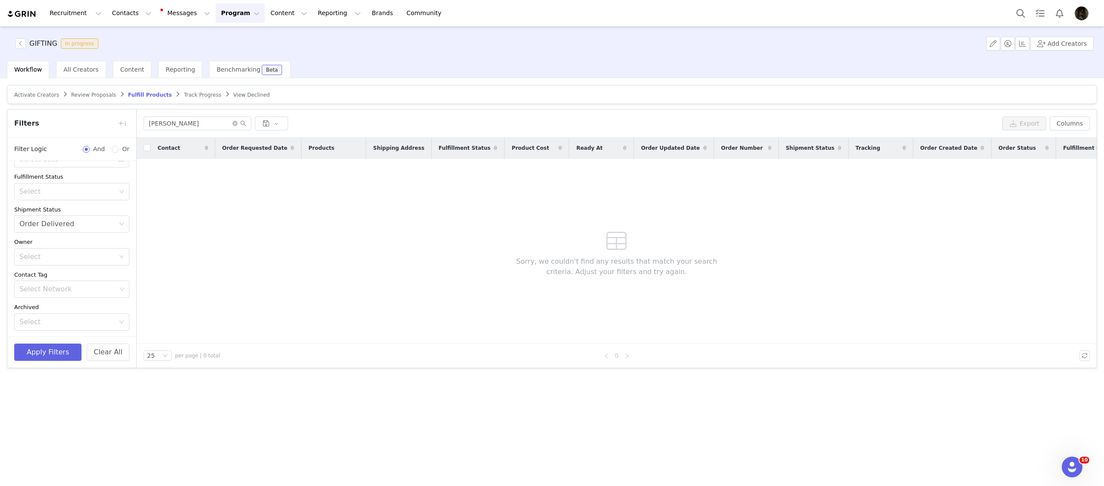
scroll to position [91, 0]
click at [70, 194] on div "Select Order Delivered" at bounding box center [68, 194] width 99 height 16
click at [63, 213] on li "Has No Order" at bounding box center [71, 213] width 115 height 14
click at [53, 351] on button "Apply Filters" at bounding box center [47, 351] width 67 height 17
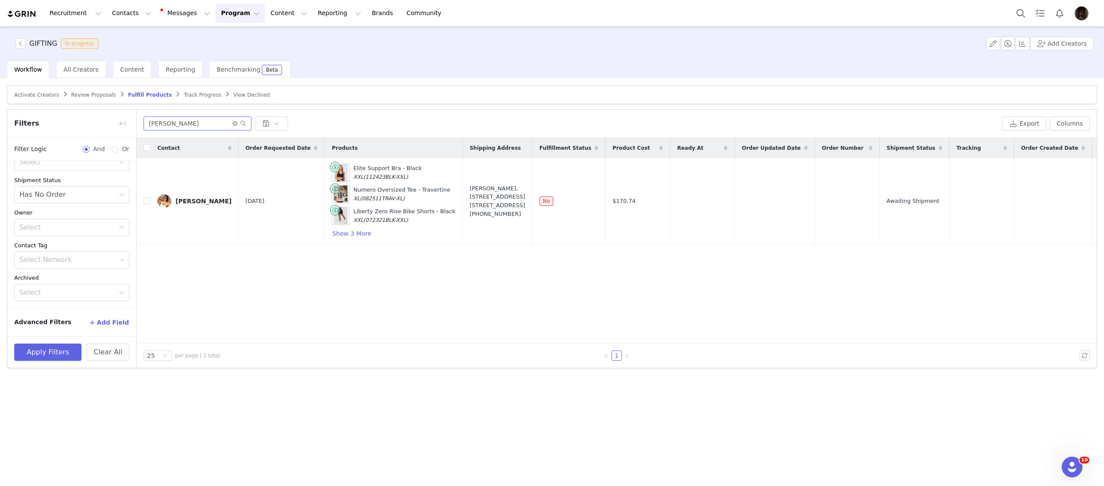
click at [176, 123] on input "[PERSON_NAME]" at bounding box center [198, 123] width 108 height 14
click at [391, 119] on div "[PERSON_NAME]" at bounding box center [571, 123] width 855 height 14
click at [1068, 201] on button "button" at bounding box center [1071, 201] width 10 height 10
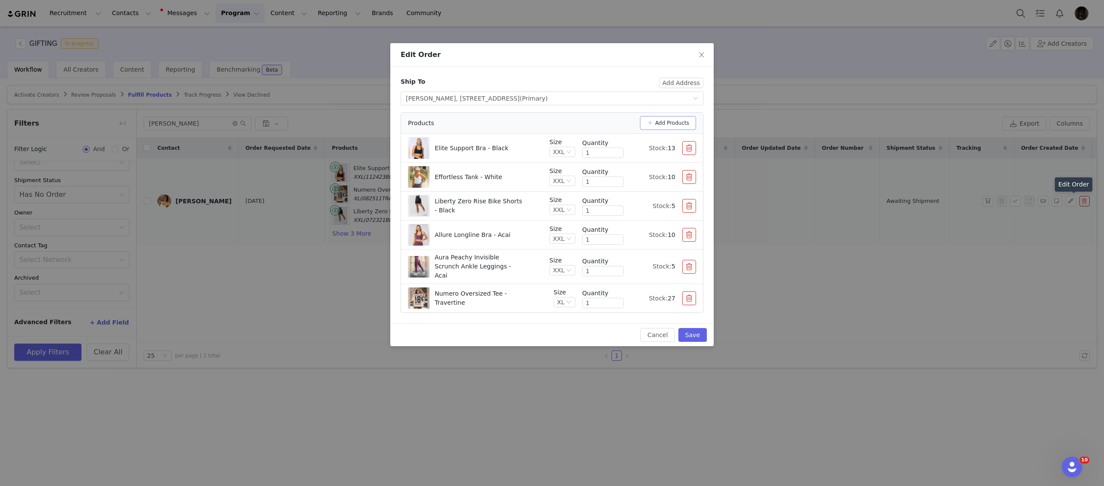
click at [663, 125] on button "Add Products" at bounding box center [668, 123] width 56 height 14
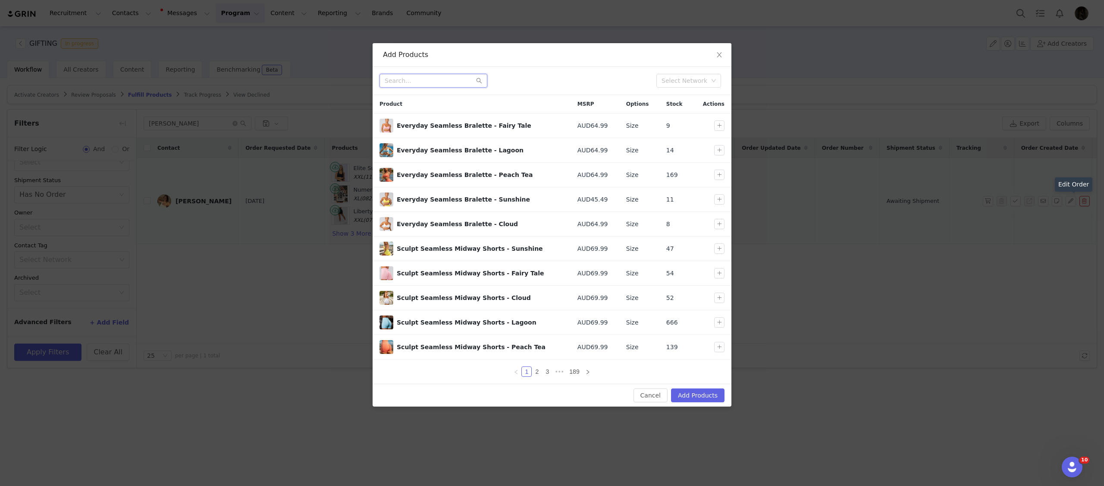
click at [415, 84] on input "text" at bounding box center [434, 81] width 108 height 14
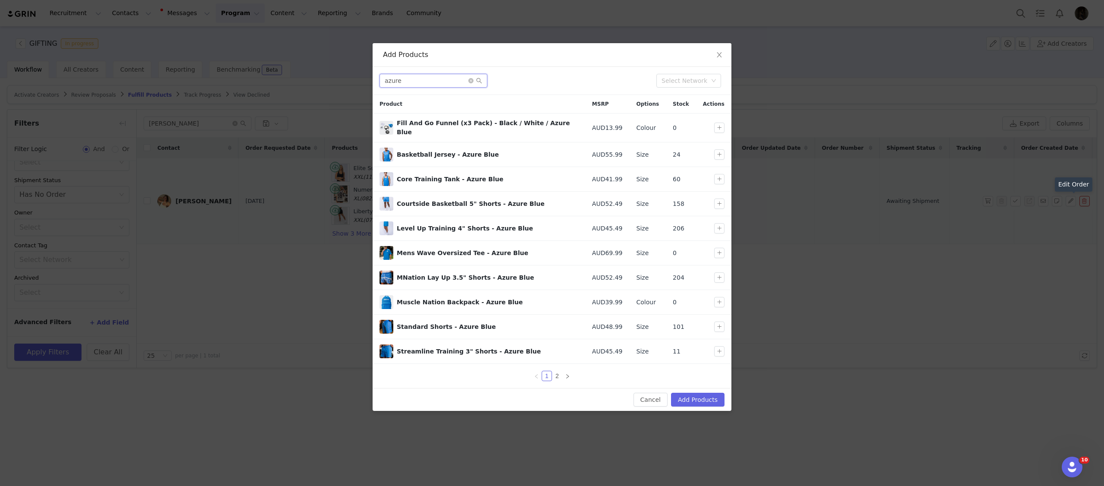
type input "azure"
click at [557, 371] on link "2" at bounding box center [556, 375] width 9 height 9
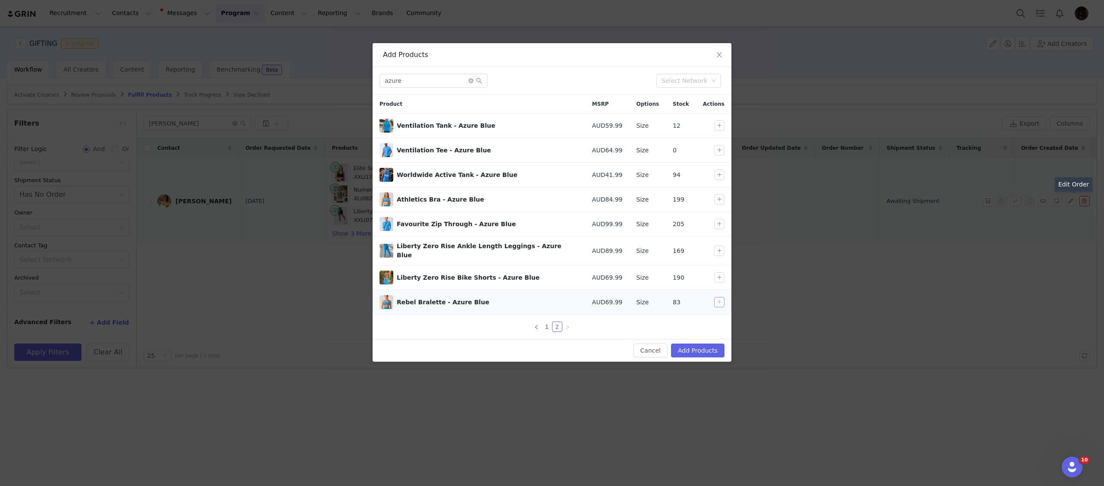
click at [722, 301] on button "button" at bounding box center [719, 302] width 10 height 10
click at [720, 223] on button "button" at bounding box center [719, 224] width 10 height 10
click at [719, 251] on button "button" at bounding box center [719, 250] width 10 height 10
click at [710, 350] on button "Add Products" at bounding box center [697, 350] width 53 height 14
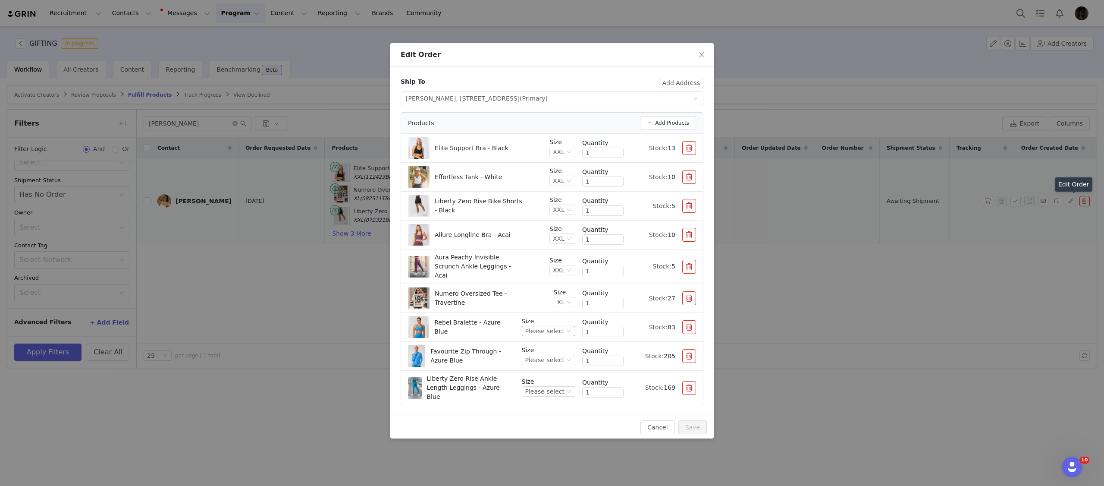
click at [559, 329] on div "Please select" at bounding box center [544, 330] width 39 height 9
click at [544, 436] on li "XXL" at bounding box center [549, 434] width 51 height 14
click at [558, 357] on div "Please select" at bounding box center [544, 359] width 39 height 9
click at [543, 464] on li "XXL" at bounding box center [549, 463] width 51 height 14
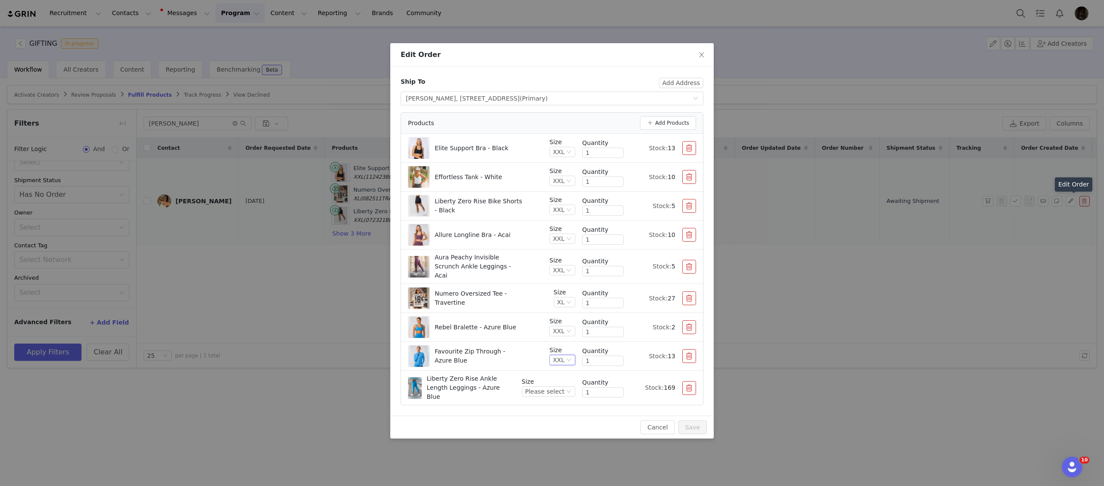
click at [526, 345] on div "Favourite Zip Through - Azure Blue" at bounding box center [475, 356] width 135 height 22
click at [552, 386] on div "Please select" at bounding box center [544, 390] width 39 height 9
click at [544, 365] on li "XXL" at bounding box center [549, 371] width 51 height 14
drag, startPoint x: 535, startPoint y: 340, endPoint x: 583, endPoint y: 367, distance: 54.8
click at [535, 342] on li "Favourite Zip Through - Azure Blue Size XXL Quantity 1 Stock: 13" at bounding box center [552, 356] width 302 height 29
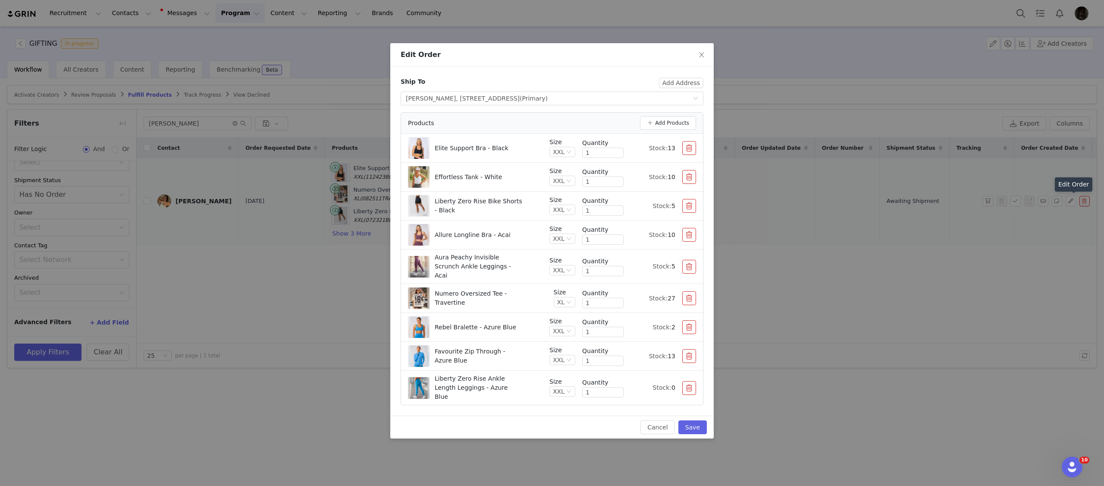
click at [692, 154] on button "button" at bounding box center [689, 148] width 14 height 14
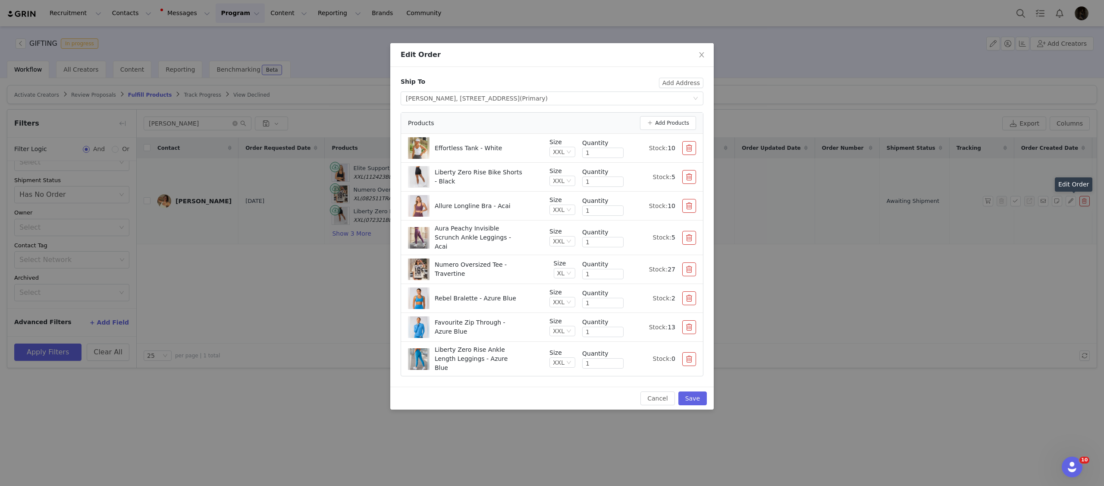
click at [532, 175] on div "Liberty Zero Rise Bike Shorts - Black" at bounding box center [475, 177] width 135 height 22
click at [688, 262] on button "button" at bounding box center [689, 269] width 14 height 14
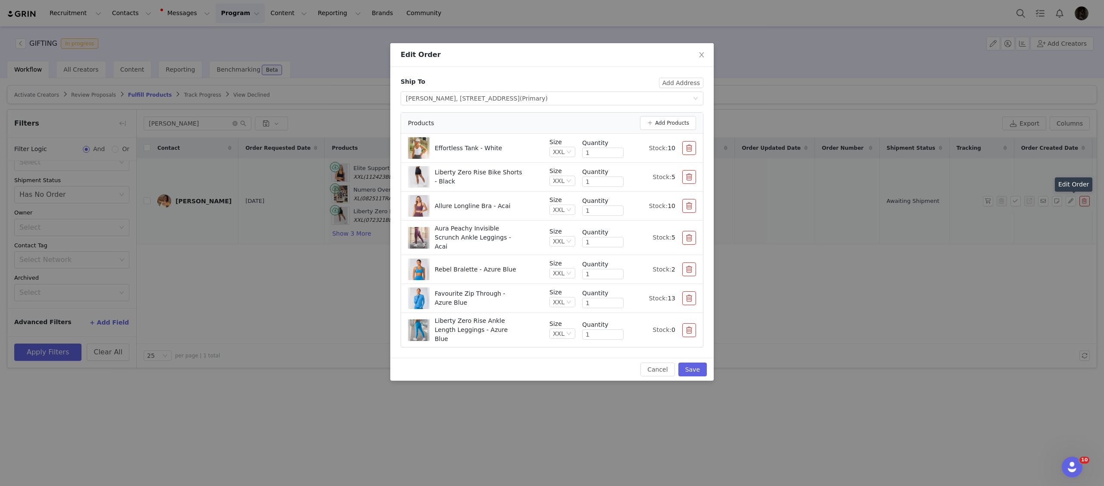
click at [503, 190] on li "Liberty Zero Rise Bike Shorts - Black Size XXL Quantity 1 Stock: 5" at bounding box center [552, 177] width 302 height 29
click at [691, 323] on button "button" at bounding box center [689, 330] width 14 height 14
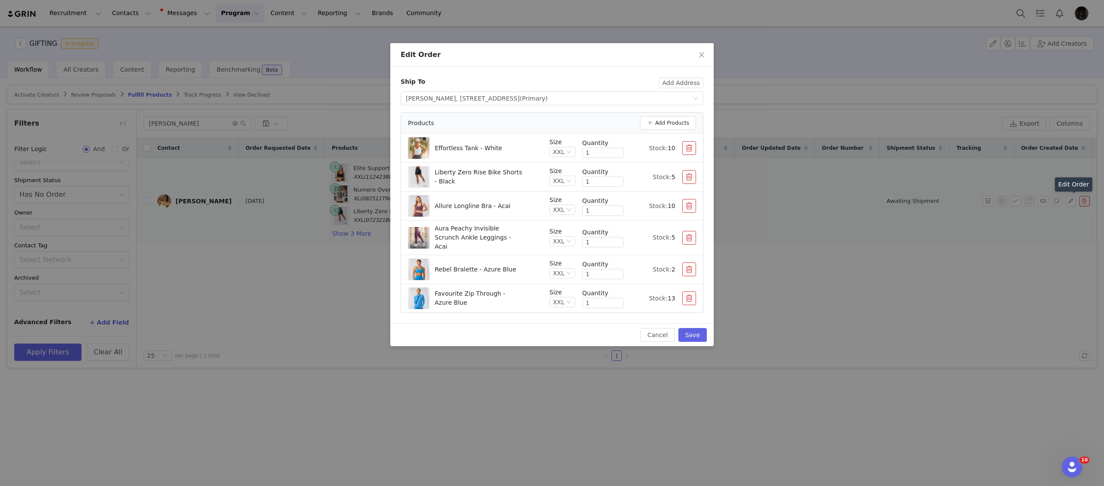
click at [510, 218] on li "Allure Longline Bra - Acai Size XXL Quantity 1 Stock: 10" at bounding box center [552, 205] width 302 height 29
click at [528, 263] on div "Rebel Bralette - Azure Blue" at bounding box center [475, 269] width 135 height 22
click at [689, 332] on button "Save" at bounding box center [692, 335] width 28 height 14
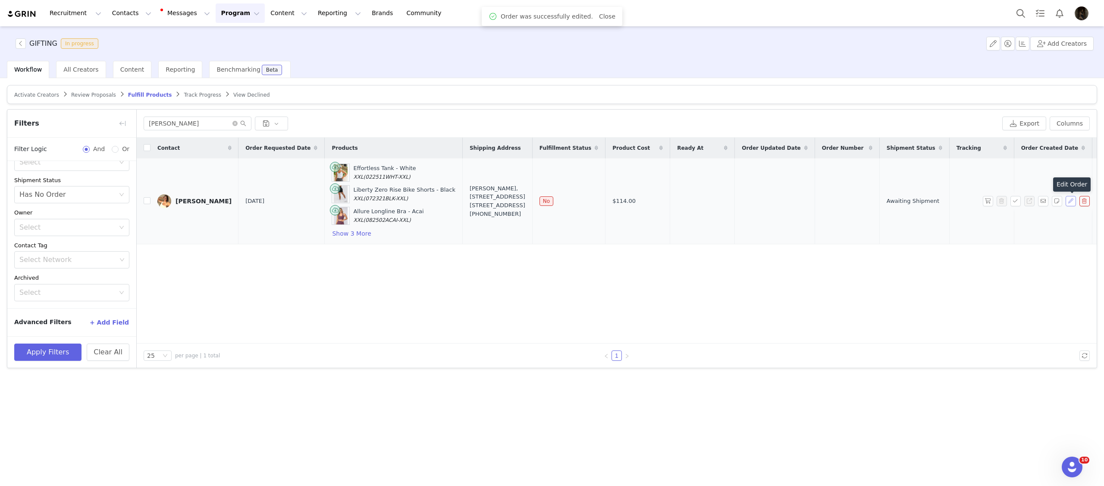
click at [1067, 201] on button "button" at bounding box center [1071, 201] width 10 height 10
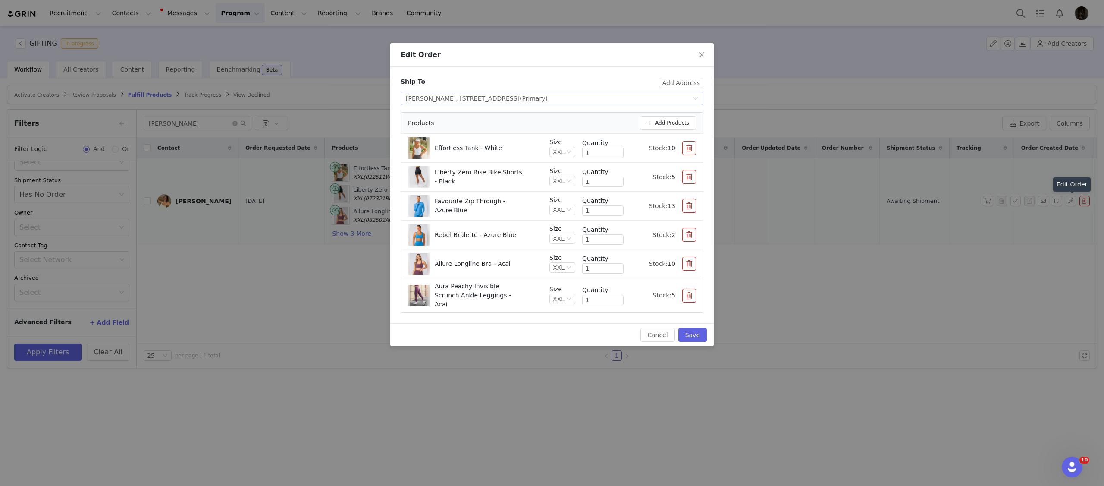
click at [548, 95] on div "[PERSON_NAME], [STREET_ADDRESS] (Primary)" at bounding box center [477, 98] width 142 height 13
click at [565, 89] on div "Ship To" at bounding box center [530, 84] width 258 height 14
click at [685, 328] on button "Save" at bounding box center [692, 335] width 28 height 14
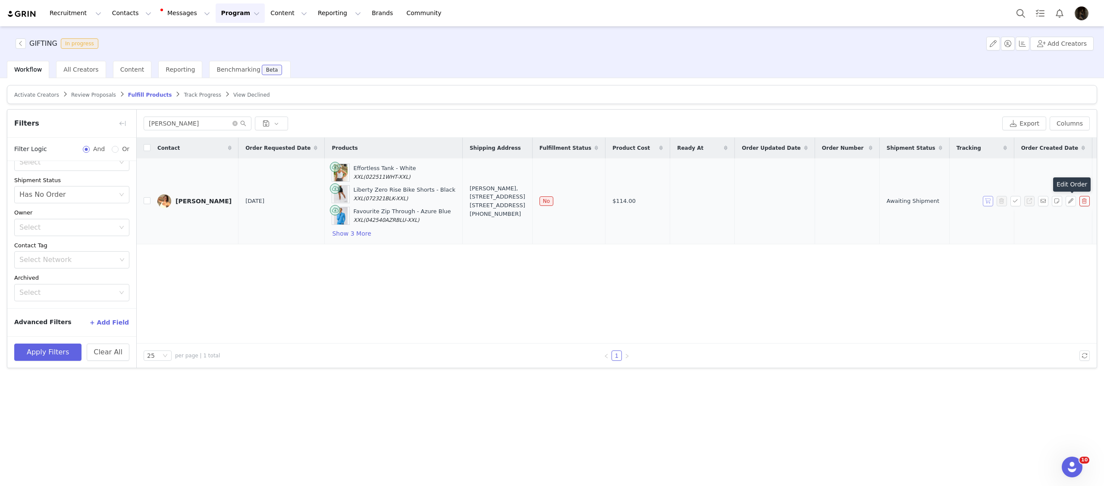
click at [990, 201] on button "button" at bounding box center [988, 201] width 10 height 10
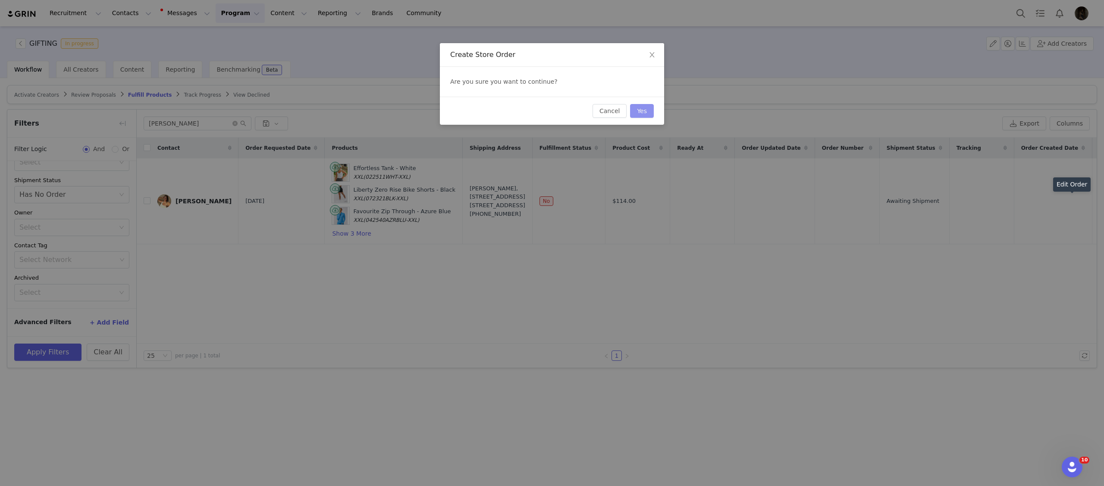
click at [650, 113] on button "Yes" at bounding box center [642, 111] width 24 height 14
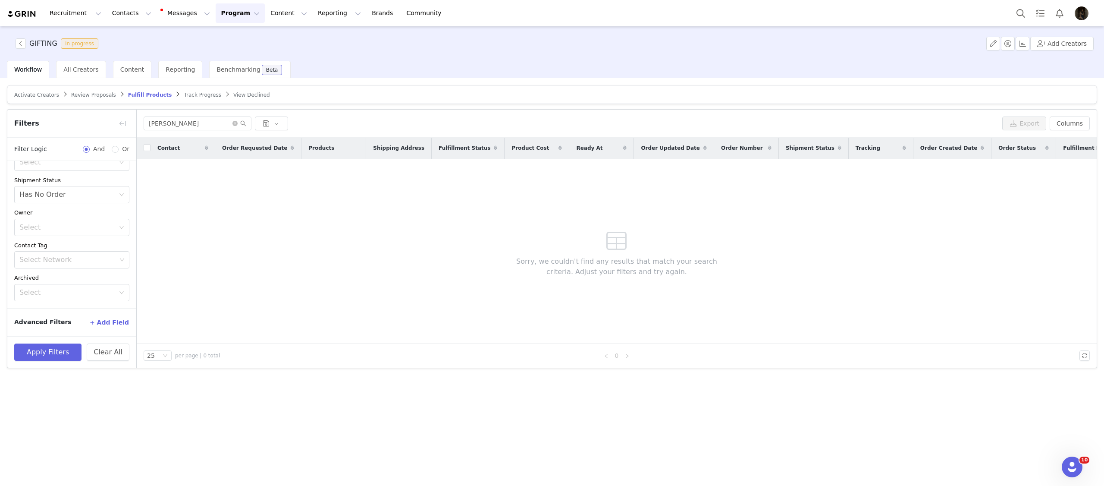
click at [188, 94] on span "Track Progress" at bounding box center [202, 95] width 37 height 6
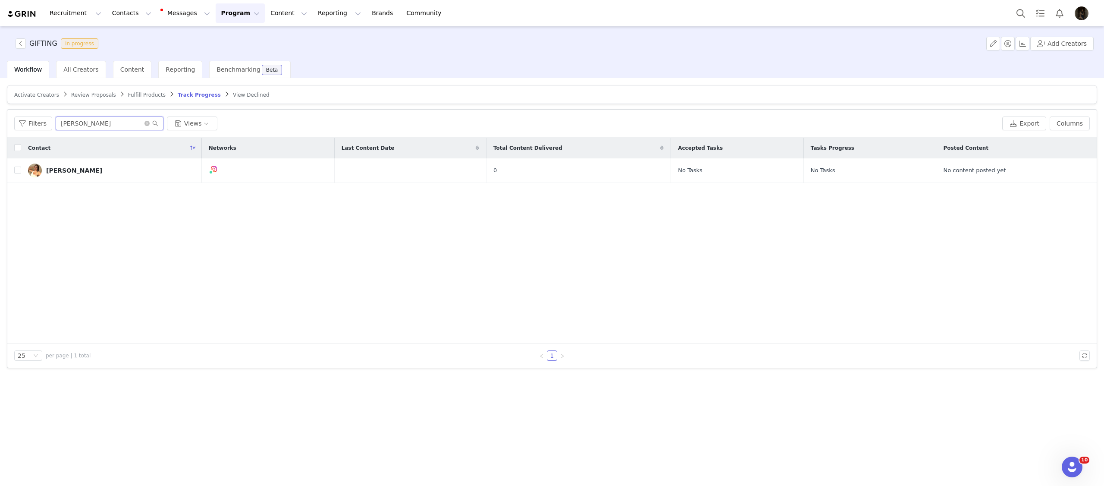
click at [138, 126] on input "[PERSON_NAME]" at bounding box center [110, 123] width 108 height 14
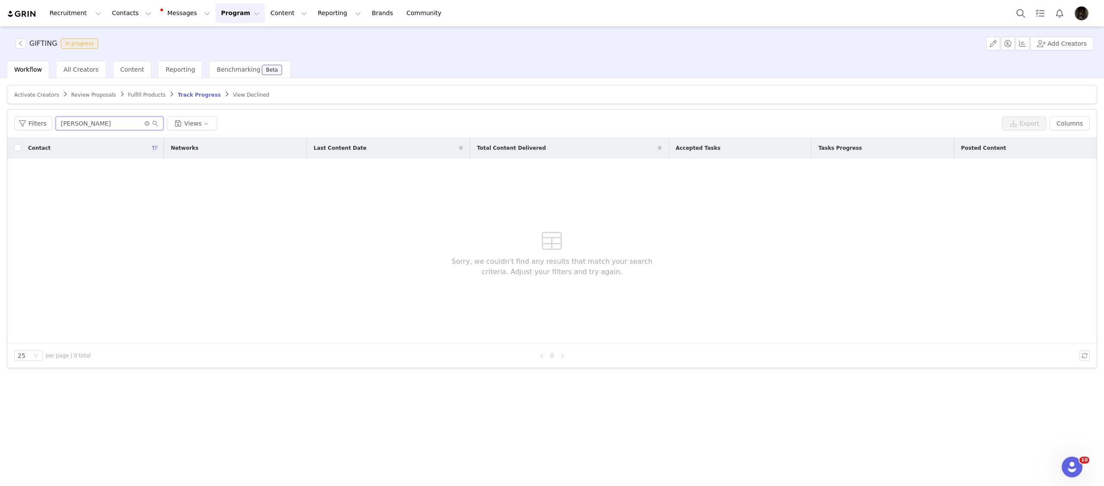
type input "[PERSON_NAME]"
click at [278, 126] on div "Filters annabelle Views" at bounding box center [506, 123] width 985 height 14
click at [122, 18] on button "Contacts Contacts" at bounding box center [132, 12] width 50 height 19
click at [124, 39] on p "Creators" at bounding box center [121, 38] width 26 height 9
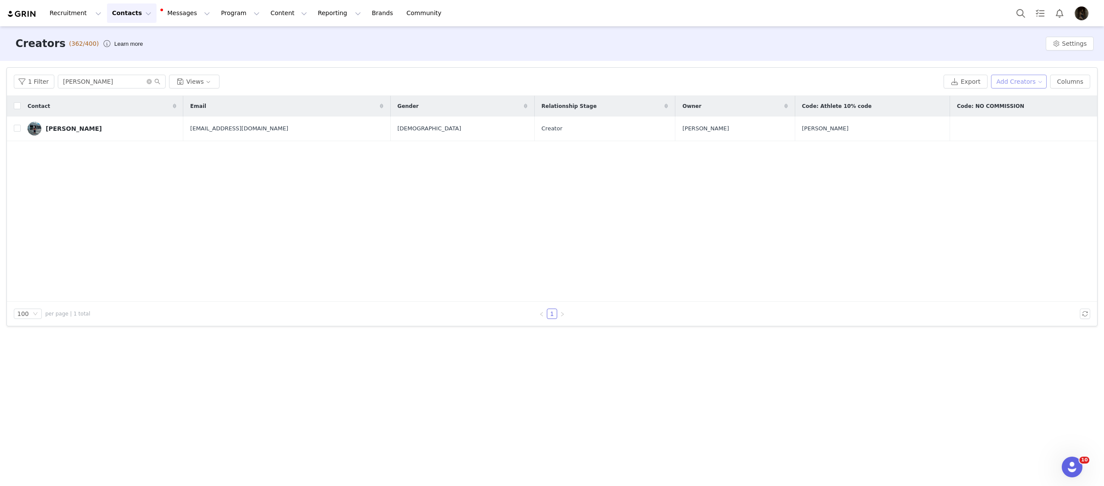
click at [1046, 76] on button "Add Creators" at bounding box center [1019, 82] width 56 height 14
click at [1029, 94] on span "Add a Creator" at bounding box center [1020, 98] width 42 height 9
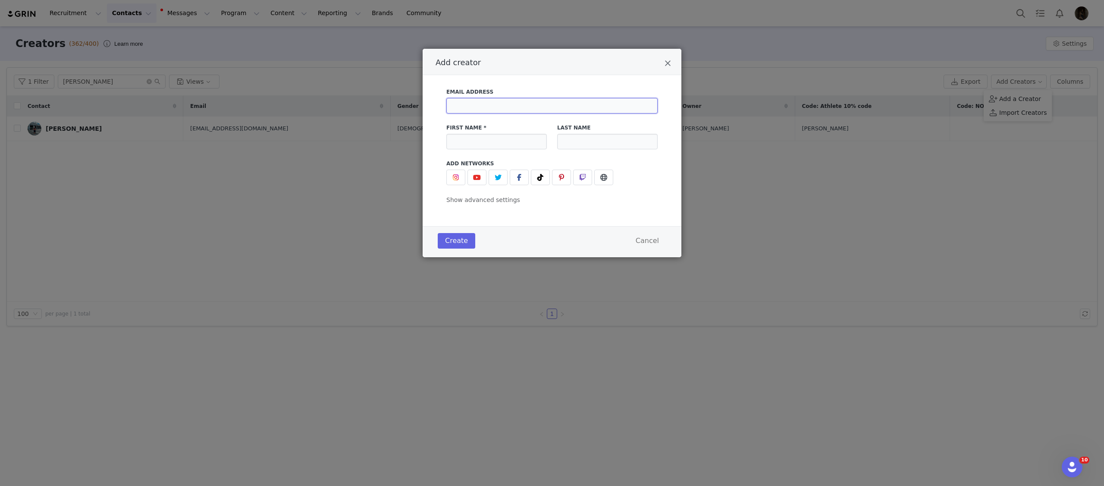
click at [487, 99] on input "Add creator" at bounding box center [551, 106] width 211 height 16
paste input "[EMAIL_ADDRESS][PERSON_NAME][DOMAIN_NAME]"
type input "[EMAIL_ADDRESS][PERSON_NAME][DOMAIN_NAME]"
click at [475, 137] on input "Add creator" at bounding box center [496, 142] width 100 height 16
type input "[PERSON_NAME]"
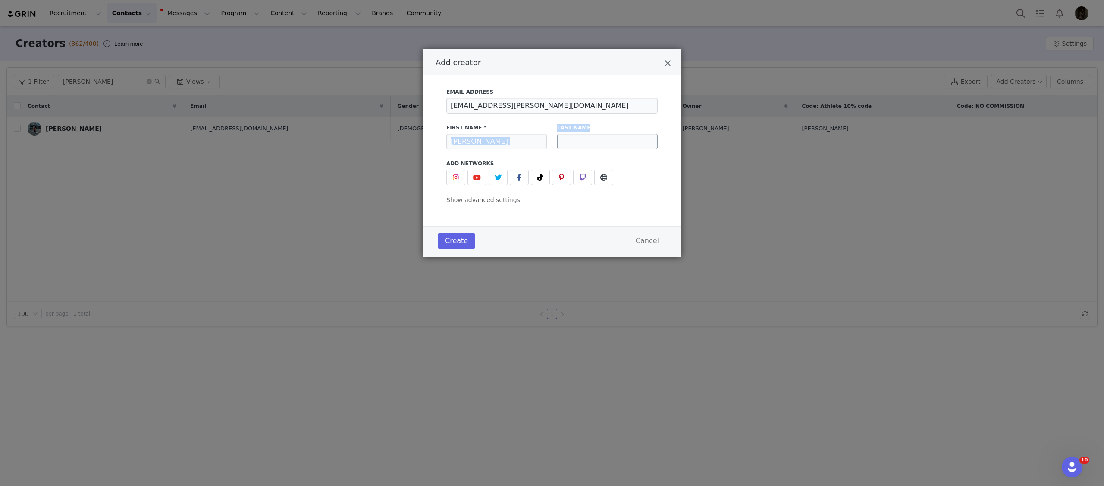
drag, startPoint x: 551, startPoint y: 138, endPoint x: 574, endPoint y: 141, distance: 24.0
click at [574, 141] on div "First Name * [PERSON_NAME] Last Name" at bounding box center [552, 137] width 222 height 36
click at [574, 141] on input "Add creator" at bounding box center [607, 142] width 100 height 16
type input "[PERSON_NAME]"
drag, startPoint x: 548, startPoint y: 156, endPoint x: 543, endPoint y: 157, distance: 5.3
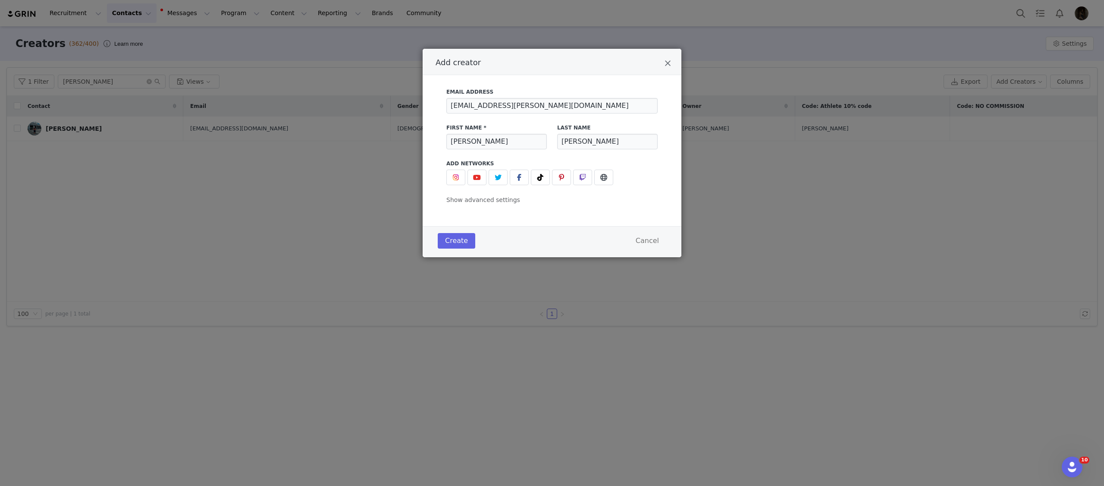
click at [548, 156] on div "Email Address [PERSON_NAME][EMAIL_ADDRESS][PERSON_NAME][DOMAIN_NAME] First Name…" at bounding box center [551, 144] width 211 height 122
click at [445, 185] on div "Email Address [PERSON_NAME][EMAIL_ADDRESS][PERSON_NAME][DOMAIN_NAME] First Name…" at bounding box center [552, 144] width 233 height 122
click at [453, 180] on img "Add creator" at bounding box center [455, 177] width 7 height 7
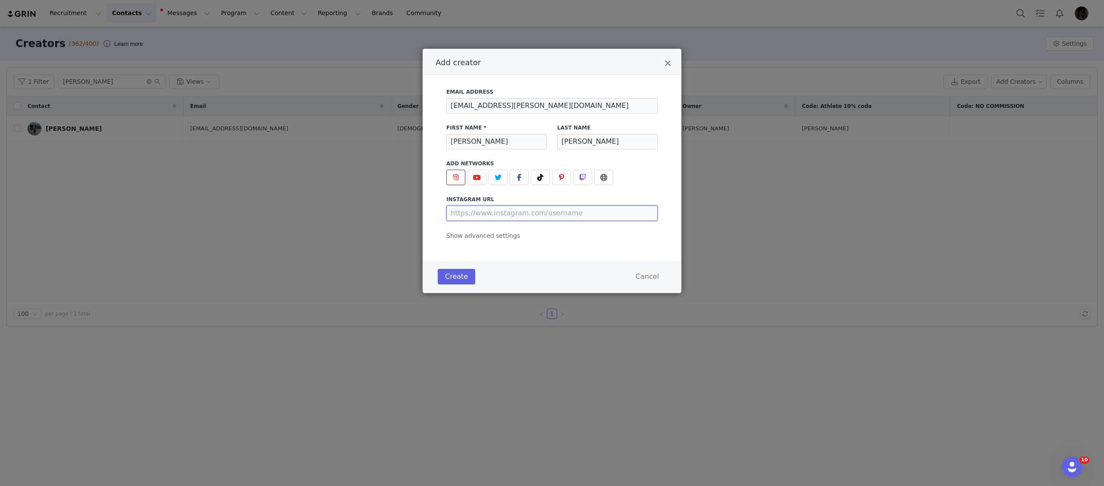
click at [476, 219] on input "Add creator" at bounding box center [551, 213] width 211 height 16
paste input "[URL][DOMAIN_NAME]"
type input "[URL][DOMAIN_NAME]"
drag, startPoint x: 459, startPoint y: 257, endPoint x: 466, endPoint y: 280, distance: 23.9
click at [459, 258] on div "Email Address [PERSON_NAME][EMAIL_ADDRESS][PERSON_NAME][DOMAIN_NAME] First Name…" at bounding box center [552, 168] width 259 height 187
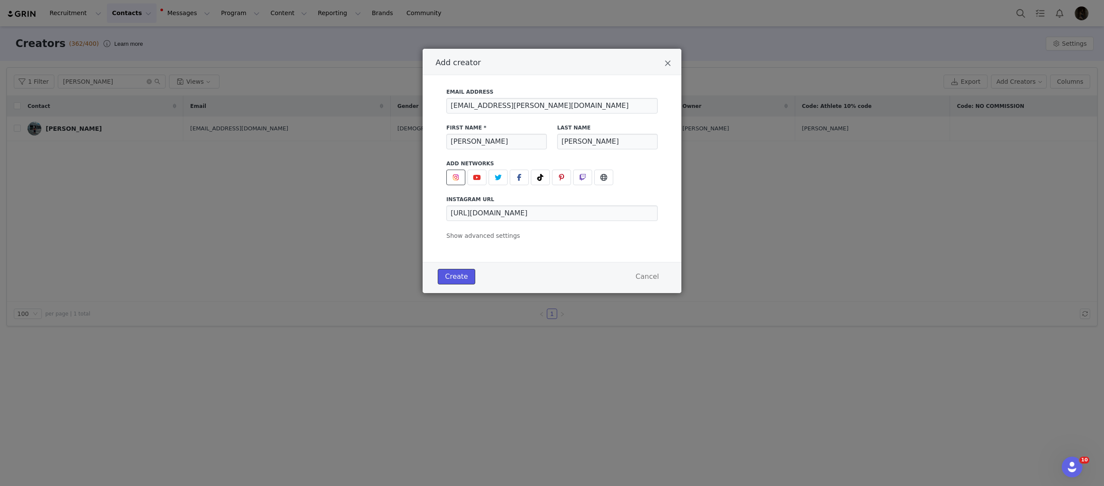
click at [466, 280] on button "Create" at bounding box center [457, 277] width 38 height 16
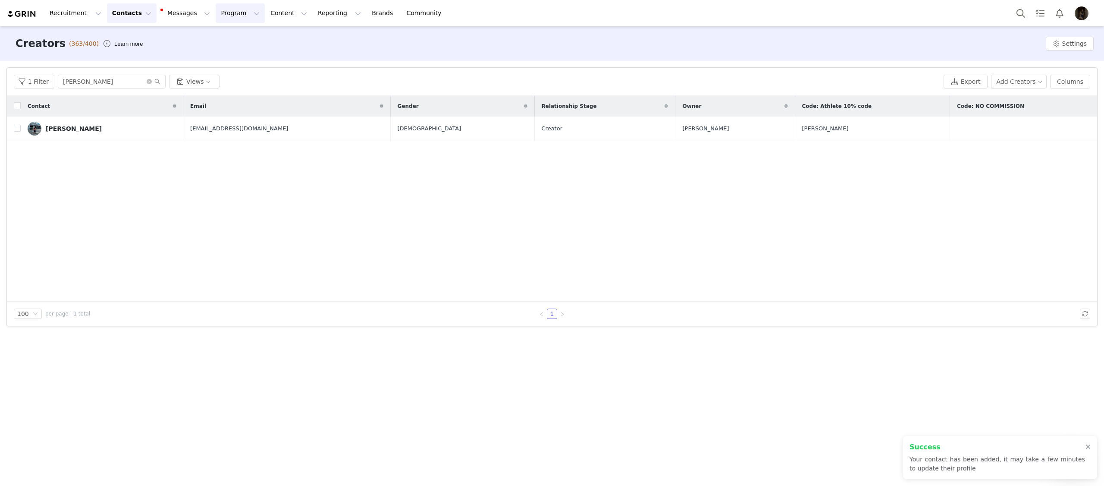
click at [217, 16] on button "Program Program" at bounding box center [240, 12] width 49 height 19
click at [221, 37] on p "Activations" at bounding box center [225, 38] width 33 height 9
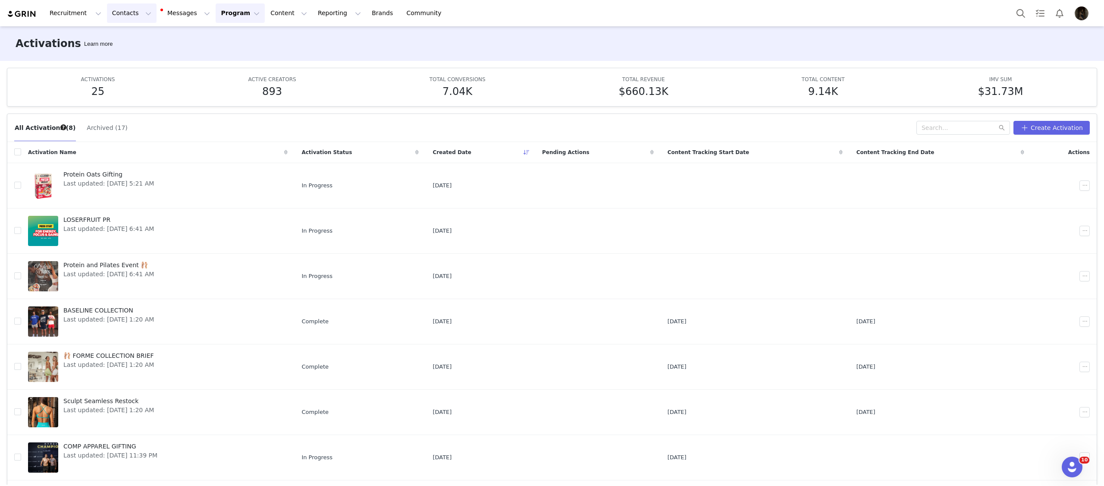
click at [119, 15] on button "Contacts Contacts" at bounding box center [132, 12] width 50 height 19
click at [122, 38] on p "Creators" at bounding box center [121, 38] width 26 height 9
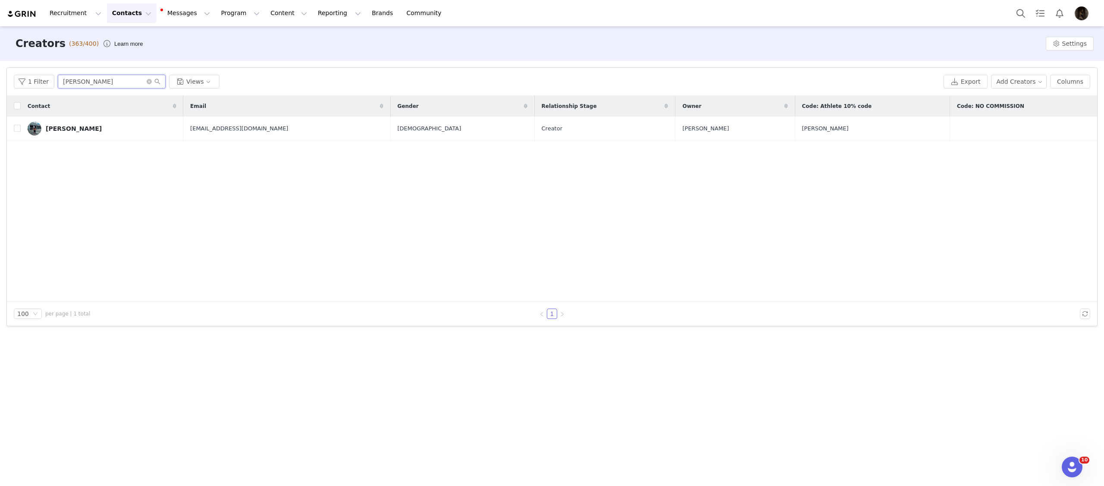
click at [129, 83] on input "[PERSON_NAME]" at bounding box center [112, 82] width 108 height 14
click at [380, 72] on div "1 Filter Views Export Add Creators Columns" at bounding box center [552, 82] width 1090 height 28
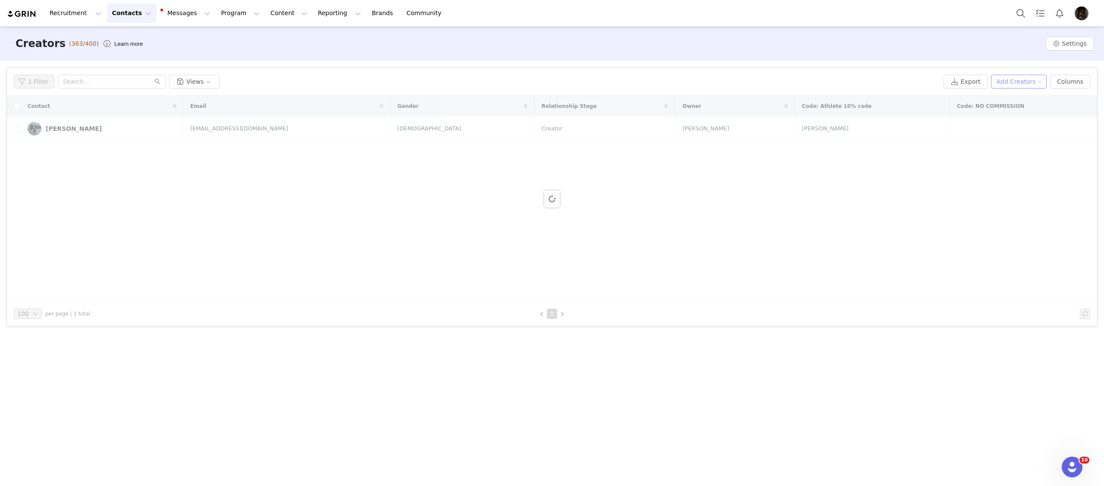
click at [1027, 81] on button "Add Creators" at bounding box center [1019, 82] width 56 height 14
click at [1021, 101] on span "Add a Creator" at bounding box center [1020, 98] width 42 height 9
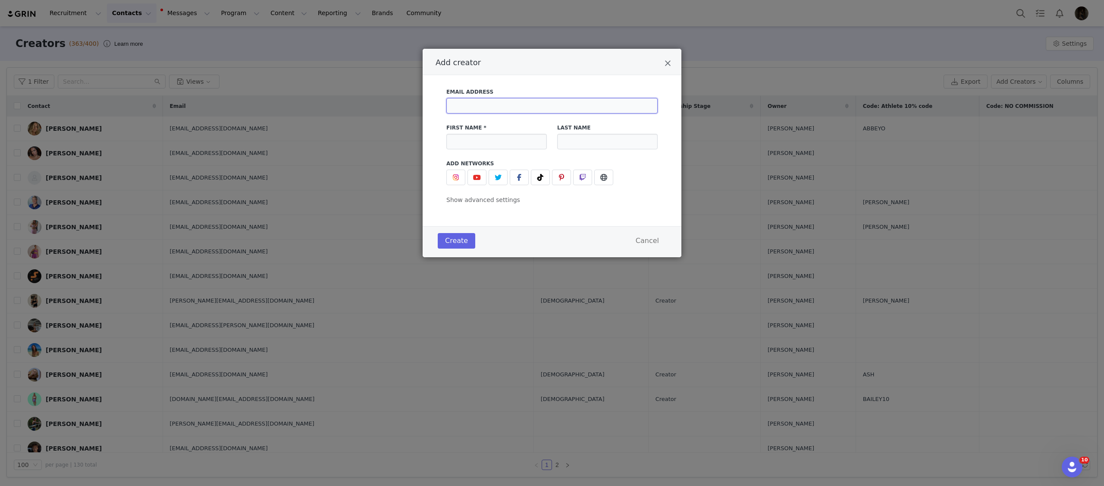
click at [483, 105] on input "Add creator" at bounding box center [551, 106] width 211 height 16
paste input "[EMAIL_ADDRESS][DOMAIN_NAME]"
type input "[EMAIL_ADDRESS][DOMAIN_NAME]"
click at [478, 143] on input "Add creator" at bounding box center [496, 142] width 100 height 16
type input "[PERSON_NAME]"
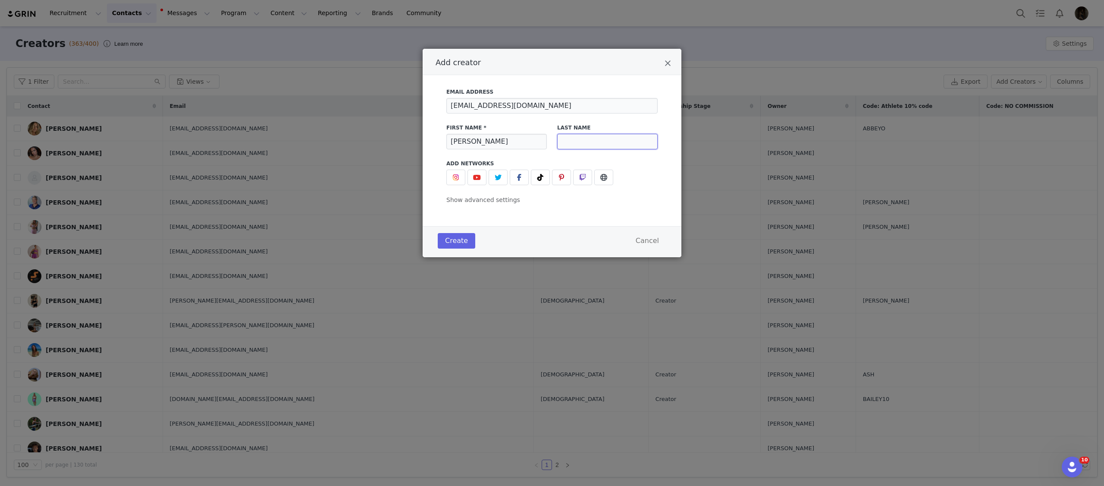
click at [614, 145] on input "Add creator" at bounding box center [607, 142] width 100 height 16
type input "[PERSON_NAME]"
click at [453, 175] on img "Add creator" at bounding box center [455, 177] width 7 height 7
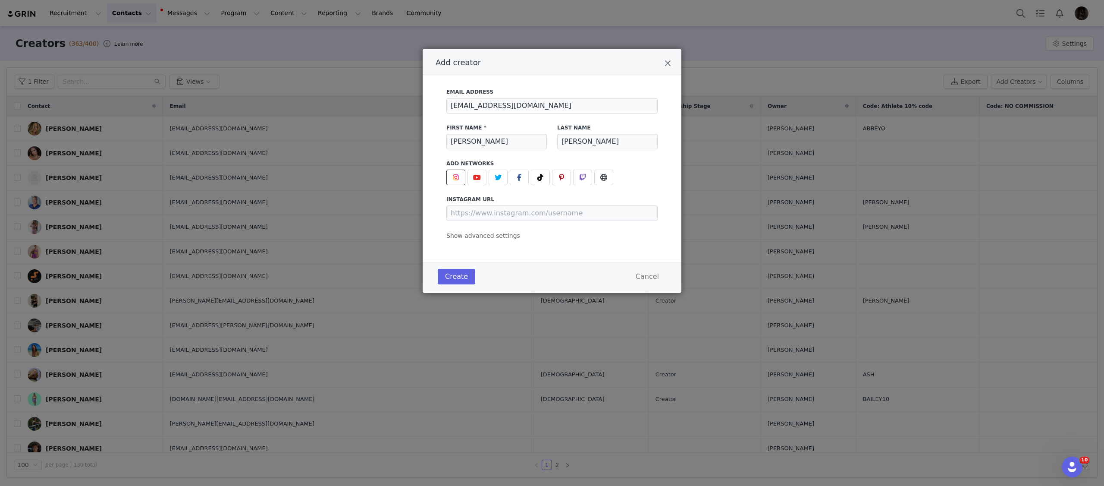
click at [518, 204] on div "instagram URL" at bounding box center [551, 207] width 211 height 25
click at [522, 217] on input "Add creator" at bounding box center [551, 213] width 211 height 16
paste input "[URL][DOMAIN_NAME]"
type input "[URL][DOMAIN_NAME]"
click at [459, 275] on button "Create" at bounding box center [457, 277] width 38 height 16
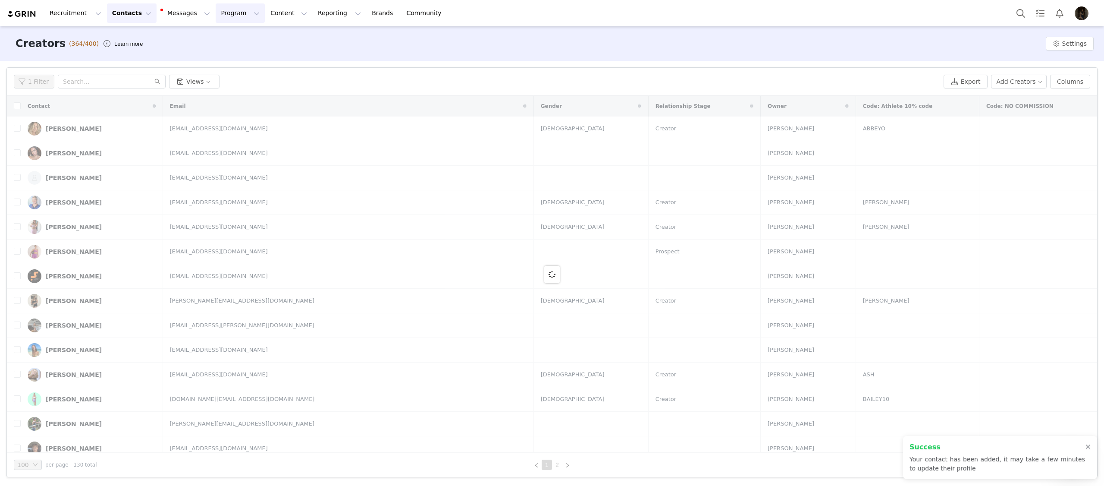
click at [238, 18] on button "Program Program" at bounding box center [240, 12] width 49 height 19
click at [233, 36] on p "Activations" at bounding box center [225, 38] width 33 height 9
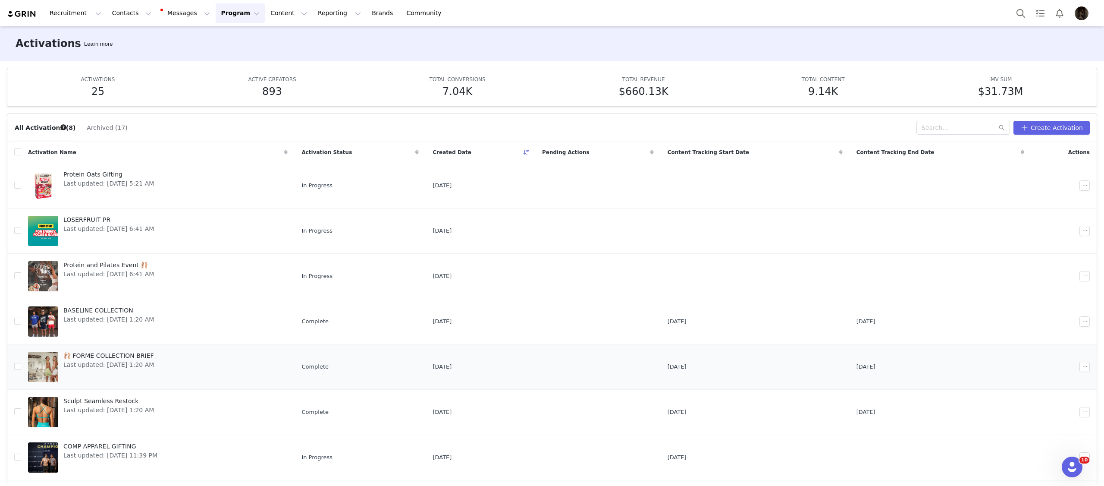
scroll to position [28, 0]
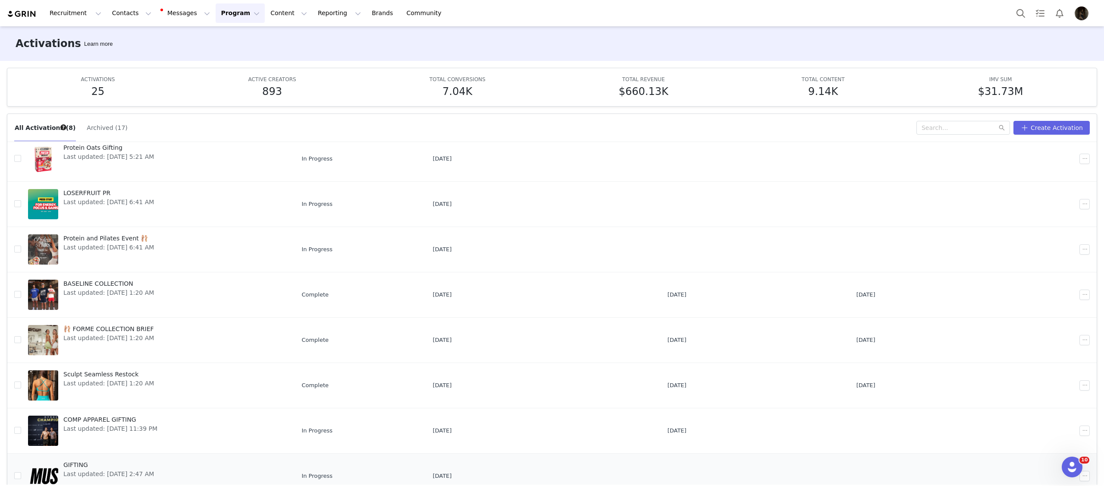
click at [218, 464] on link "GIFTING Last updated: [DATE] 2:47 AM" at bounding box center [158, 475] width 260 height 35
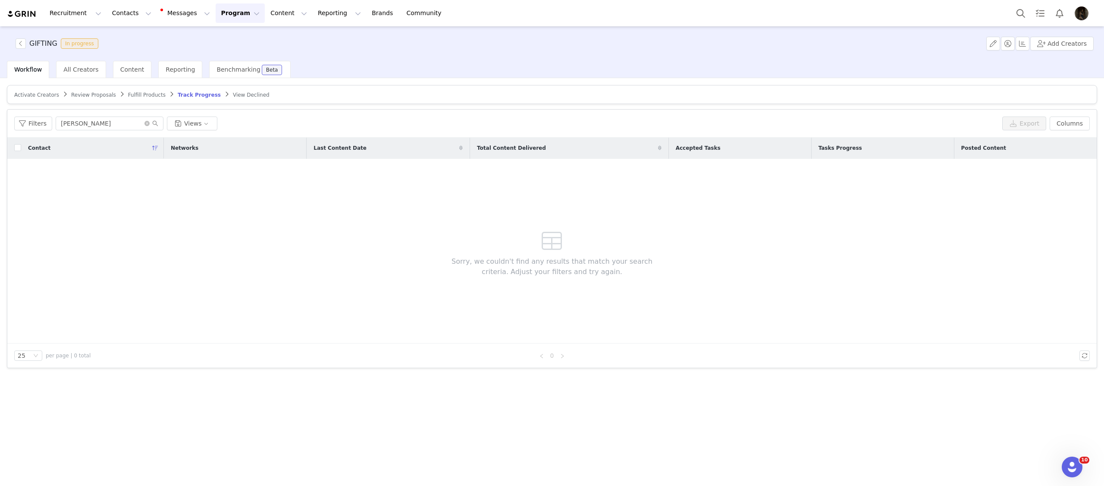
click at [52, 100] on article "Activate Creators Review Proposals Fulfill Products Track Progress View Declined" at bounding box center [552, 94] width 1090 height 19
click at [50, 97] on span "Activate Creators" at bounding box center [36, 95] width 45 height 6
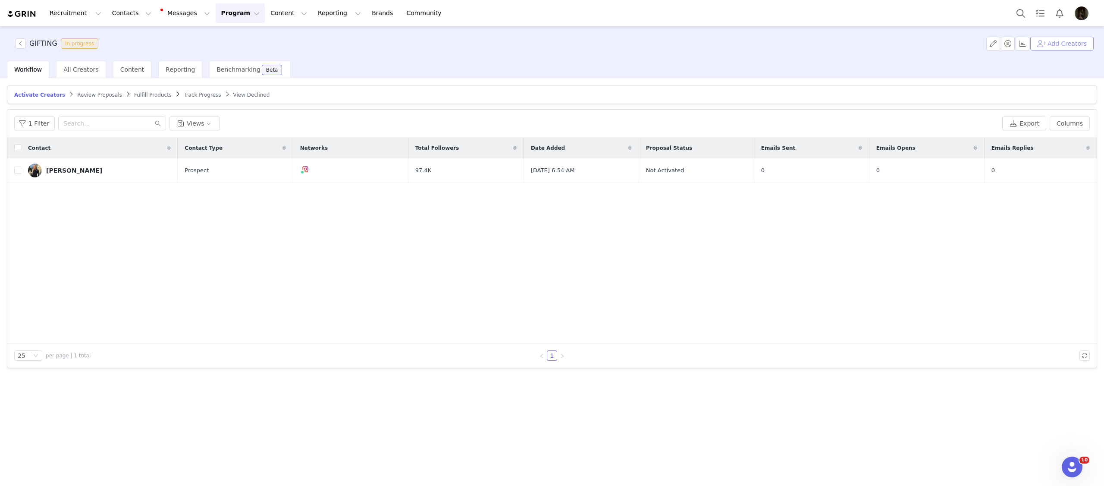
click at [1048, 46] on button "Add Creators" at bounding box center [1061, 44] width 63 height 14
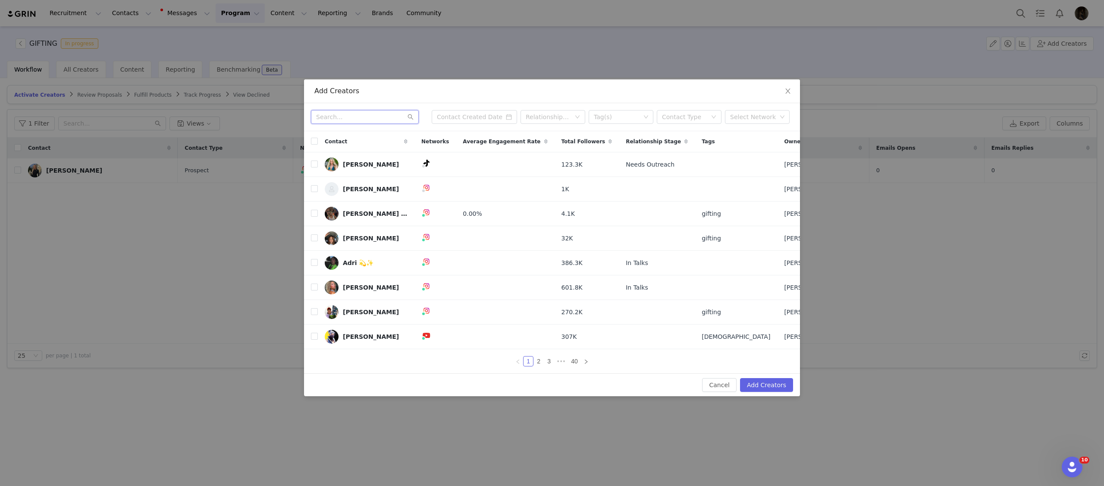
click at [380, 114] on input "text" at bounding box center [365, 117] width 108 height 14
type input "a"
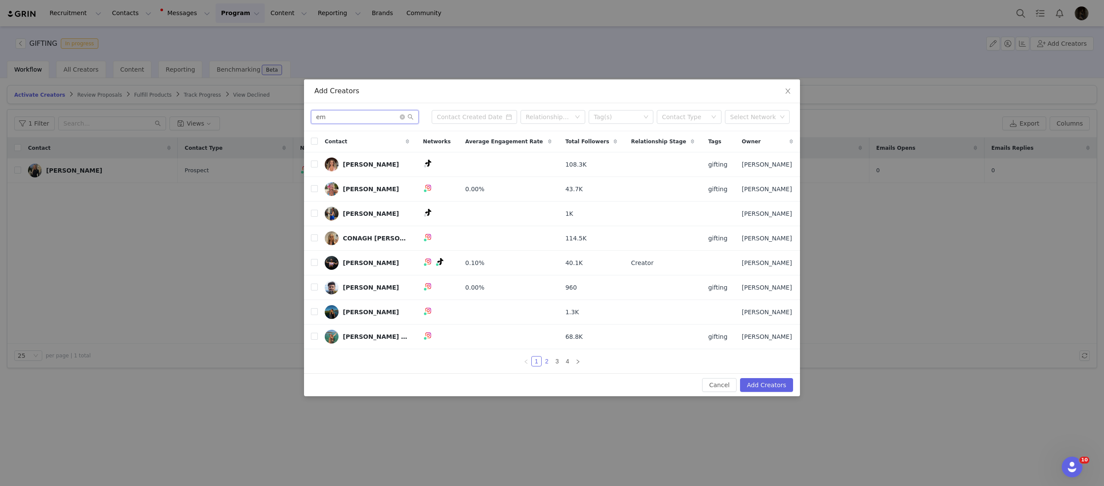
type input "em"
click at [543, 363] on link "2" at bounding box center [546, 360] width 9 height 9
click at [311, 189] on input "checkbox" at bounding box center [314, 188] width 7 height 7
checkbox input "true"
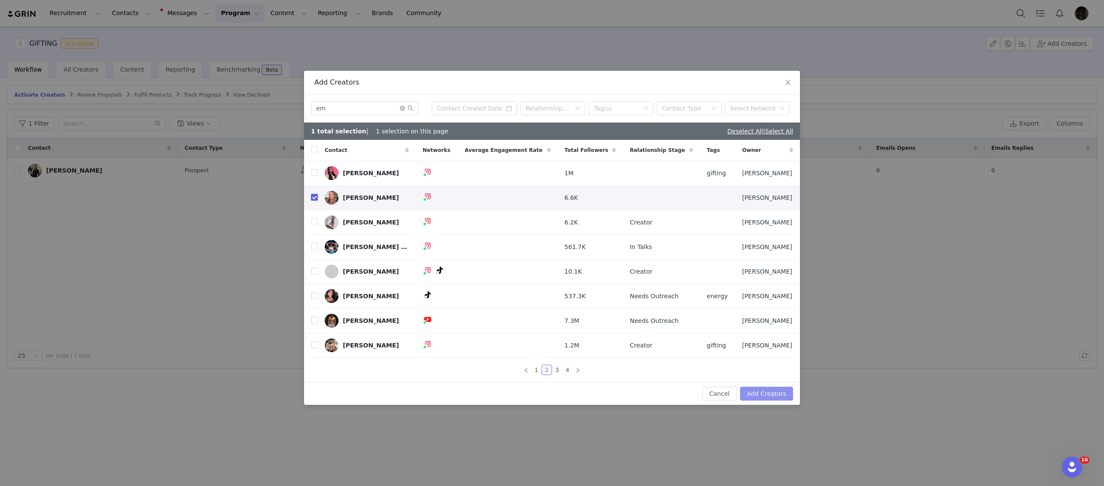
click at [753, 388] on button "Add Creators" at bounding box center [766, 393] width 53 height 14
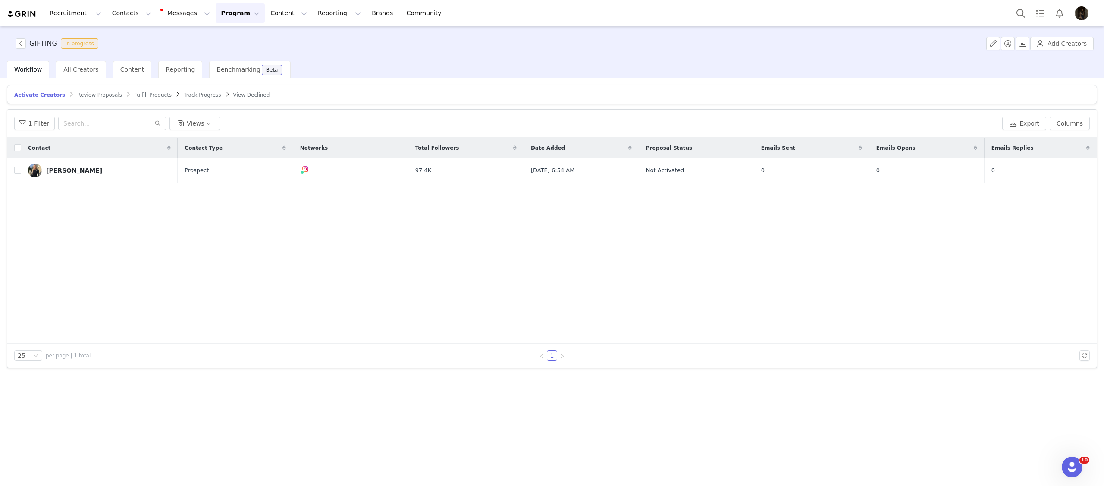
click at [136, 93] on span "Fulfill Products" at bounding box center [153, 95] width 38 height 6
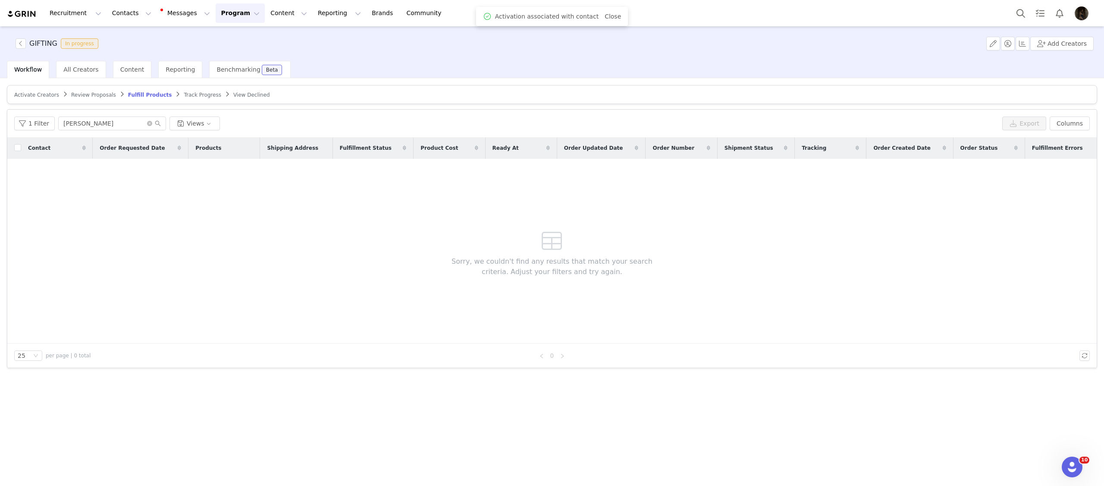
click at [30, 94] on span "Activate Creators" at bounding box center [36, 95] width 45 height 6
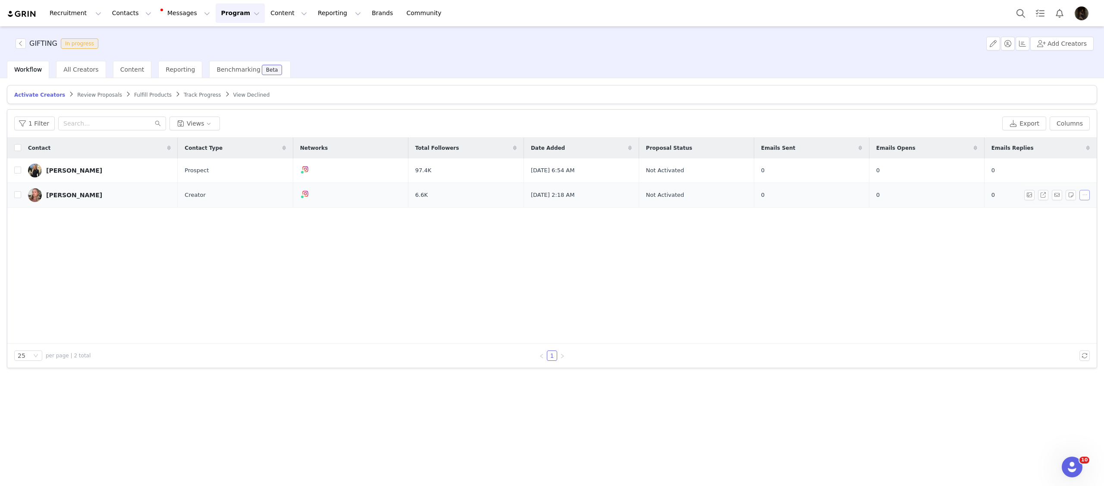
click at [1080, 195] on button "button" at bounding box center [1085, 195] width 10 height 10
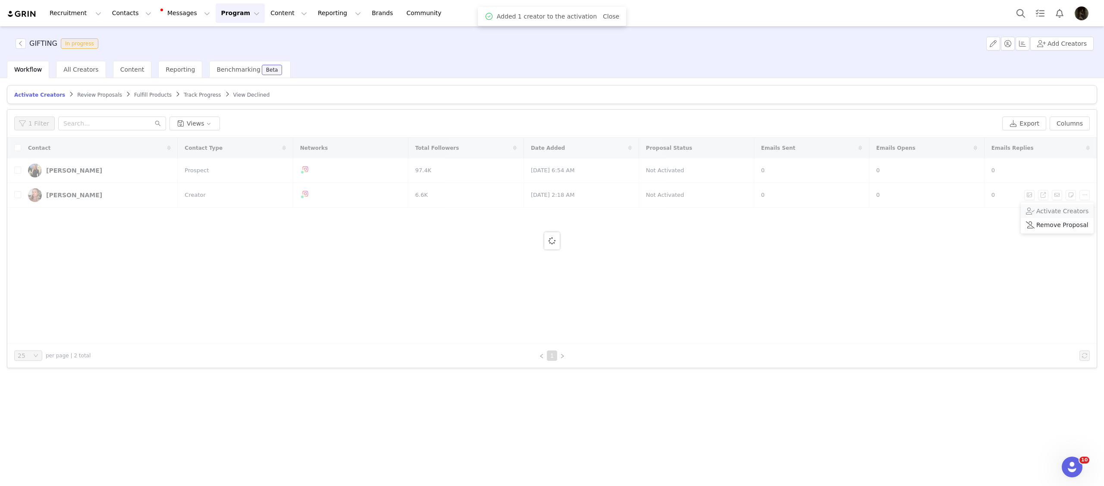
click at [1076, 211] on span "Activate Creators" at bounding box center [1062, 210] width 52 height 9
click at [1073, 211] on span "Activate Creators" at bounding box center [1062, 210] width 52 height 9
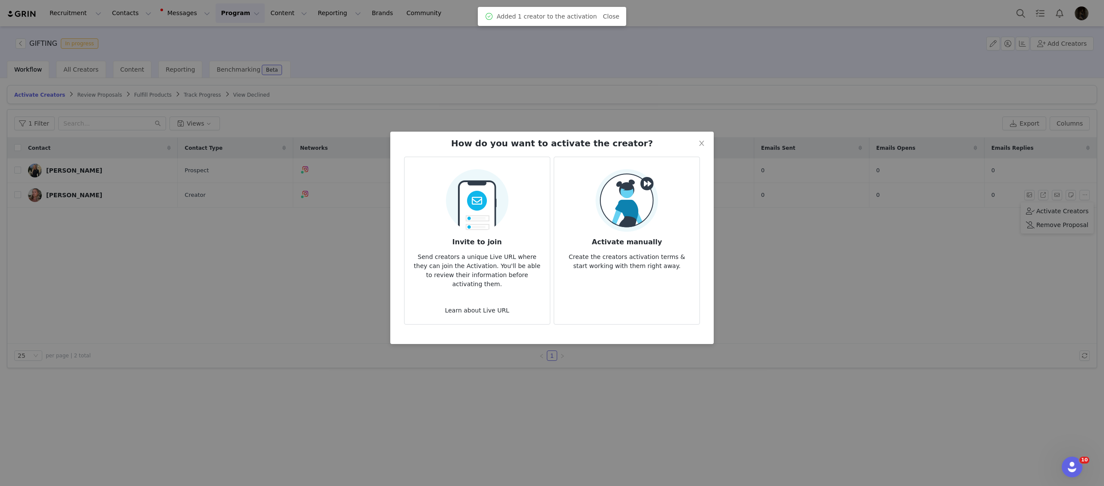
click at [650, 210] on img at bounding box center [627, 200] width 63 height 63
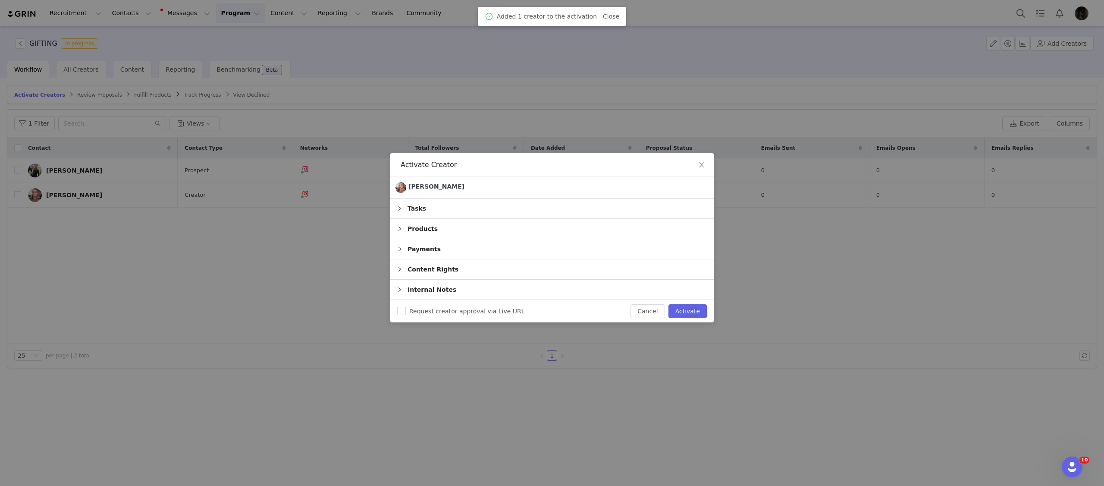
click at [621, 233] on div "Products" at bounding box center [551, 229] width 323 height 20
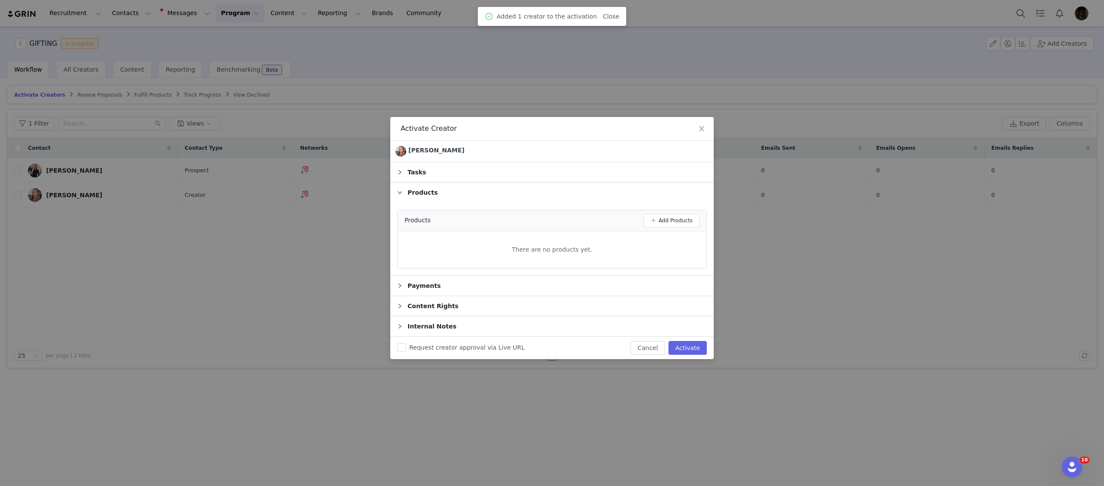
click at [668, 231] on div "Products Add Products There are no products yet." at bounding box center [552, 239] width 310 height 59
click at [667, 223] on button "Add Products" at bounding box center [671, 220] width 56 height 14
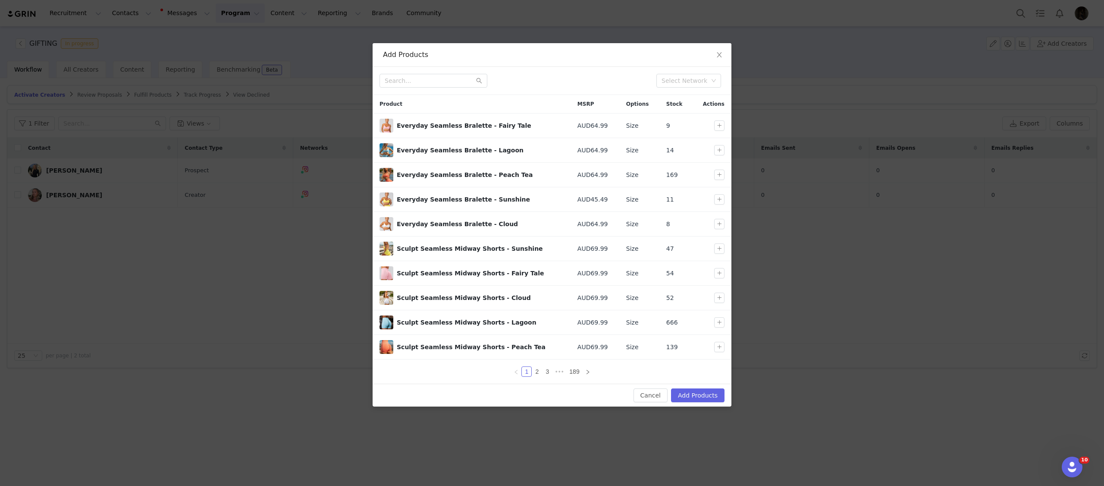
click at [512, 74] on div "Select Network" at bounding box center [552, 81] width 345 height 14
click at [574, 372] on link "189" at bounding box center [574, 371] width 15 height 9
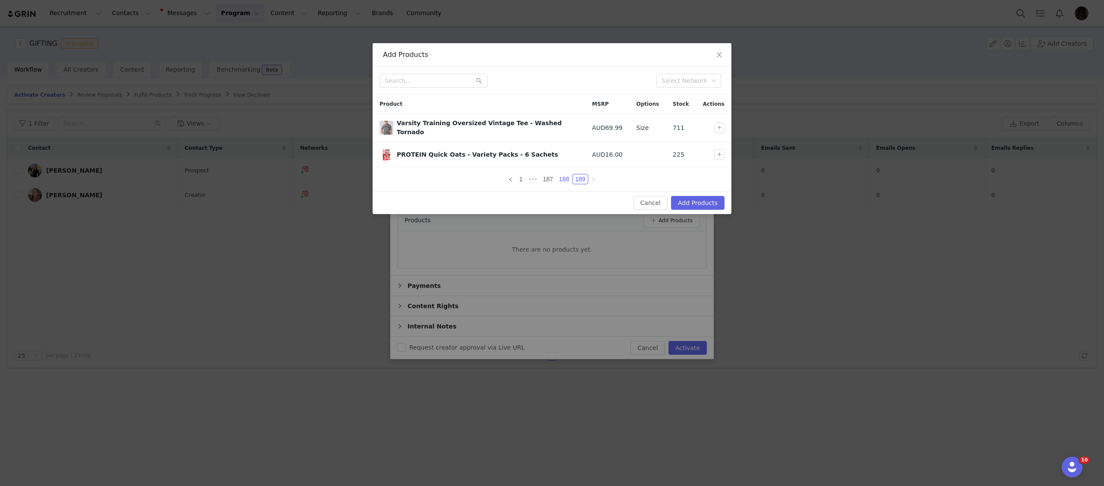
click at [564, 178] on link "188" at bounding box center [563, 178] width 15 height 9
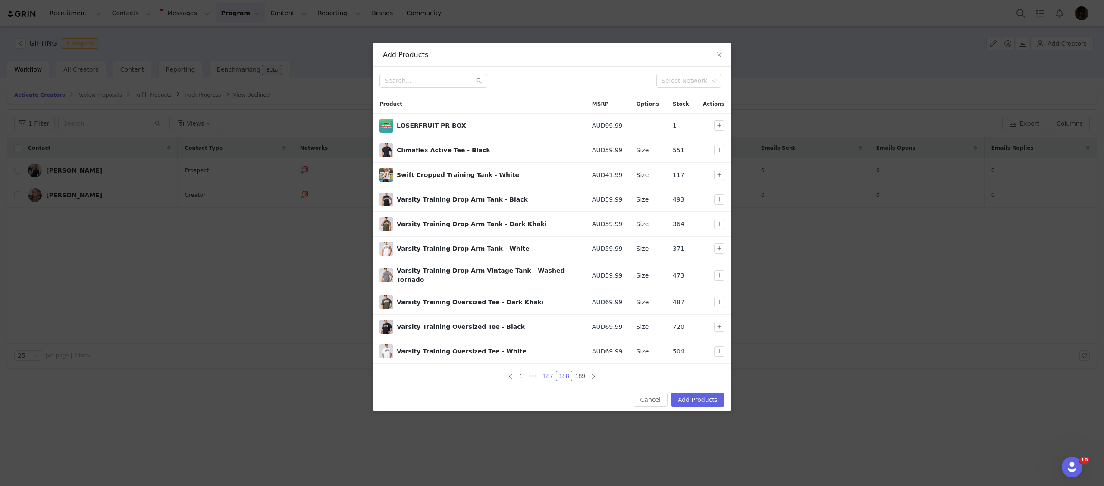
click at [547, 371] on link "187" at bounding box center [547, 375] width 15 height 9
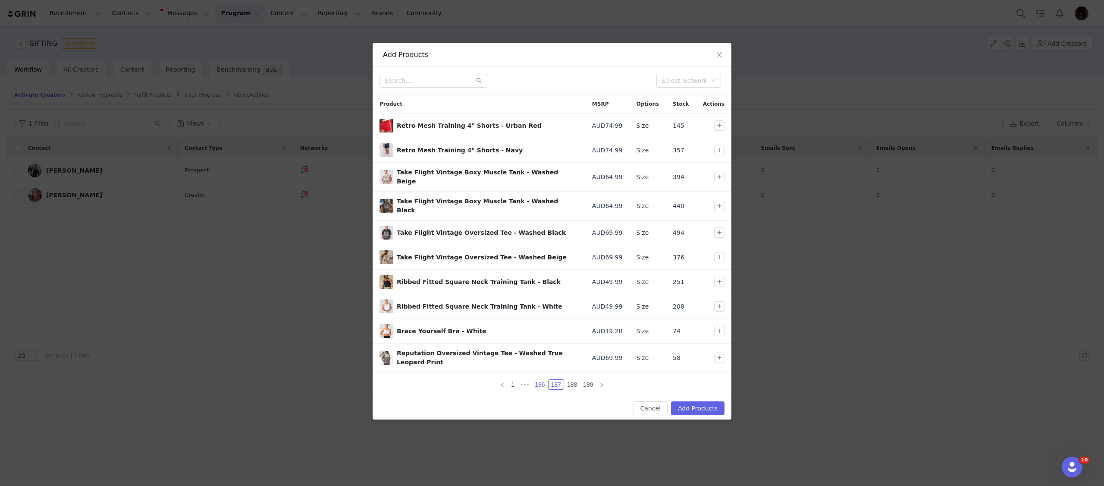
click at [537, 380] on link "186" at bounding box center [539, 384] width 15 height 9
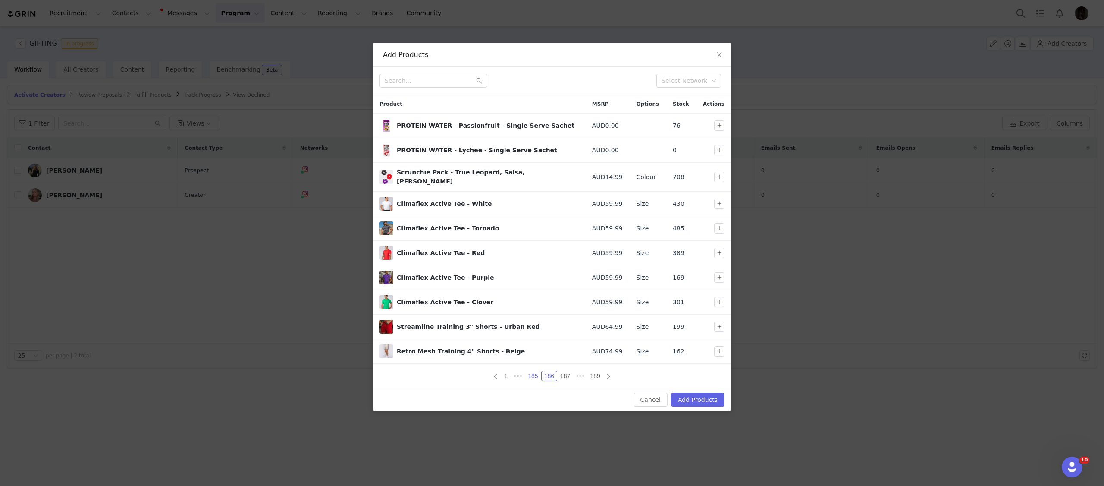
click at [532, 371] on link "185" at bounding box center [532, 375] width 15 height 9
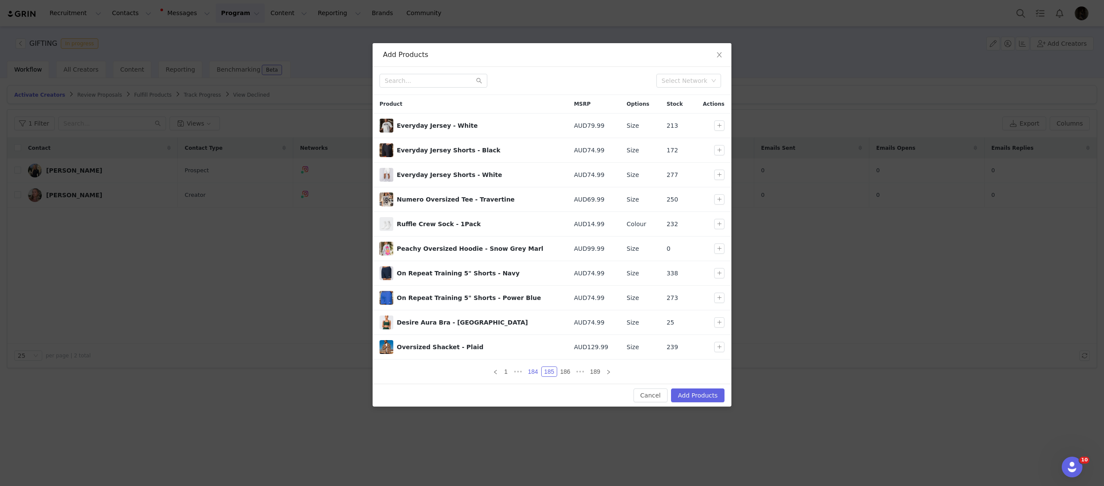
click at [534, 373] on link "184" at bounding box center [532, 371] width 15 height 9
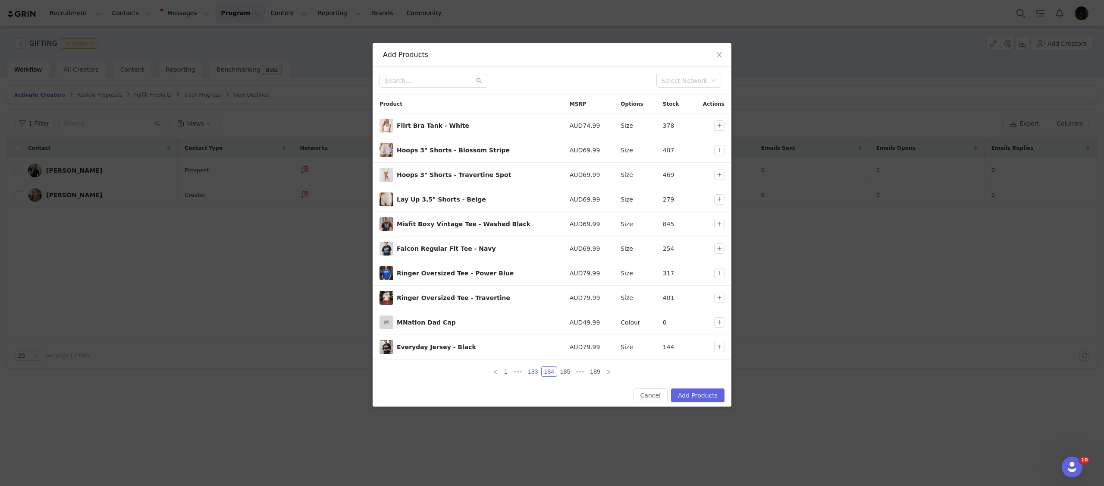
click at [534, 372] on link "183" at bounding box center [532, 371] width 15 height 9
click at [427, 84] on input "text" at bounding box center [434, 81] width 108 height 14
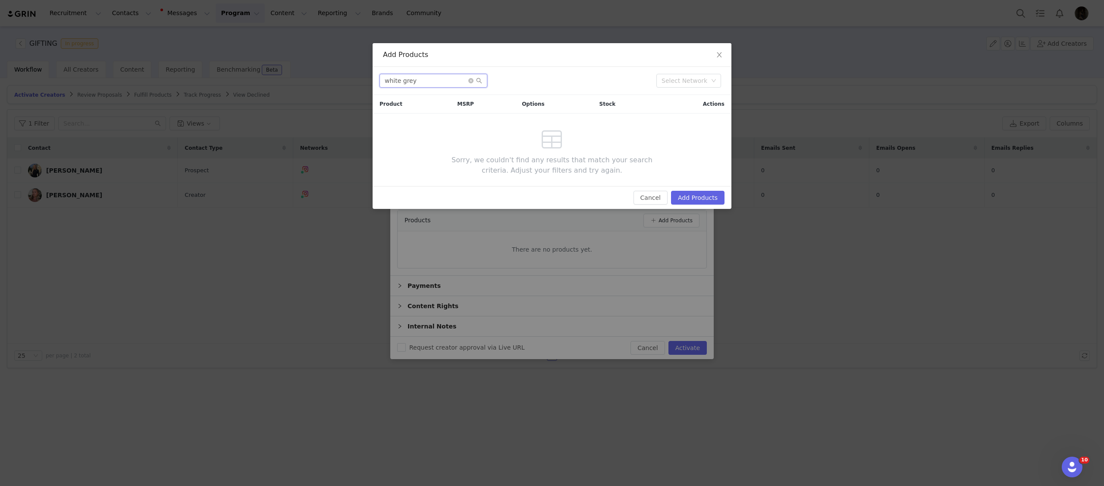
click at [444, 84] on input "white grey" at bounding box center [434, 81] width 108 height 14
click at [444, 85] on input "white grey" at bounding box center [434, 81] width 108 height 14
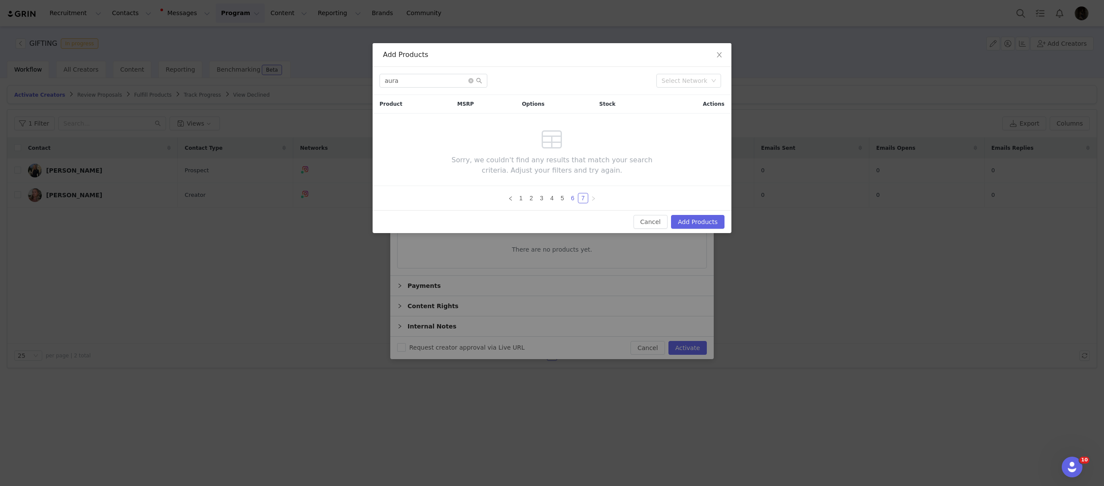
click at [575, 203] on li "6" at bounding box center [573, 198] width 10 height 10
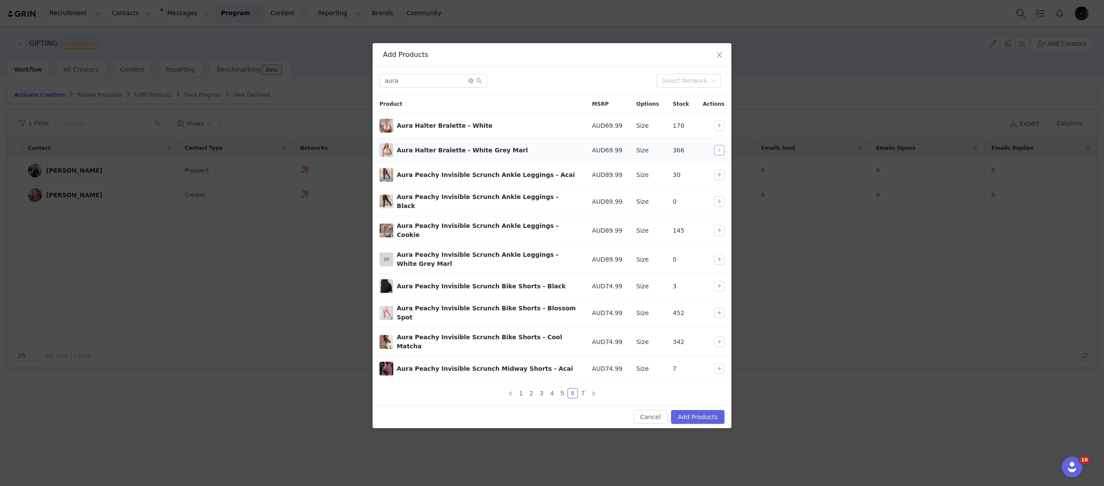
click at [716, 148] on button "button" at bounding box center [719, 150] width 10 height 10
click at [584, 388] on link "7" at bounding box center [582, 392] width 9 height 9
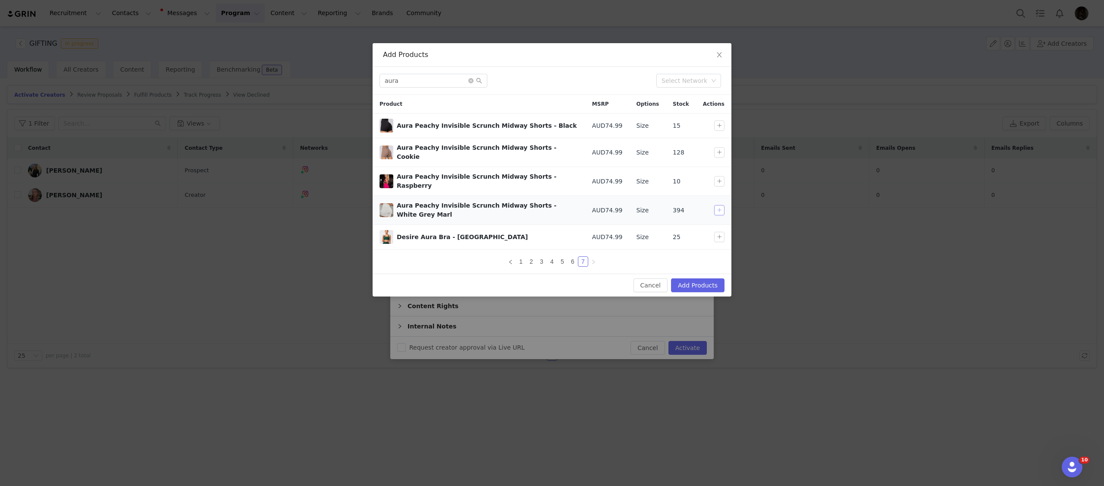
click at [714, 205] on button "button" at bounding box center [719, 210] width 10 height 10
click at [432, 88] on div "aura Select Network" at bounding box center [552, 81] width 359 height 28
click at [432, 85] on input "aura" at bounding box center [434, 81] width 108 height 14
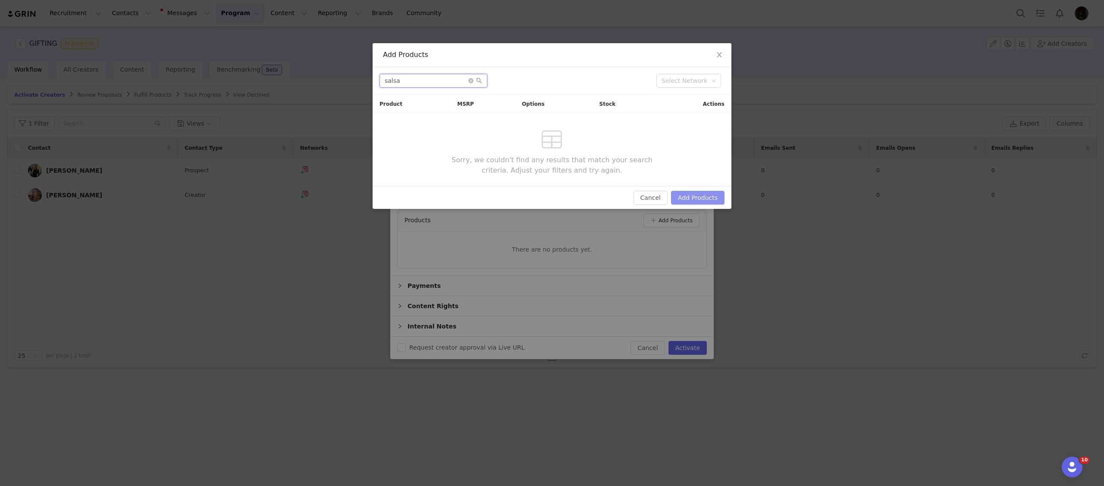
type input "salsa"
click at [688, 198] on button "Add Products" at bounding box center [697, 198] width 53 height 14
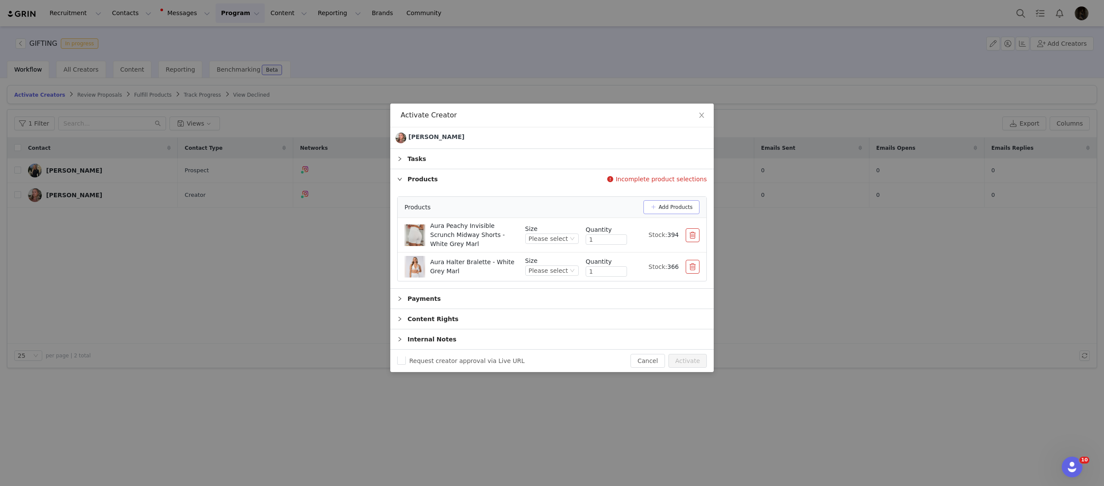
click at [669, 210] on button "Add Products" at bounding box center [671, 207] width 56 height 14
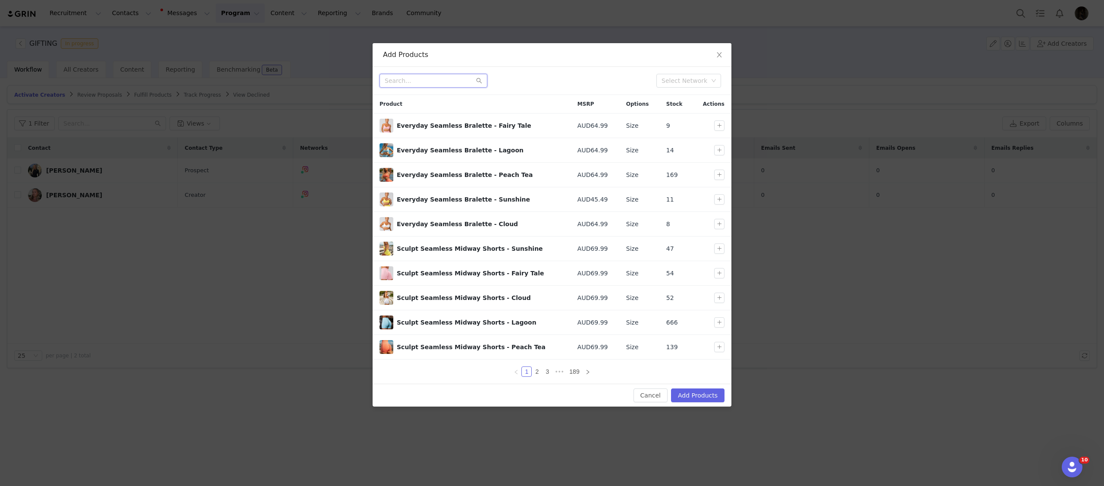
click at [408, 80] on input "text" at bounding box center [434, 81] width 108 height 14
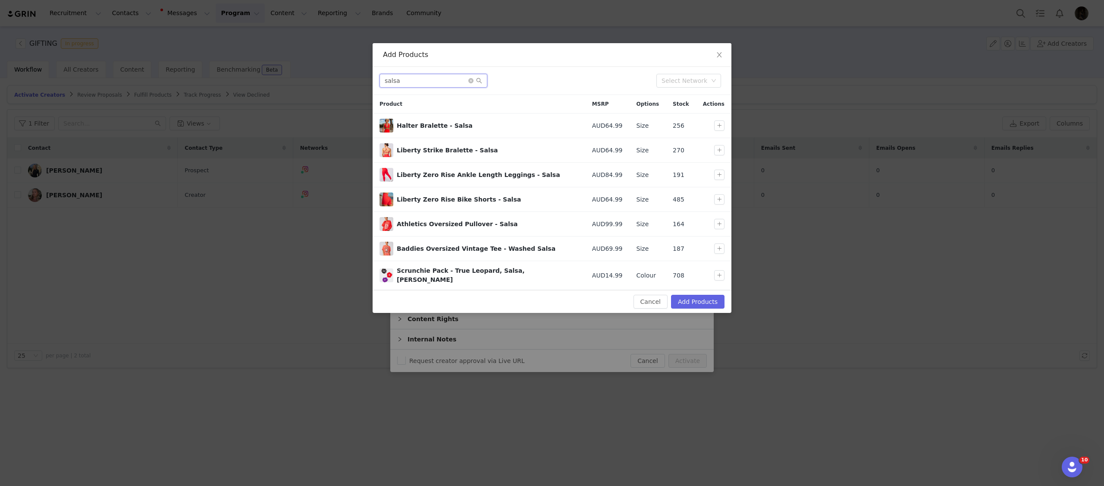
type input "salsa"
click at [721, 126] on button "button" at bounding box center [719, 125] width 10 height 10
click at [716, 201] on button "button" at bounding box center [719, 199] width 10 height 10
click at [699, 291] on div "Cancel Add Products" at bounding box center [552, 301] width 359 height 23
drag, startPoint x: 697, startPoint y: 295, endPoint x: 729, endPoint y: 225, distance: 76.8
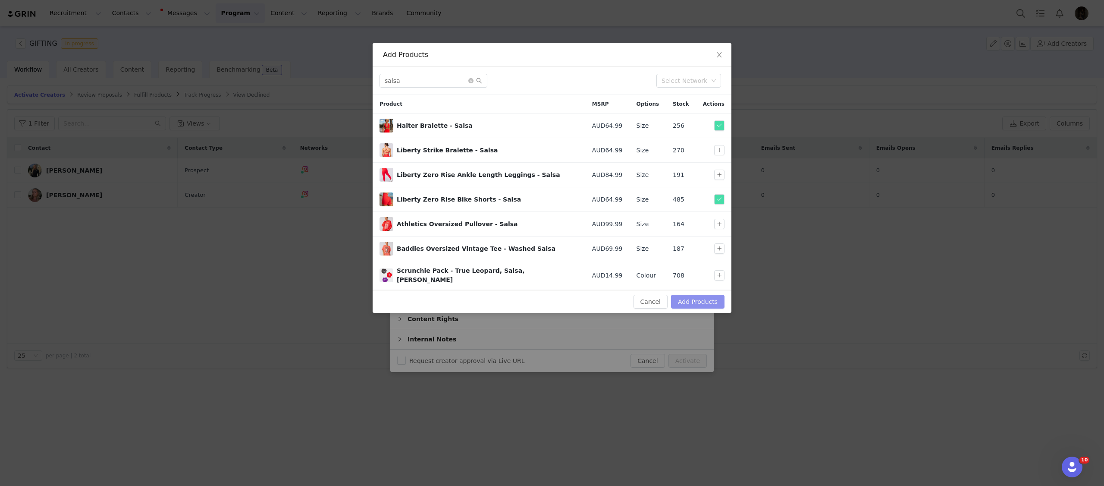
click at [697, 295] on button "Add Products" at bounding box center [697, 302] width 53 height 14
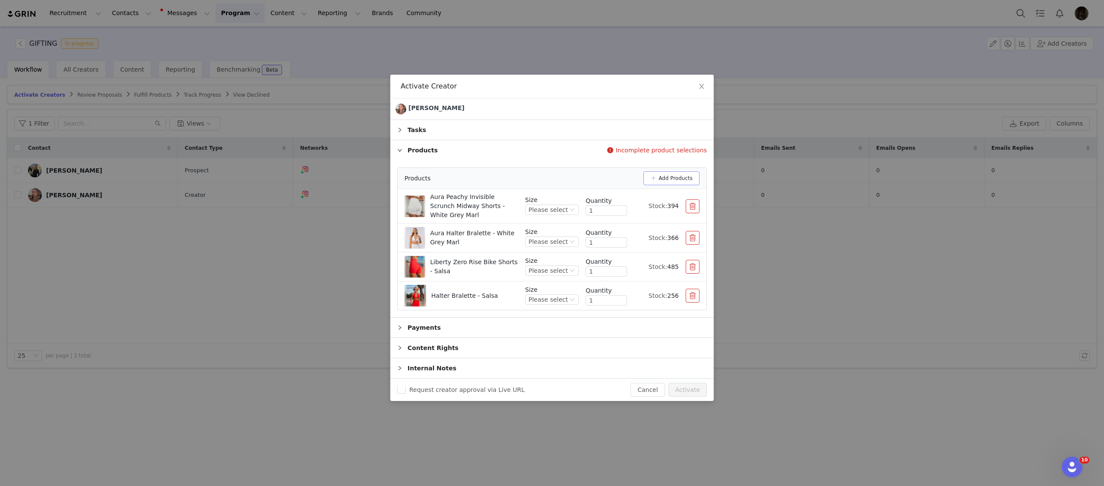
click at [661, 173] on button "Add Products" at bounding box center [671, 178] width 56 height 14
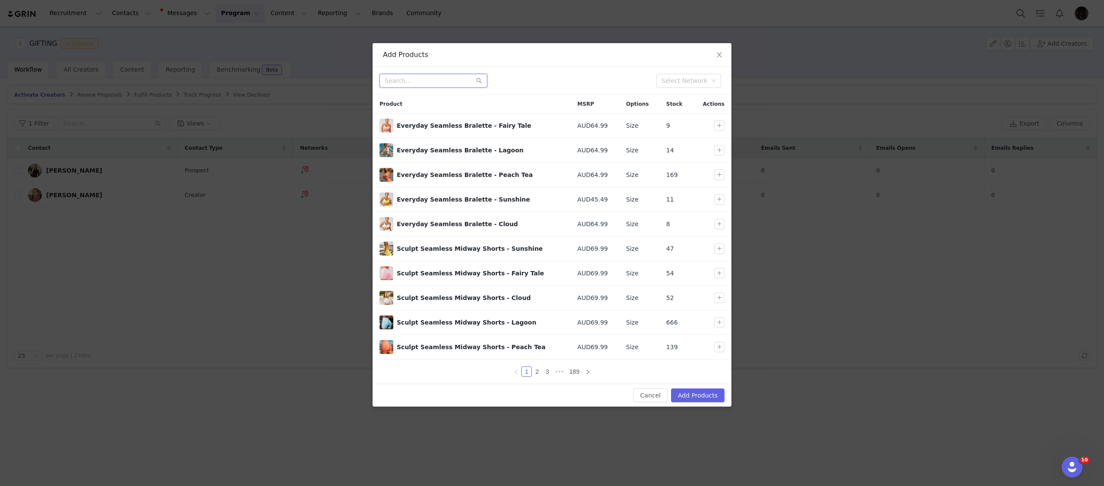
click at [416, 80] on input "text" at bounding box center [434, 81] width 108 height 14
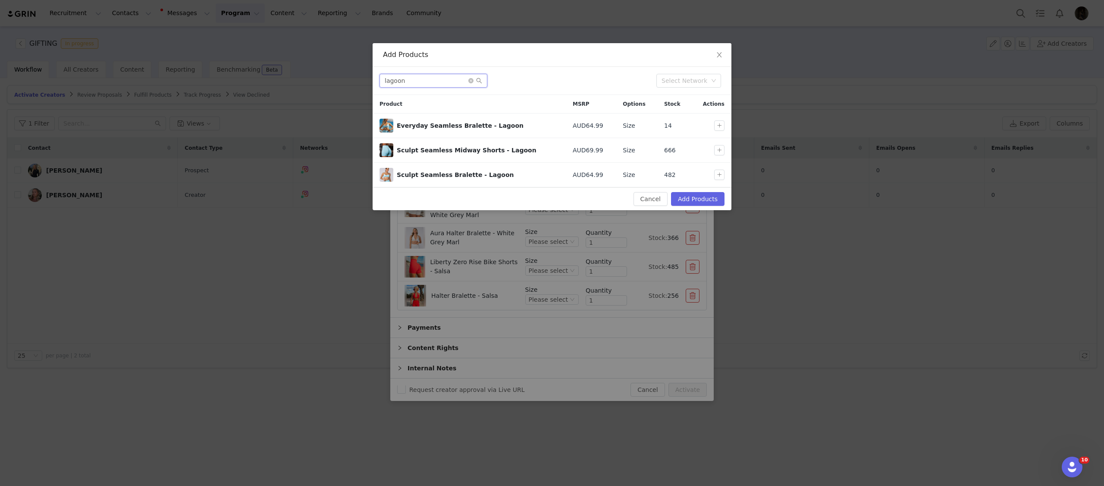
click at [447, 83] on input "lagoon" at bounding box center [434, 81] width 108 height 14
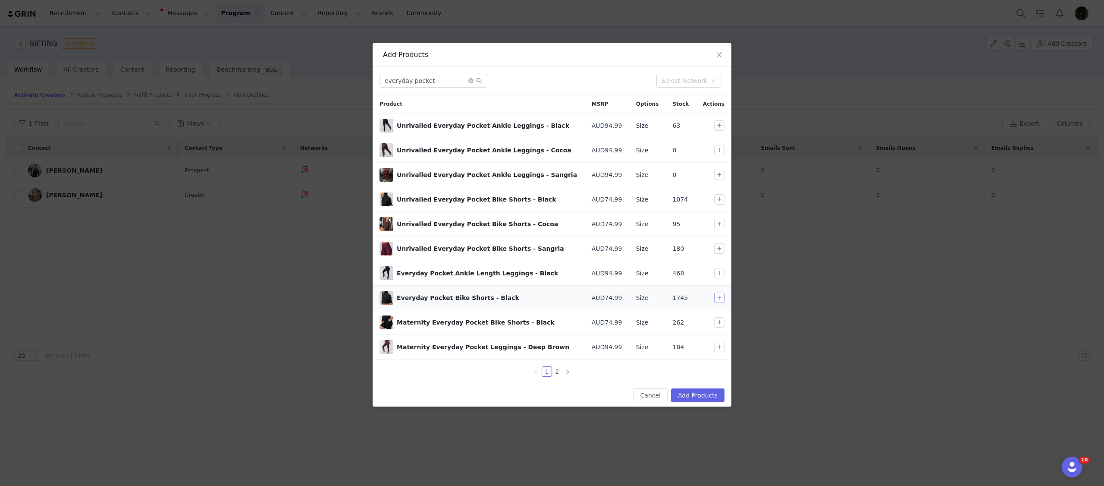
click at [719, 298] on button "button" at bounding box center [719, 297] width 10 height 10
click at [438, 87] on input "everyday pocket" at bounding box center [434, 81] width 108 height 14
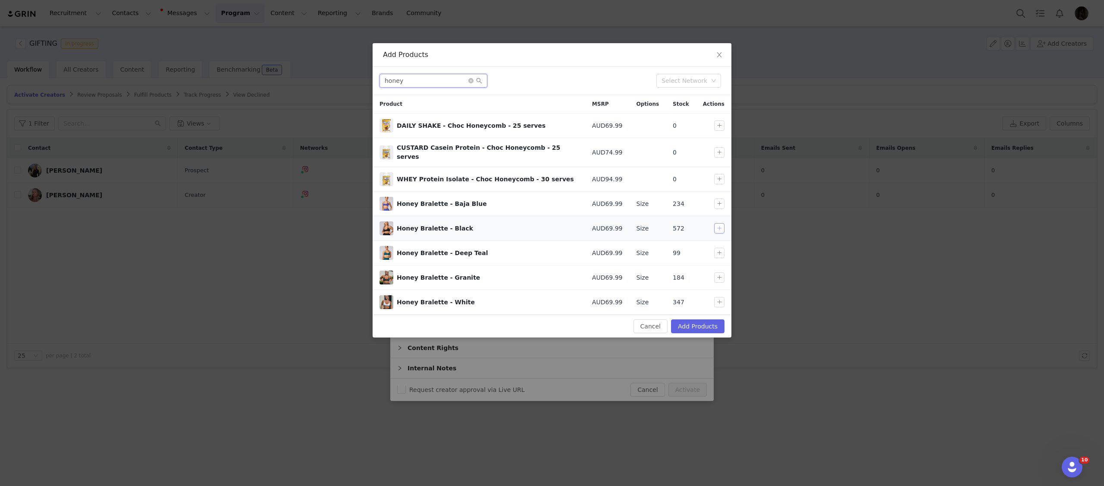
type input "honey"
click at [720, 225] on button "button" at bounding box center [719, 228] width 10 height 10
drag, startPoint x: 698, startPoint y: 315, endPoint x: 696, endPoint y: 320, distance: 5.9
click at [698, 315] on div "Cancel Add Products" at bounding box center [552, 325] width 359 height 23
click at [696, 321] on button "Add Products" at bounding box center [697, 326] width 53 height 14
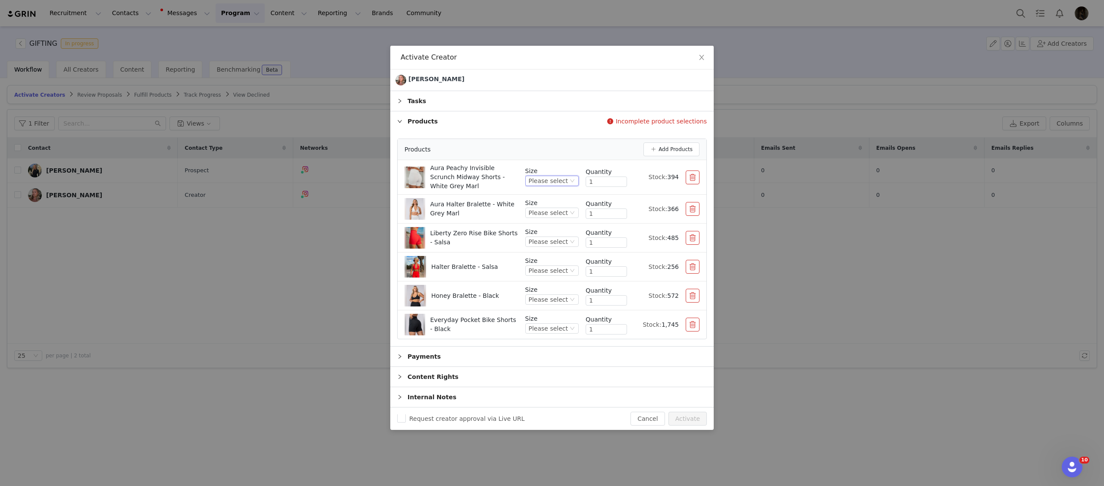
click at [565, 177] on div "Please select" at bounding box center [548, 180] width 39 height 9
click at [540, 235] on li "S" at bounding box center [552, 238] width 51 height 14
click at [549, 220] on li "Aura Halter Bralette - White Grey Marl Size Please select Quantity 1 Stock: 366" at bounding box center [552, 209] width 309 height 29
click at [551, 216] on div "Please select" at bounding box center [548, 212] width 39 height 9
drag, startPoint x: 543, startPoint y: 259, endPoint x: 553, endPoint y: 258, distance: 9.9
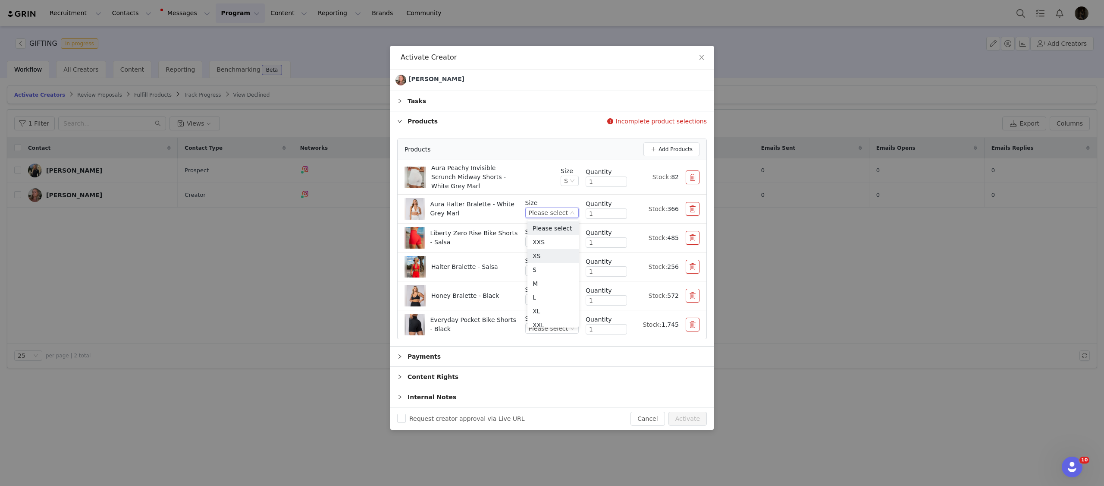
click at [544, 259] on li "XS" at bounding box center [552, 256] width 51 height 14
click at [557, 245] on div "Please select" at bounding box center [548, 241] width 39 height 9
click at [539, 297] on li "S" at bounding box center [552, 299] width 51 height 14
click at [549, 271] on div "Please select" at bounding box center [548, 270] width 39 height 9
click at [554, 313] on li "XS" at bounding box center [552, 314] width 51 height 14
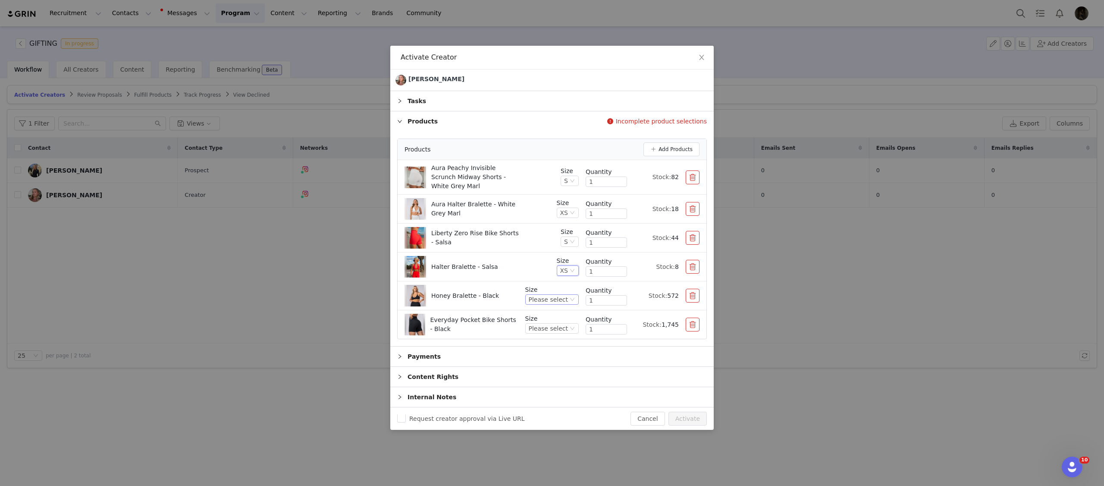
click at [561, 297] on div "Please select" at bounding box center [548, 299] width 39 height 9
click at [536, 342] on li "XS" at bounding box center [552, 343] width 51 height 14
click at [560, 330] on div "Please select" at bounding box center [548, 327] width 39 height 9
click at [549, 386] on li "S" at bounding box center [552, 386] width 51 height 14
click at [539, 298] on div "Honey Bralette - Black" at bounding box center [477, 296] width 145 height 22
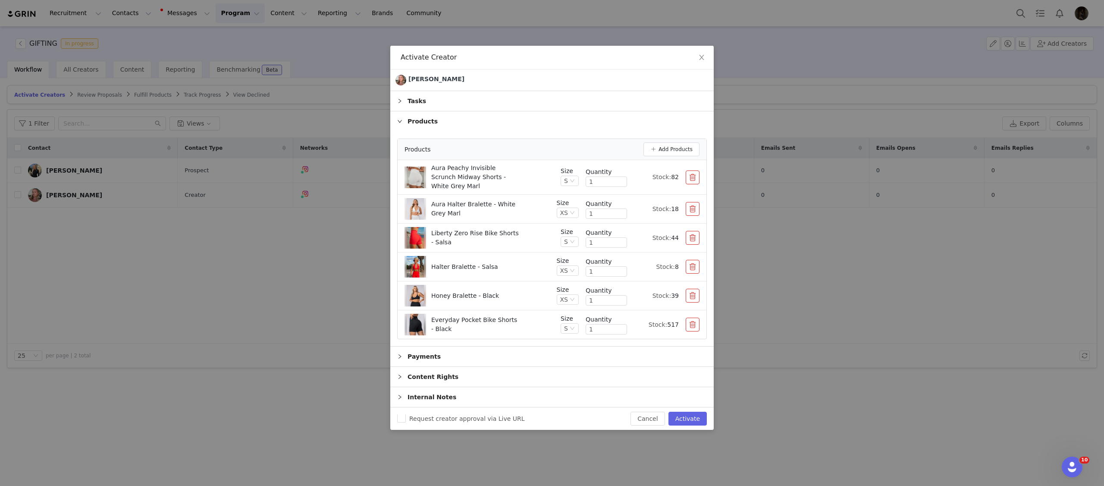
click at [542, 283] on li "Honey Bralette - Black Size XS Quantity 1 Stock: 39" at bounding box center [552, 295] width 309 height 29
click at [688, 411] on div "Request creator approval via Live URL Cancel Activate" at bounding box center [551, 418] width 323 height 22
click at [688, 413] on button "Activate" at bounding box center [688, 418] width 38 height 14
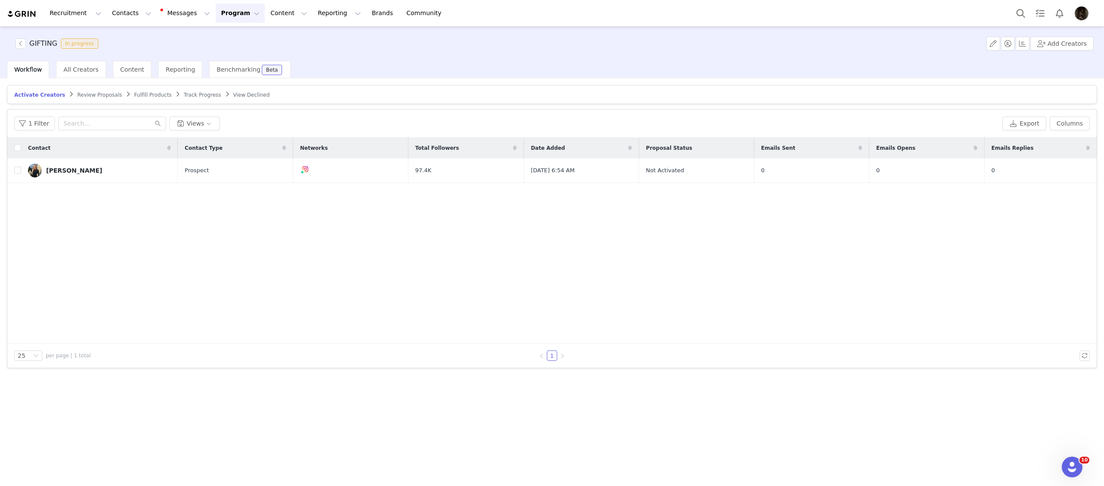
click at [434, 270] on div "Contact Contact Type Networks Total Followers Date Added Proposal Status Emails…" at bounding box center [551, 241] width 1089 height 206
click at [148, 92] on span "Fulfill Products" at bounding box center [153, 95] width 38 height 6
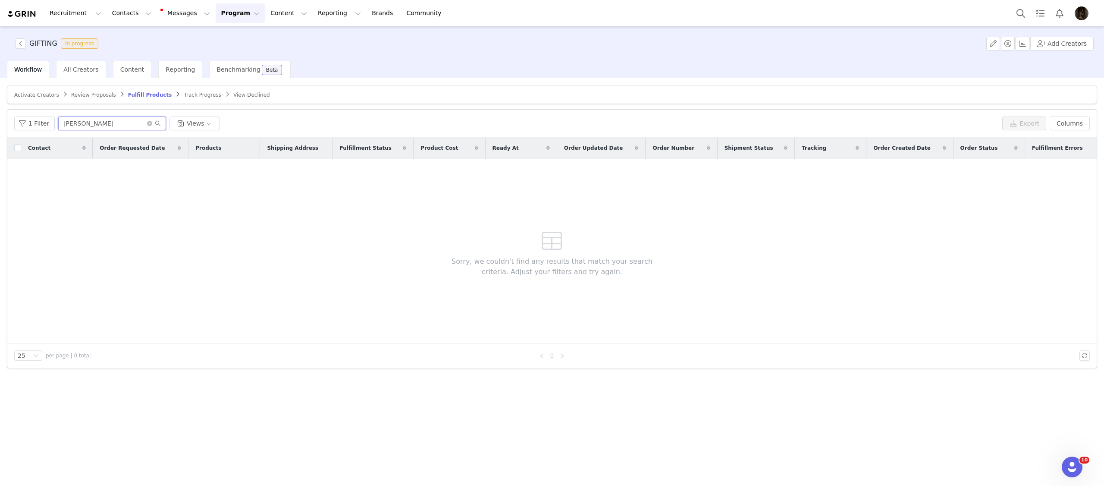
click at [126, 125] on input "[PERSON_NAME]" at bounding box center [112, 123] width 108 height 14
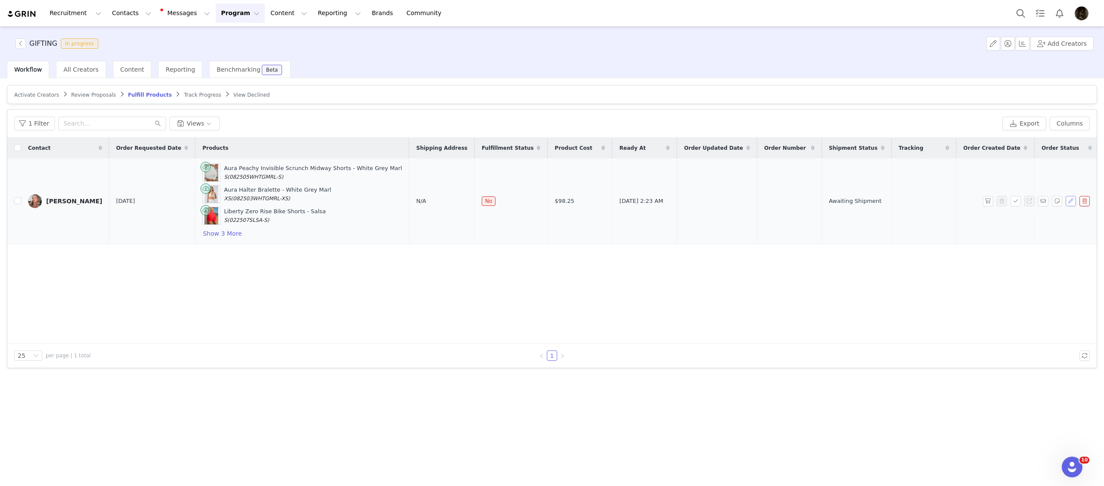
click at [1074, 204] on button "button" at bounding box center [1071, 201] width 10 height 10
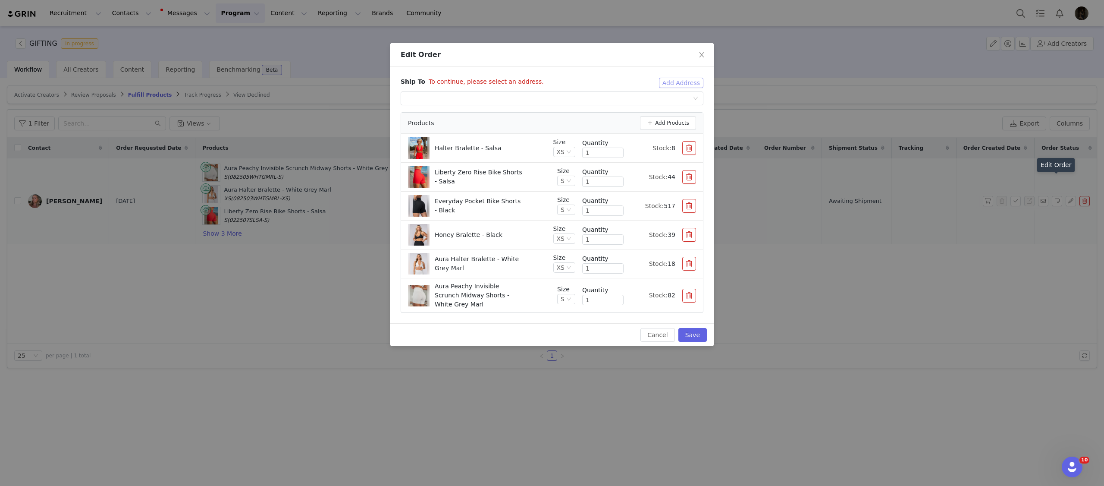
click at [681, 86] on button "Add Address" at bounding box center [681, 83] width 44 height 10
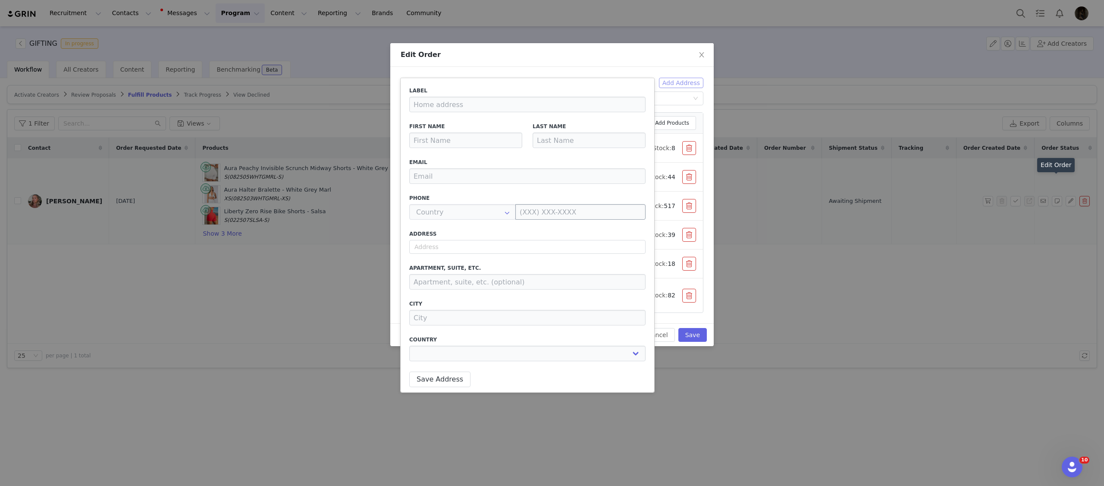
type input "[PERSON_NAME]"
type input "[EMAIL_ADDRESS][DOMAIN_NAME]"
type input "+1 ([GEOGRAPHIC_DATA])"
click at [489, 254] on div "Label First Name [PERSON_NAME] Last Name [PERSON_NAME] Email [EMAIL_ADDRESS][DO…" at bounding box center [527, 226] width 236 height 279
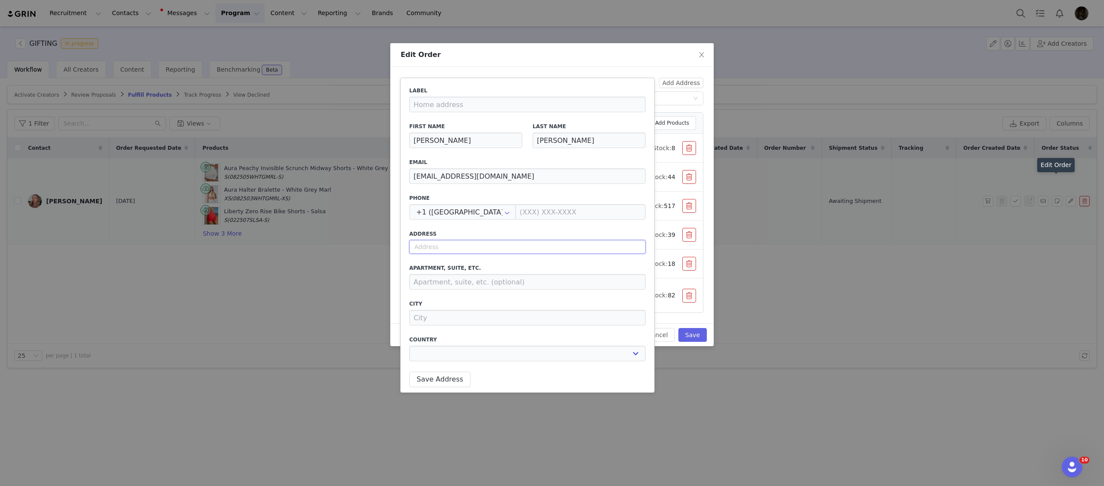
click at [496, 248] on input "text" at bounding box center [527, 247] width 236 height 14
paste input "[STREET_ADDRESS]"
select select
type input "[STREET_ADDRESS]"
drag, startPoint x: 419, startPoint y: 248, endPoint x: 402, endPoint y: 246, distance: 16.9
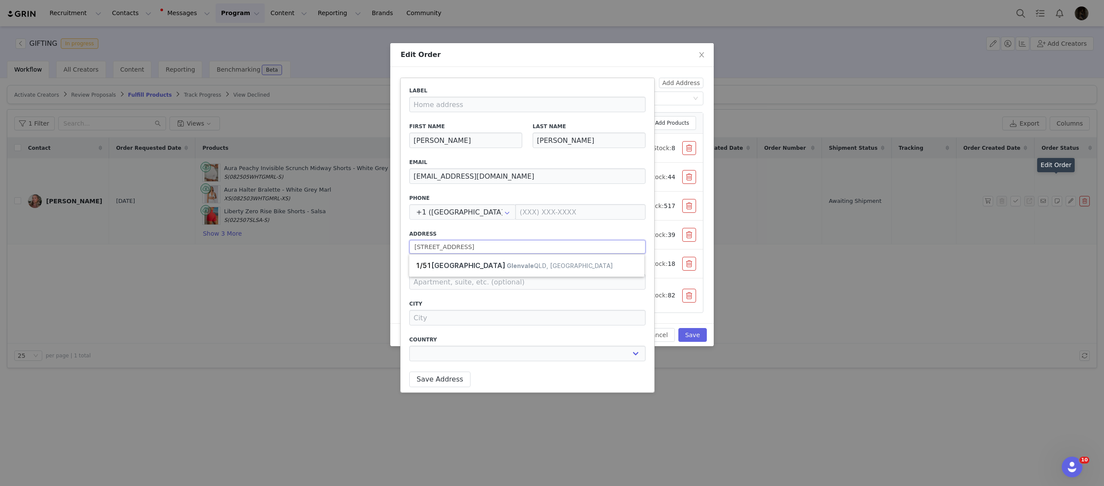
click at [402, 246] on div "Label First Name [PERSON_NAME] Last Name [PERSON_NAME] Email [EMAIL_ADDRESS][DO…" at bounding box center [528, 235] width 254 height 314
select select
type input "[STREET_ADDRESS]"
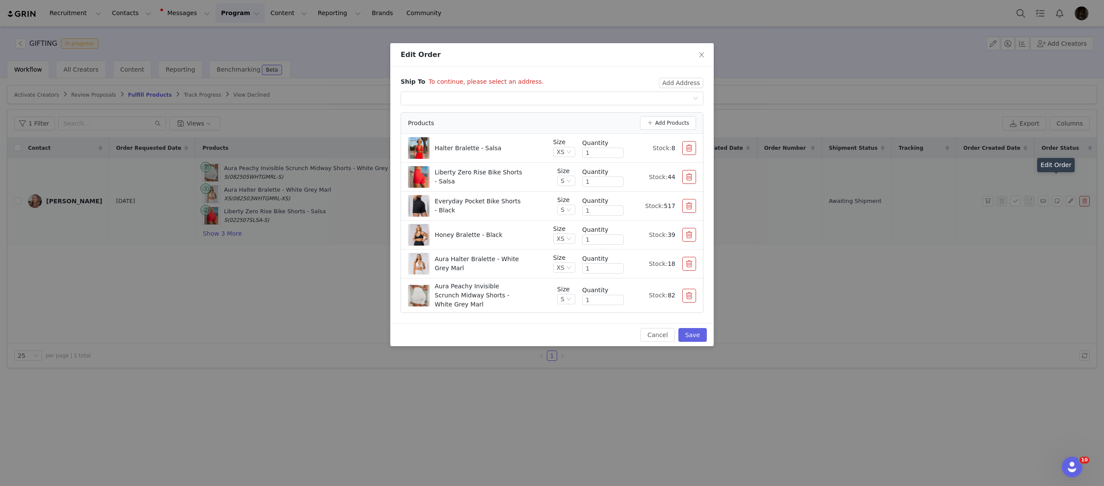
type input "Glenvale"
select select "[object Object]"
type input "[STREET_ADDRESS]"
select select "[object Object]"
click at [673, 87] on button "Add Address" at bounding box center [681, 83] width 44 height 10
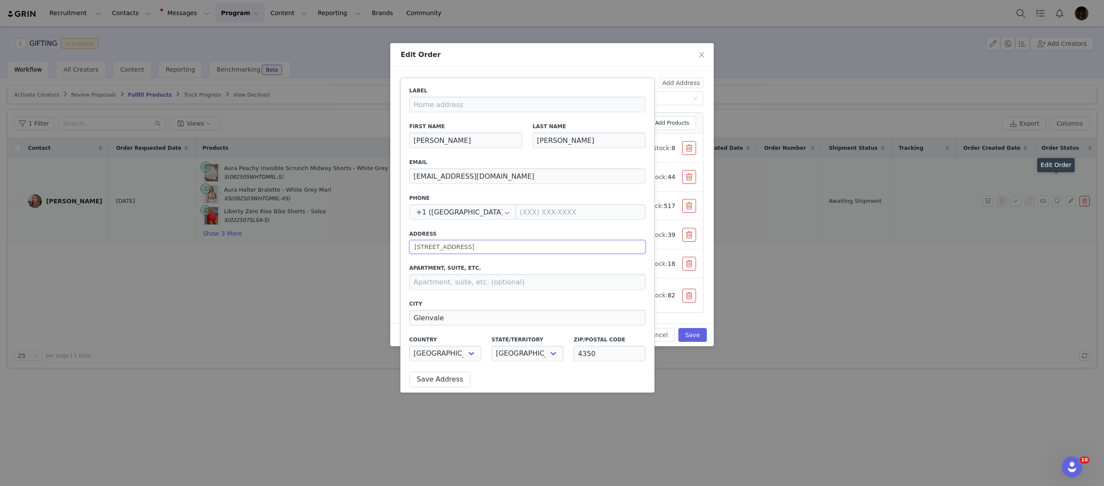
click at [521, 247] on input "[STREET_ADDRESS]" at bounding box center [527, 247] width 236 height 14
paste input "1"
type input "[STREET_ADDRESS]"
click at [528, 197] on label "Phone" at bounding box center [527, 198] width 236 height 8
click at [481, 280] on input at bounding box center [527, 282] width 236 height 16
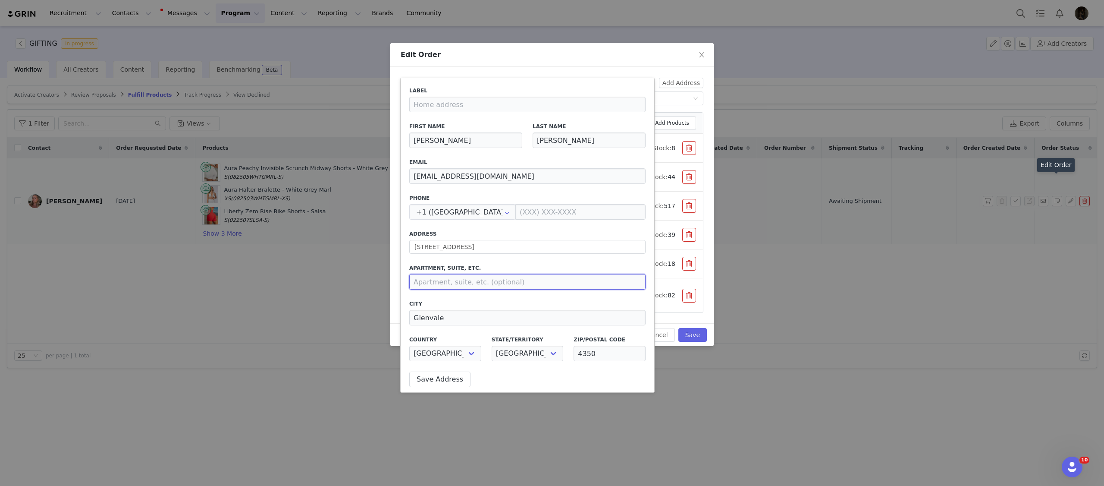
paste input "1"
type input "1"
click at [498, 264] on label "Apartment, suite, etc." at bounding box center [527, 268] width 236 height 8
drag, startPoint x: 500, startPoint y: 212, endPoint x: 483, endPoint y: 212, distance: 17.3
click at [484, 212] on div "+1 ([GEOGRAPHIC_DATA])" at bounding box center [462, 212] width 107 height 16
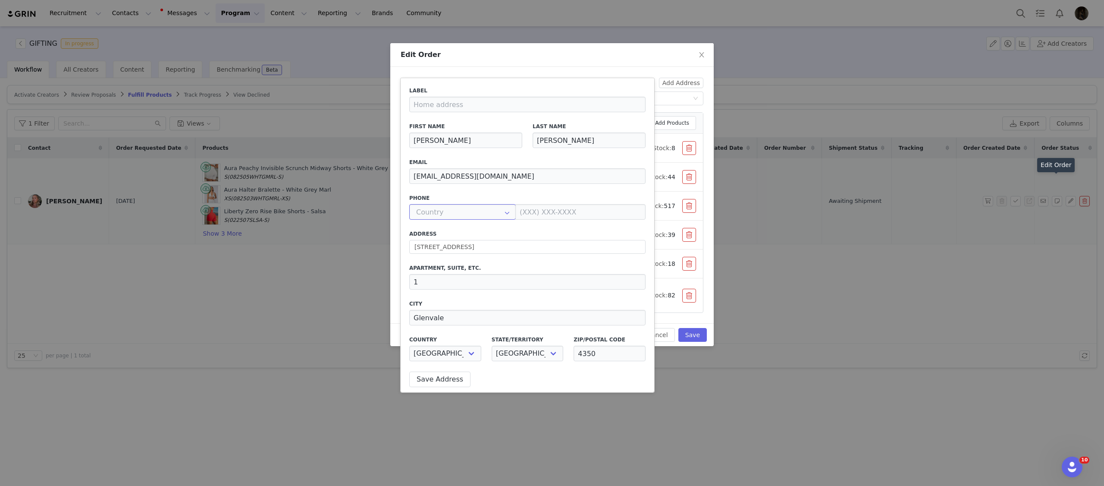
scroll to position [3213, 0]
click at [483, 212] on input "text" at bounding box center [462, 212] width 107 height 16
click at [535, 230] on label "Address" at bounding box center [527, 234] width 236 height 8
type input "+1 ([GEOGRAPHIC_DATA])"
click at [468, 218] on input "text" at bounding box center [462, 212] width 107 height 16
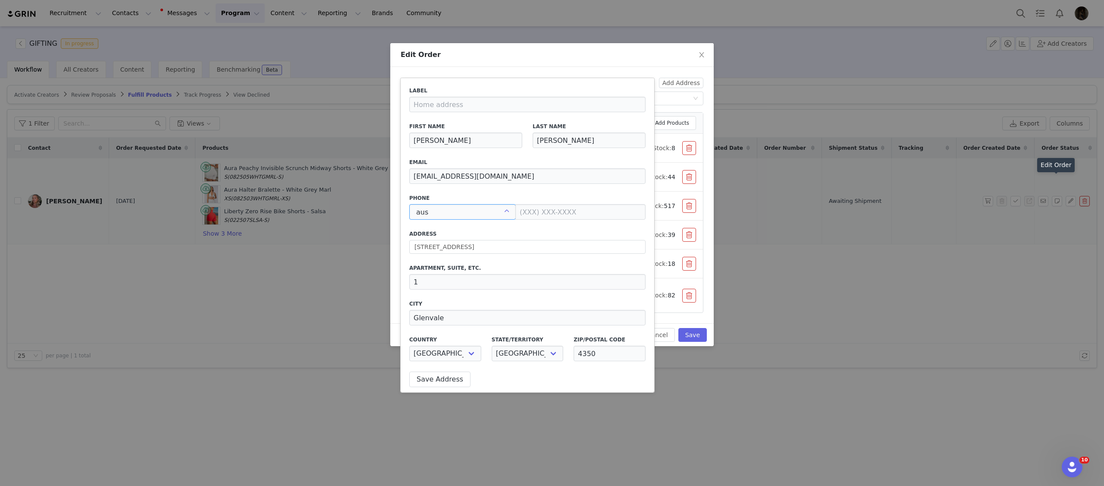
scroll to position [0, 0]
click at [480, 228] on div "Label First Name [PERSON_NAME] Last Name [PERSON_NAME] Email [EMAIL_ADDRESS][DO…" at bounding box center [527, 226] width 236 height 279
type input "+1 ([GEOGRAPHIC_DATA])"
click at [485, 211] on input "text" at bounding box center [462, 212] width 107 height 16
click at [487, 230] on label "Address" at bounding box center [527, 234] width 236 height 8
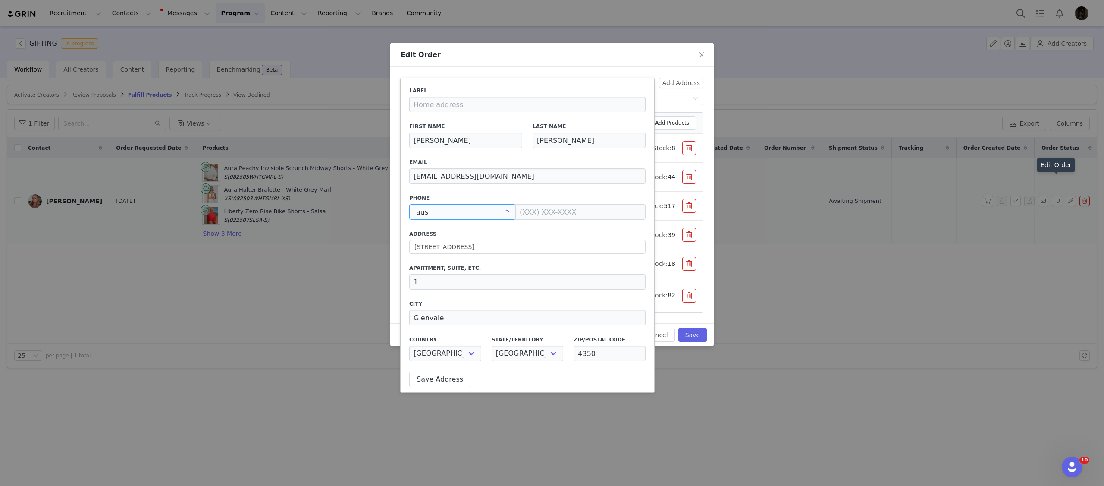
type input "+1 ([GEOGRAPHIC_DATA])"
click at [487, 216] on input "text" at bounding box center [462, 212] width 107 height 16
click at [494, 223] on div "Label First Name [PERSON_NAME] Last Name [PERSON_NAME] Email [EMAIL_ADDRESS][DO…" at bounding box center [527, 226] width 236 height 279
type input "+1 ([GEOGRAPHIC_DATA])"
click at [486, 210] on input "text" at bounding box center [462, 212] width 107 height 16
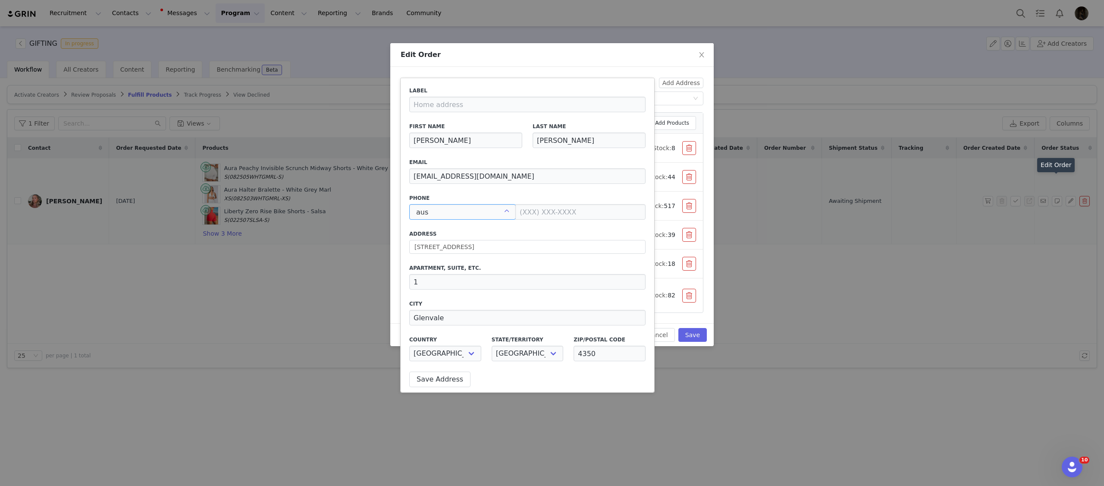
click at [481, 224] on div "Label First Name [PERSON_NAME] Last Name [PERSON_NAME] Email [EMAIL_ADDRESS][DO…" at bounding box center [527, 226] width 236 height 279
type input "+1 ([GEOGRAPHIC_DATA])"
click at [487, 210] on input "+1 ([GEOGRAPHIC_DATA])" at bounding box center [462, 212] width 107 height 16
drag, startPoint x: 458, startPoint y: 231, endPoint x: 543, endPoint y: 173, distance: 102.8
click at [458, 232] on span "+61 ([GEOGRAPHIC_DATA])" at bounding box center [459, 235] width 83 height 7
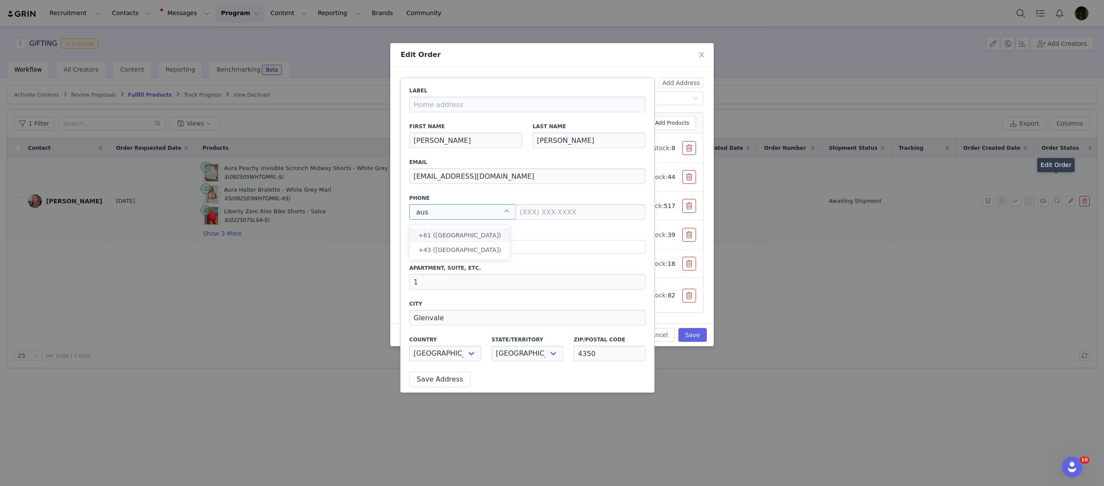
type input "+61 ([GEOGRAPHIC_DATA])"
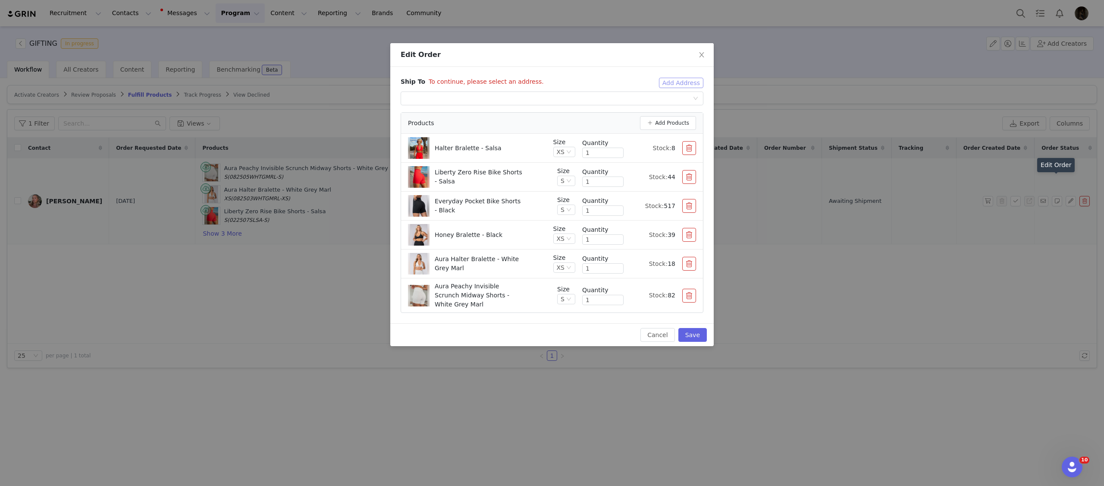
click at [689, 83] on button "Add Address" at bounding box center [681, 83] width 44 height 10
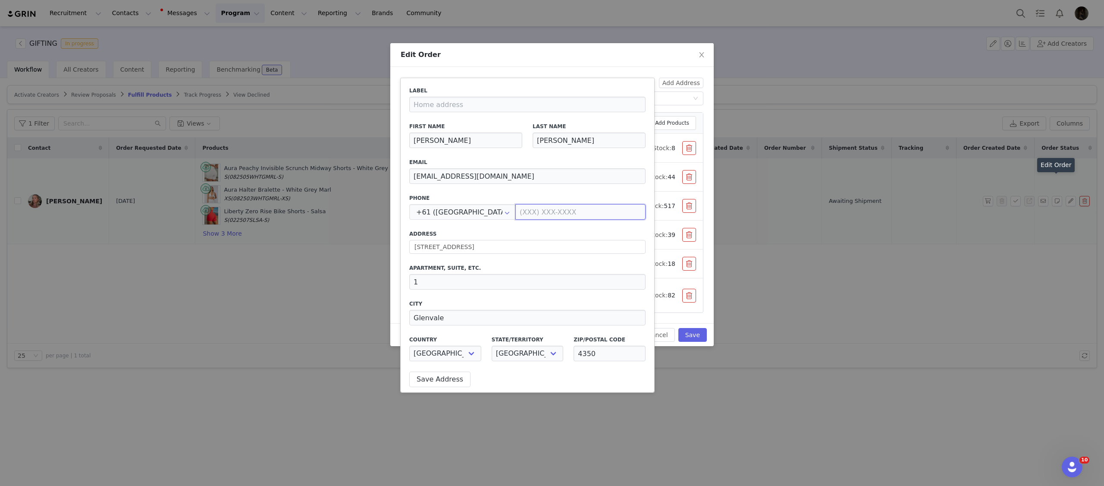
click at [559, 208] on input at bounding box center [580, 212] width 130 height 16
paste input "0499449123"
type input "0499 449 123"
drag, startPoint x: 539, startPoint y: 229, endPoint x: 465, endPoint y: 310, distance: 109.3
click at [539, 229] on div "Label First Name [PERSON_NAME] Last Name [PERSON_NAME] Email [EMAIL_ADDRESS][DO…" at bounding box center [527, 226] width 236 height 279
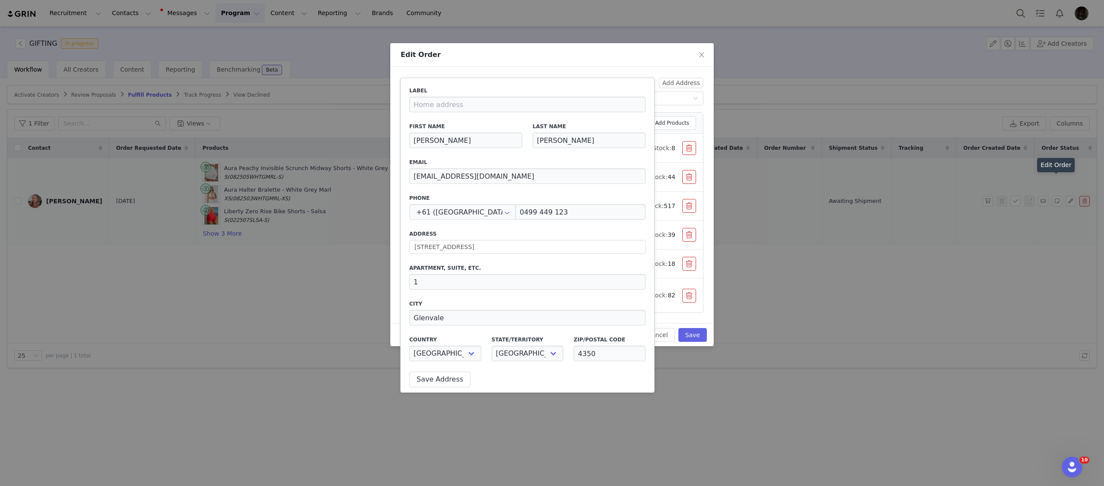
click at [453, 370] on div "Label First Name [PERSON_NAME] Last Name [PERSON_NAME] Email [EMAIL_ADDRESS][DO…" at bounding box center [527, 235] width 247 height 307
click at [453, 371] on button "Save Address" at bounding box center [439, 379] width 61 height 16
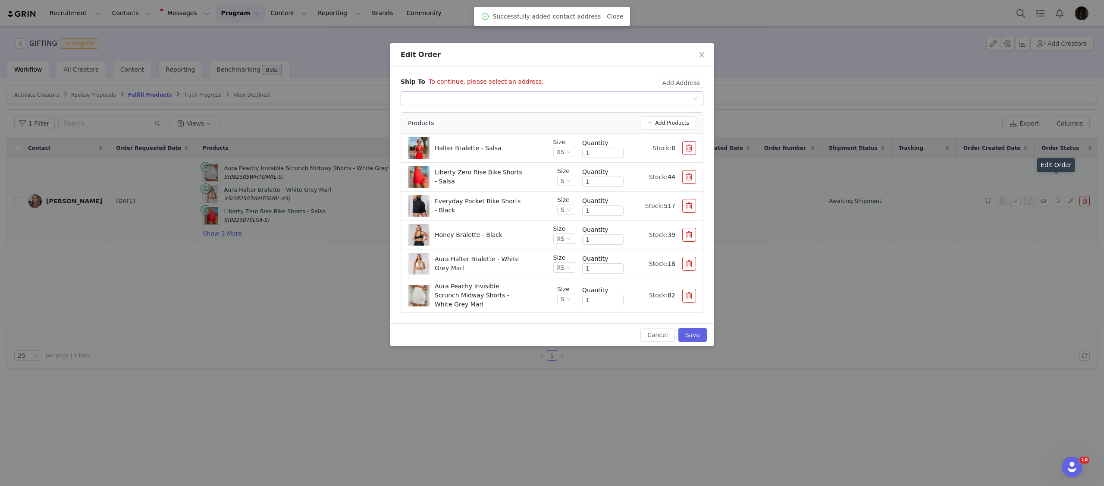
click at [659, 102] on div "Select shipping address" at bounding box center [549, 98] width 287 height 13
click at [631, 119] on li "[PERSON_NAME], [STREET_ADDRESS][PERSON_NAME]" at bounding box center [552, 116] width 303 height 14
click at [700, 335] on button "Save" at bounding box center [692, 335] width 28 height 14
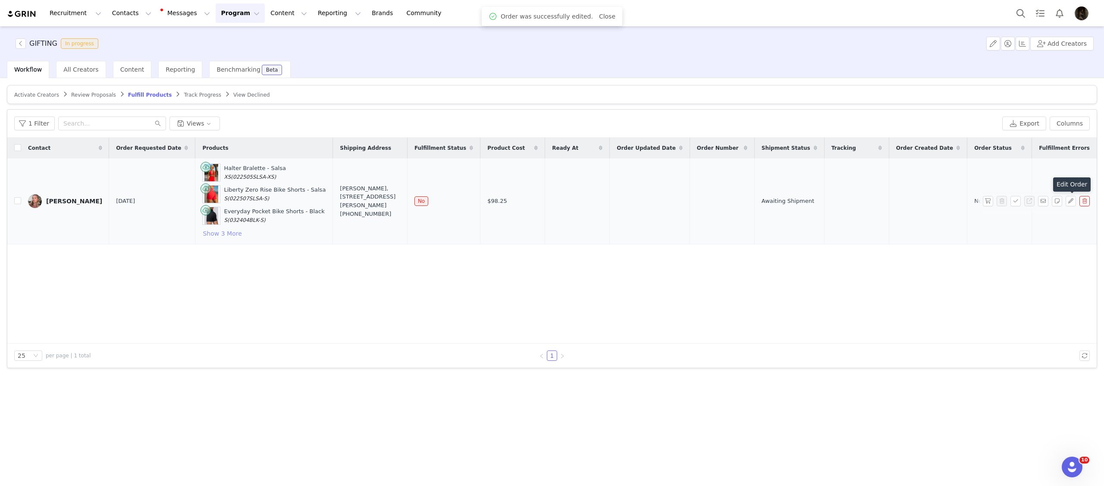
click at [219, 237] on button "Show 3 More" at bounding box center [222, 233] width 40 height 10
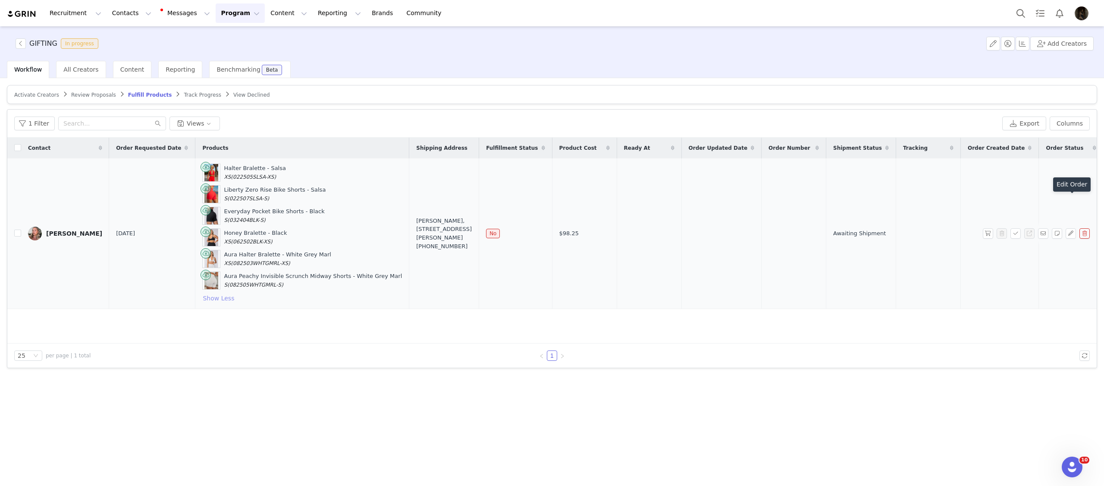
click at [203, 299] on button "Show Less" at bounding box center [218, 298] width 32 height 10
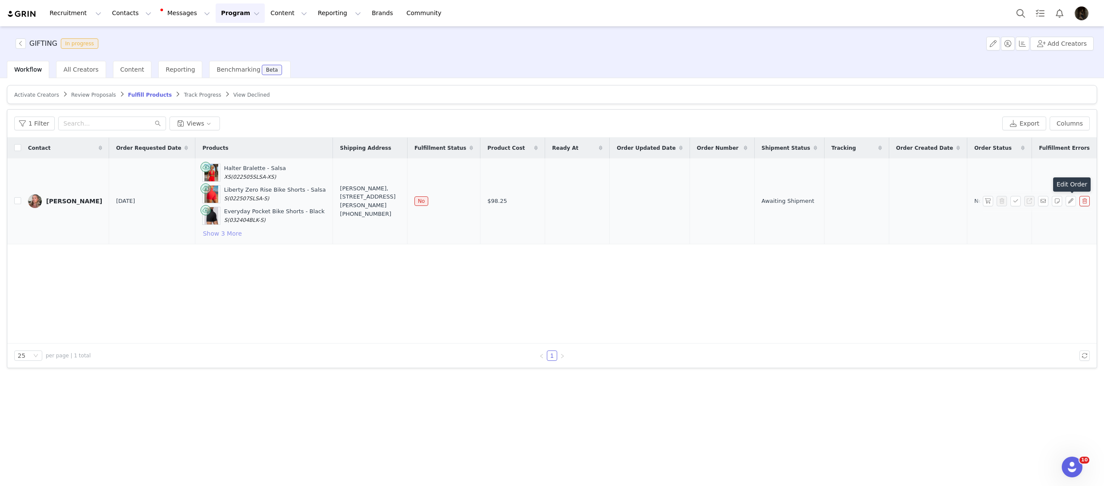
click at [219, 236] on button "Show 3 More" at bounding box center [222, 233] width 40 height 10
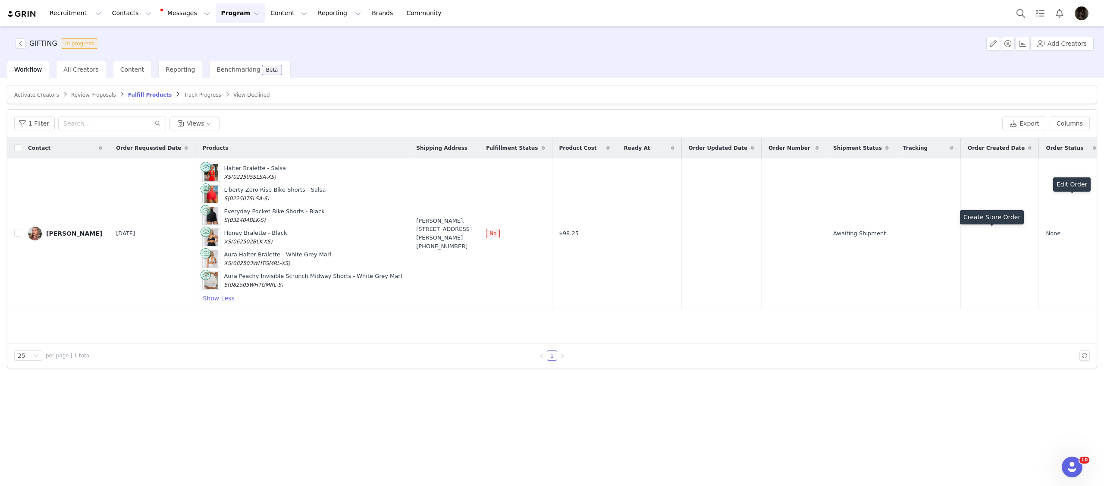
click at [988, 234] on button "button" at bounding box center [988, 233] width 10 height 10
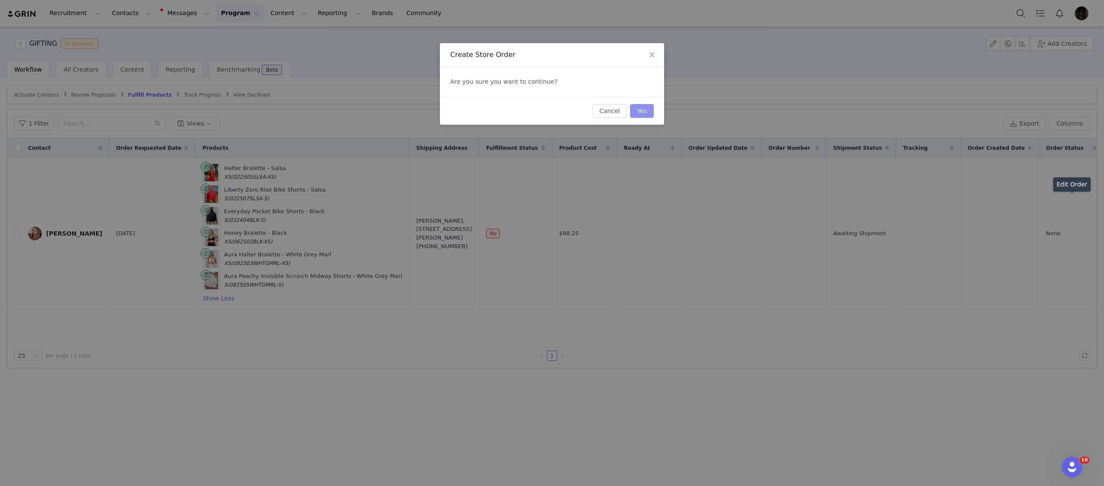
click at [638, 109] on button "Yes" at bounding box center [642, 111] width 24 height 14
